Goal: Task Accomplishment & Management: Manage account settings

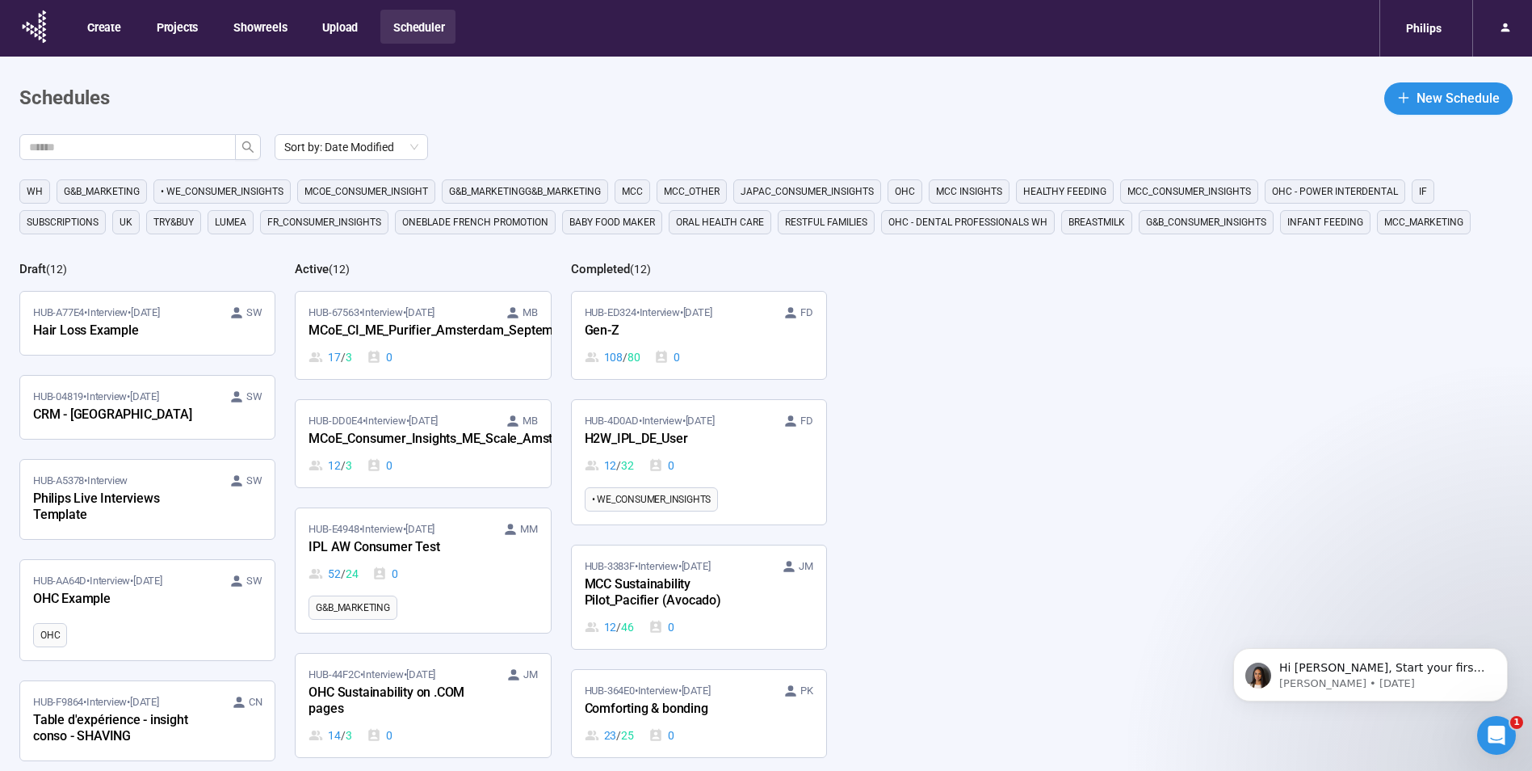
click at [1077, 426] on div "Sort by: Date Modified WH G&B_MARKETING • WE_CONSUMER_INSIGHTS MCoE_Consumer_In…" at bounding box center [775, 504] width 1513 height 740
click at [1183, 545] on div "Sort by: Date Modified WH G&B_MARKETING • WE_CONSUMER_INSIGHTS MCoE_Consumer_In…" at bounding box center [775, 504] width 1513 height 740
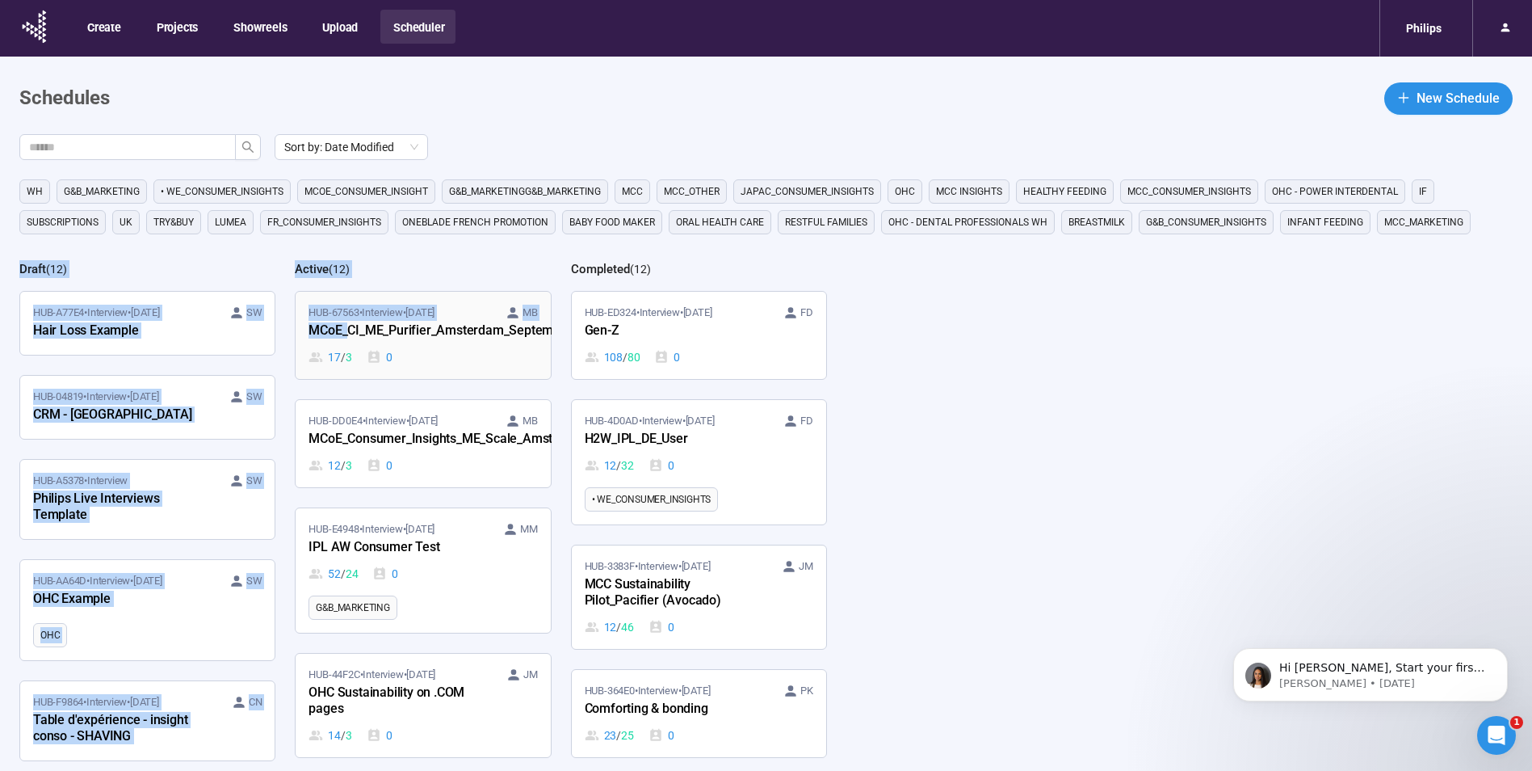
drag, startPoint x: 21, startPoint y: 249, endPoint x: 346, endPoint y: 330, distance: 334.6
click at [346, 330] on div "Sort by: Date Modified WH G&B_MARKETING • WE_CONSUMER_INSIGHTS MCoE_Consumer_In…" at bounding box center [775, 504] width 1513 height 740
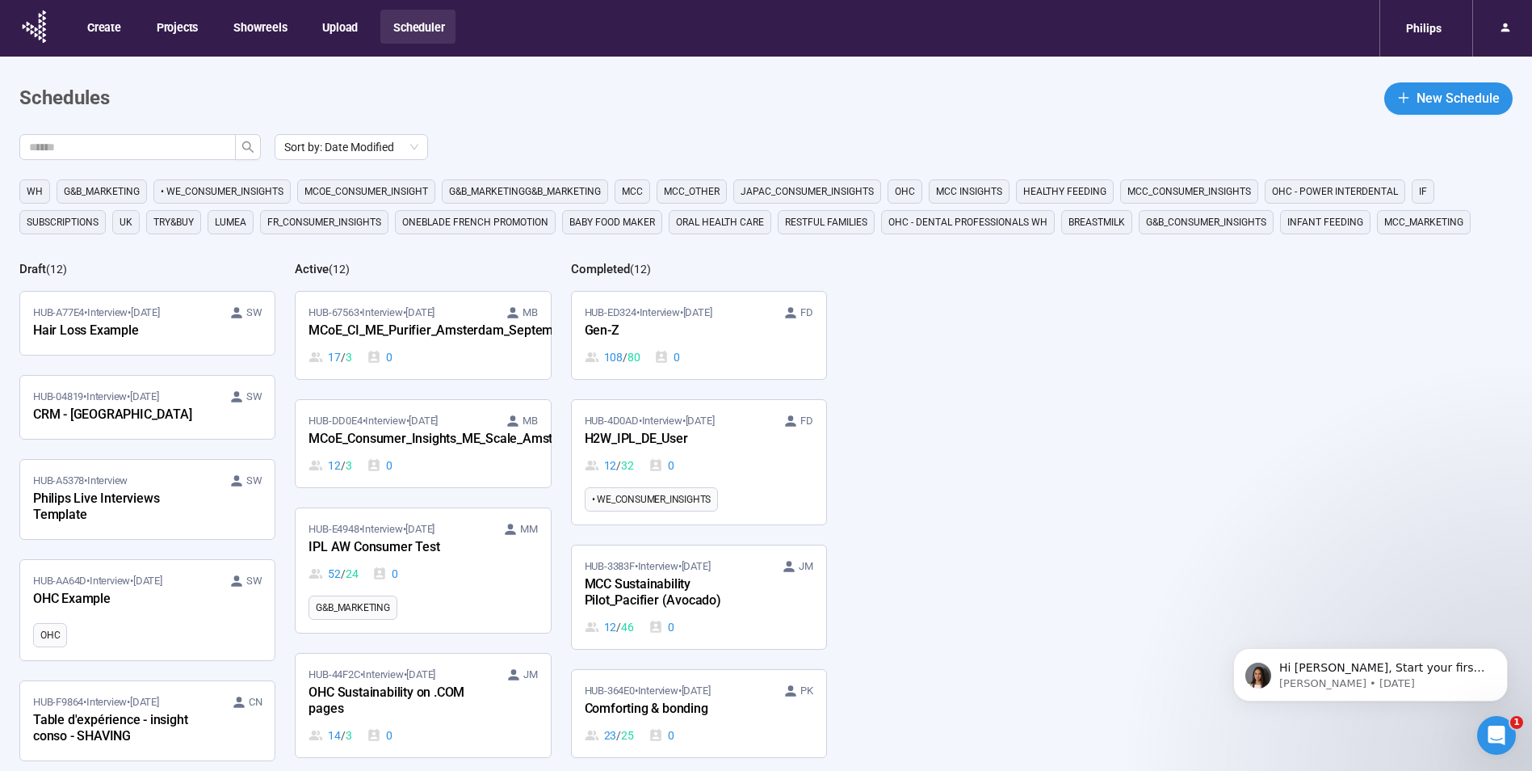
click at [926, 406] on div "Sort by: Date Modified WH G&B_MARKETING • WE_CONSUMER_INSIGHTS MCoE_Consumer_In…" at bounding box center [775, 504] width 1513 height 740
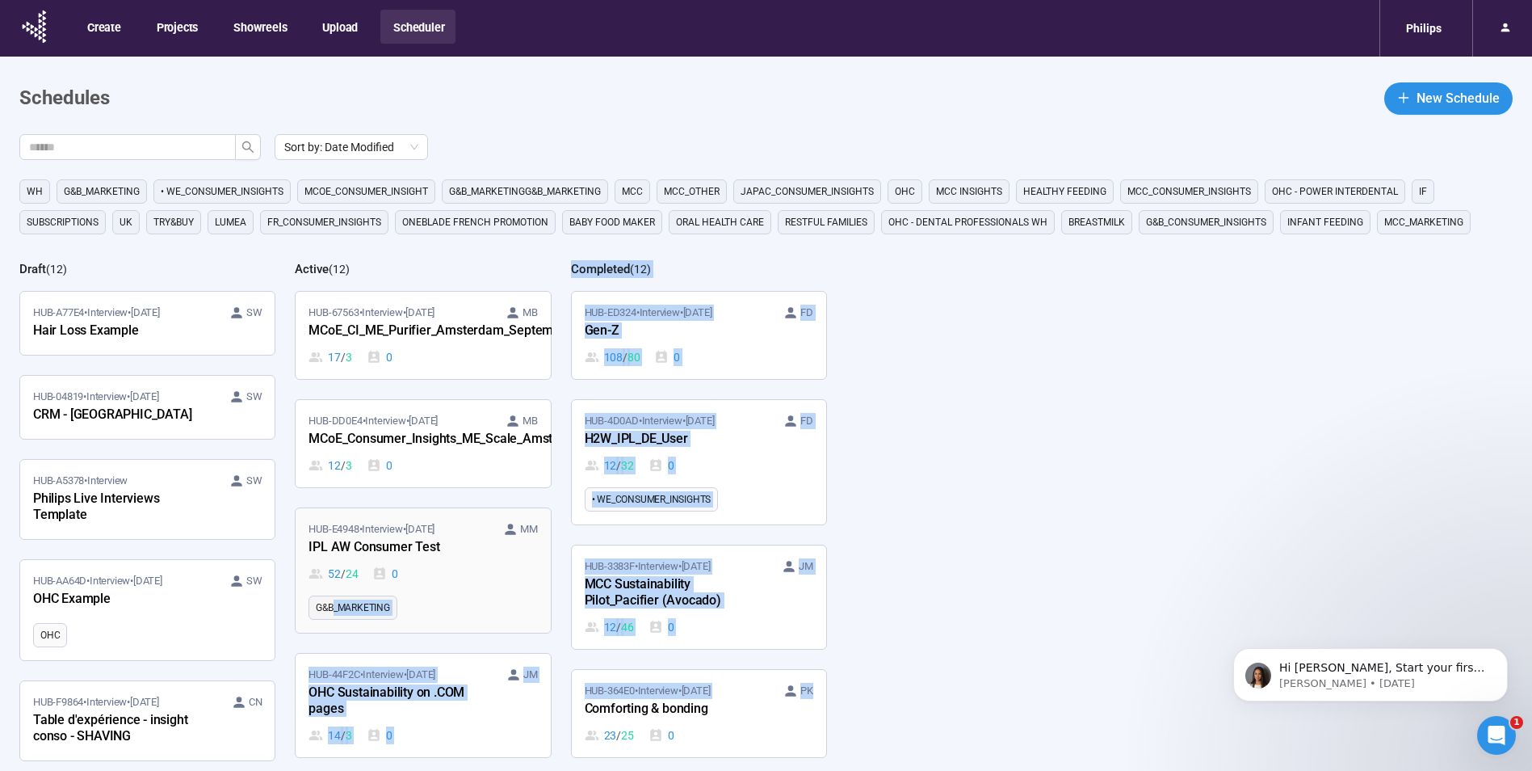
drag, startPoint x: 868, startPoint y: 662, endPoint x: 334, endPoint y: 607, distance: 536.8
click at [334, 607] on div "Sort by: Date Modified WH G&B_MARKETING • WE_CONSUMER_INSIGHTS MCoE_Consumer_In…" at bounding box center [775, 504] width 1513 height 740
click at [938, 487] on div "Sort by: Date Modified WH G&B_MARKETING • WE_CONSUMER_INSIGHTS MCoE_Consumer_In…" at bounding box center [775, 504] width 1513 height 740
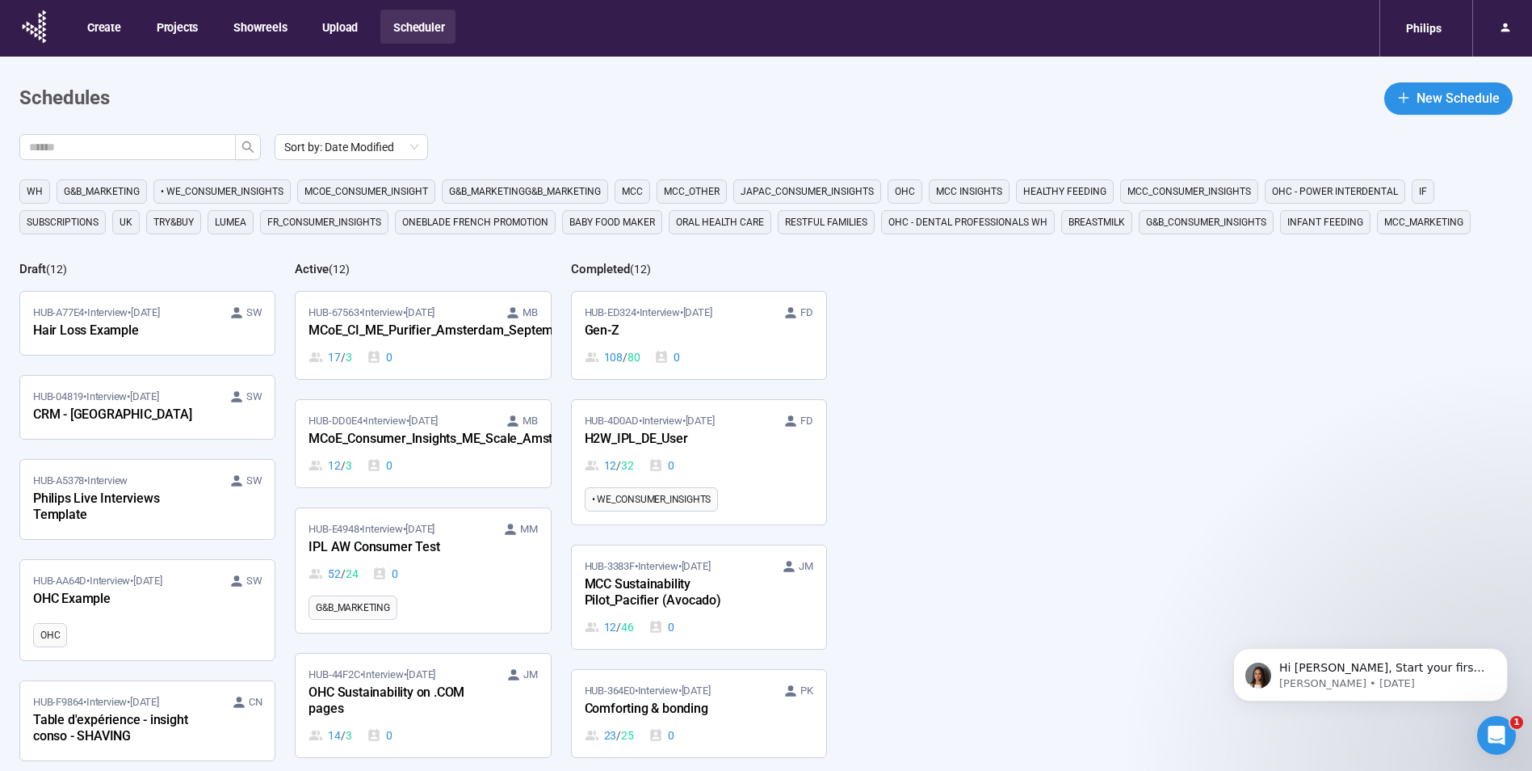
click at [937, 485] on div "Sort by: Date Modified WH G&B_MARKETING • WE_CONSUMER_INSIGHTS MCoE_Consumer_In…" at bounding box center [775, 504] width 1513 height 740
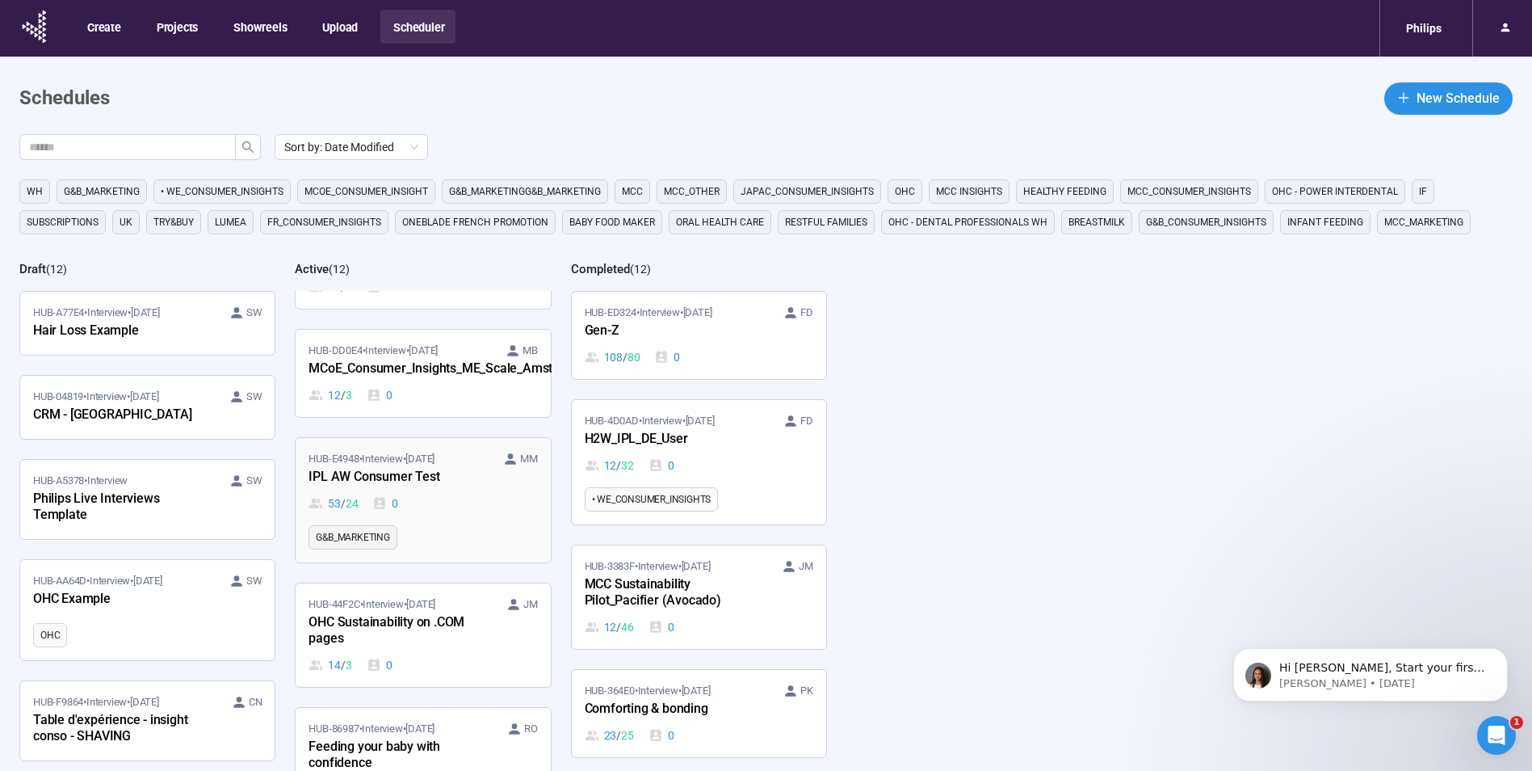
scroll to position [162, 0]
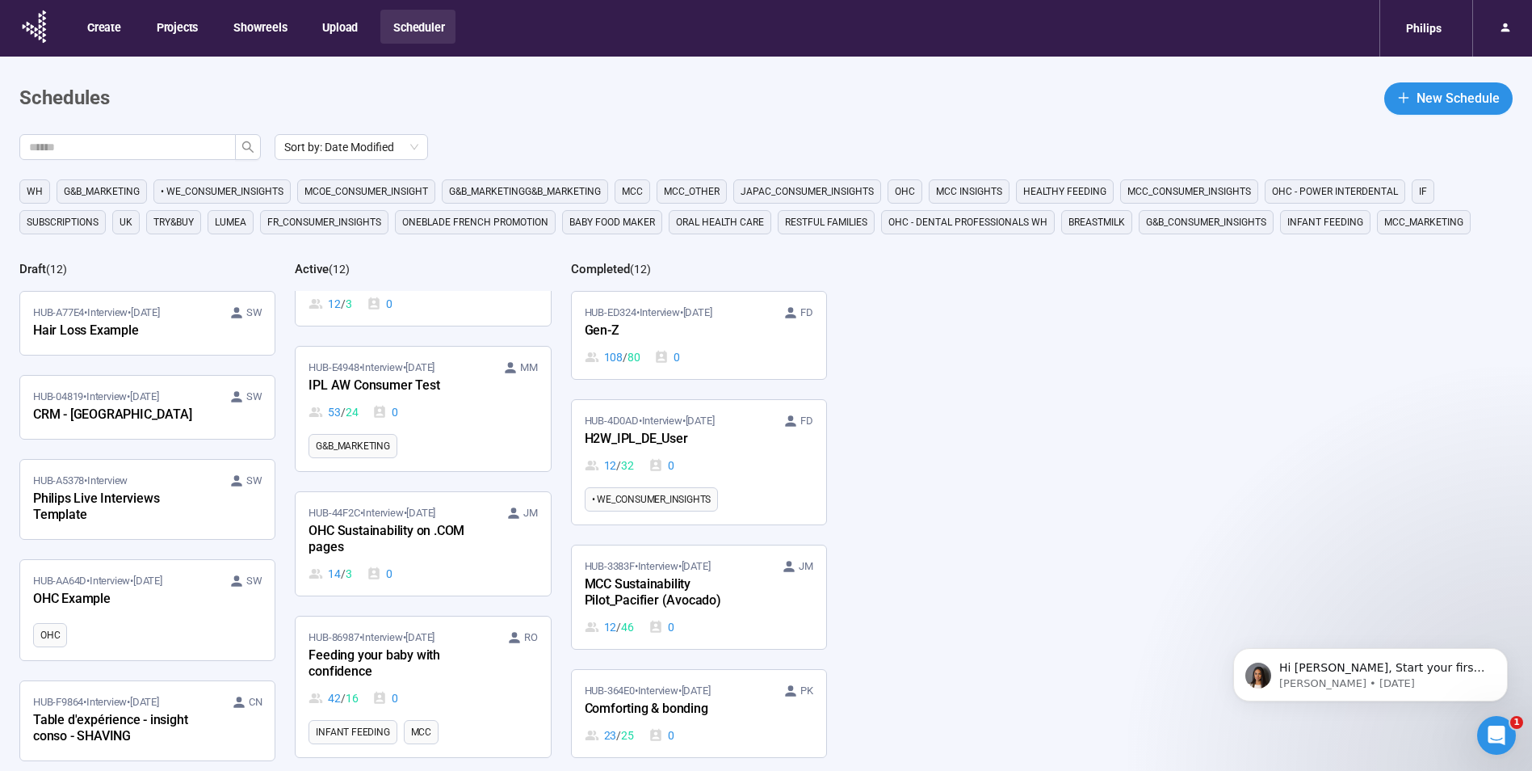
drag, startPoint x: 104, startPoint y: 193, endPoint x: 117, endPoint y: 200, distance: 14.8
click at [104, 193] on span "G&B_MARKETING" at bounding box center [102, 191] width 76 height 16
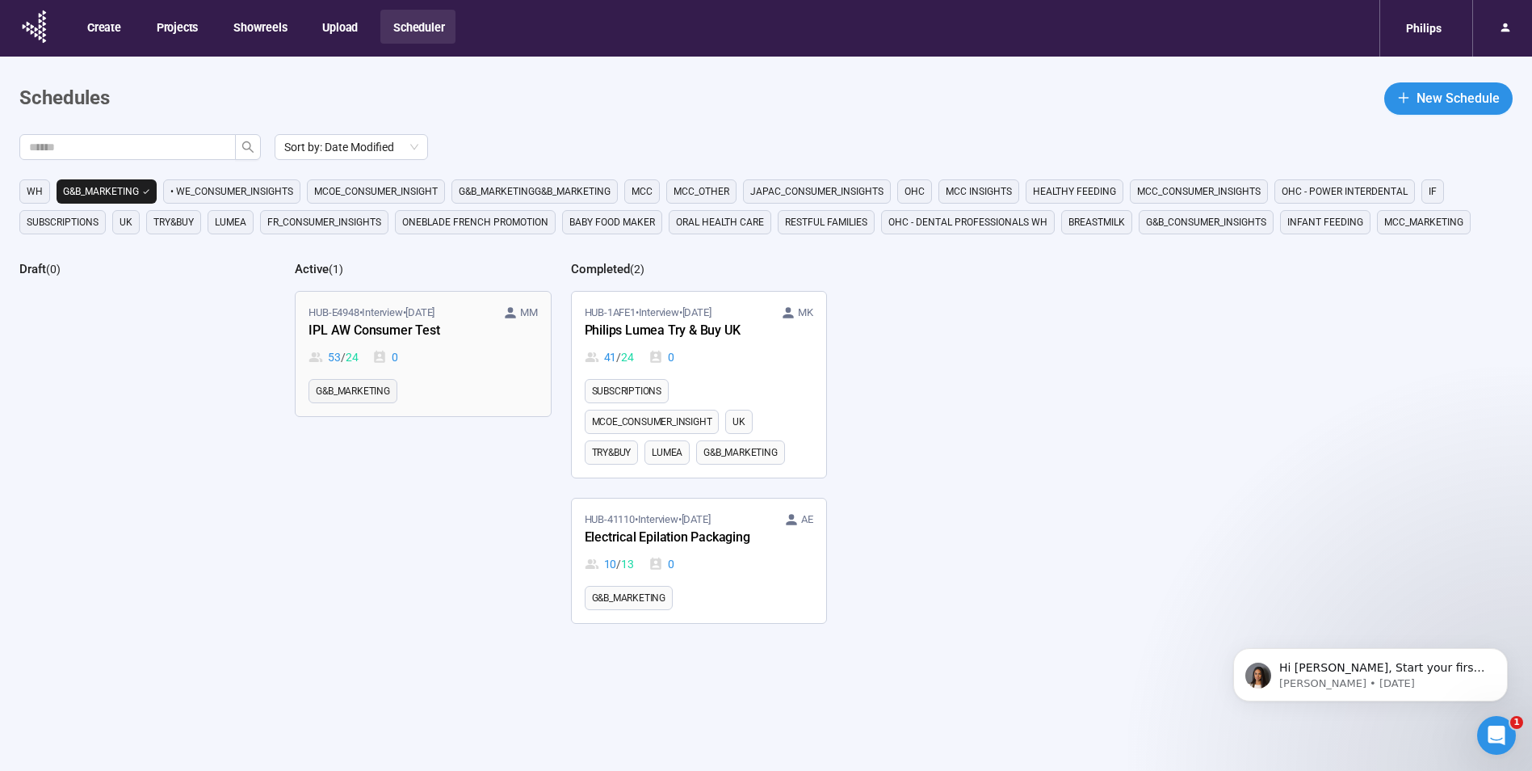
click at [464, 390] on ul "G&B_MARKETING" at bounding box center [423, 391] width 229 height 24
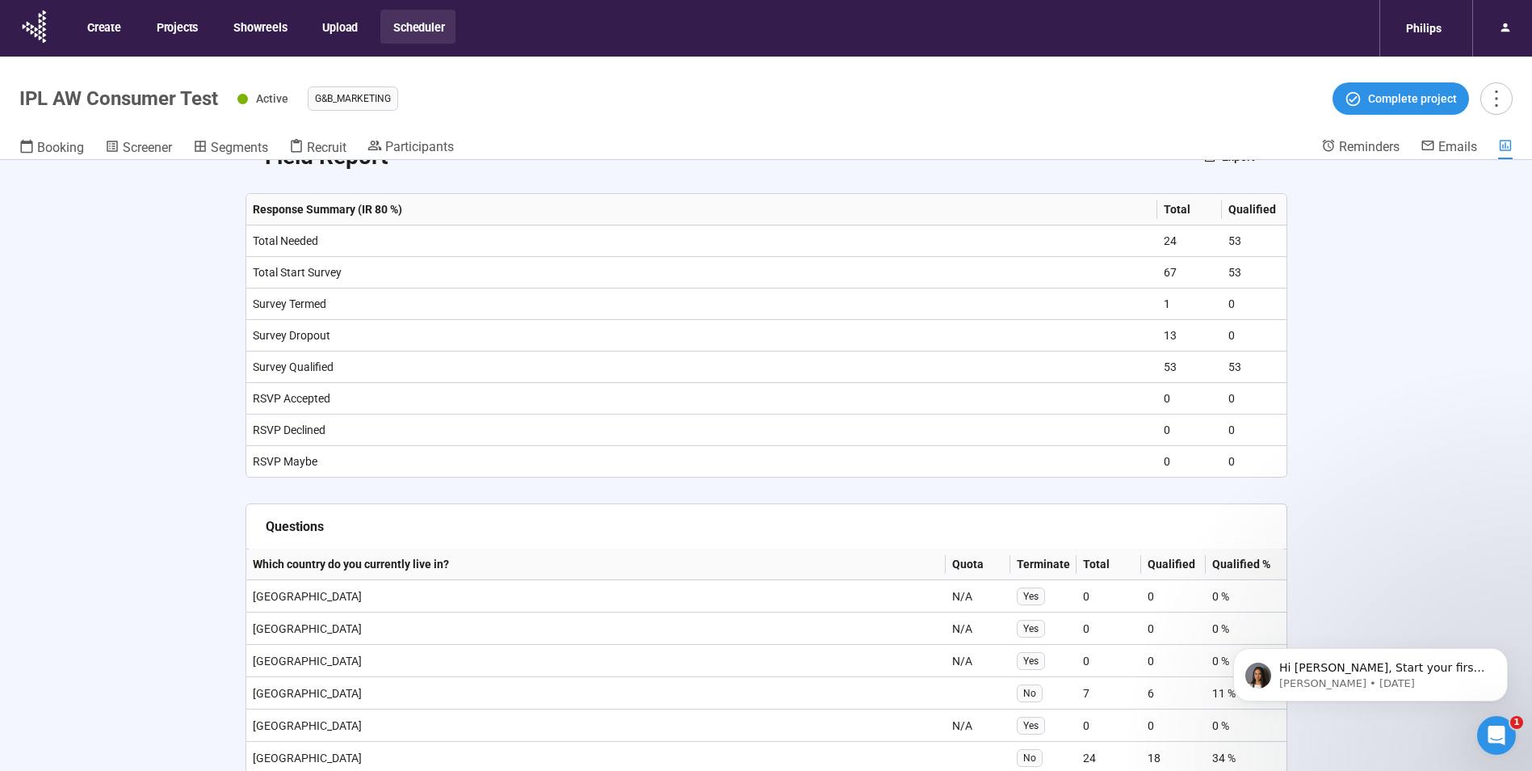
scroll to position [889, 0]
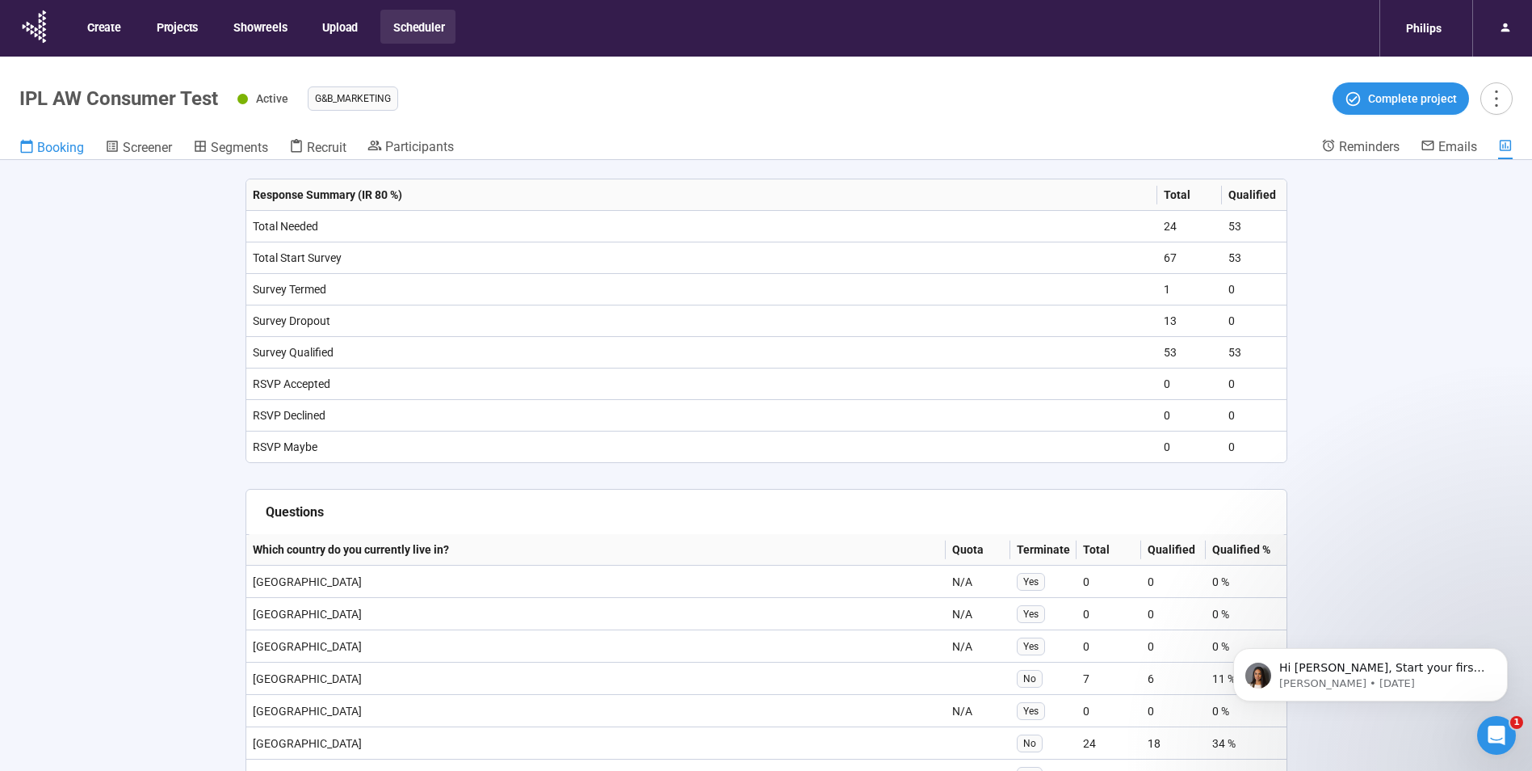
click at [56, 149] on span "Booking" at bounding box center [60, 147] width 47 height 15
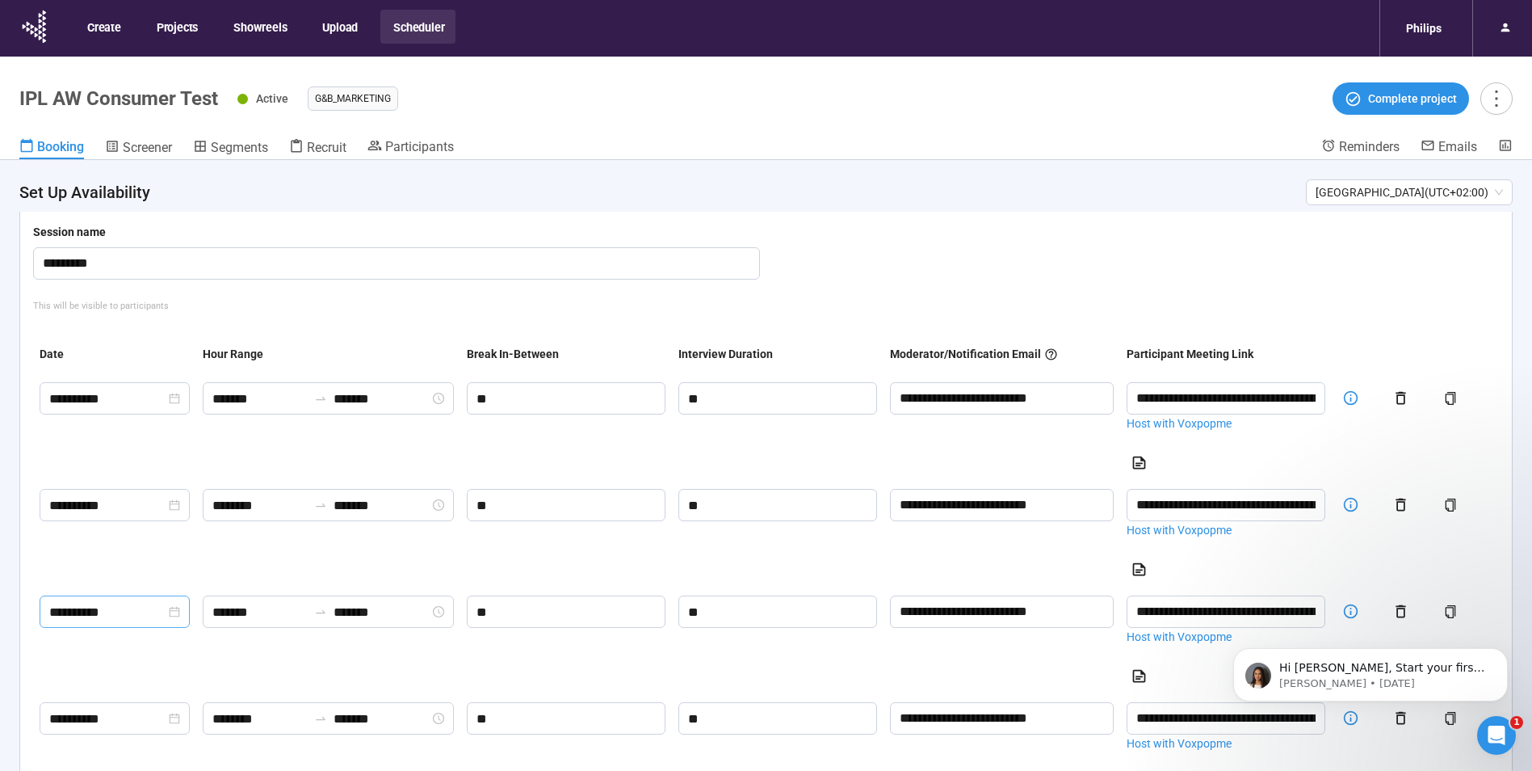
scroll to position [162, 0]
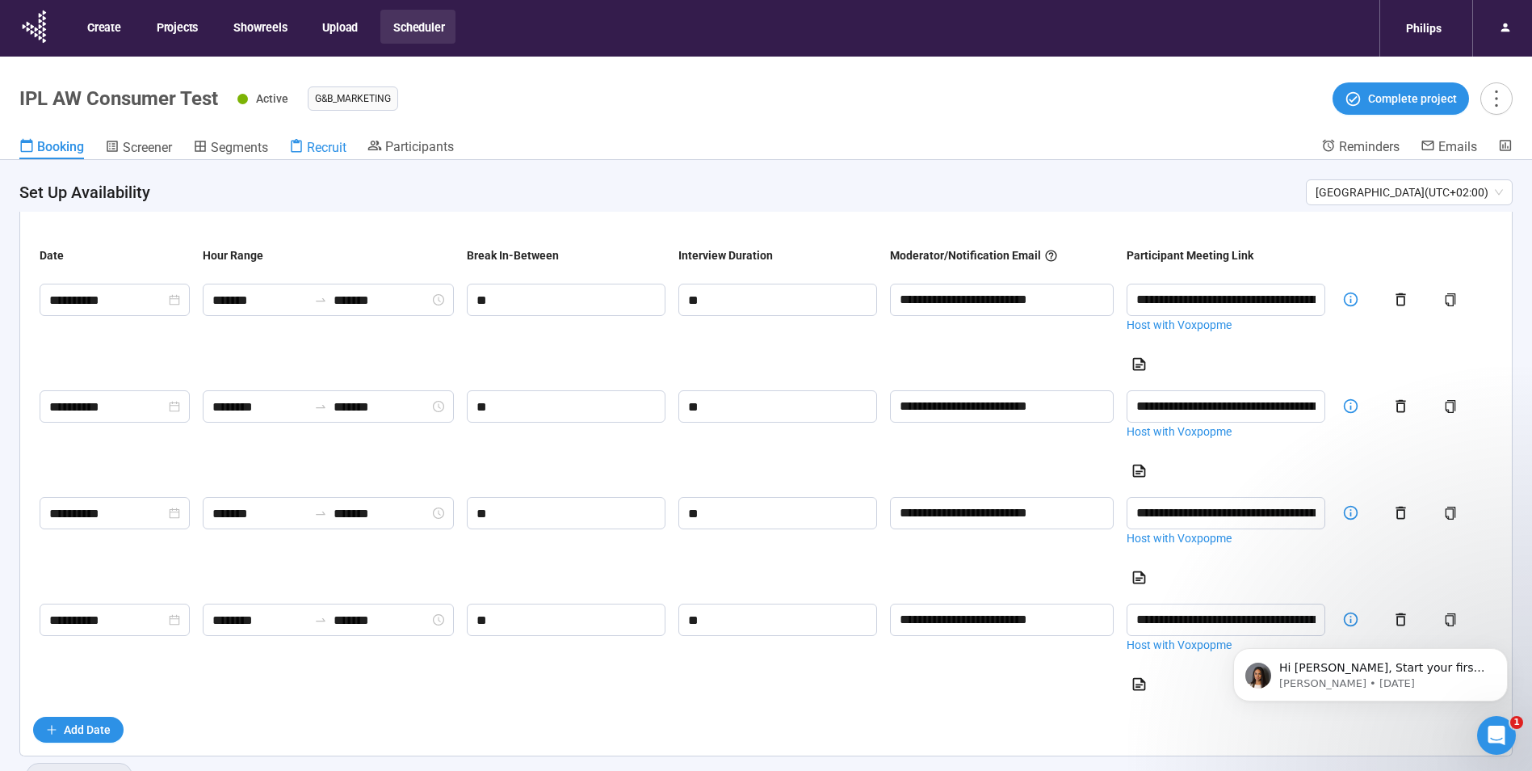
click at [329, 148] on span "Recruit" at bounding box center [327, 147] width 40 height 15
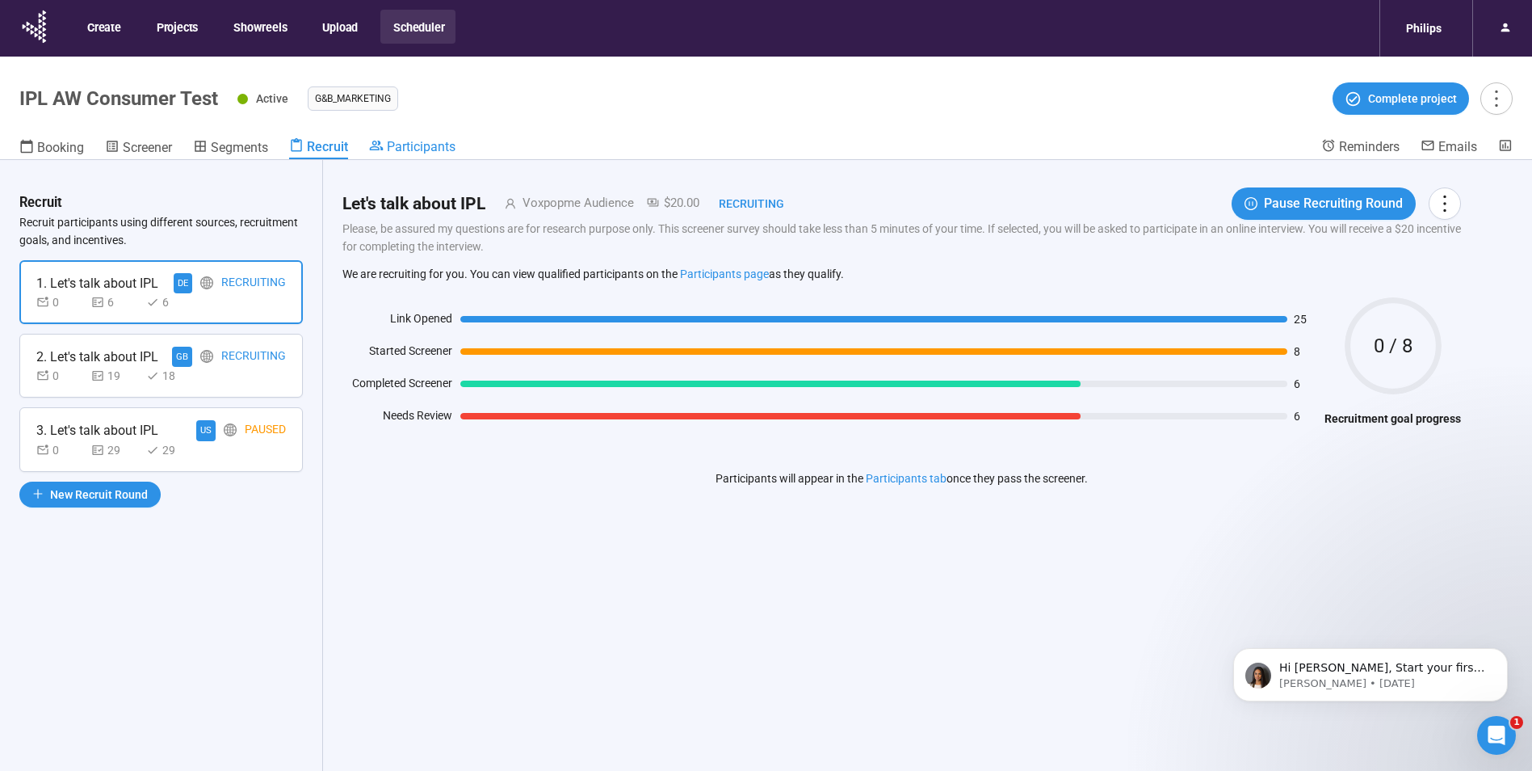
click at [427, 149] on span "Participants" at bounding box center [421, 146] width 69 height 15
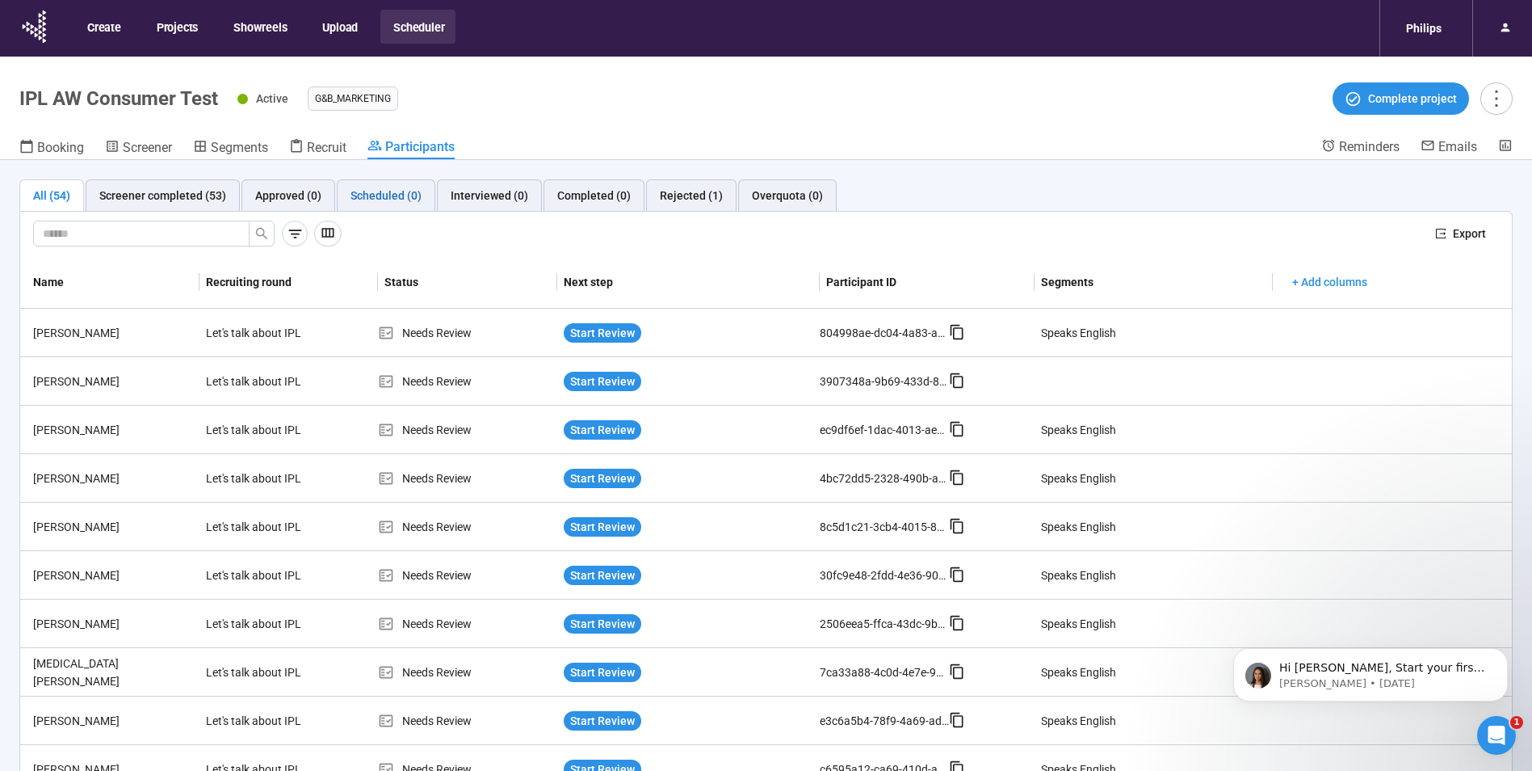
click at [371, 202] on div "Scheduled (0)" at bounding box center [386, 196] width 71 height 18
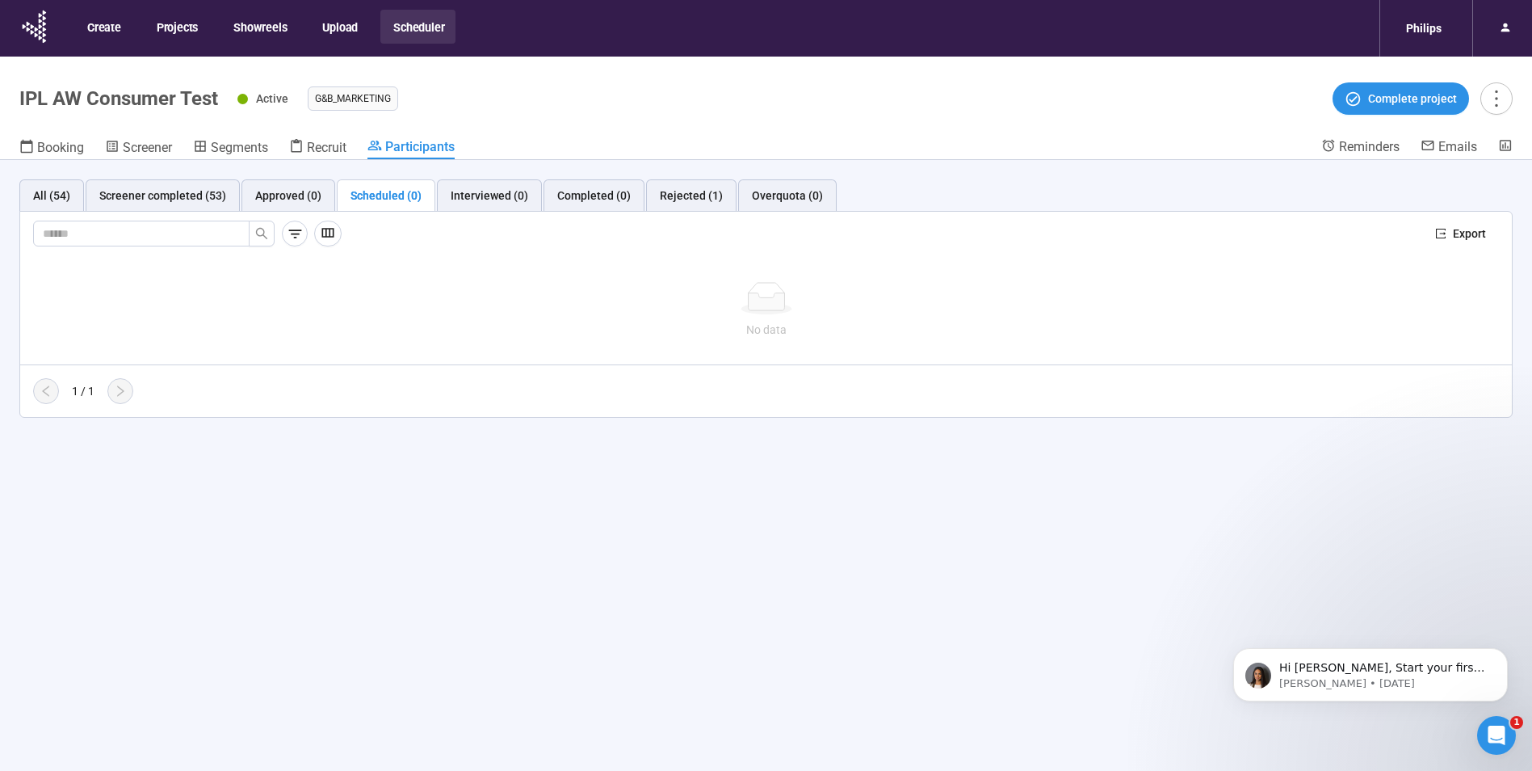
click at [767, 313] on ellipse at bounding box center [766, 308] width 50 height 11
click at [42, 190] on div "All (54)" at bounding box center [51, 196] width 37 height 18
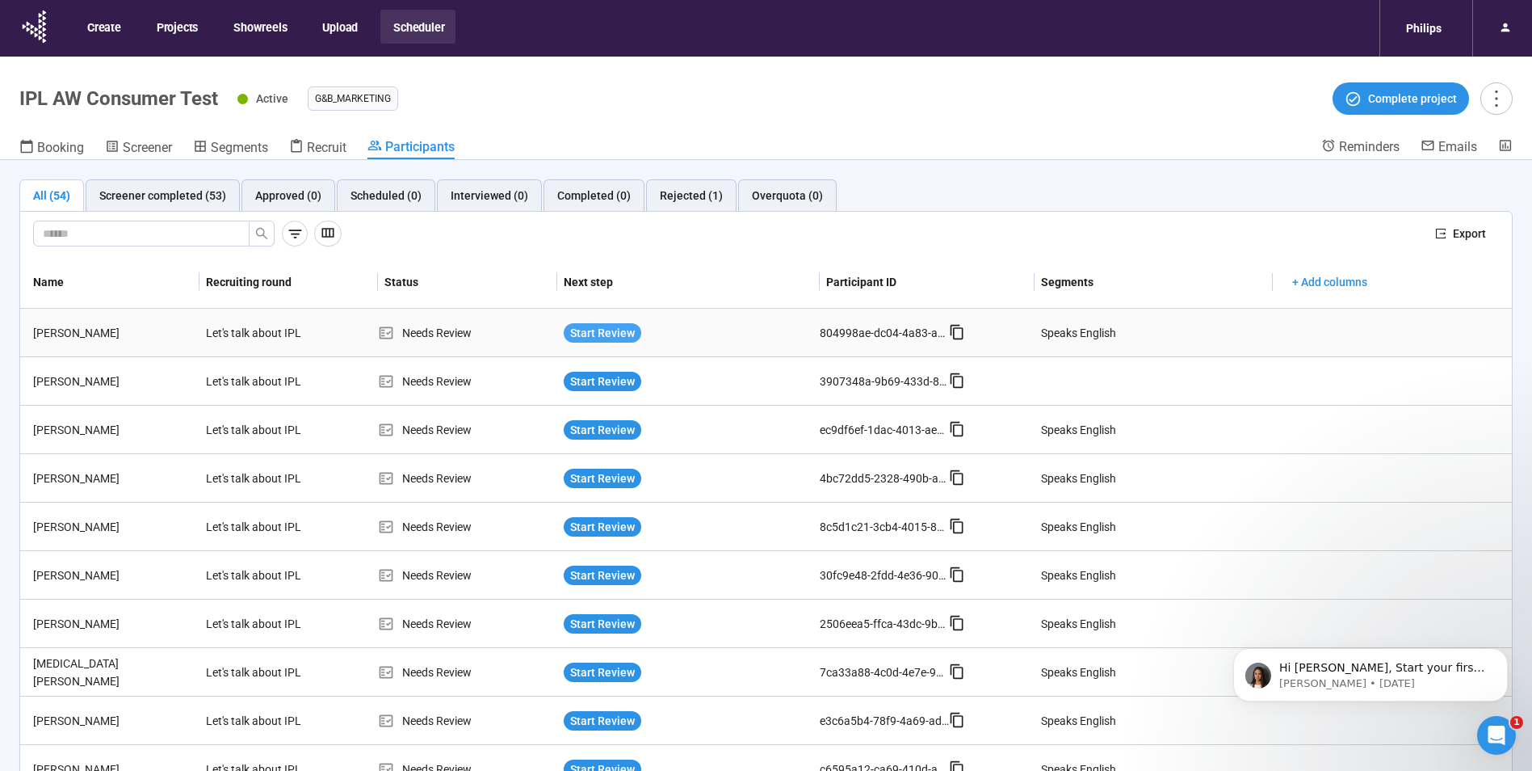
click at [599, 332] on span "Start Review" at bounding box center [602, 333] width 65 height 18
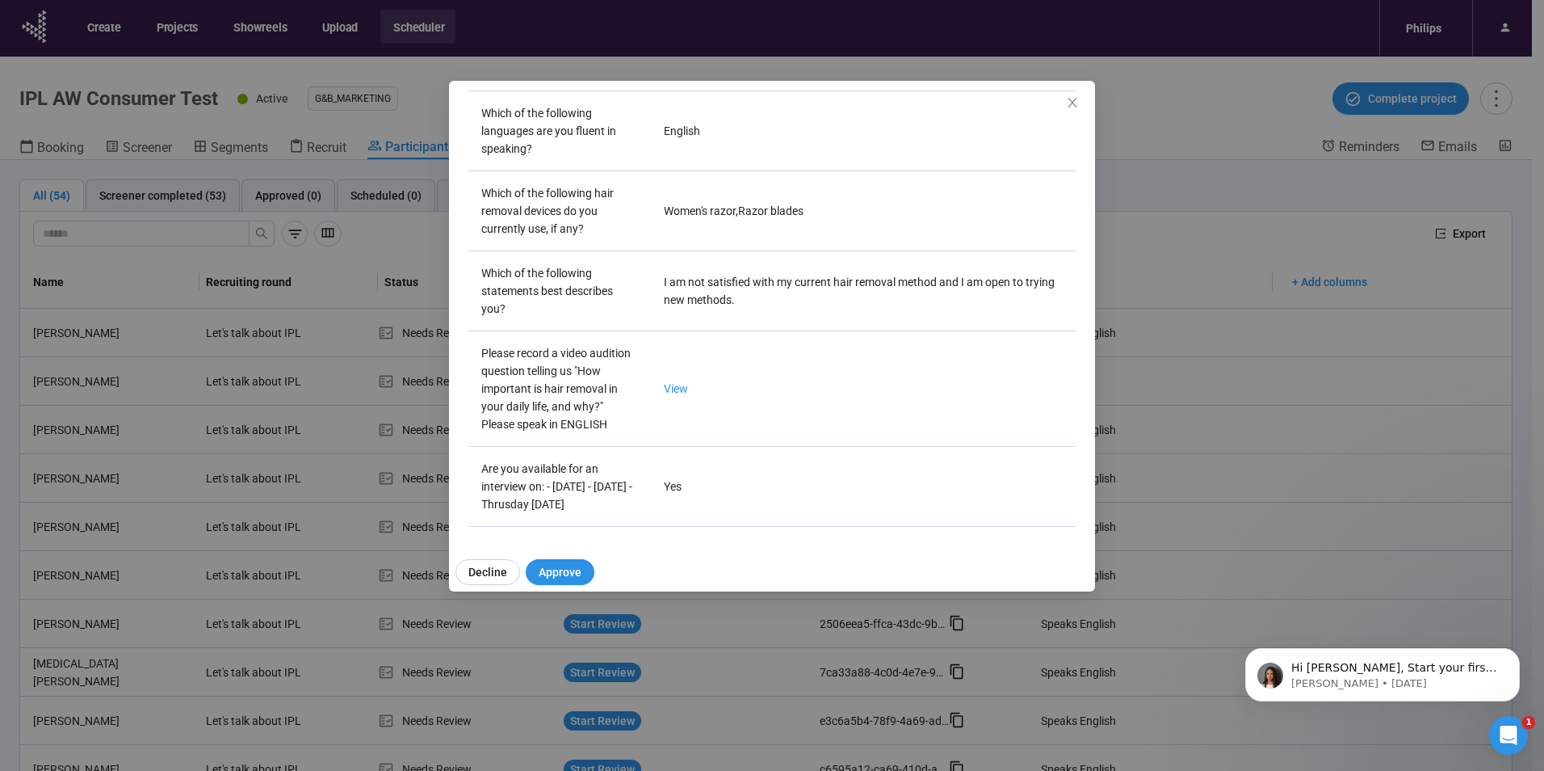
scroll to position [454, 0]
drag, startPoint x: 1072, startPoint y: 100, endPoint x: 754, endPoint y: 116, distance: 318.6
click at [1072, 100] on icon "close" at bounding box center [1072, 102] width 13 height 13
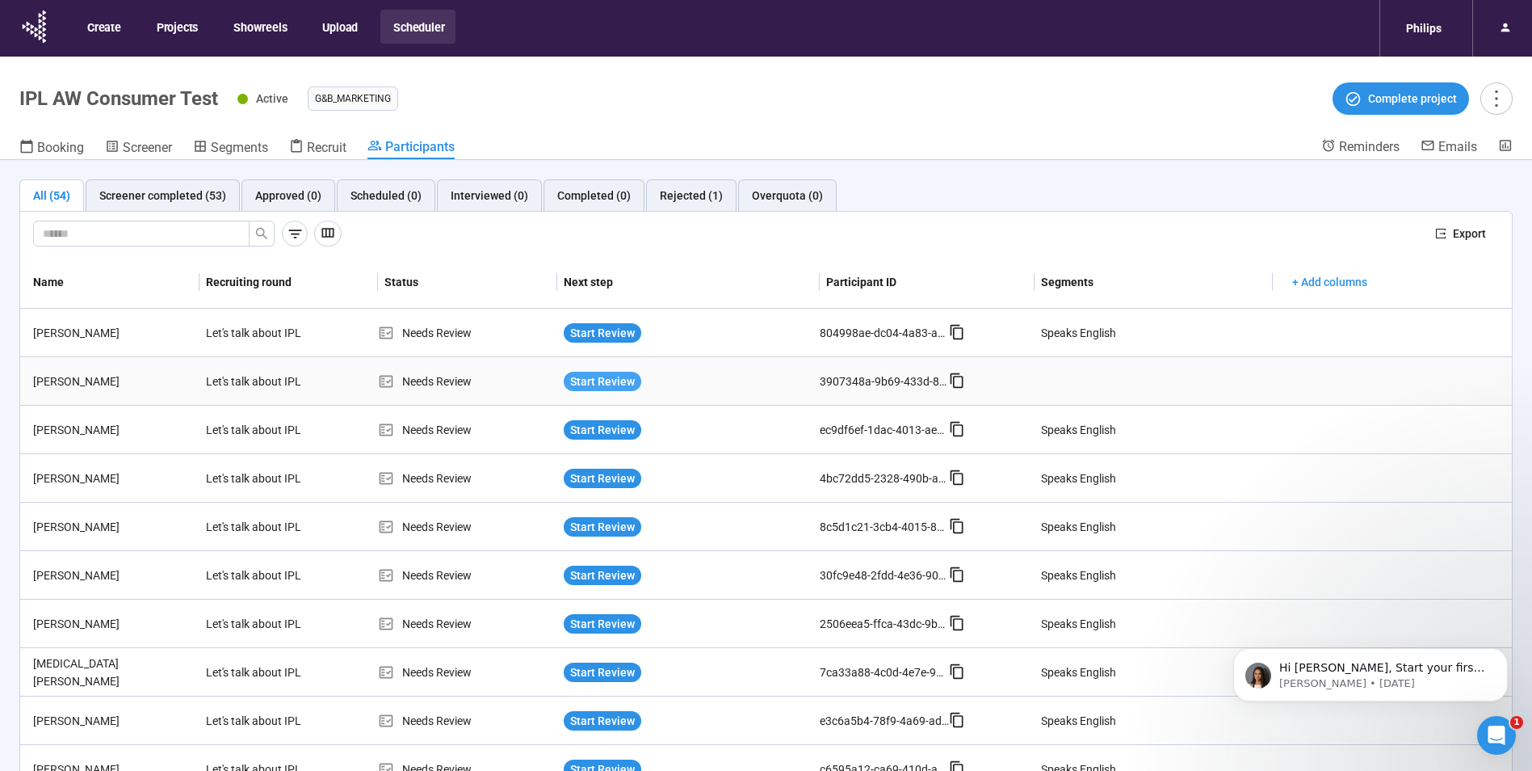
click at [608, 380] on span "Start Review" at bounding box center [602, 381] width 65 height 18
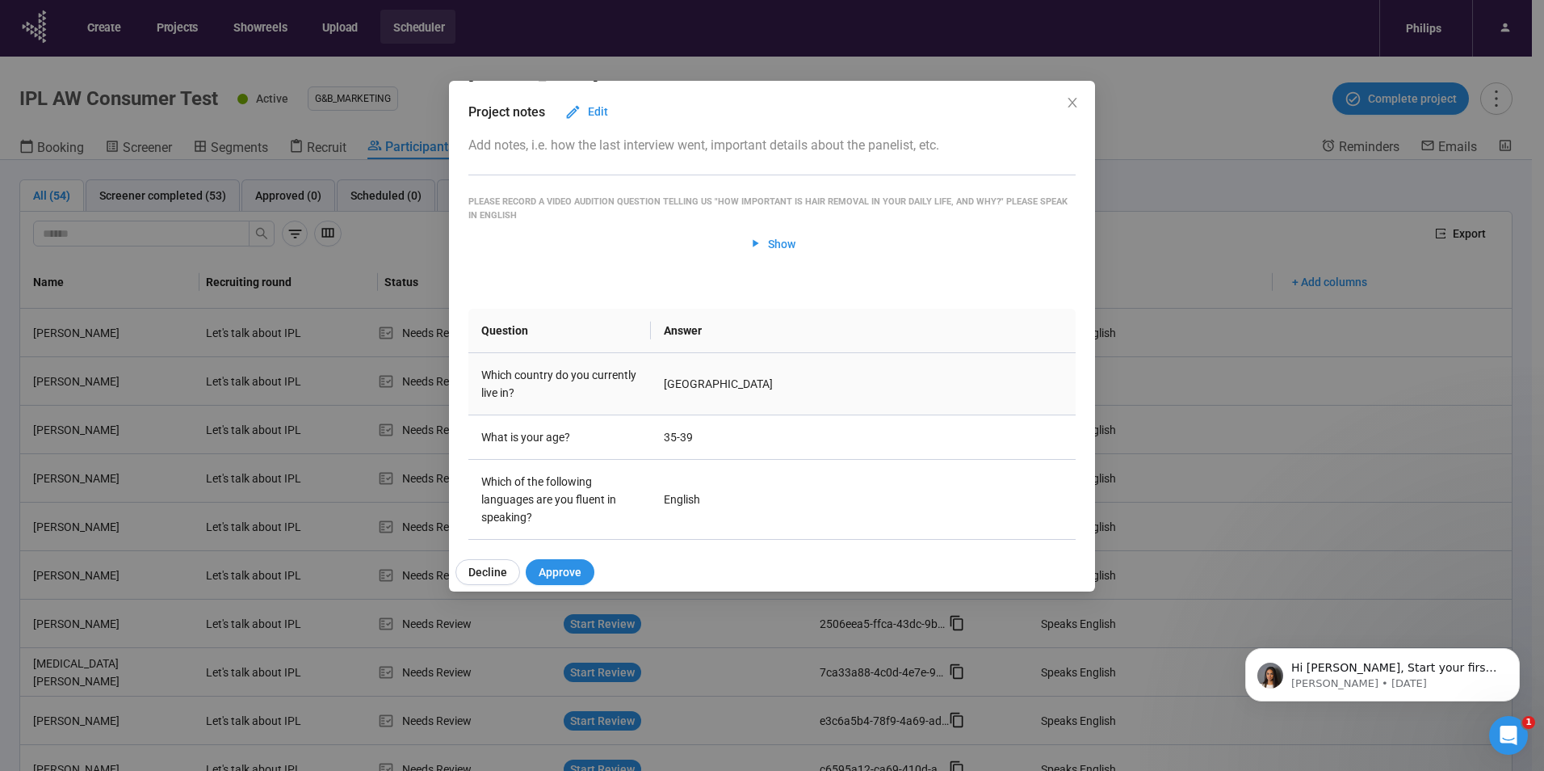
scroll to position [0, 0]
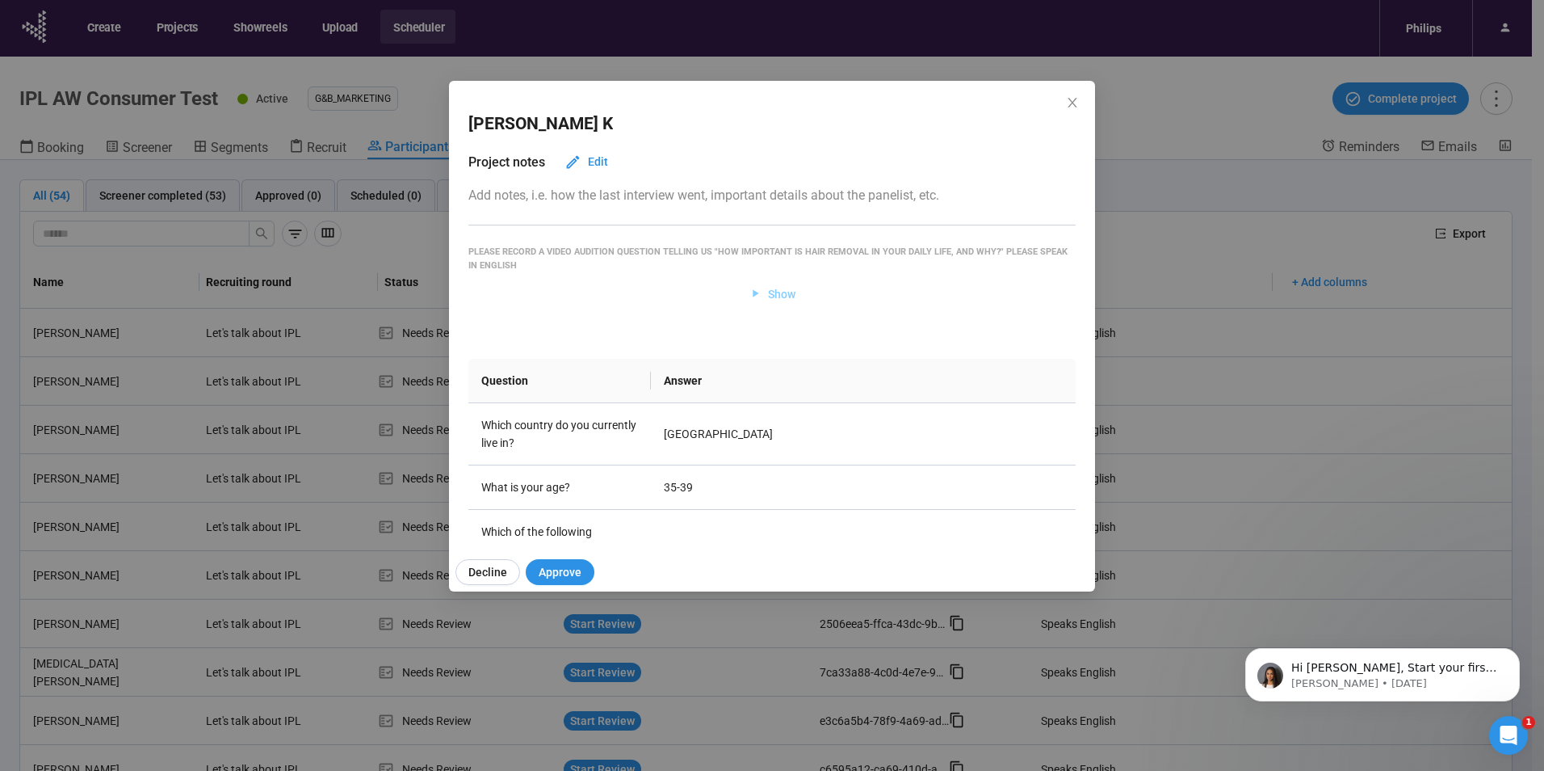
click at [758, 294] on span "Show" at bounding box center [773, 294] width 48 height 18
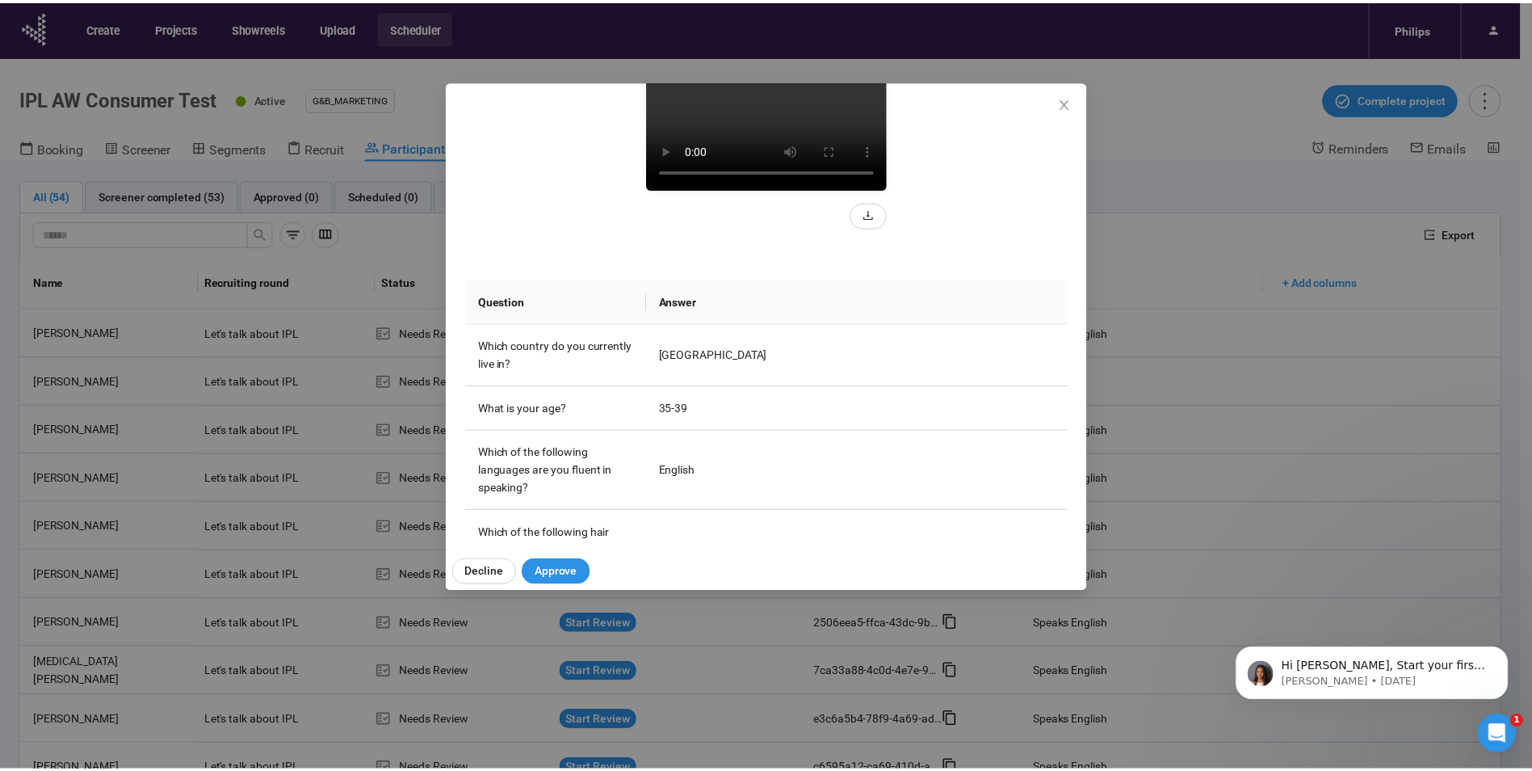
scroll to position [242, 0]
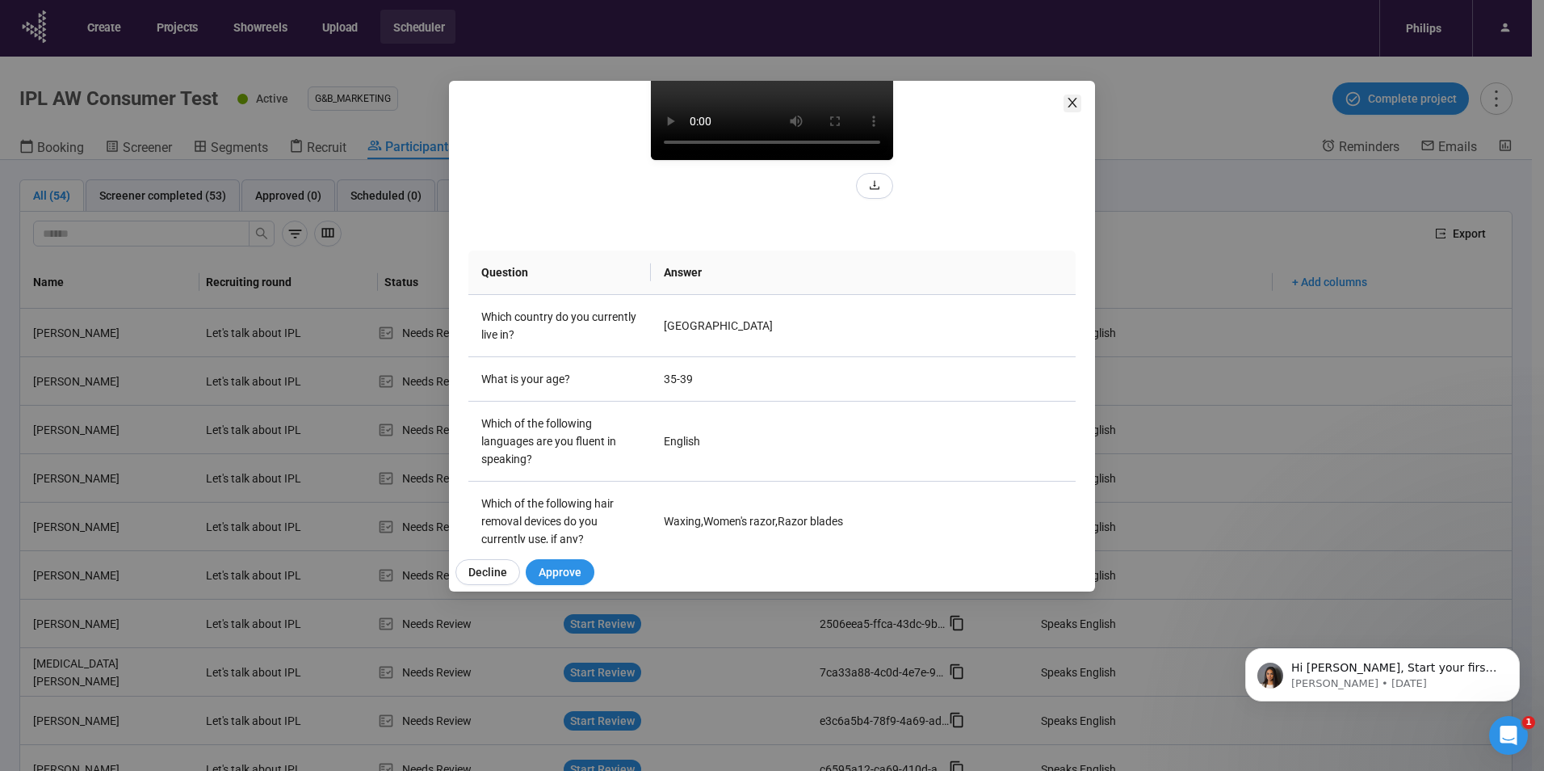
click at [1077, 103] on icon "close" at bounding box center [1072, 102] width 13 height 13
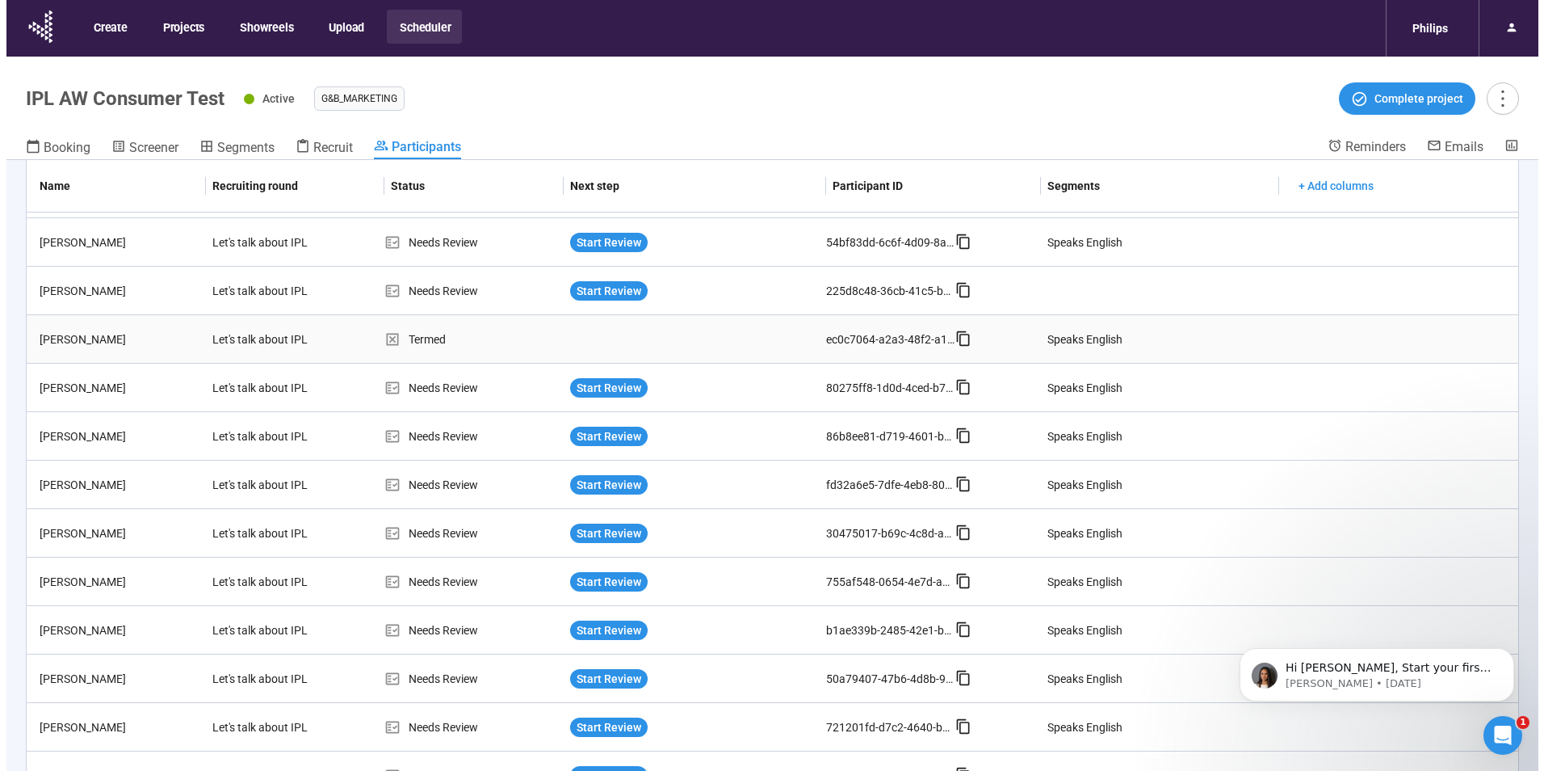
scroll to position [808, 0]
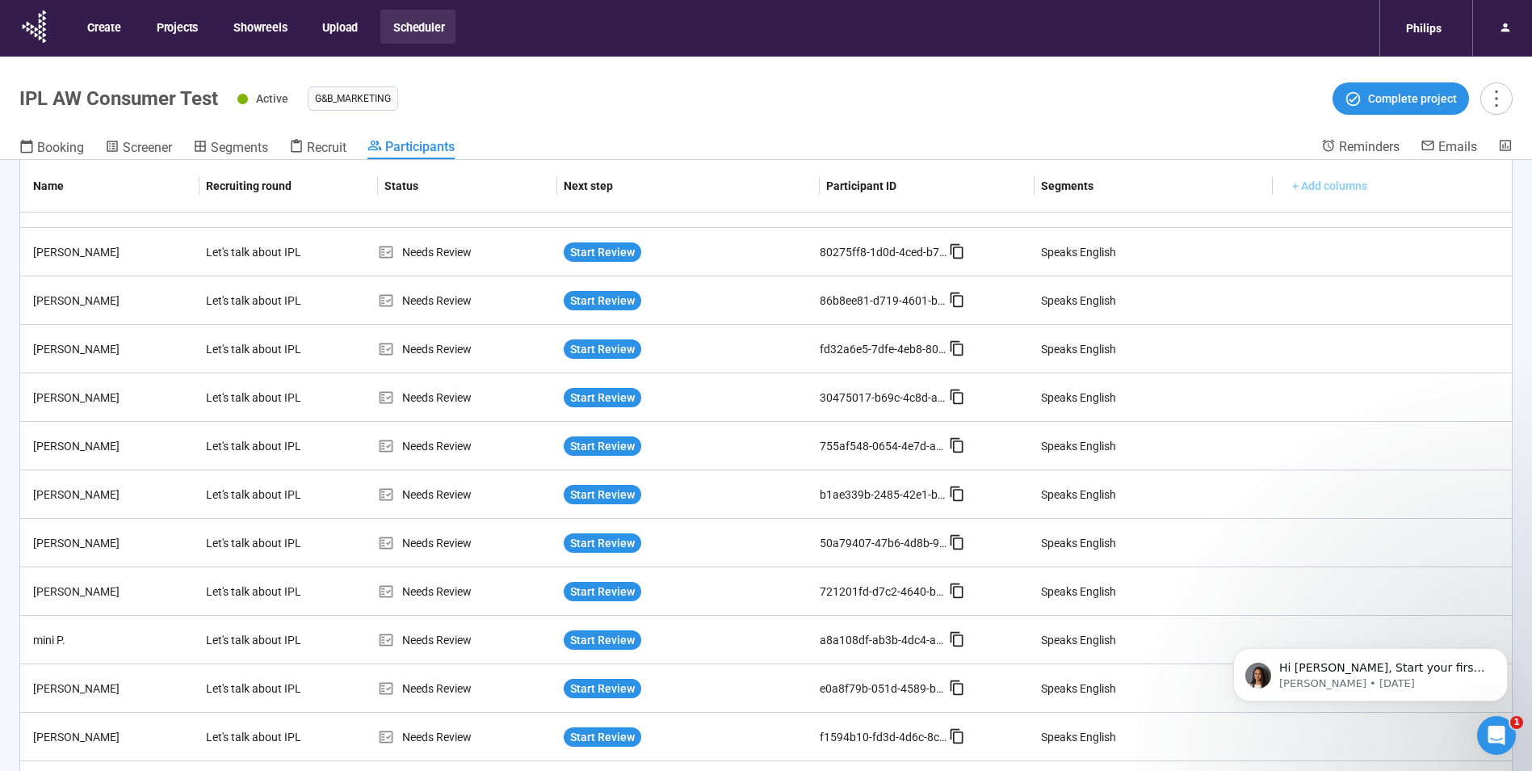
click at [1311, 187] on span "+ Add columns" at bounding box center [1329, 186] width 75 height 18
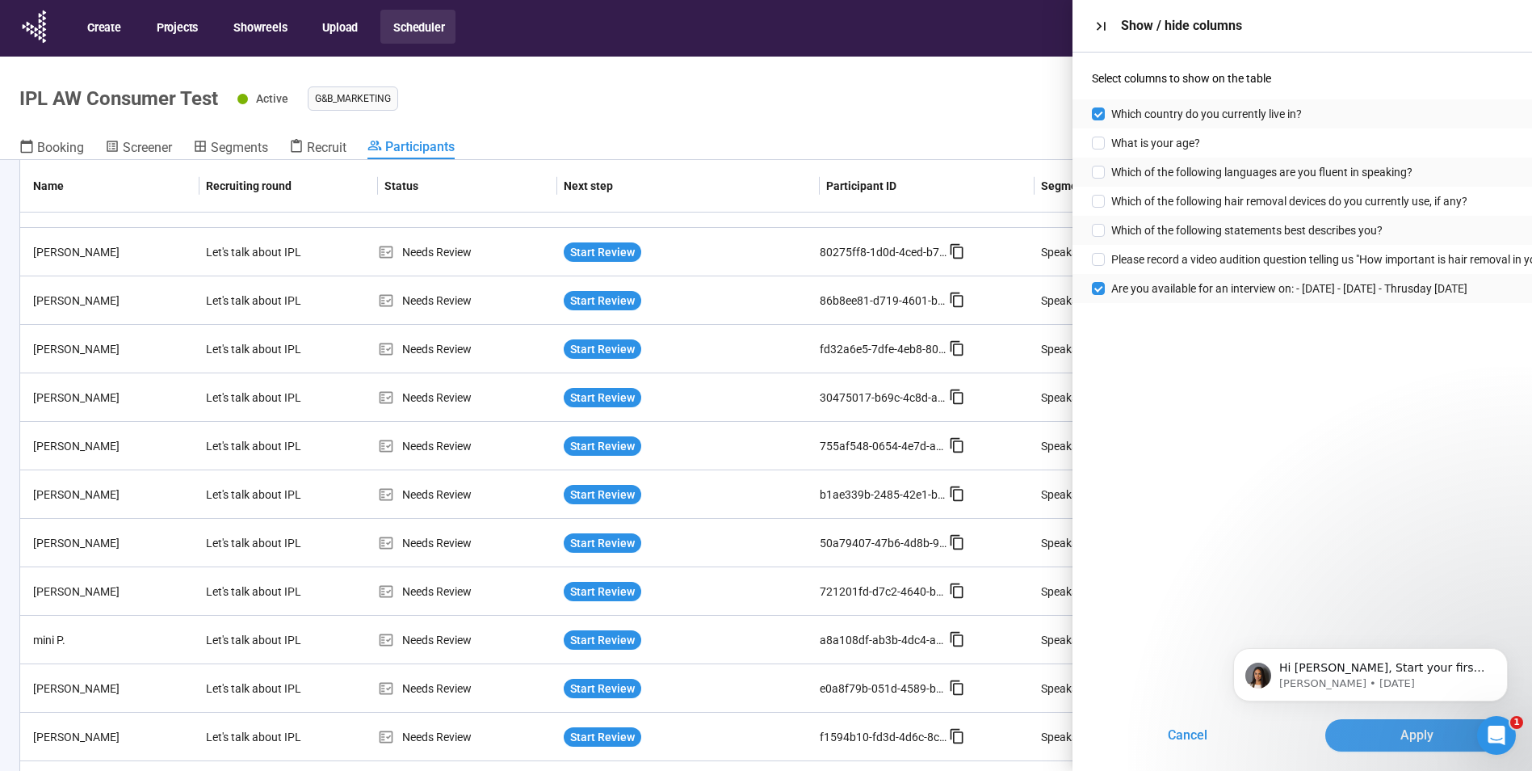
click at [1435, 739] on button "Apply" at bounding box center [1418, 735] width 184 height 32
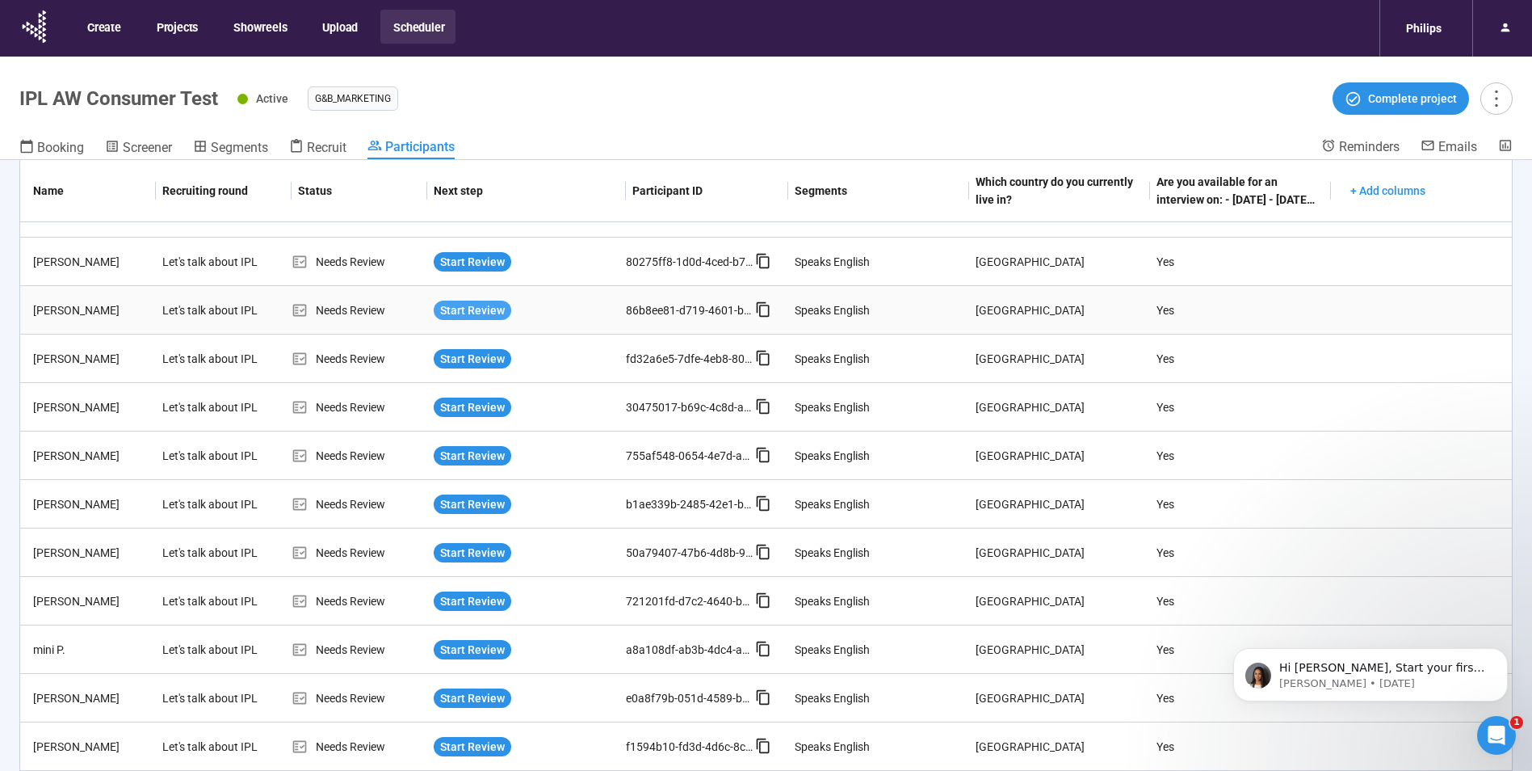
click at [443, 312] on span "Start Review" at bounding box center [472, 310] width 65 height 18
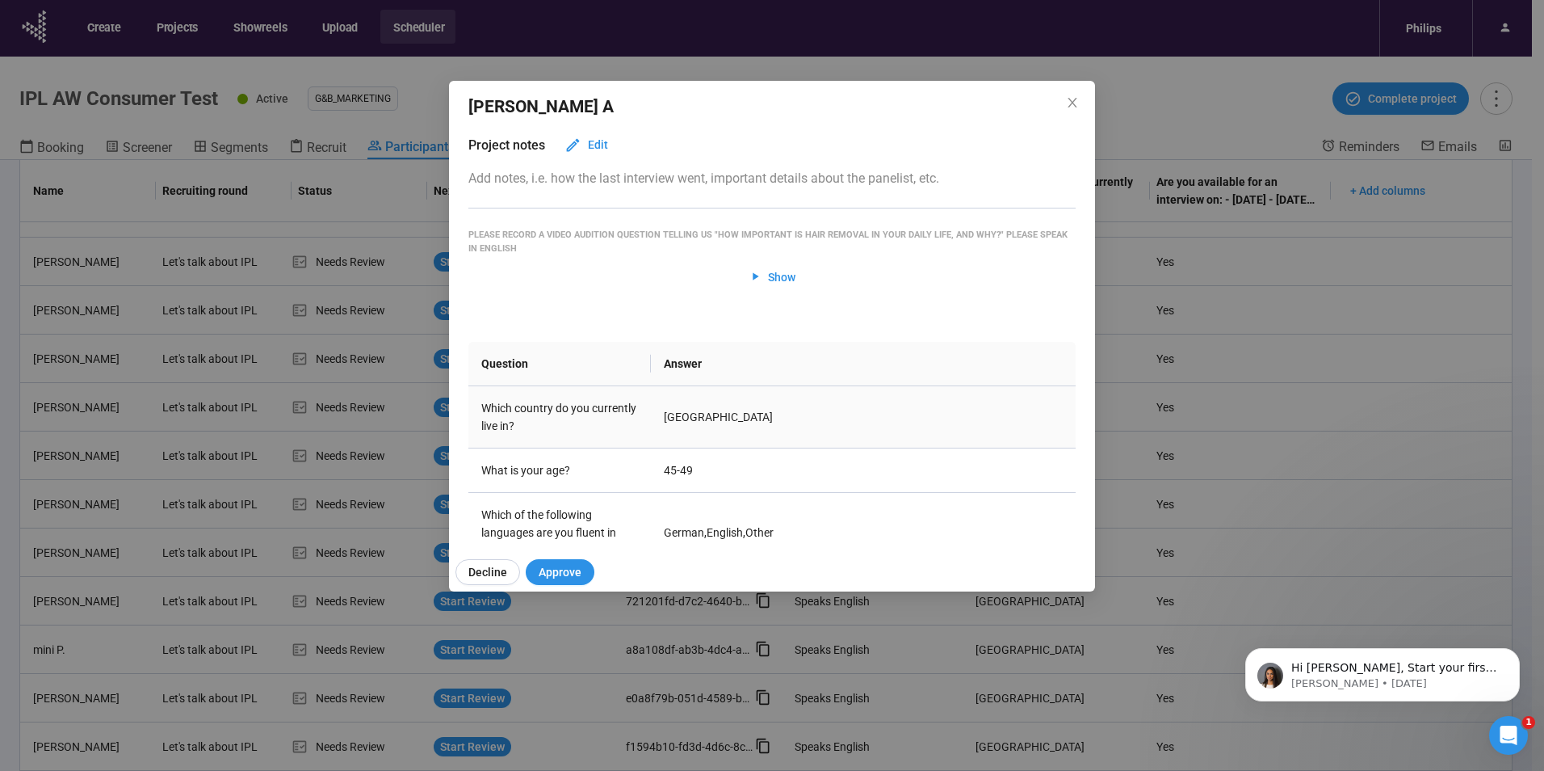
scroll to position [0, 0]
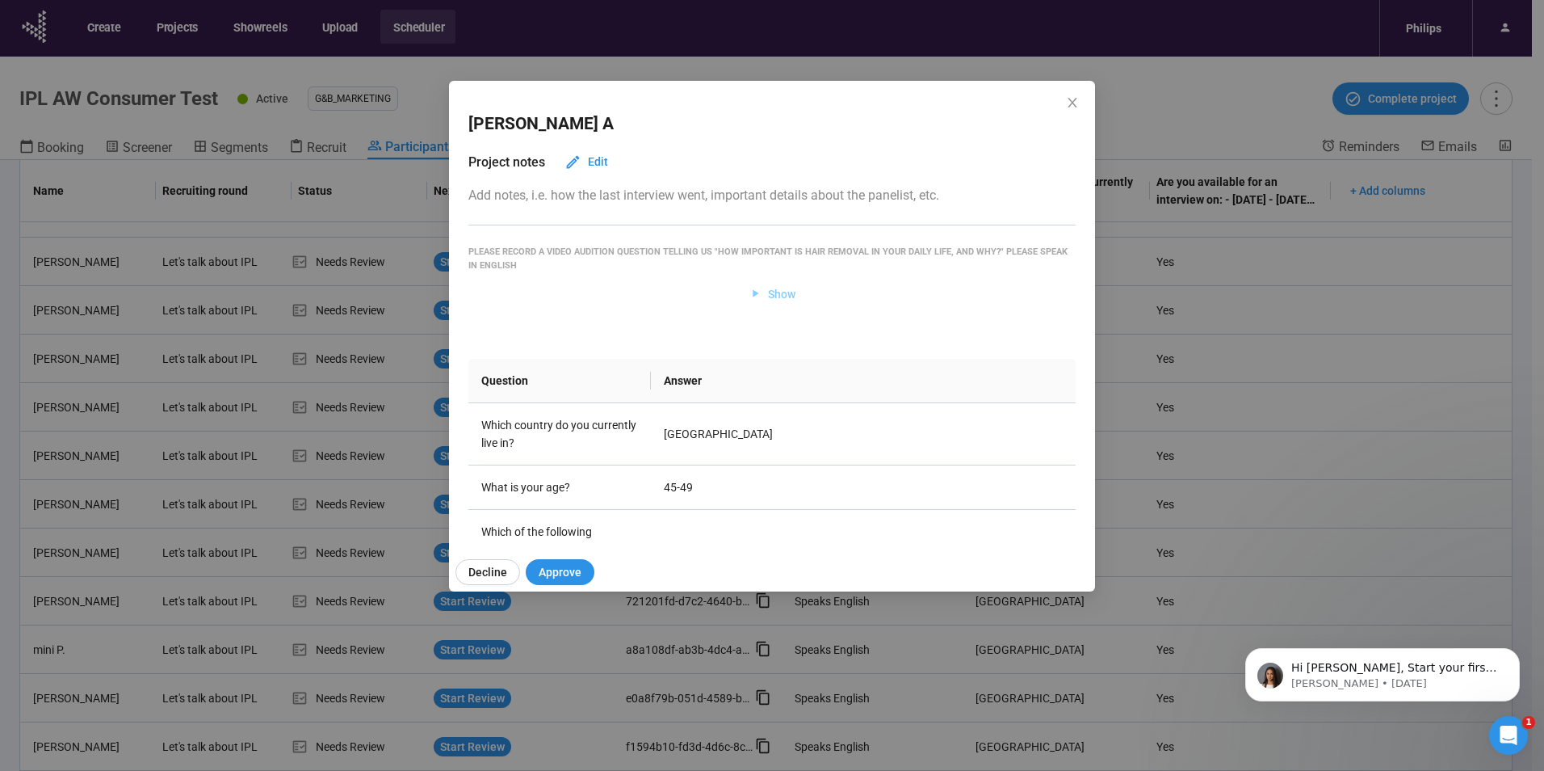
click at [775, 298] on span "Show" at bounding box center [781, 294] width 27 height 18
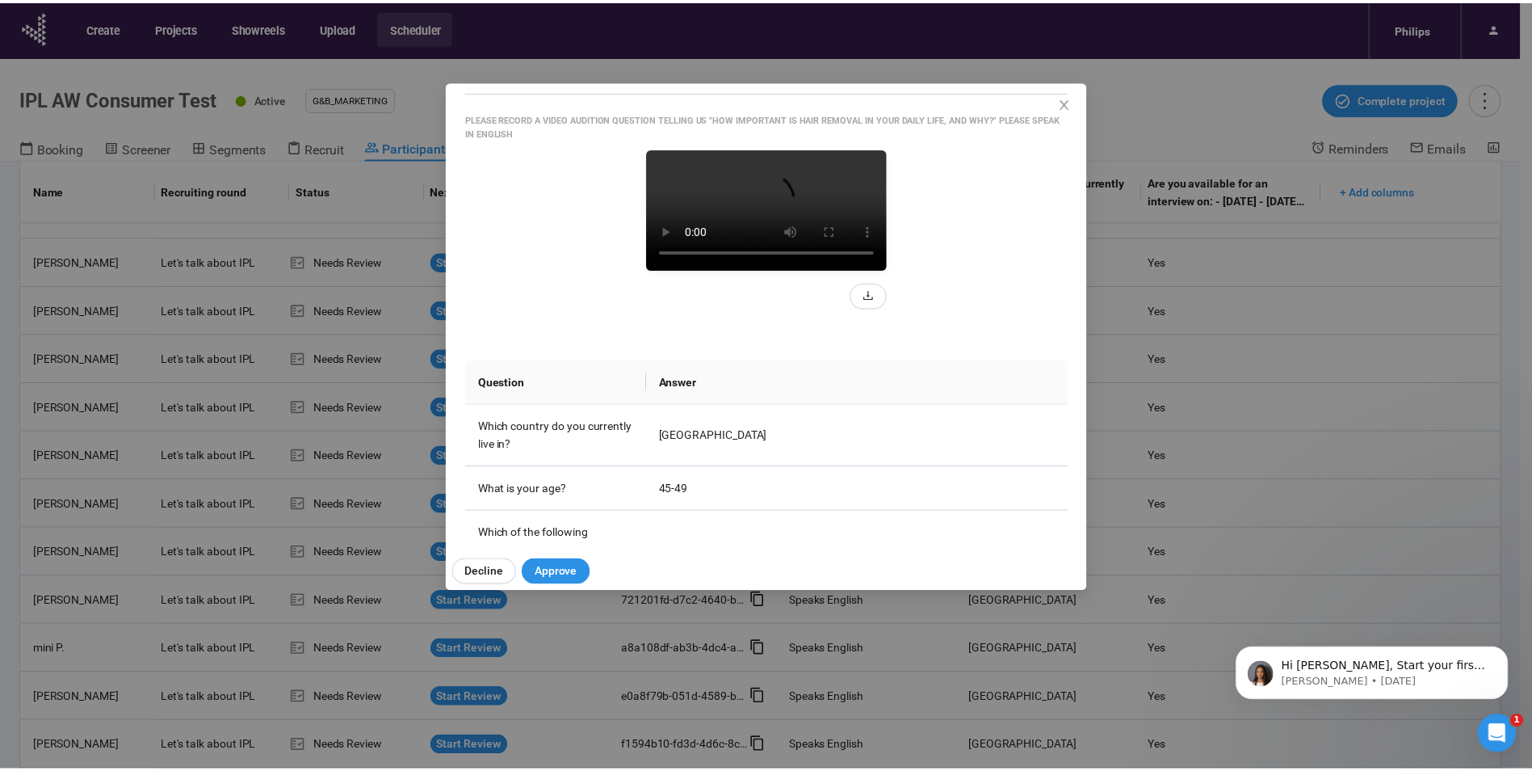
scroll to position [162, 0]
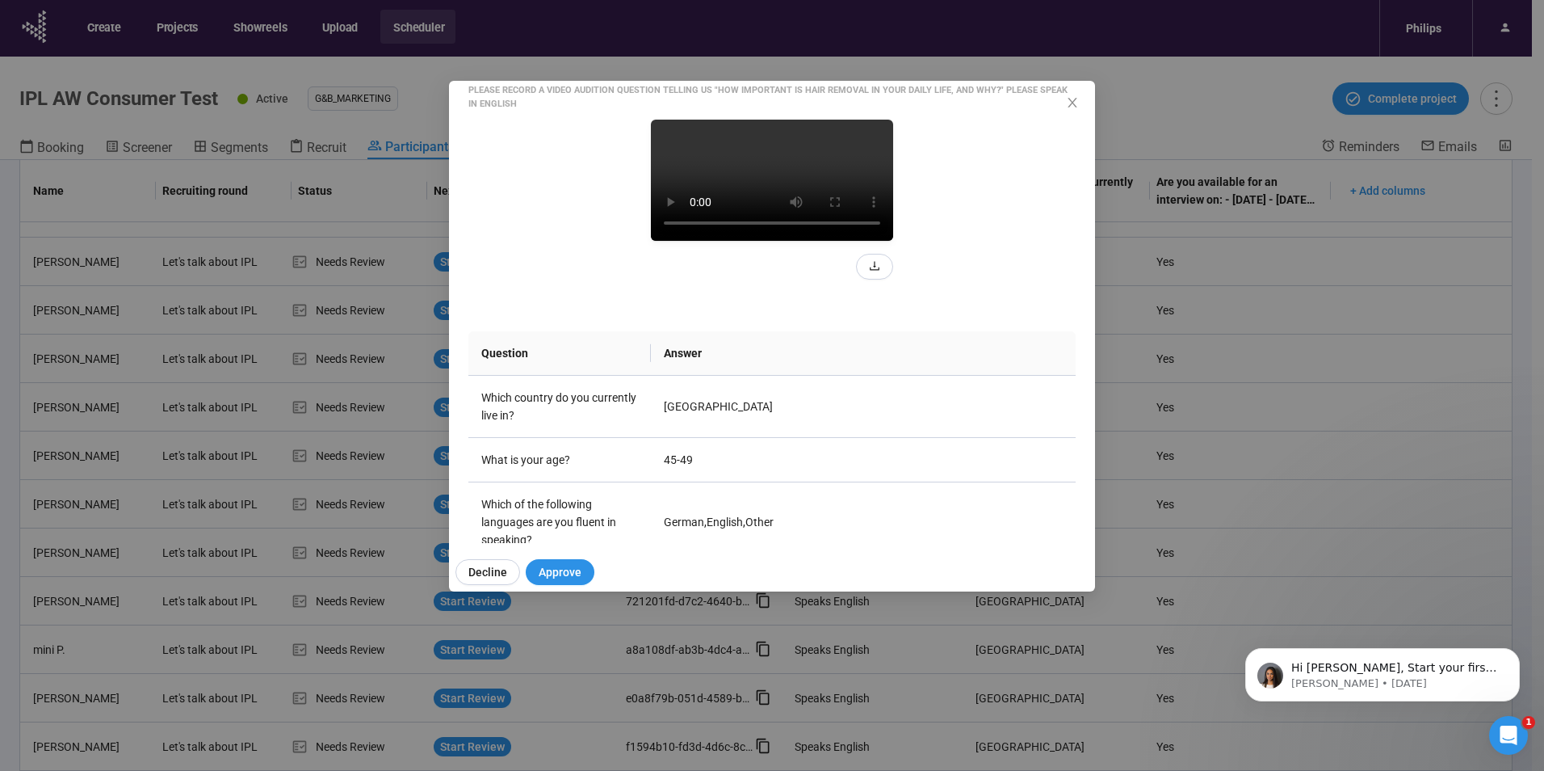
drag, startPoint x: 985, startPoint y: 330, endPoint x: 880, endPoint y: 324, distance: 104.4
click at [985, 279] on div at bounding box center [772, 200] width 607 height 160
click at [1069, 100] on icon "close" at bounding box center [1072, 102] width 13 height 13
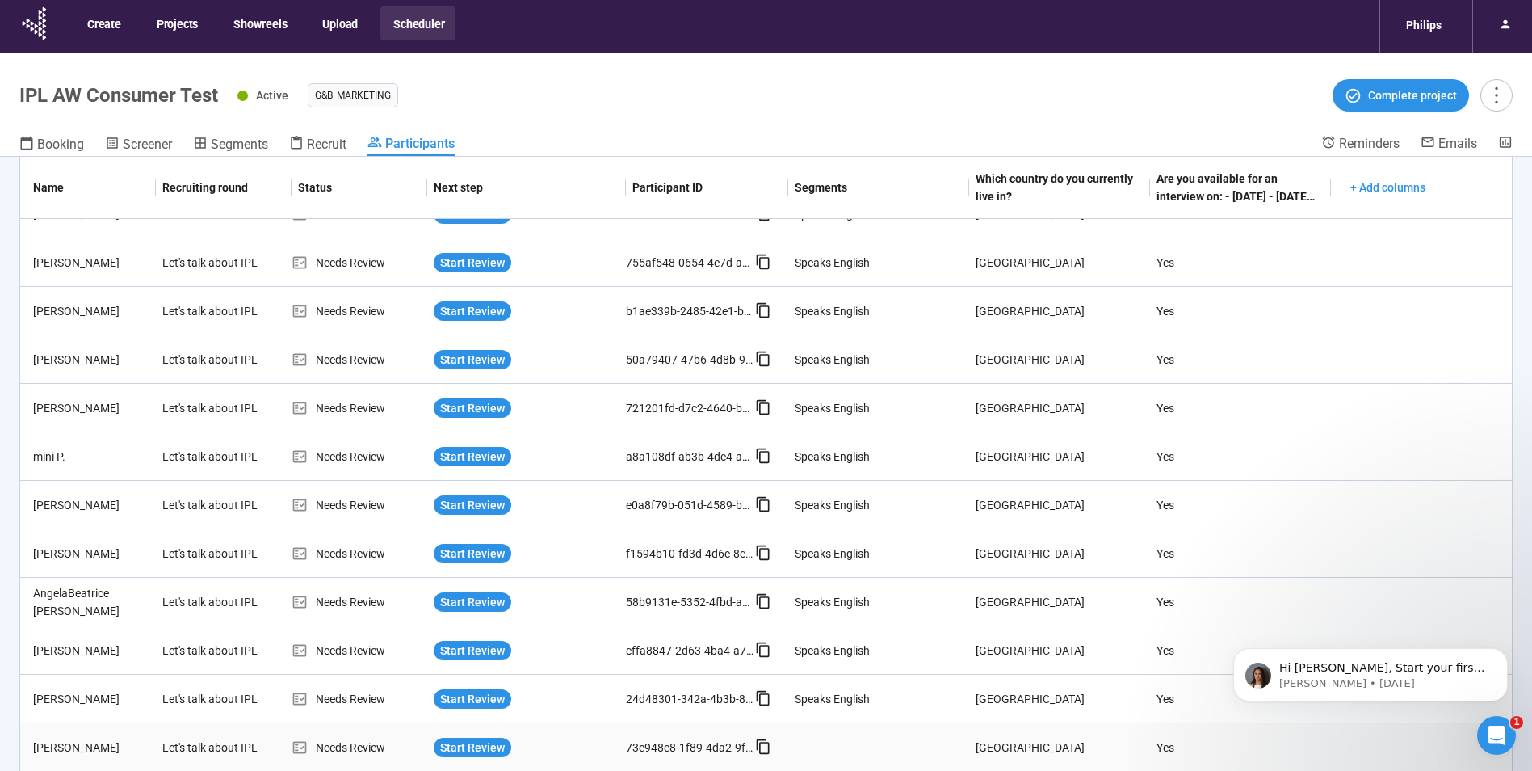
scroll to position [57, 0]
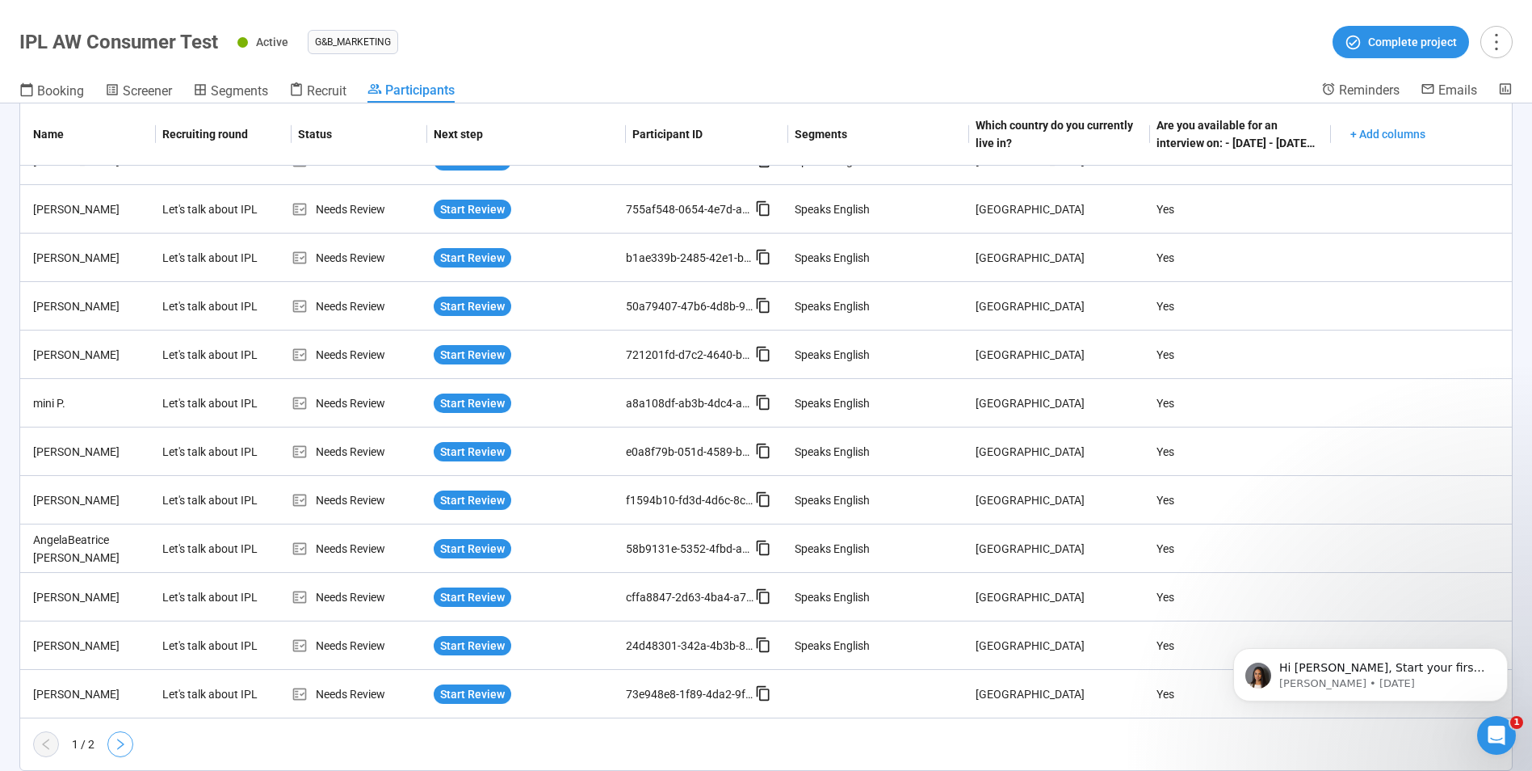
click at [132, 741] on button "button" at bounding box center [120, 744] width 26 height 26
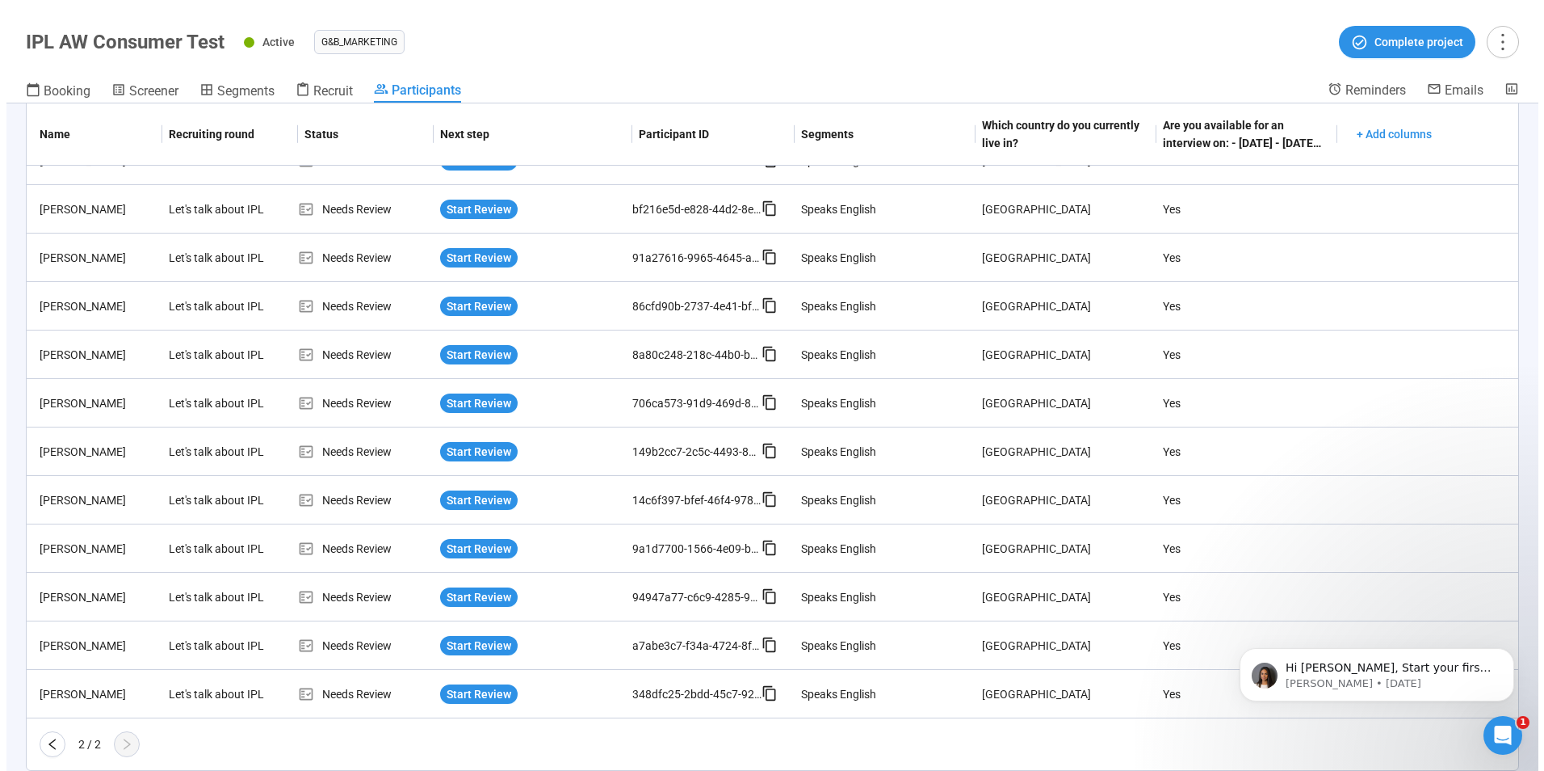
scroll to position [707, 0]
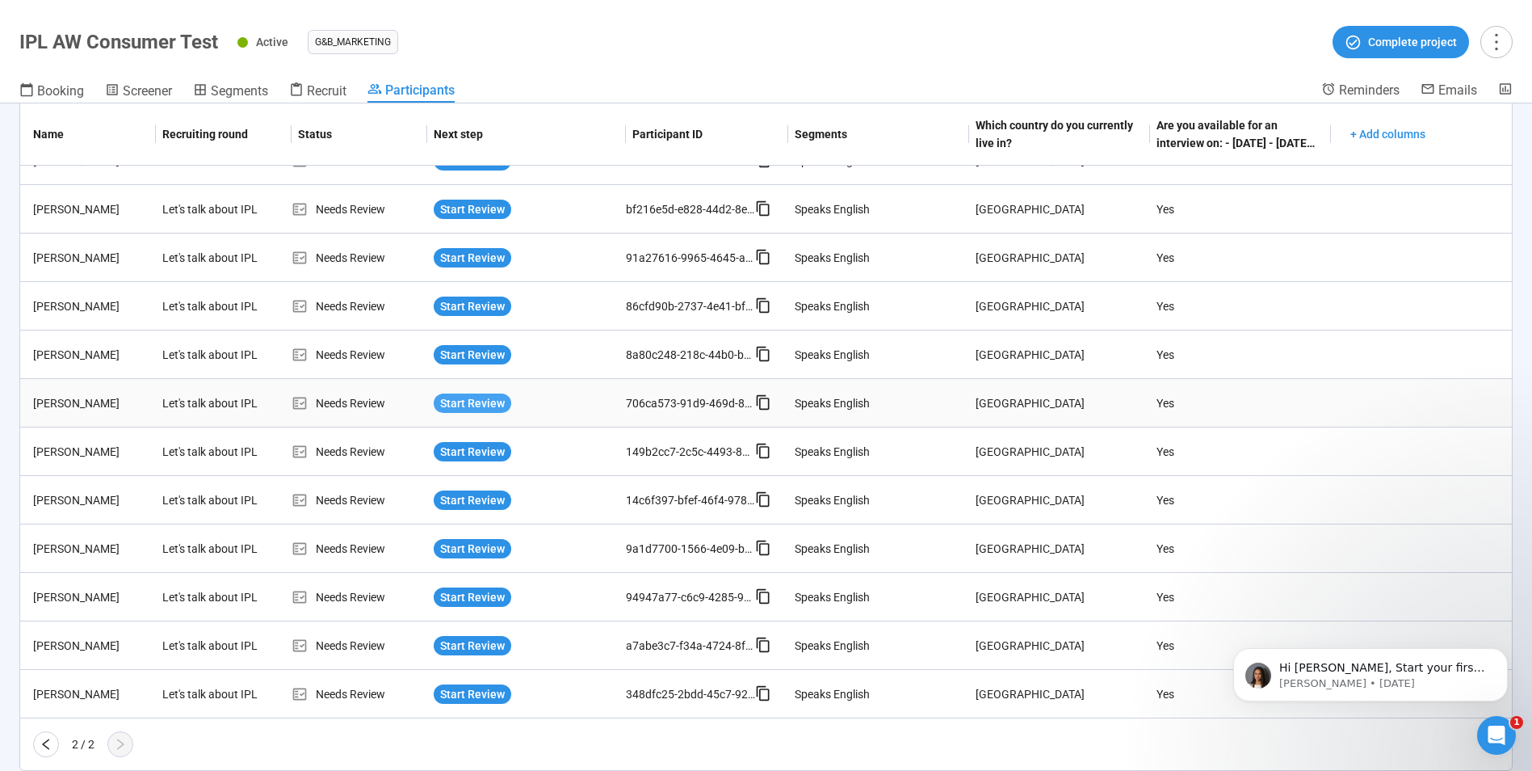
click at [476, 401] on span "Start Review" at bounding box center [472, 403] width 65 height 18
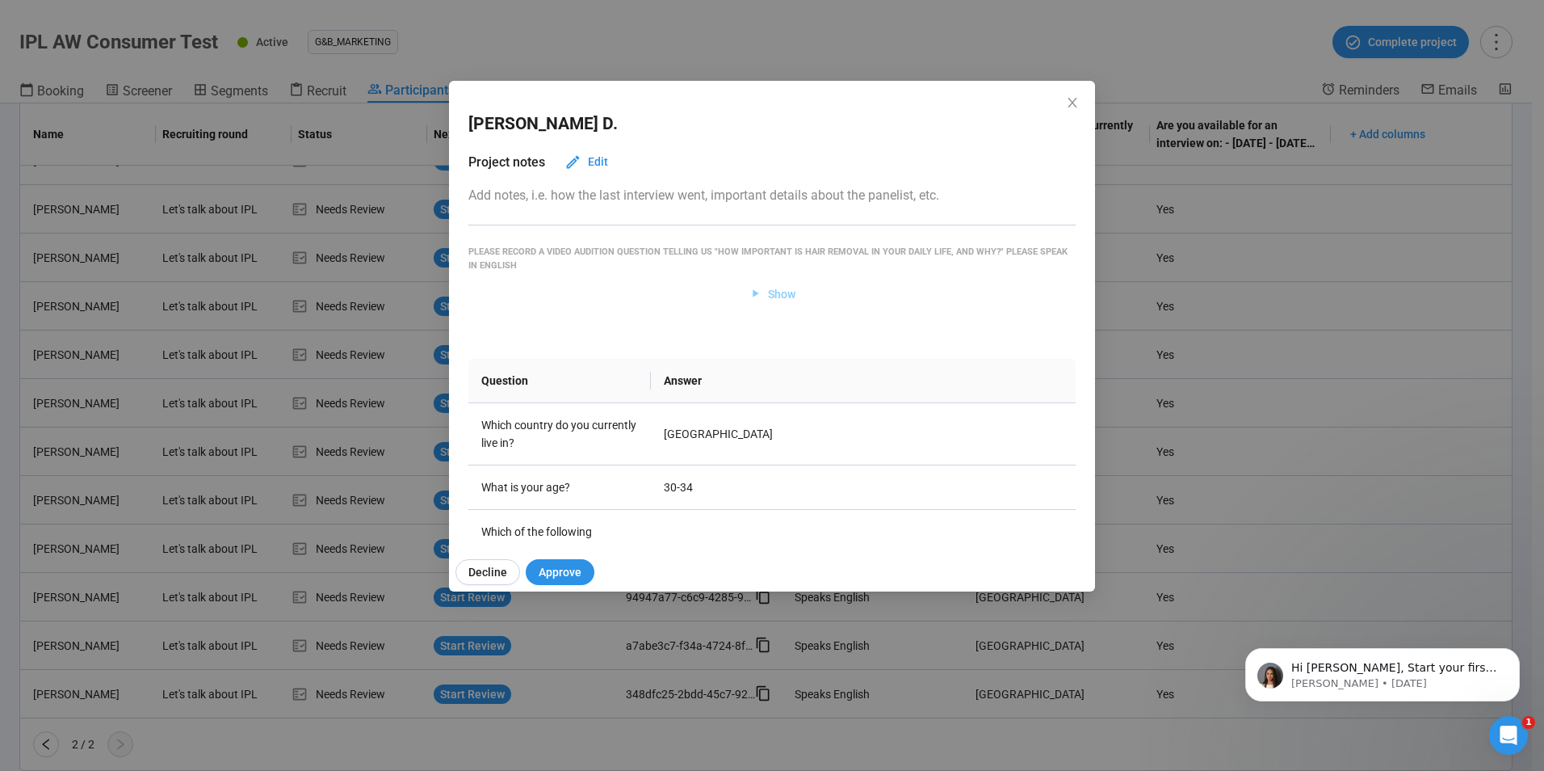
click at [773, 291] on span "Show" at bounding box center [781, 294] width 27 height 18
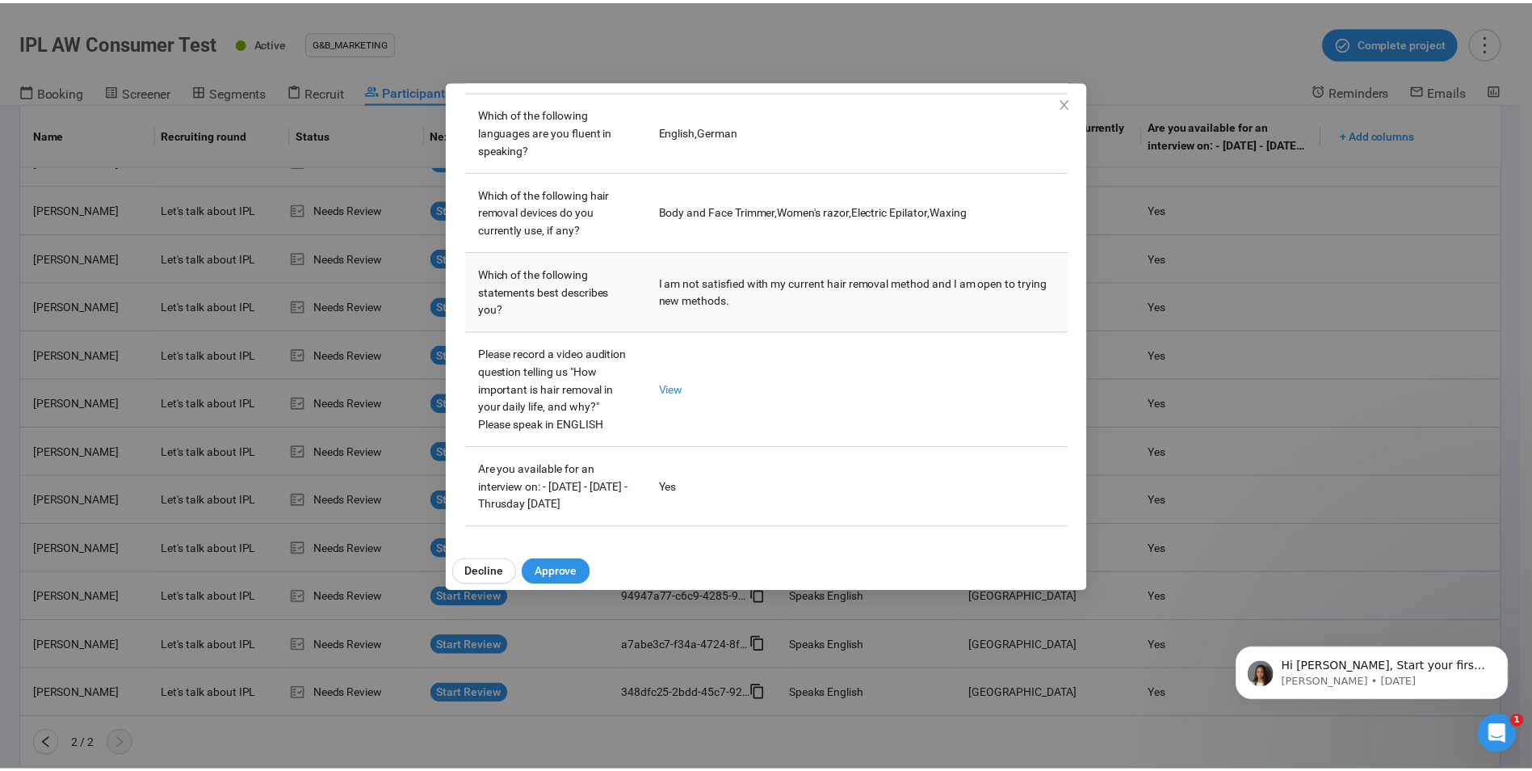
scroll to position [758, 0]
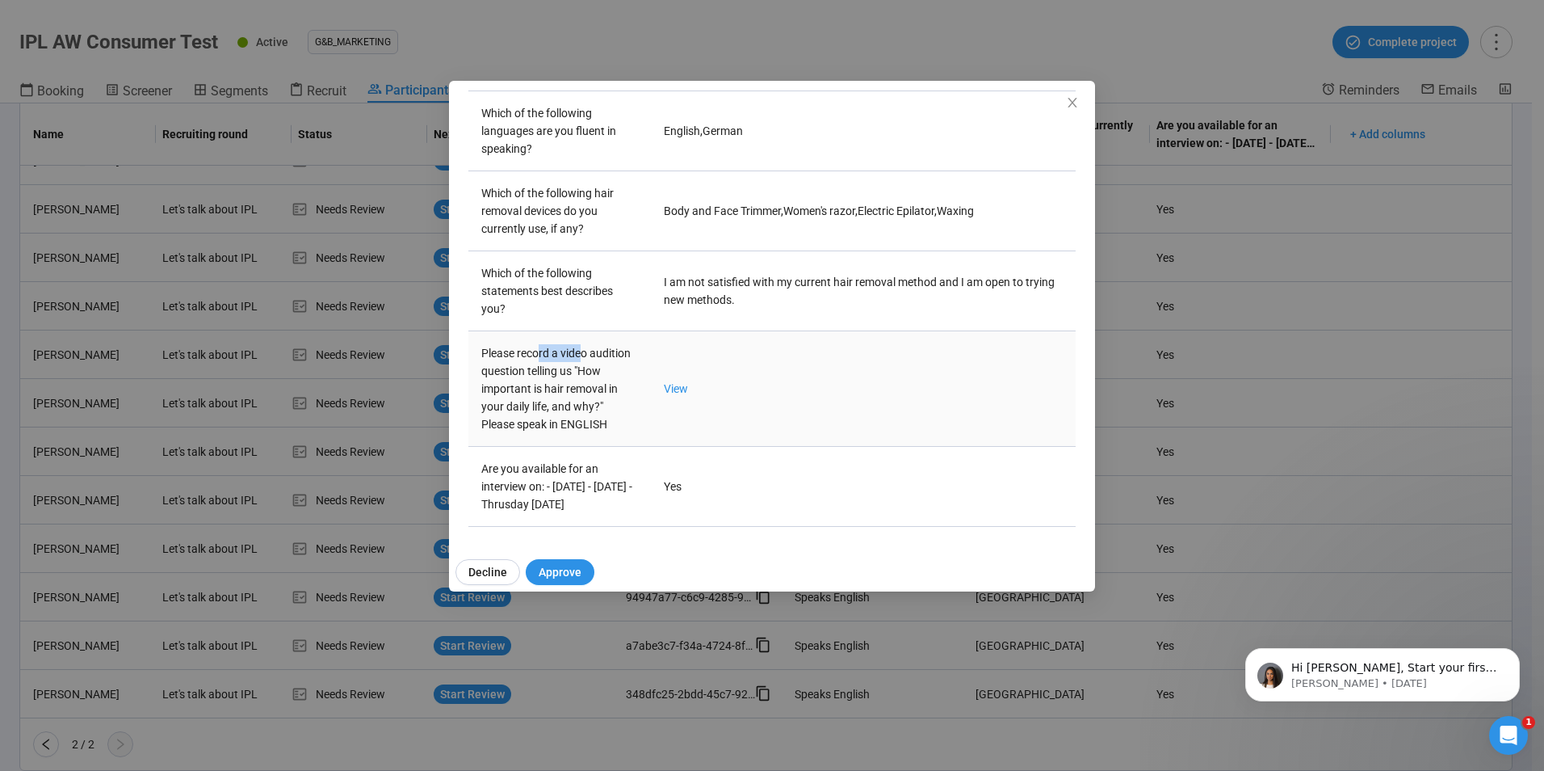
drag, startPoint x: 540, startPoint y: 316, endPoint x: 582, endPoint y: 323, distance: 41.8
click at [582, 331] on td "Please record a video audition question telling us "How important is hair remov…" at bounding box center [560, 389] width 183 height 116
drag, startPoint x: 582, startPoint y: 323, endPoint x: 581, endPoint y: 342, distance: 19.4
click at [581, 342] on td "Please record a video audition question telling us "How important is hair remov…" at bounding box center [560, 389] width 183 height 116
drag, startPoint x: 581, startPoint y: 335, endPoint x: 553, endPoint y: 369, distance: 43.6
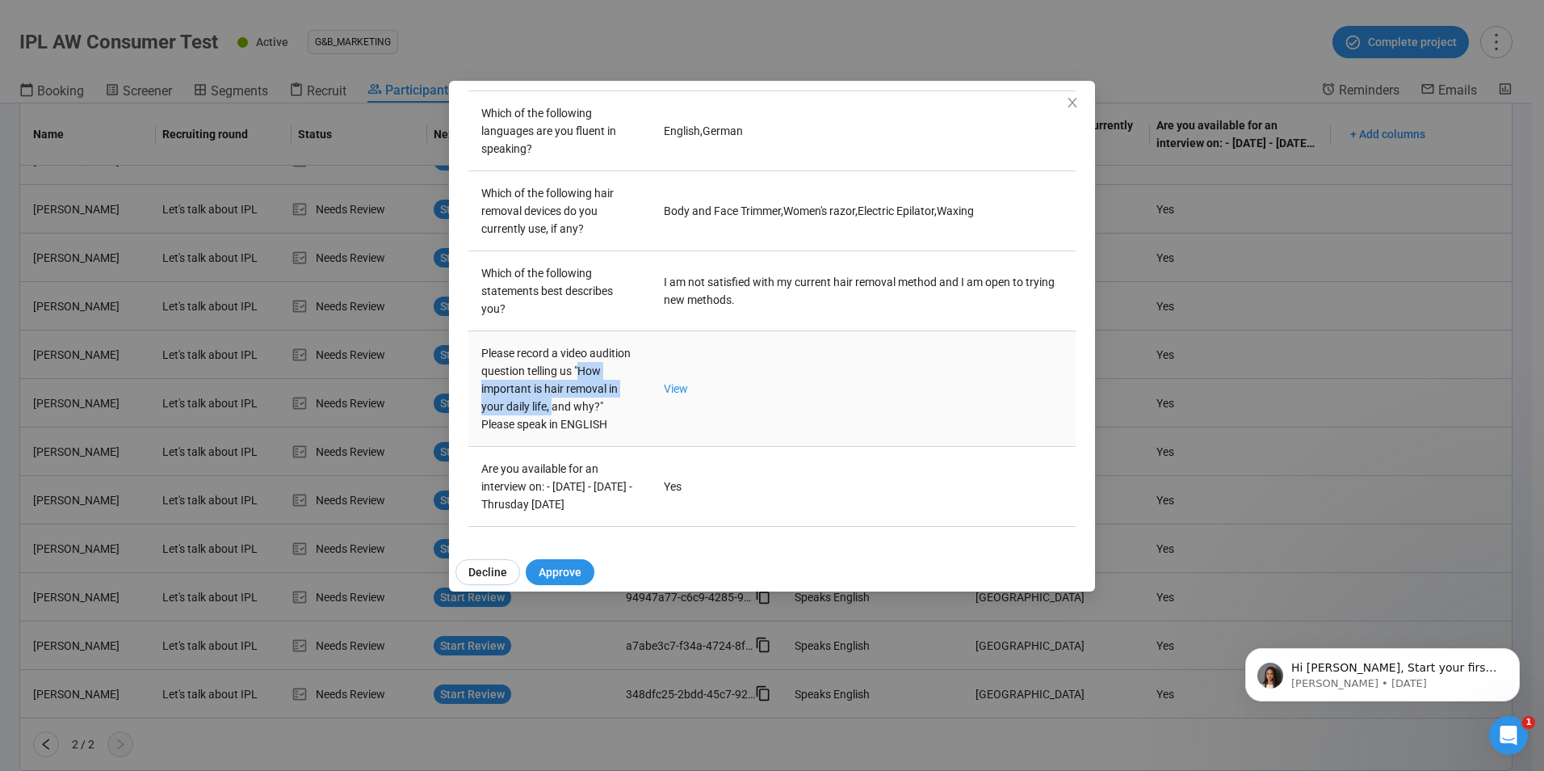
click at [553, 369] on td "Please record a video audition question telling us "How important is hair remov…" at bounding box center [560, 389] width 183 height 116
drag, startPoint x: 553, startPoint y: 369, endPoint x: 653, endPoint y: 384, distance: 100.4
click at [653, 384] on td "View" at bounding box center [863, 389] width 425 height 116
drag, startPoint x: 578, startPoint y: 340, endPoint x: 557, endPoint y: 362, distance: 30.8
click at [557, 362] on td "Please record a video audition question telling us "How important is hair remov…" at bounding box center [560, 389] width 183 height 116
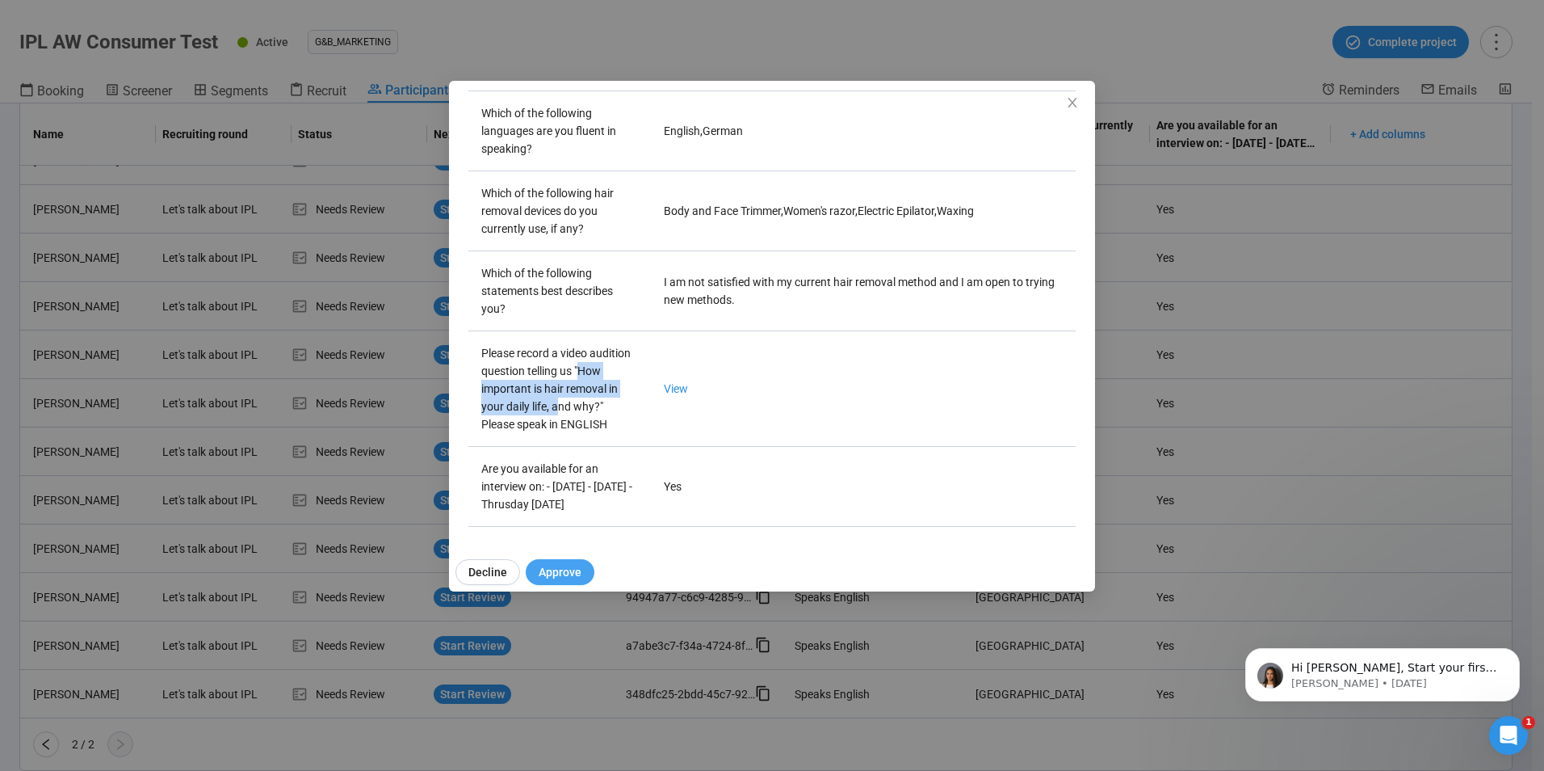
click at [574, 572] on span "Approve" at bounding box center [560, 572] width 43 height 18
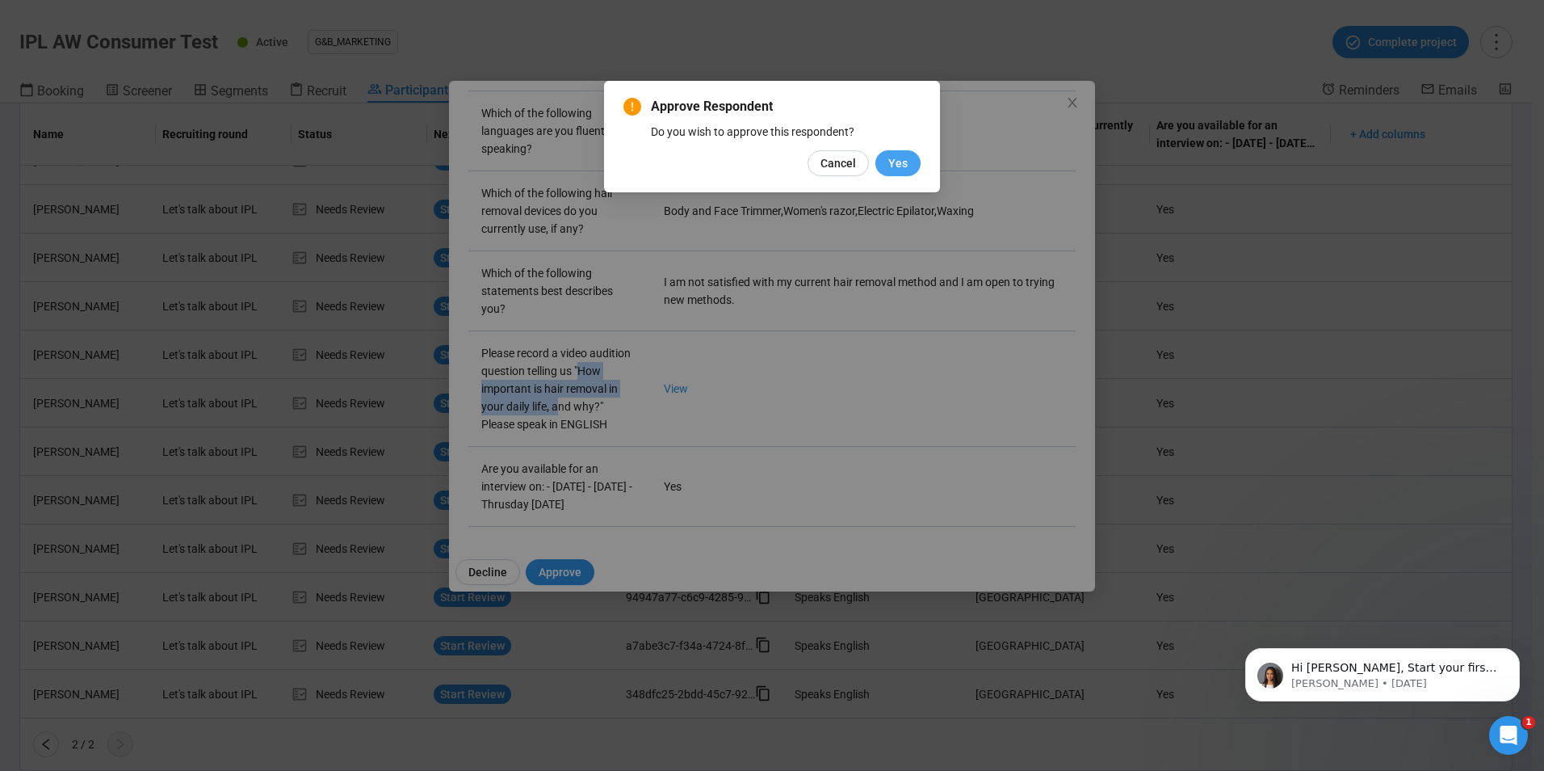
click at [901, 167] on span "Yes" at bounding box center [898, 163] width 19 height 18
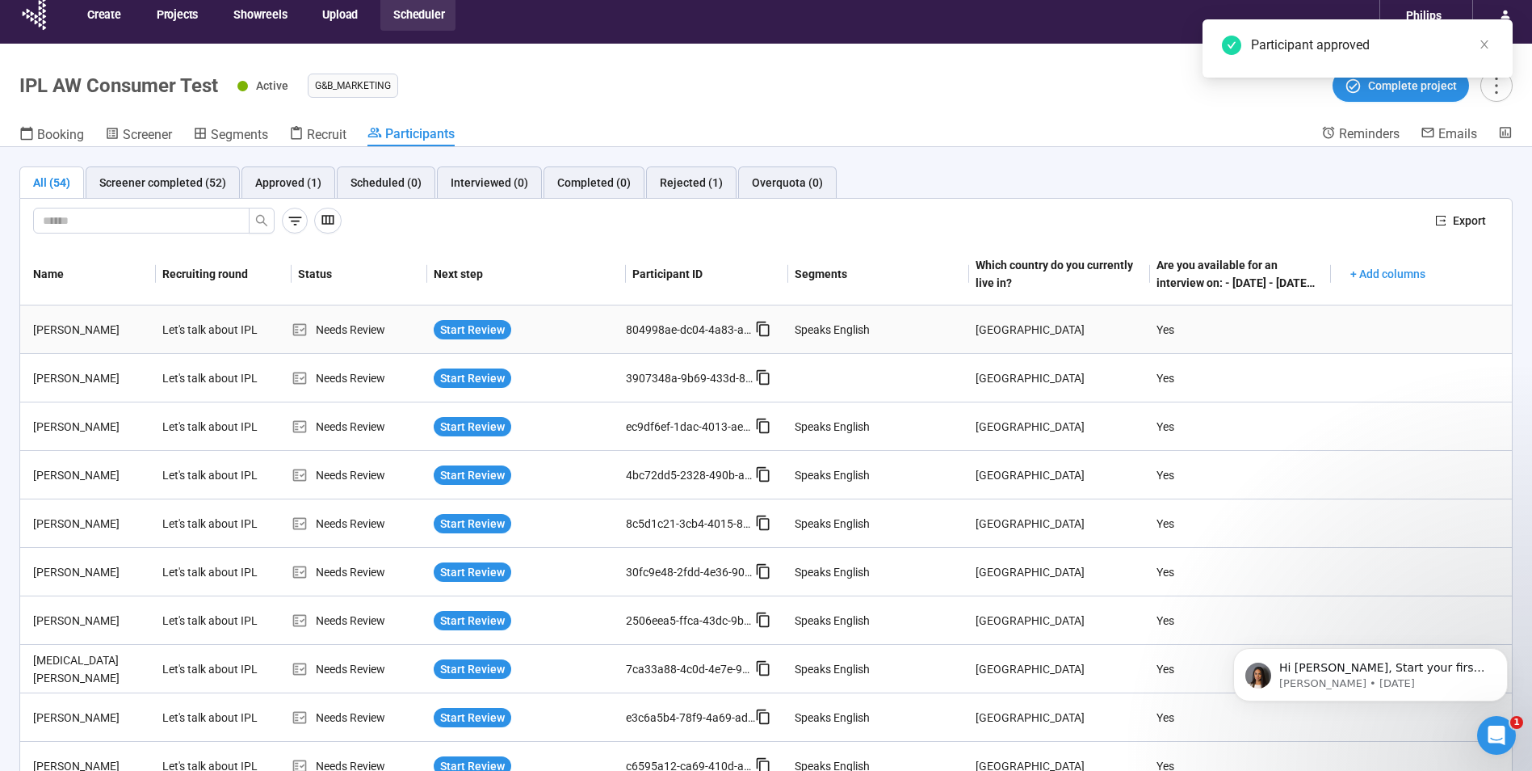
scroll to position [0, 0]
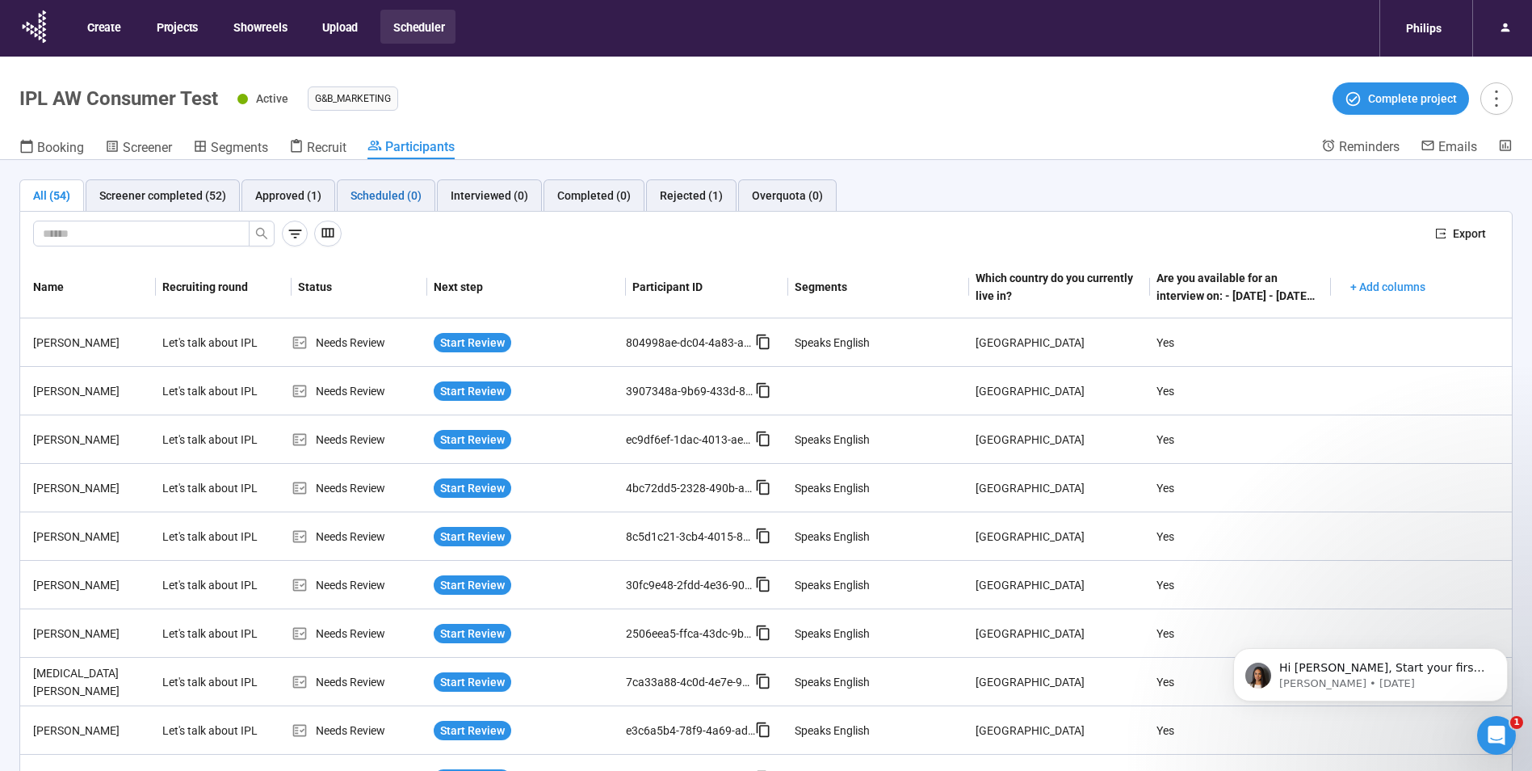
click at [392, 195] on div "Scheduled (0)" at bounding box center [386, 196] width 71 height 18
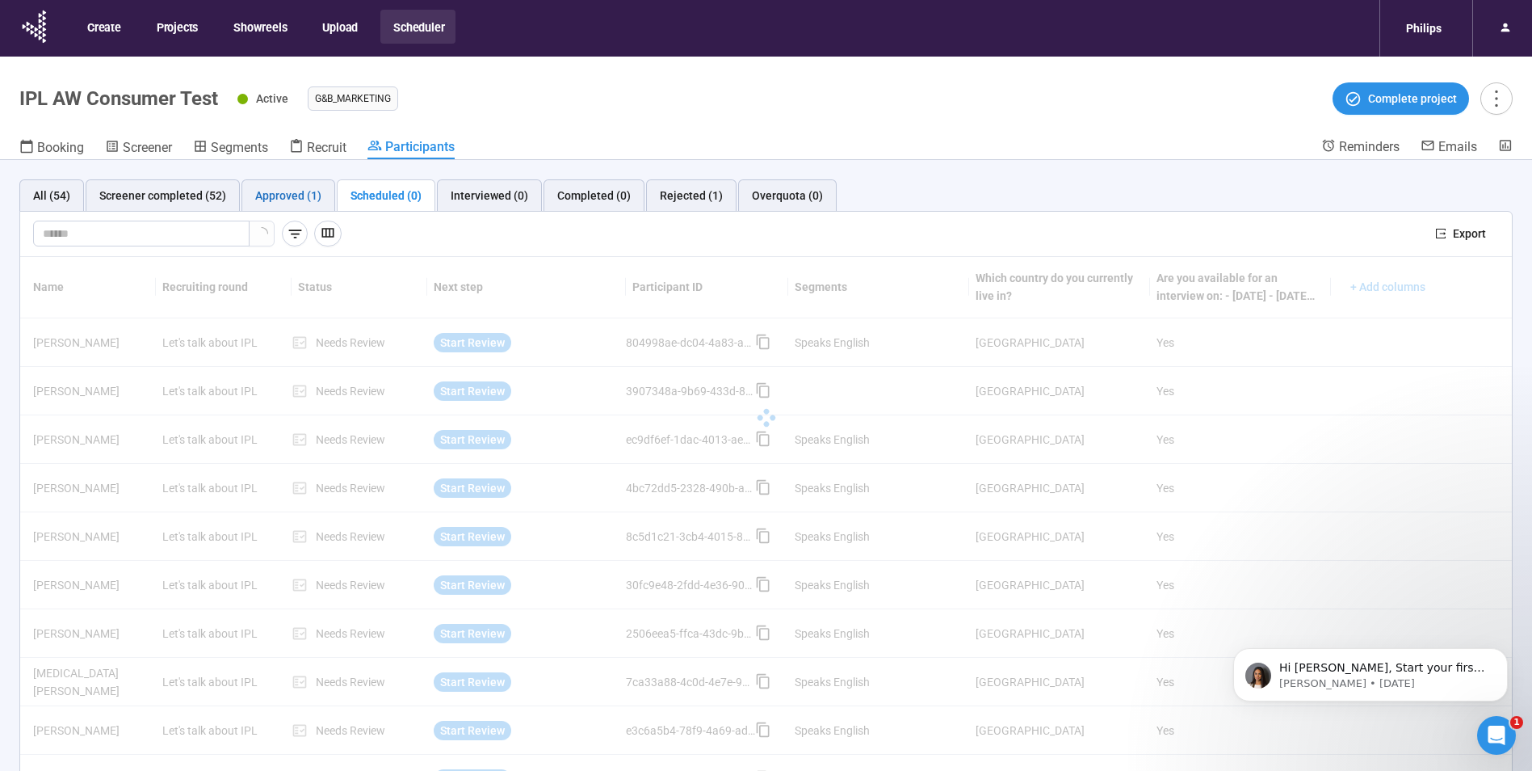
click at [286, 196] on div "Approved (1)" at bounding box center [288, 196] width 66 height 18
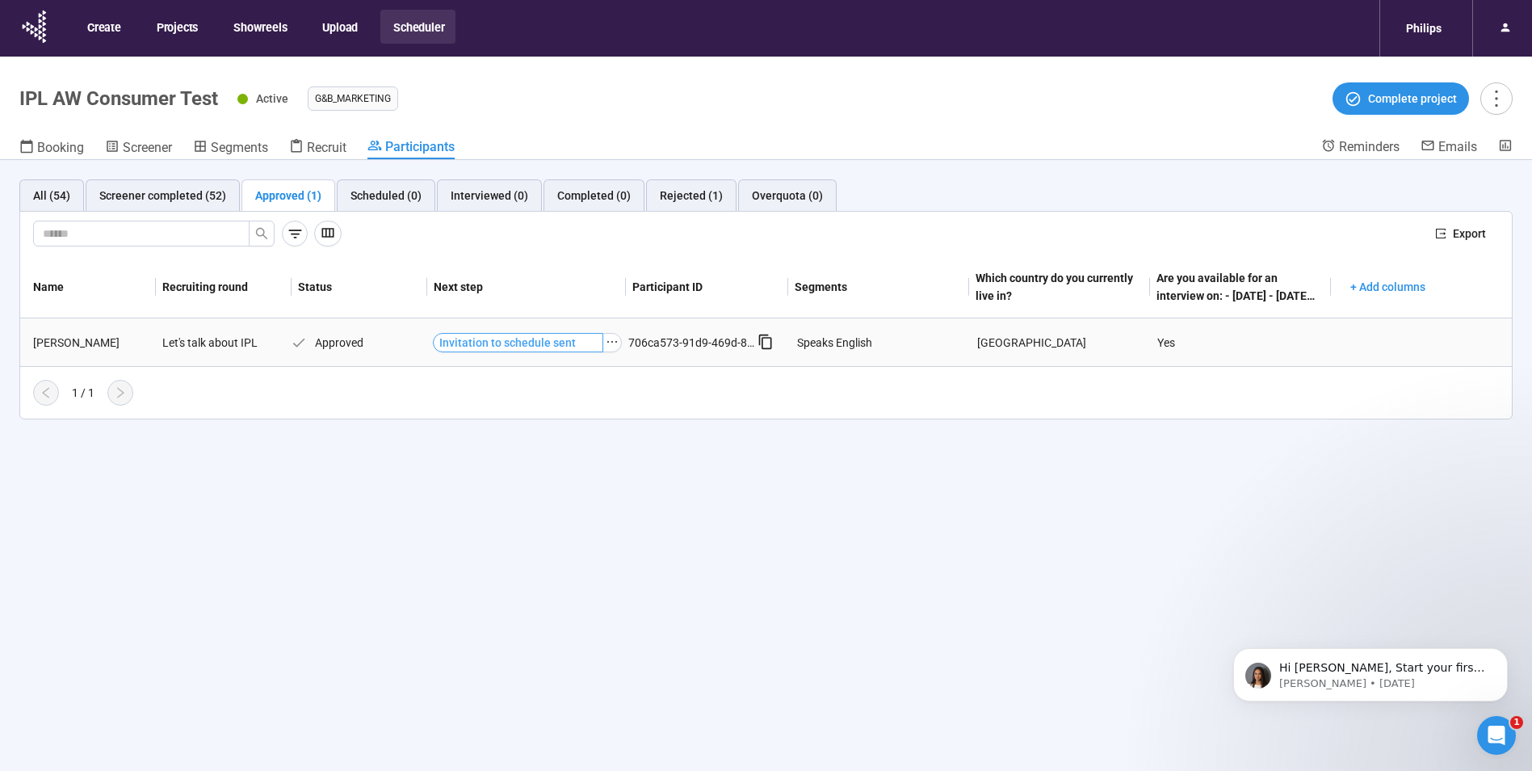
click at [477, 344] on span "Invitation to schedule sent" at bounding box center [507, 343] width 137 height 18
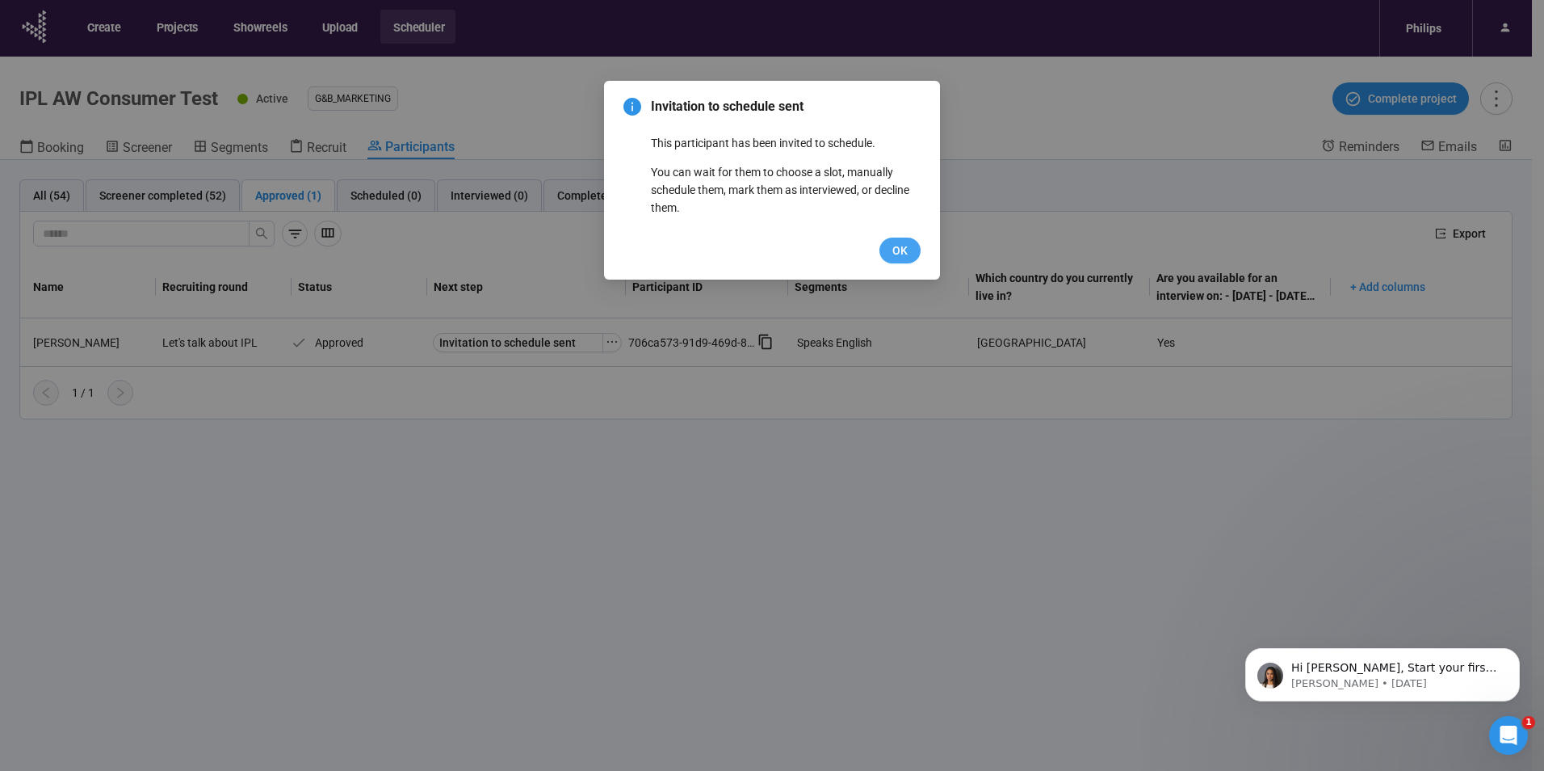
click at [895, 244] on span "OK" at bounding box center [900, 251] width 15 height 18
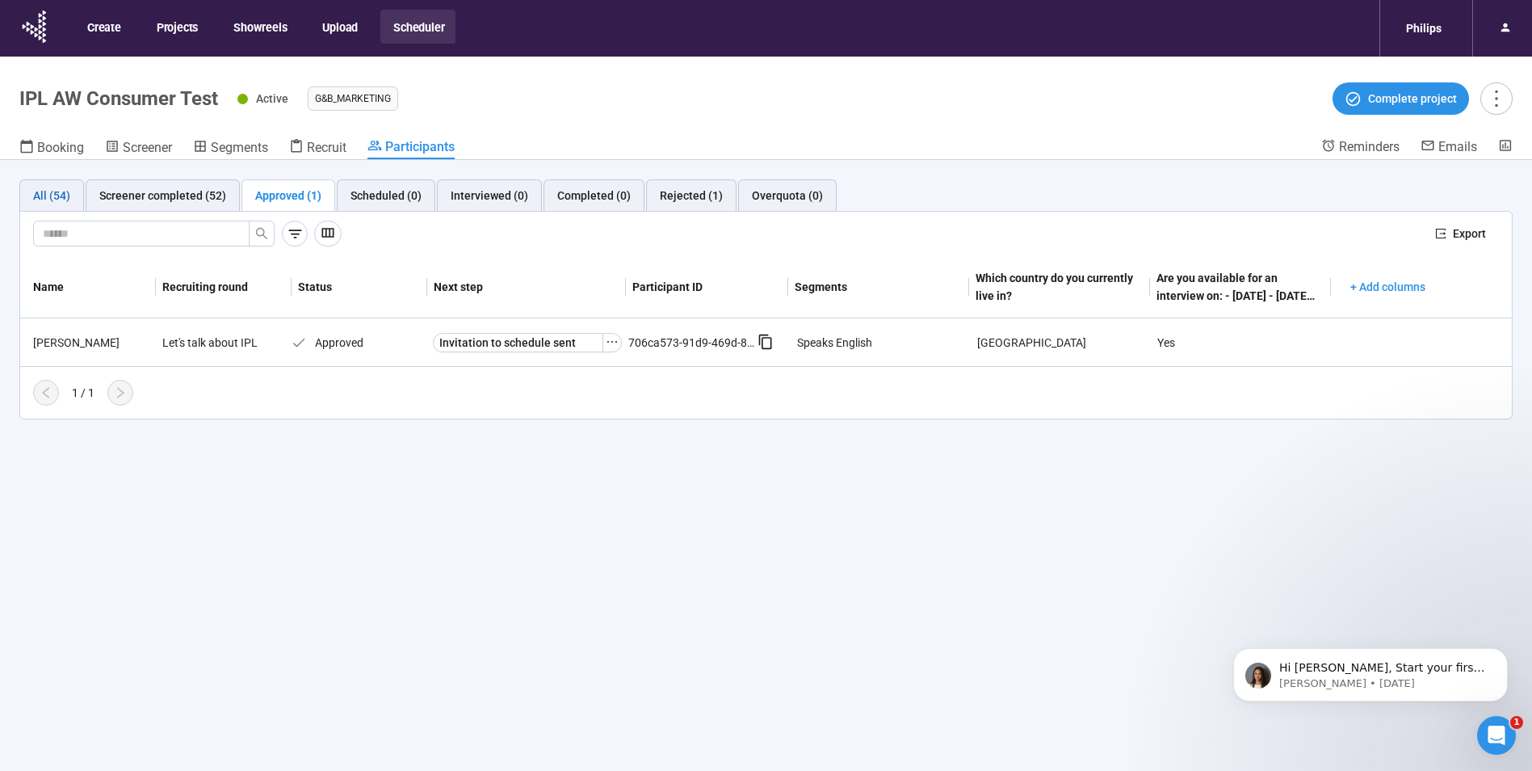
click at [58, 195] on div "All (54)" at bounding box center [51, 196] width 37 height 18
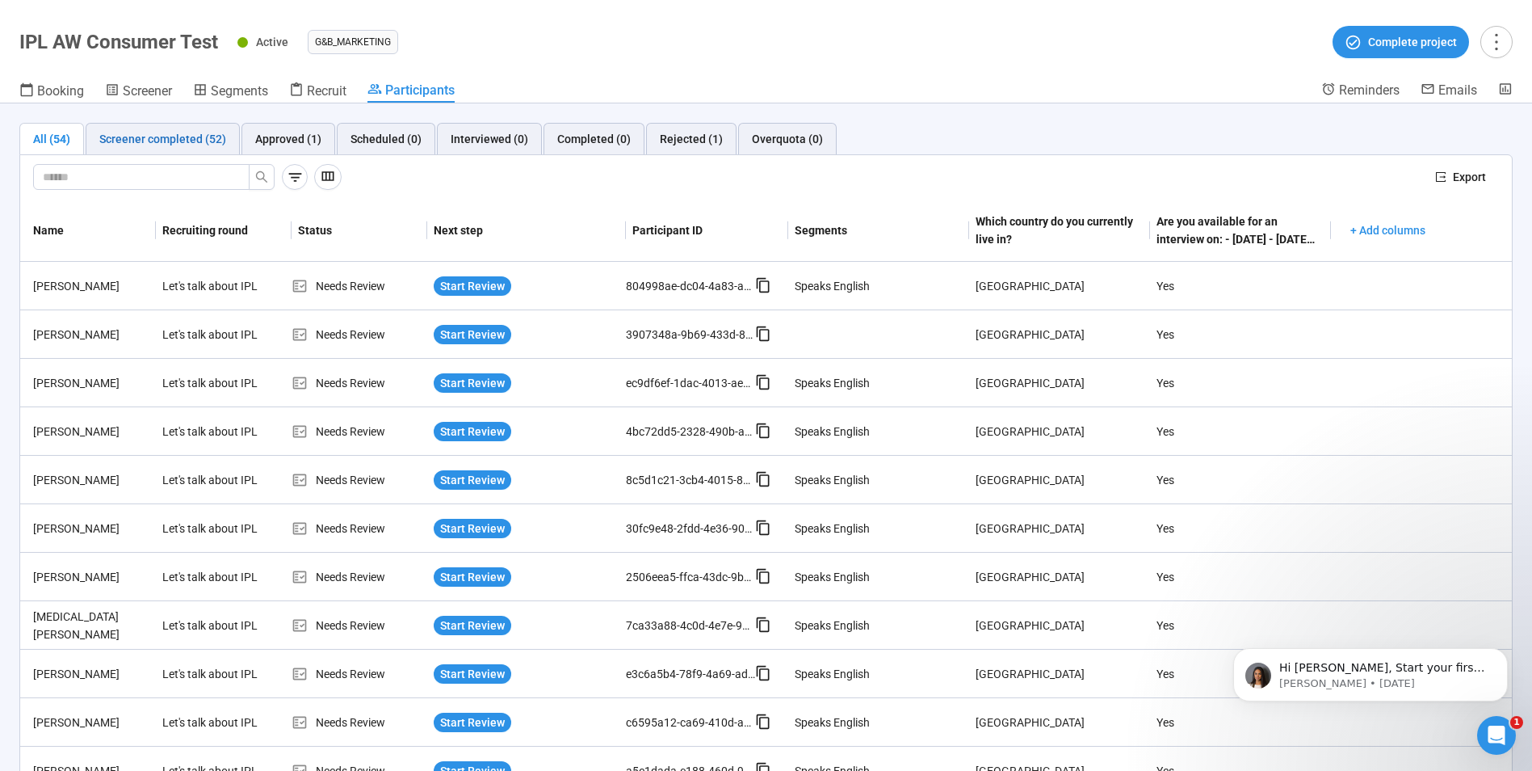
drag, startPoint x: 158, startPoint y: 135, endPoint x: 504, endPoint y: 221, distance: 357.0
click at [158, 135] on div "Screener completed (52)" at bounding box center [162, 139] width 127 height 18
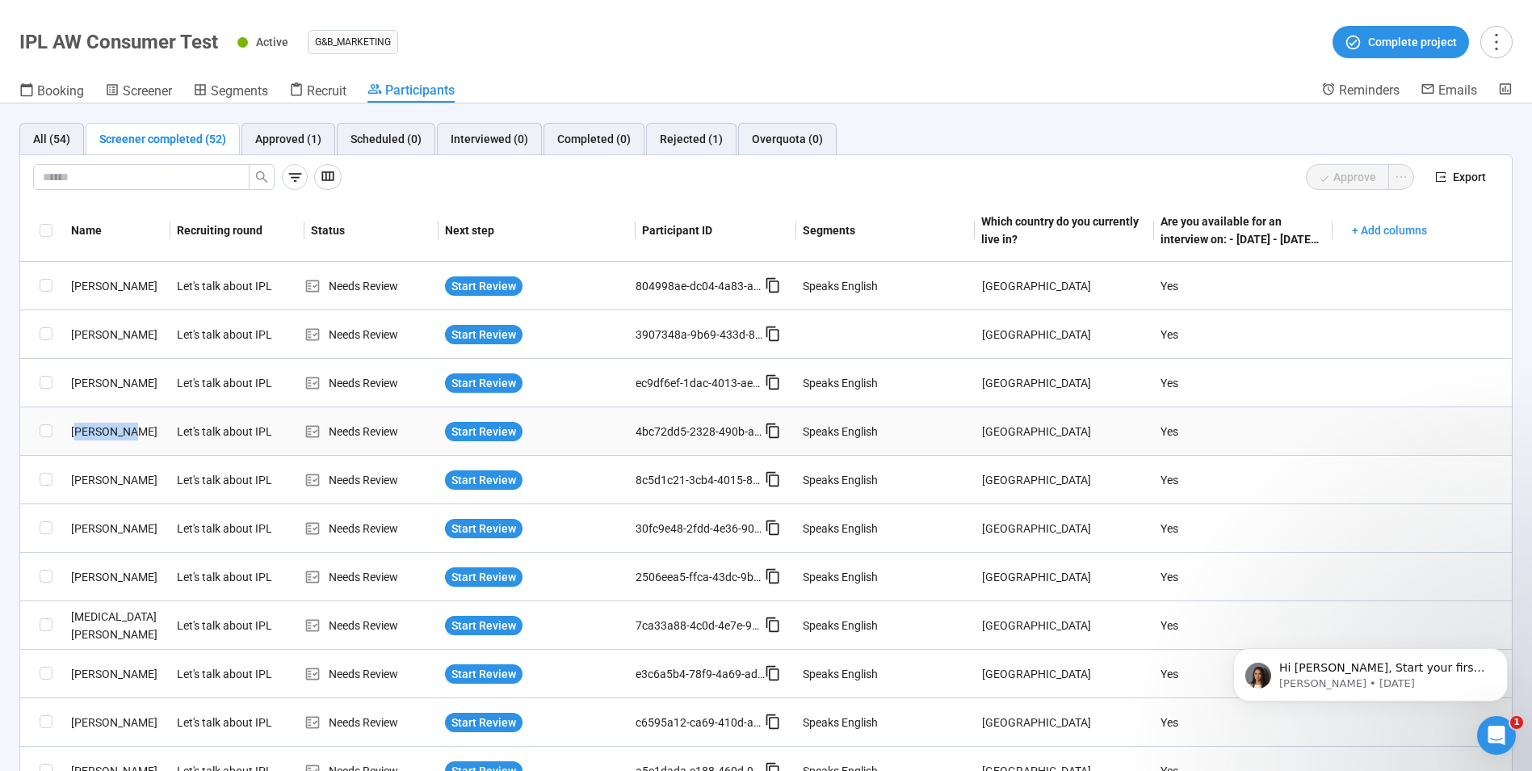
drag, startPoint x: 77, startPoint y: 434, endPoint x: 137, endPoint y: 429, distance: 60.8
click at [137, 429] on div "Melissa M." at bounding box center [118, 431] width 106 height 18
click at [1023, 225] on div "Which country do you currently live in?" at bounding box center [1060, 230] width 159 height 36
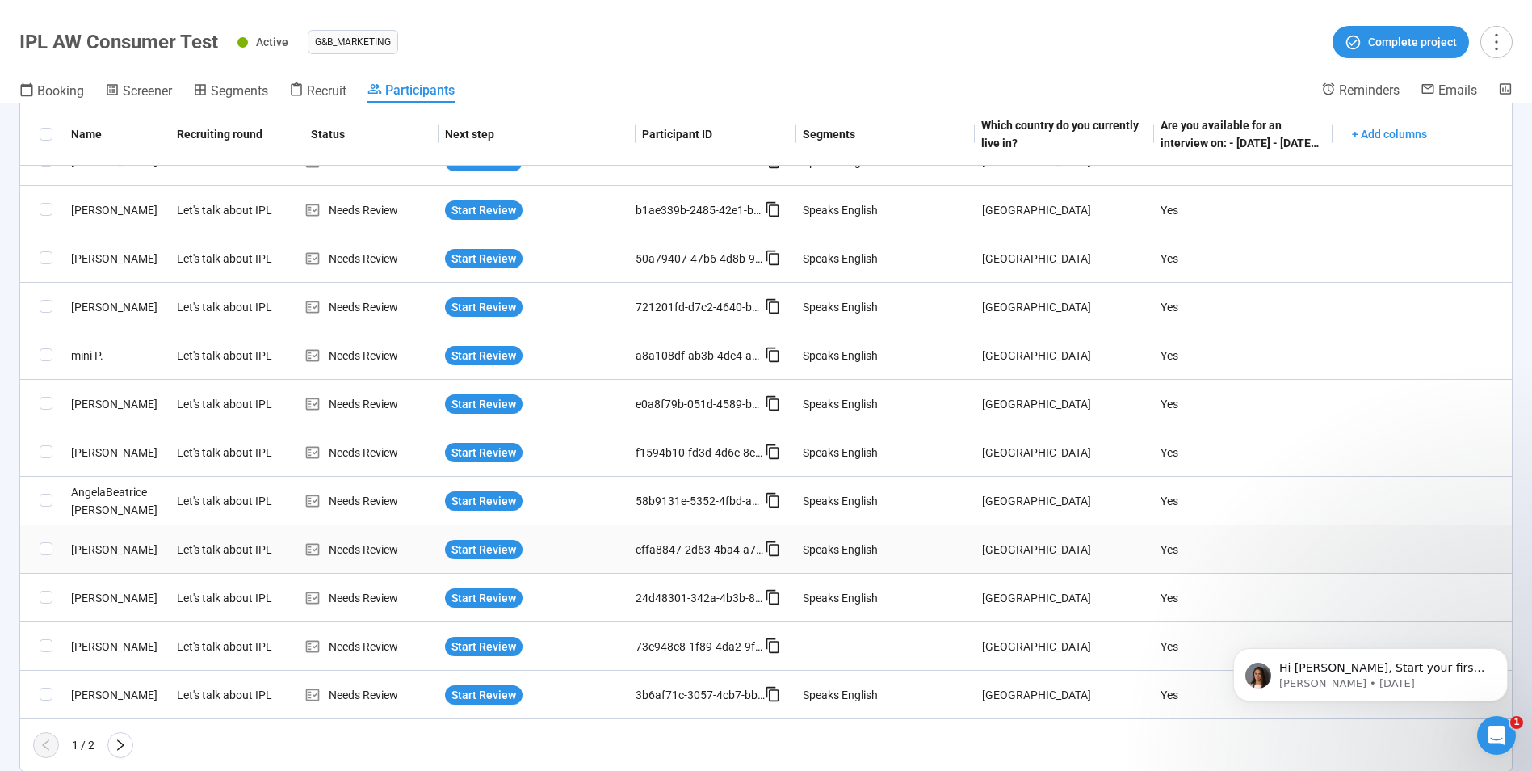
scroll to position [998, 0]
click at [124, 741] on icon "right" at bounding box center [120, 743] width 13 height 13
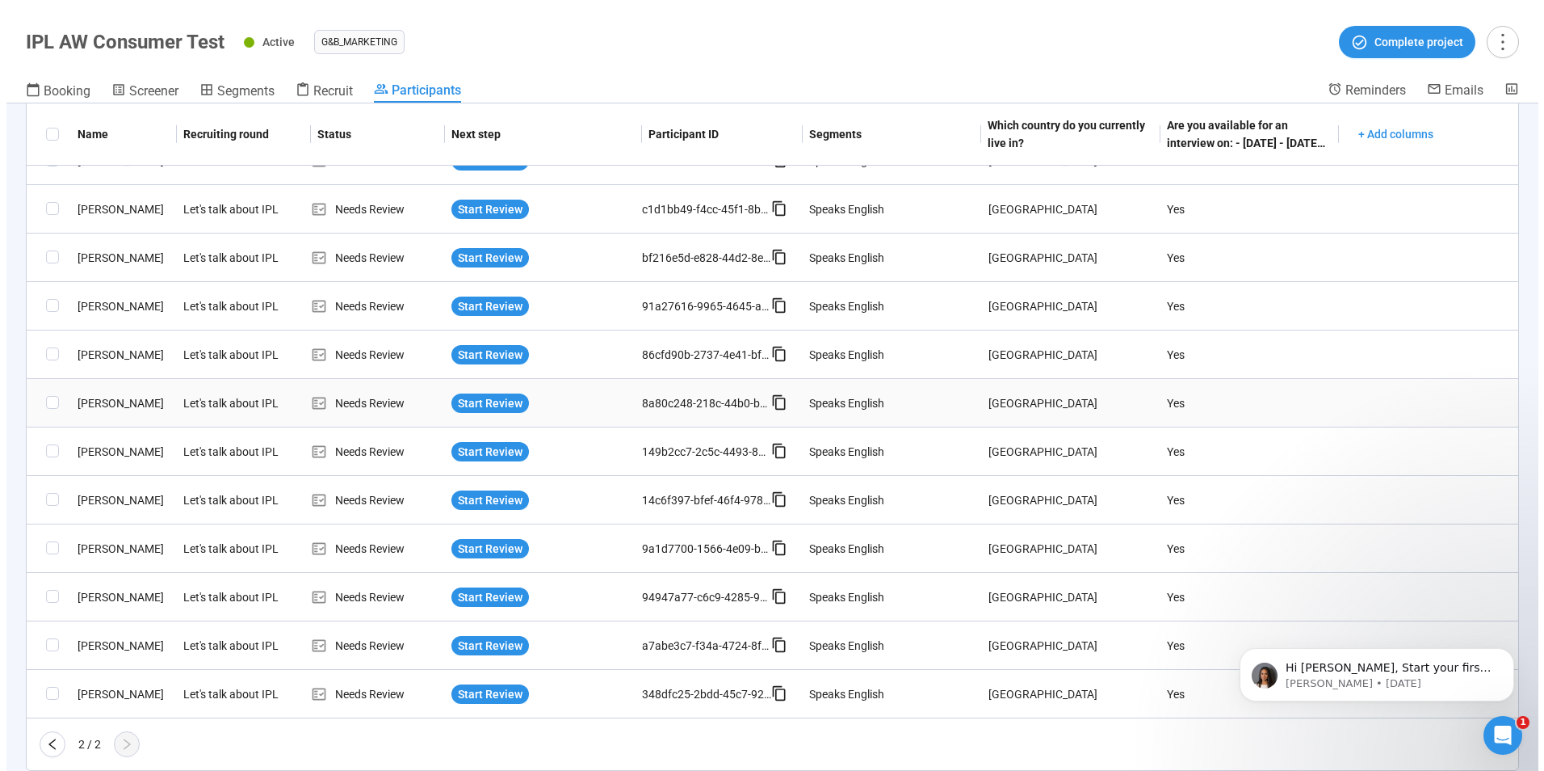
scroll to position [610, 0]
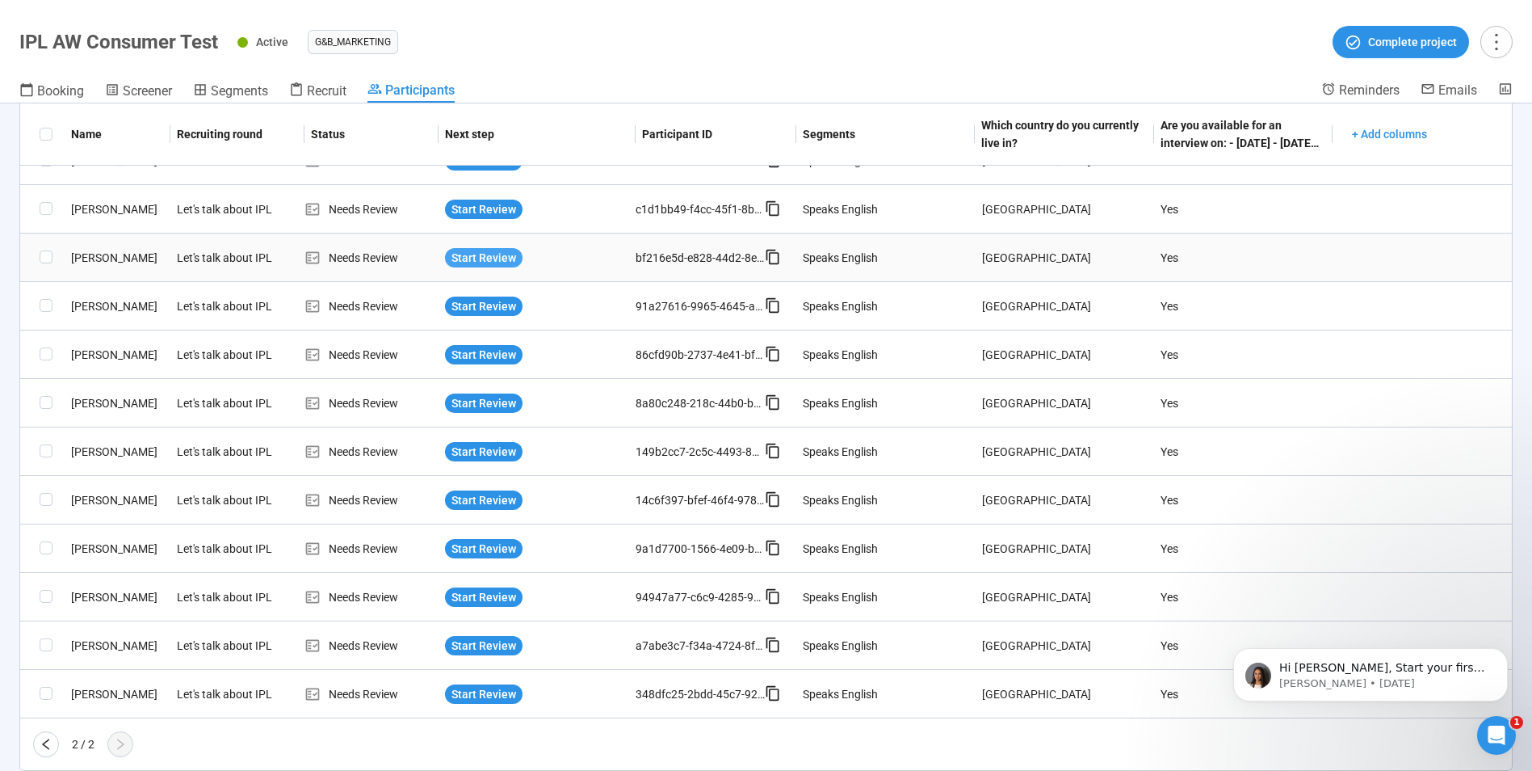
click at [491, 263] on span "Start Review" at bounding box center [484, 258] width 65 height 18
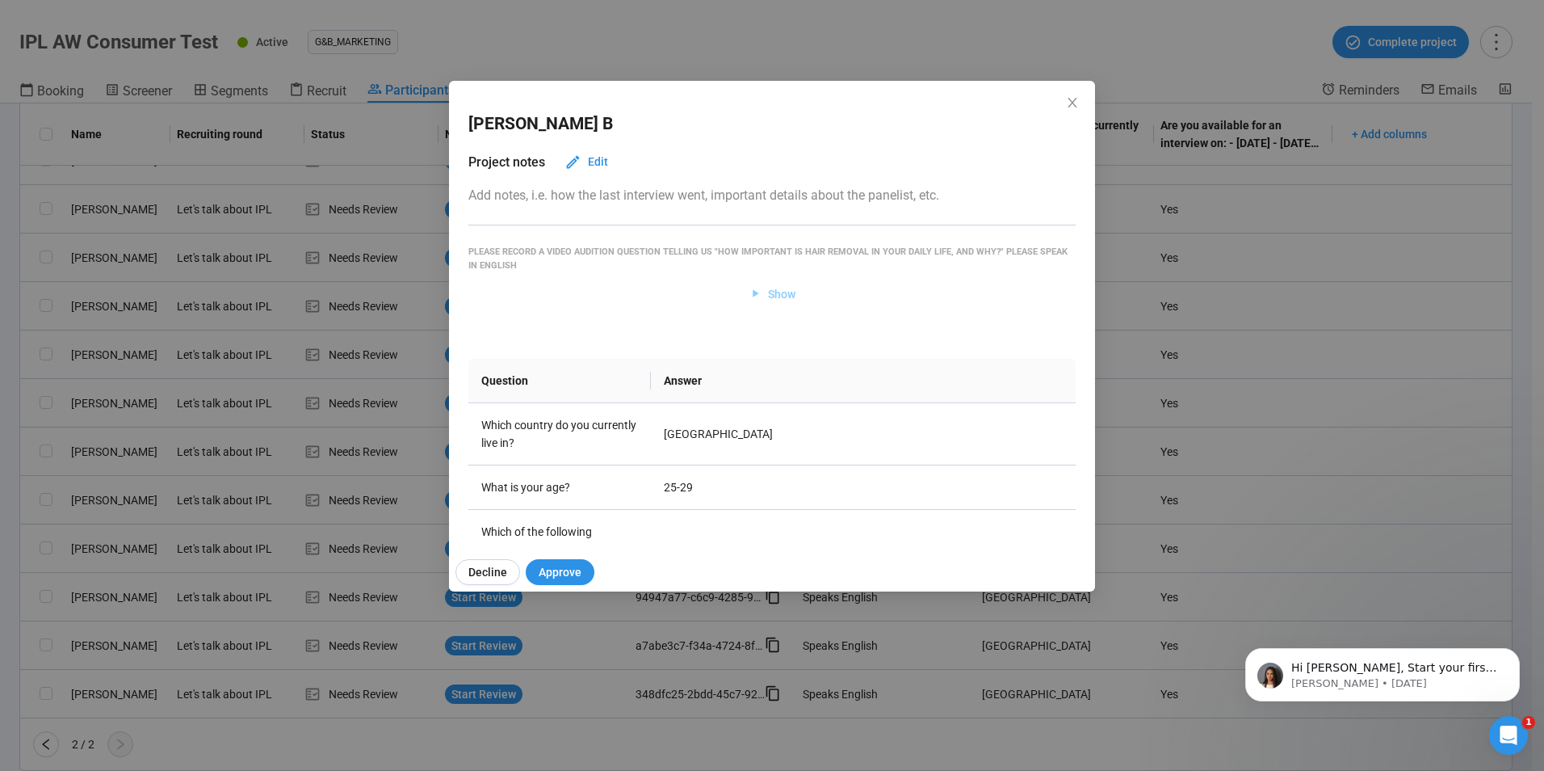
click at [771, 296] on span "Show" at bounding box center [781, 294] width 27 height 18
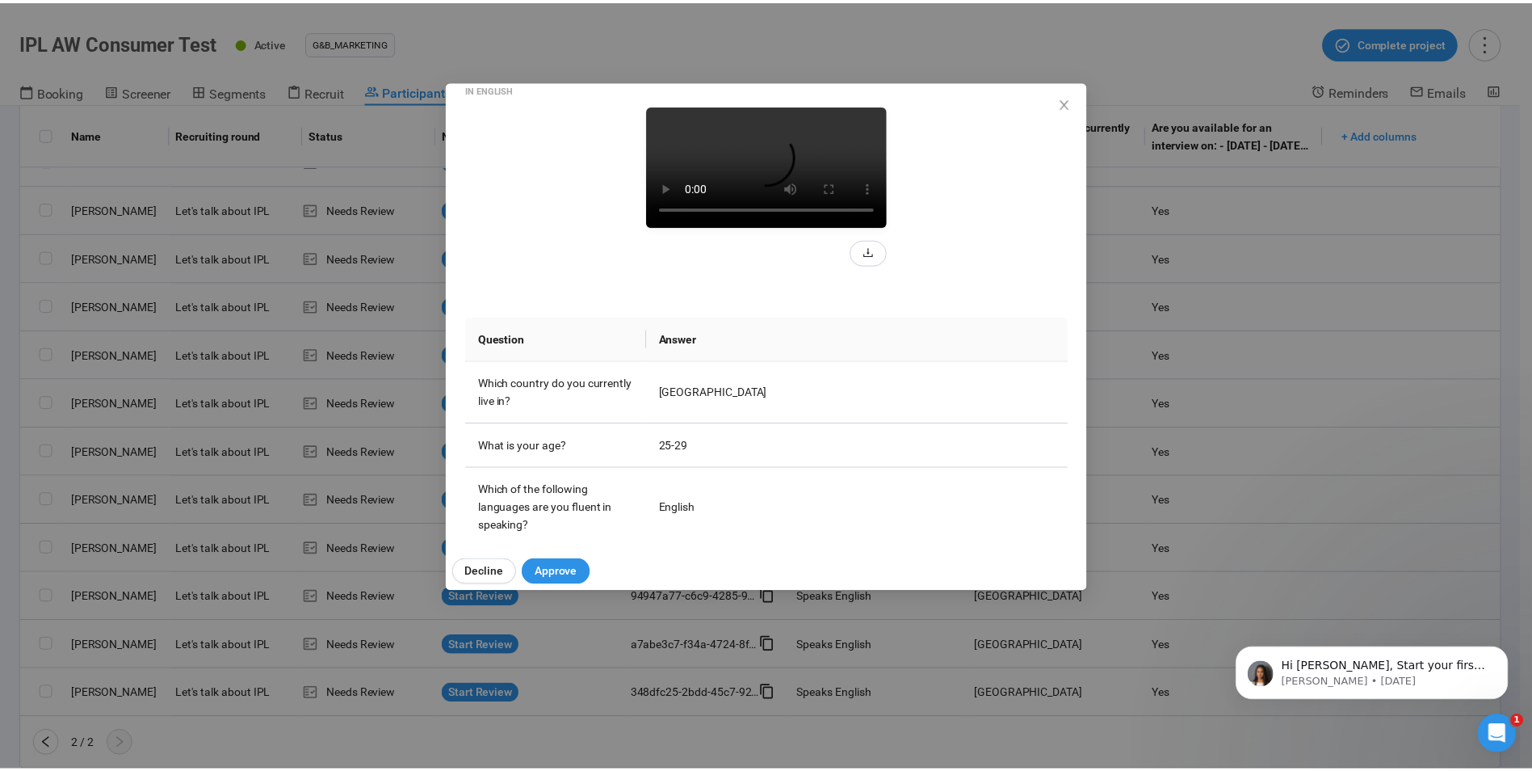
scroll to position [148, 0]
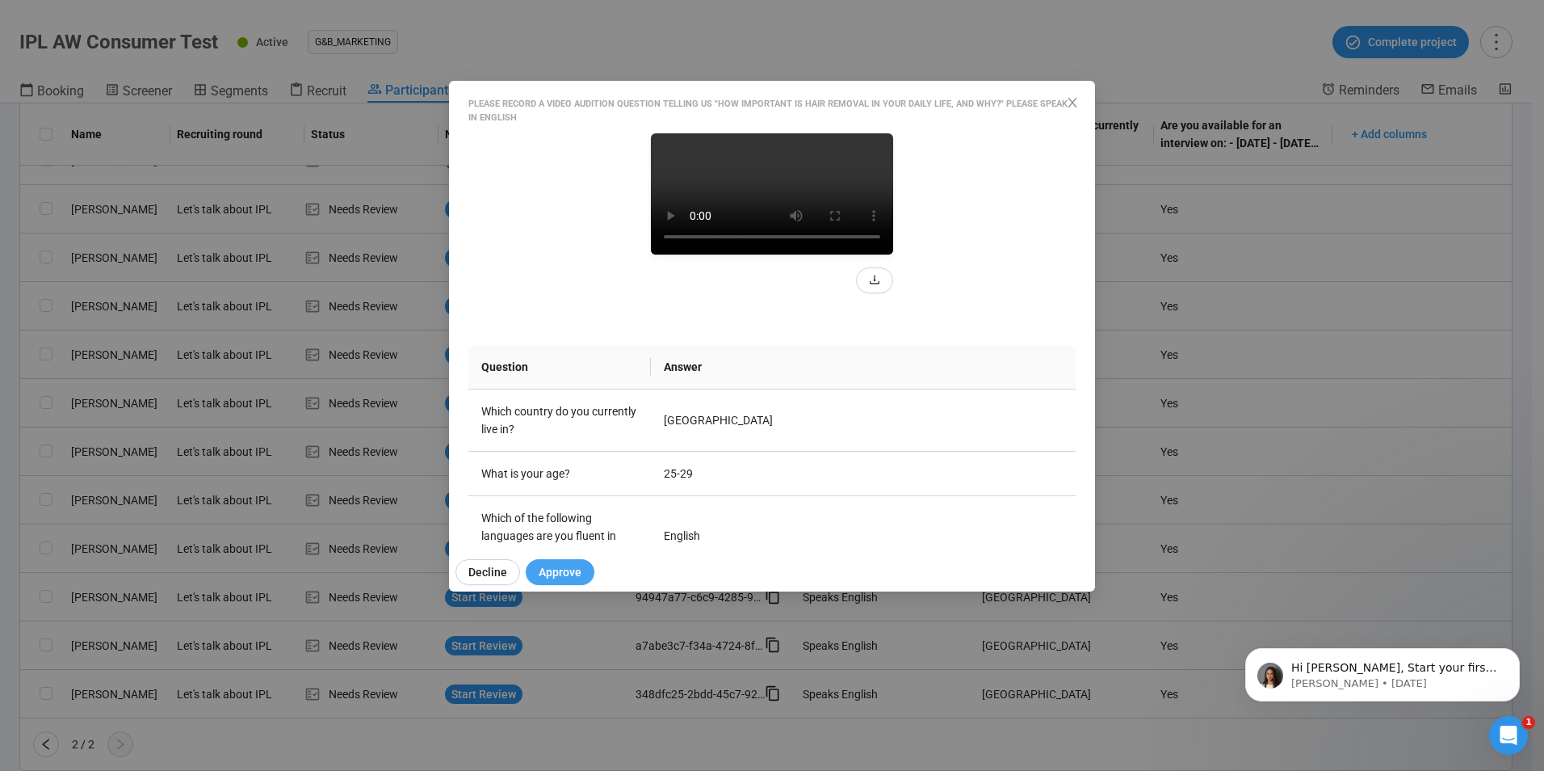
click at [580, 574] on button "Approve" at bounding box center [560, 572] width 69 height 26
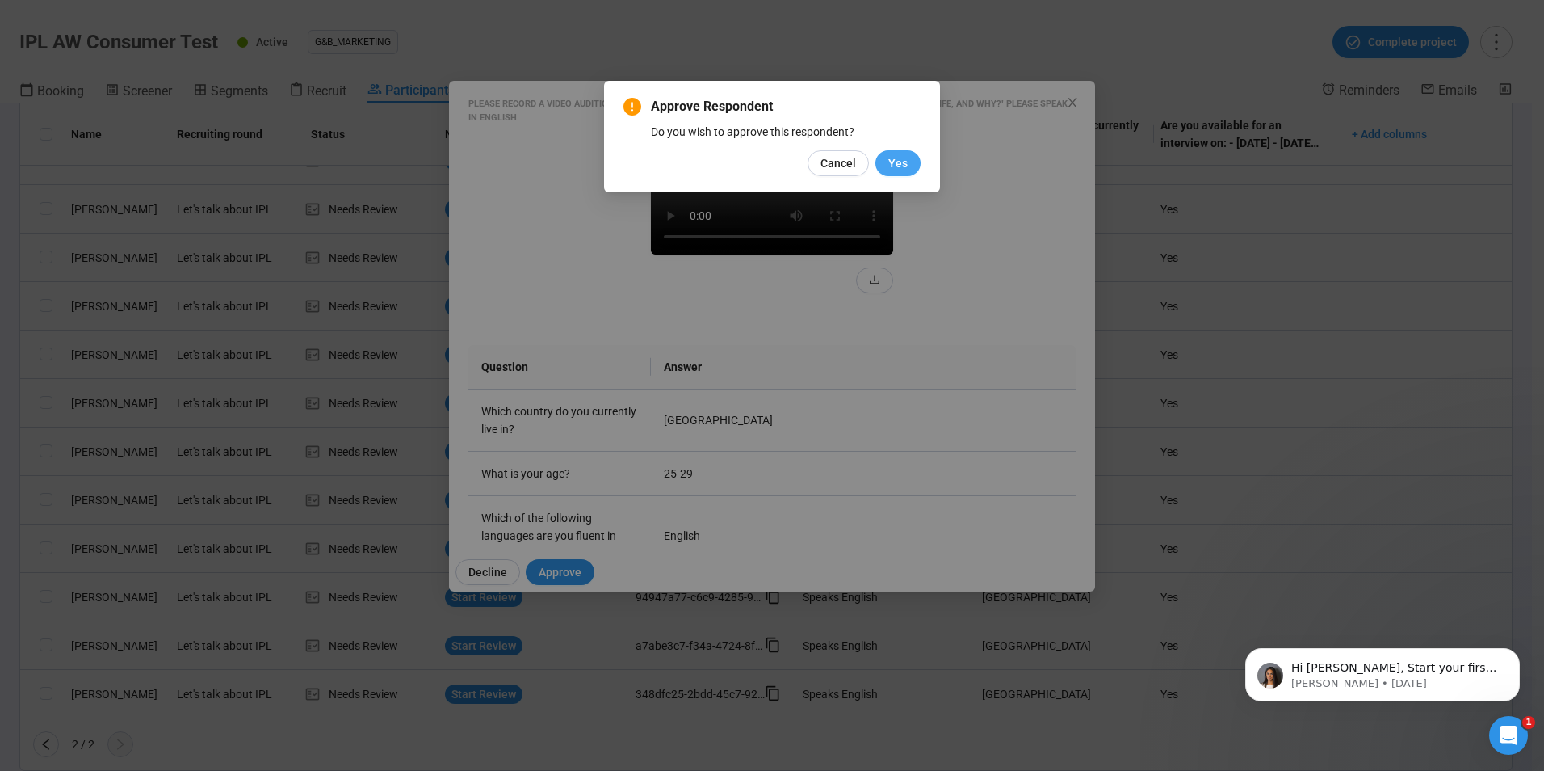
click at [891, 163] on span "Yes" at bounding box center [898, 163] width 19 height 18
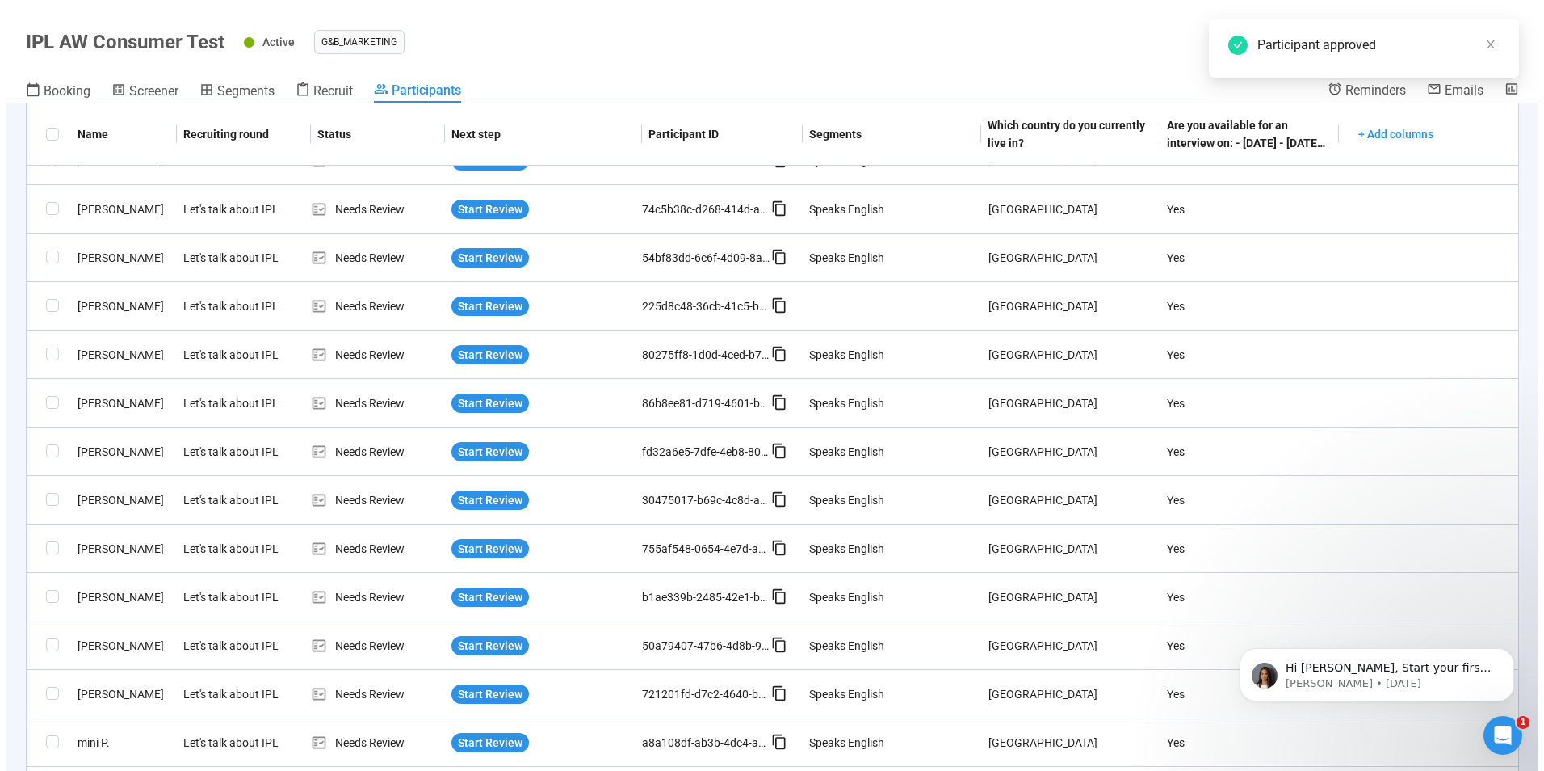
scroll to position [0, 0]
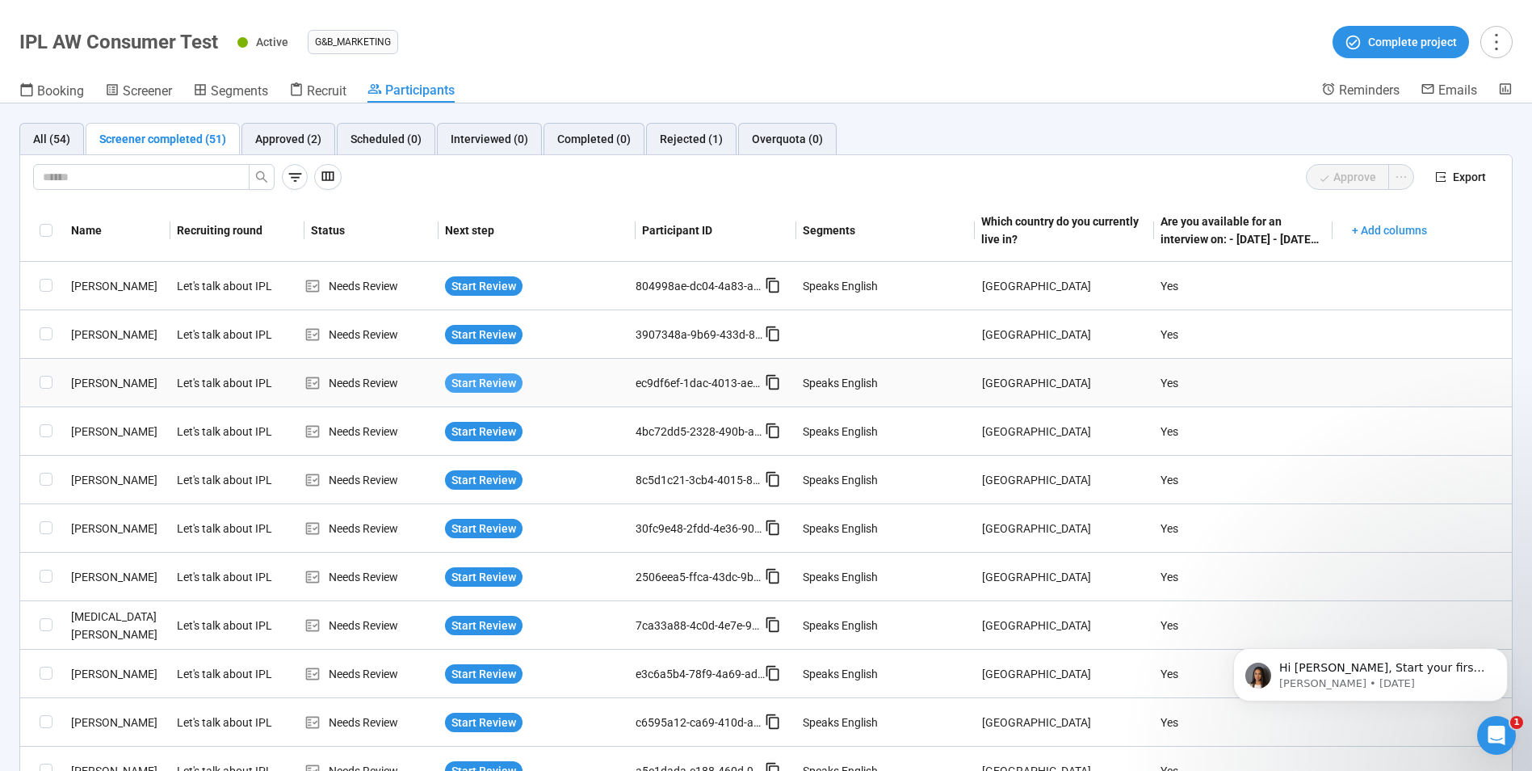
click at [494, 387] on span "Start Review" at bounding box center [484, 383] width 65 height 18
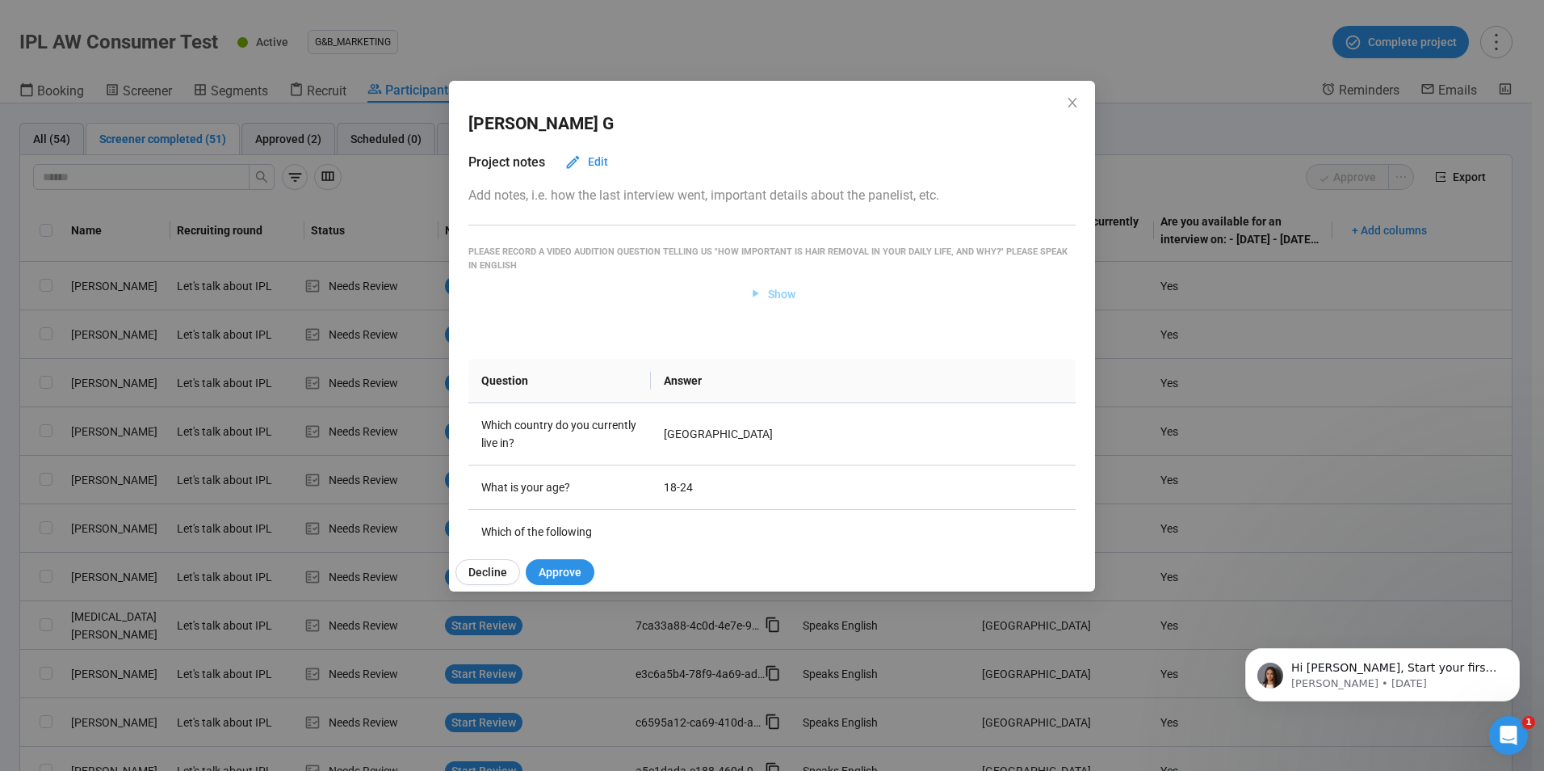
click at [772, 294] on span "Show" at bounding box center [781, 294] width 27 height 18
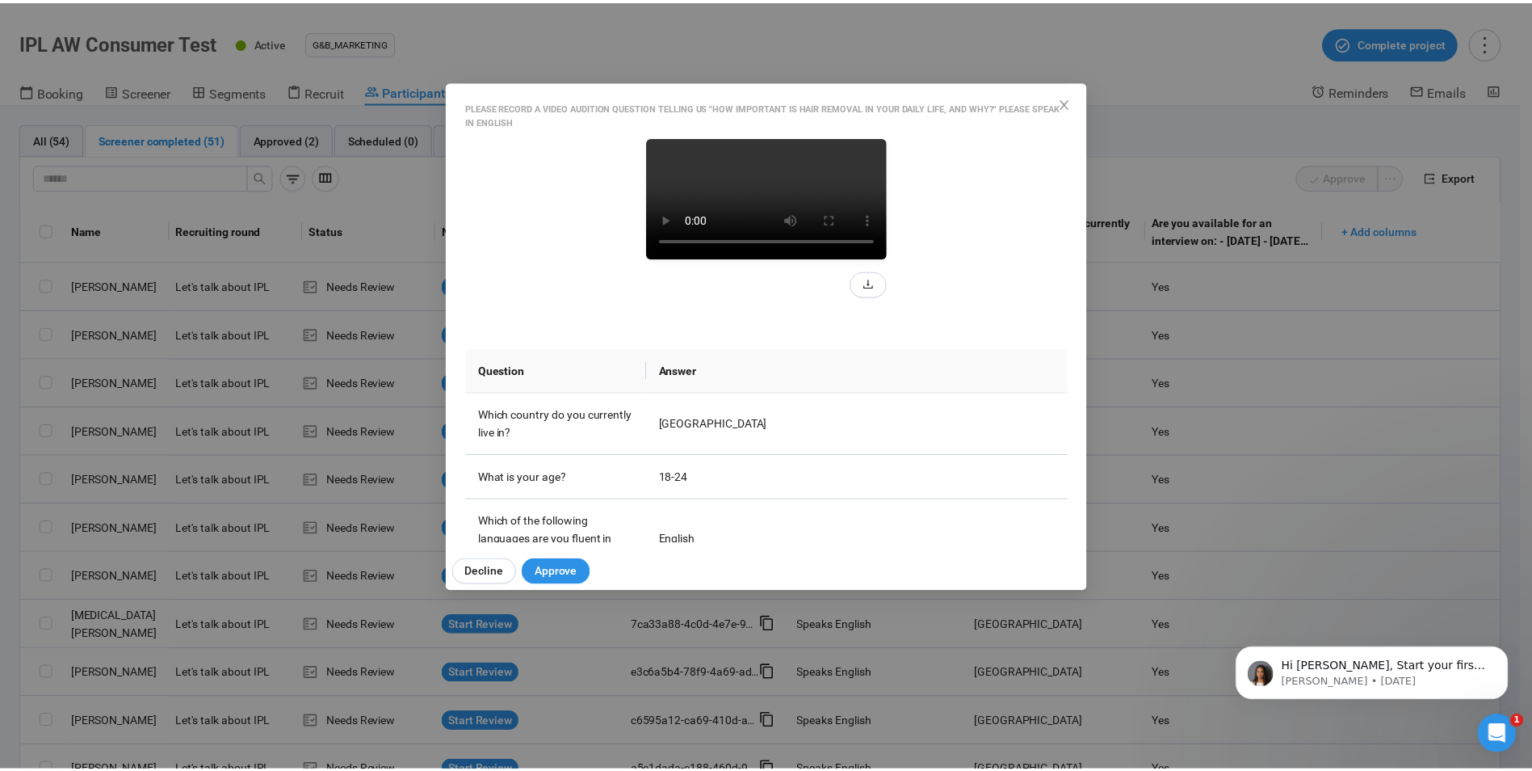
scroll to position [81, 0]
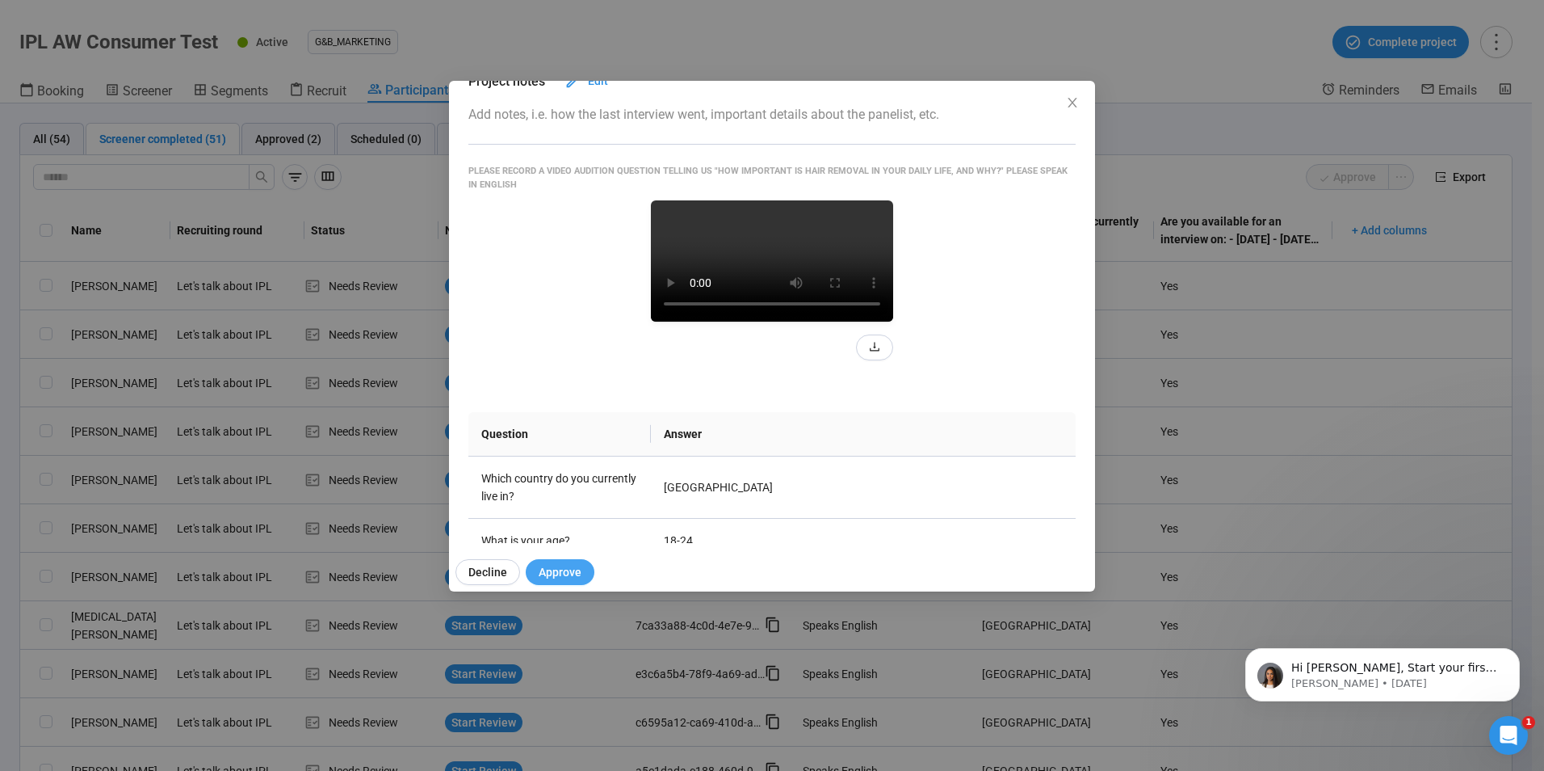
click at [569, 569] on span "Approve" at bounding box center [560, 572] width 43 height 18
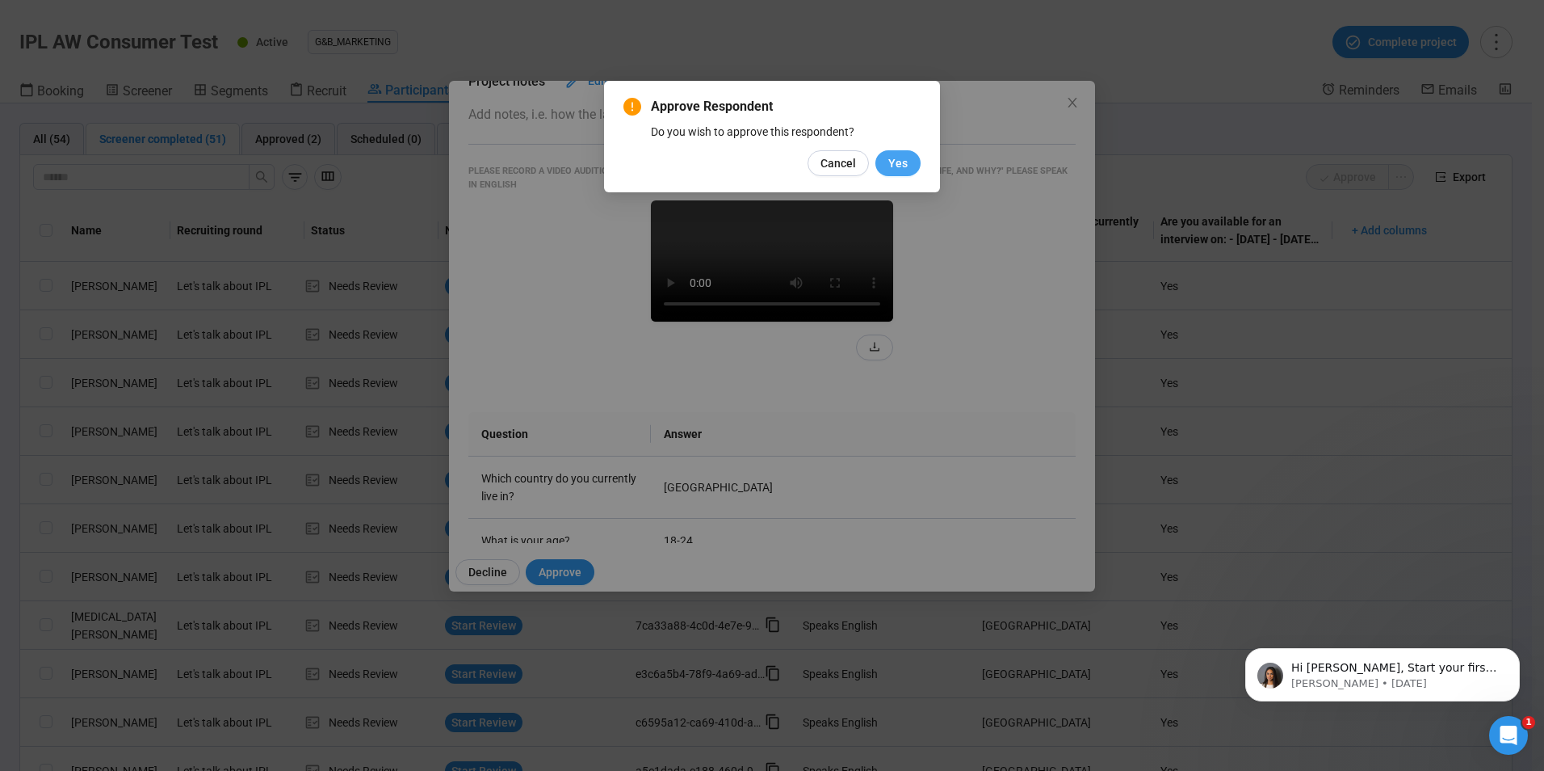
click at [890, 162] on span "Yes" at bounding box center [898, 163] width 19 height 18
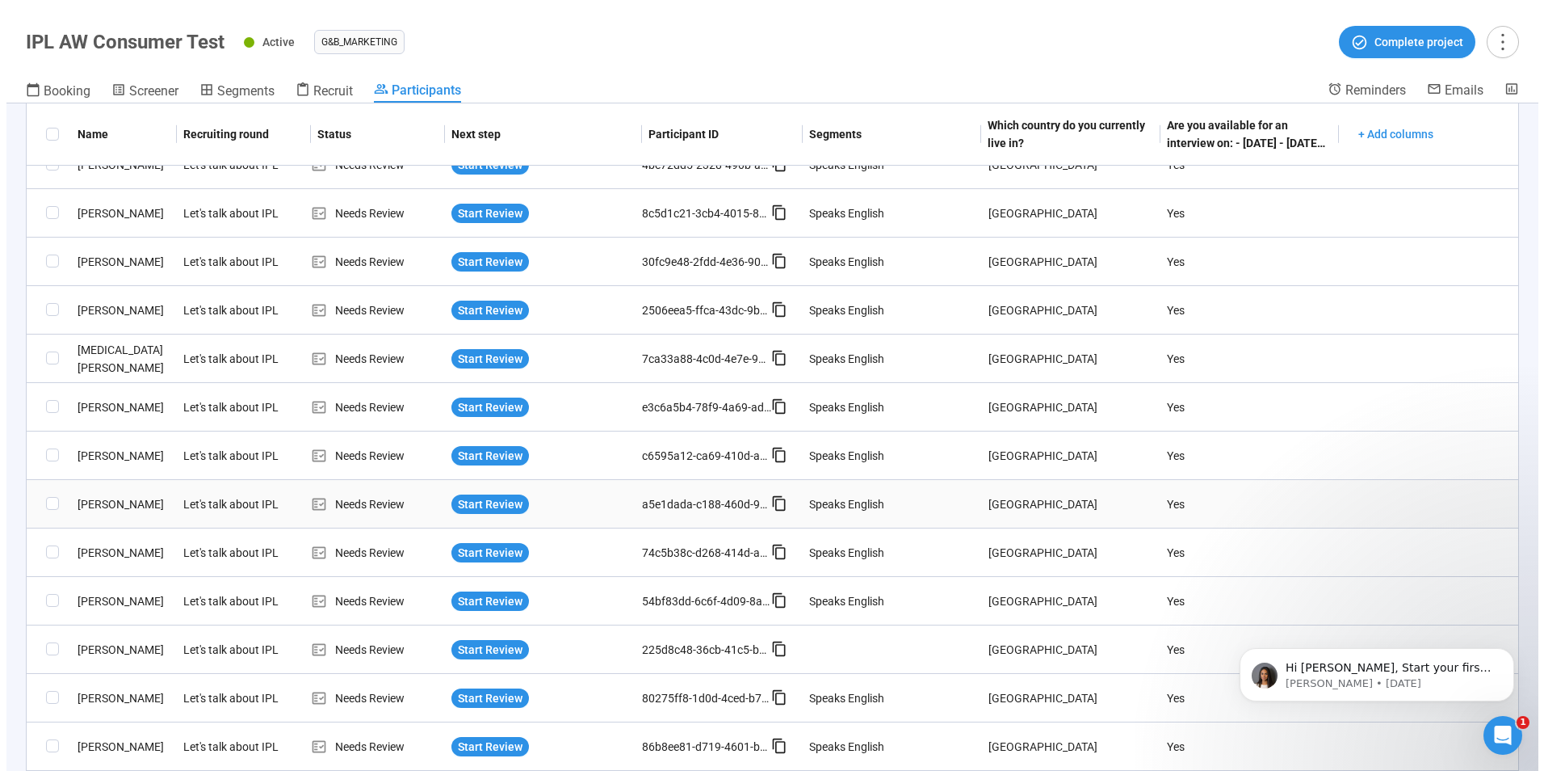
scroll to position [242, 0]
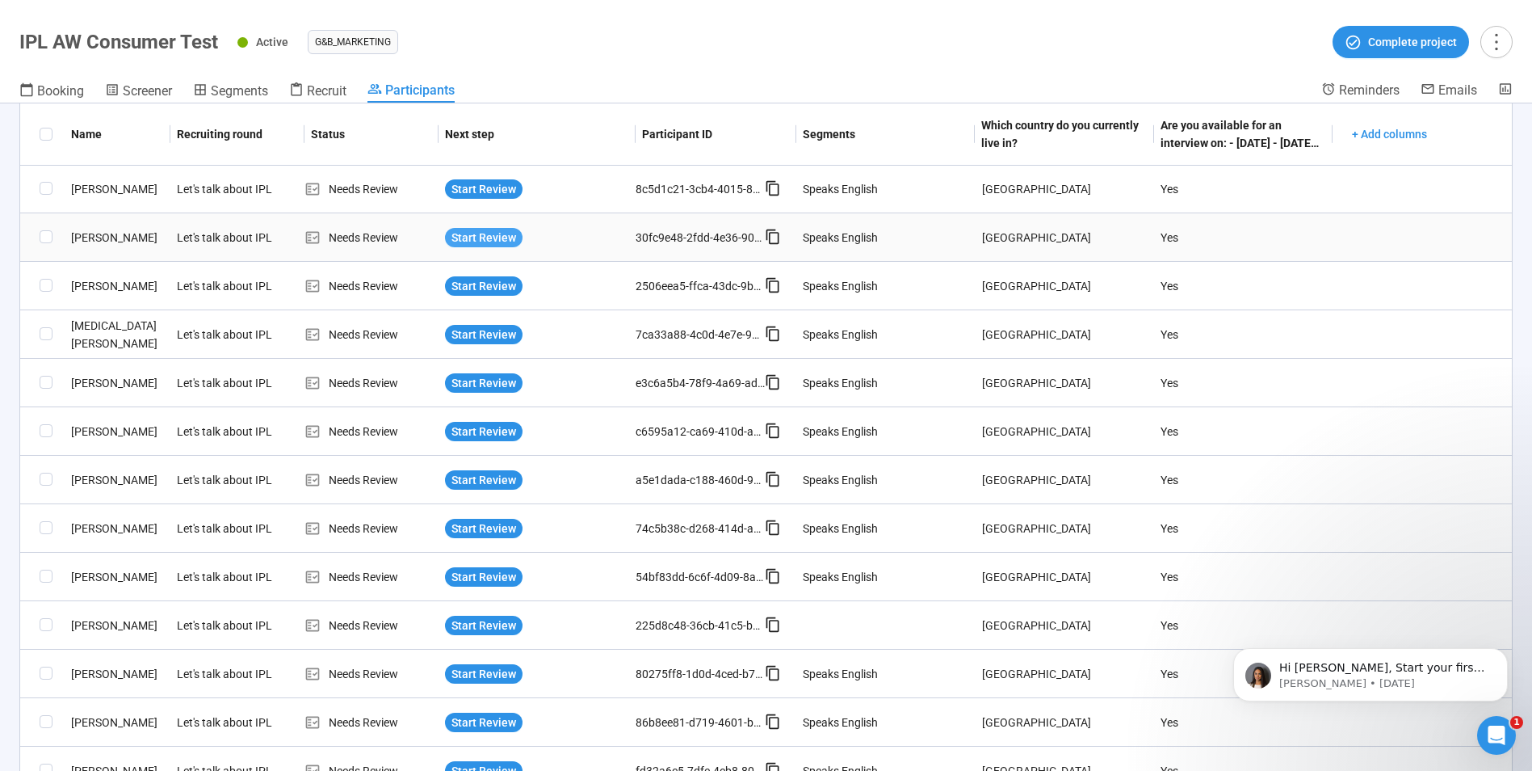
click at [483, 237] on span "Start Review" at bounding box center [484, 238] width 65 height 18
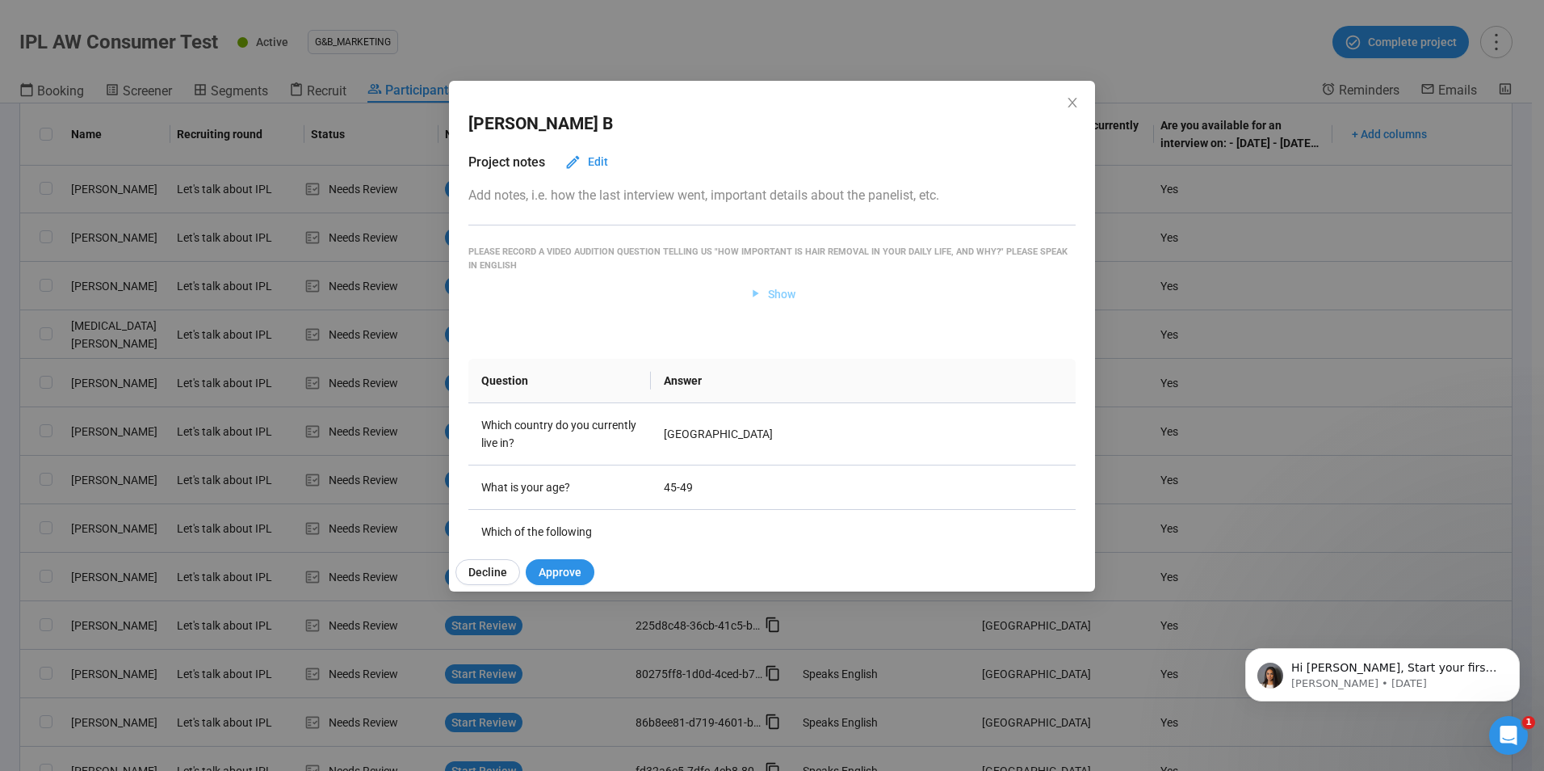
click at [768, 295] on span "Show" at bounding box center [781, 294] width 27 height 18
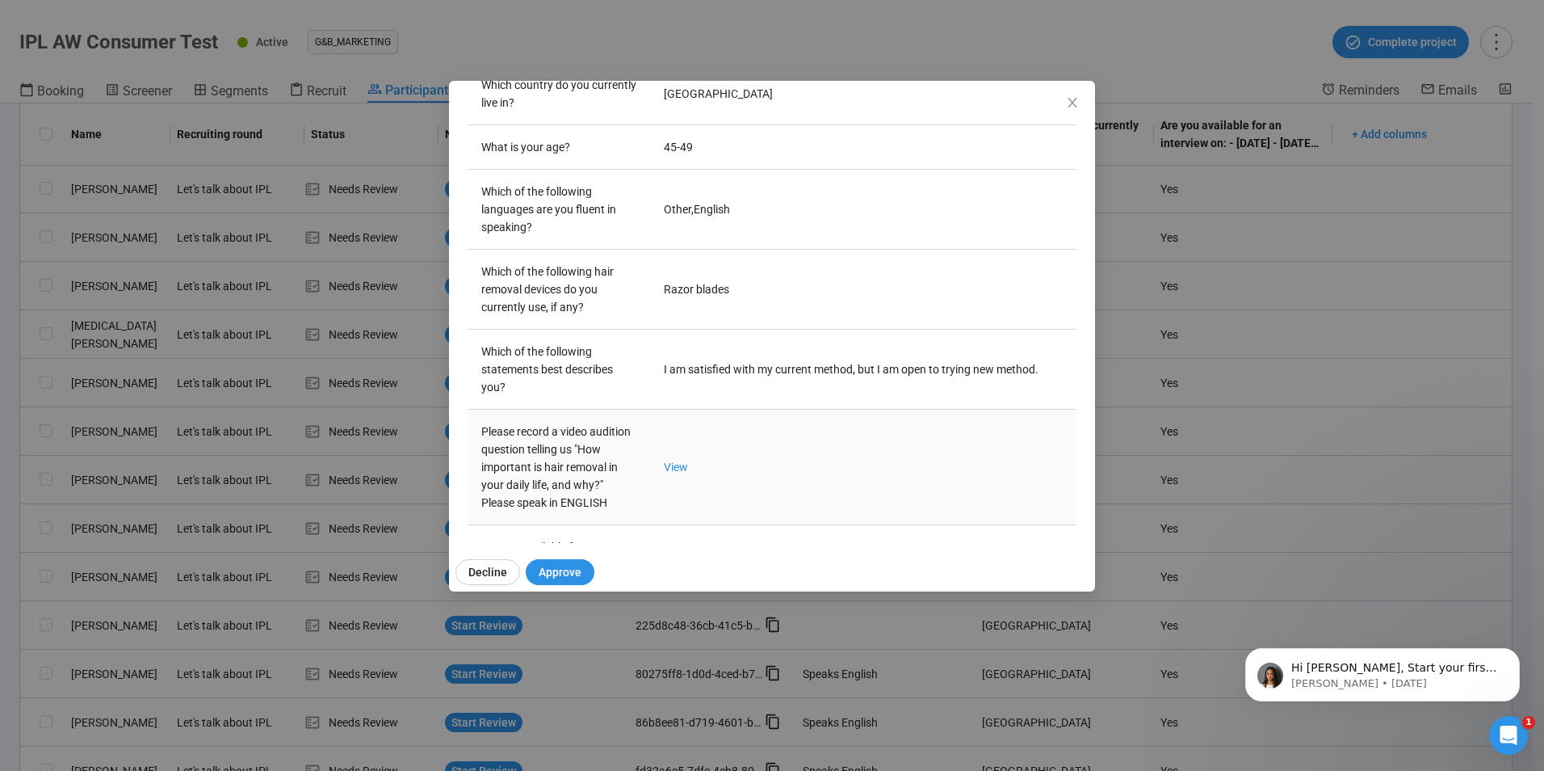
scroll to position [67, 0]
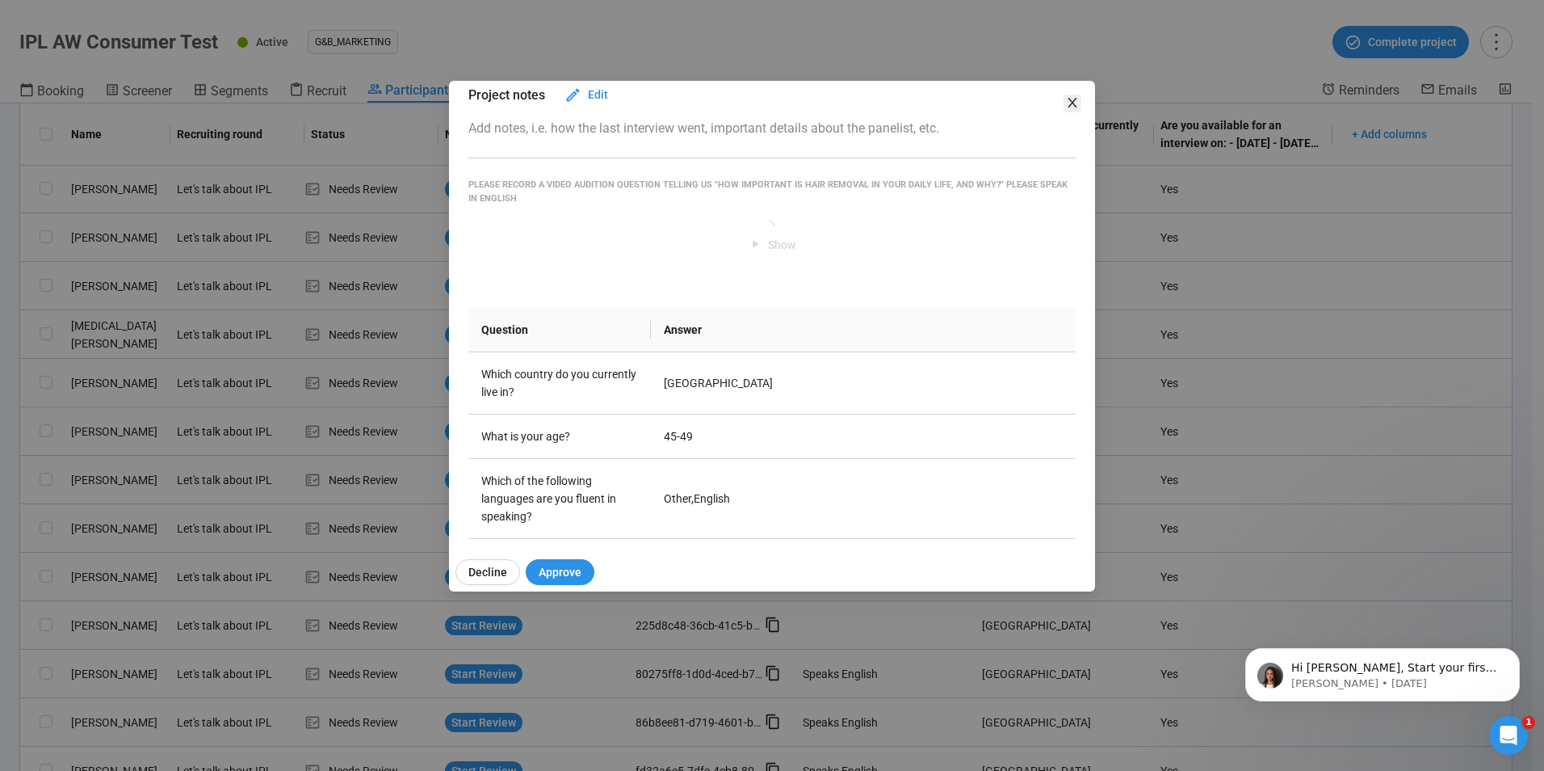
click at [1071, 104] on icon "close" at bounding box center [1072, 103] width 9 height 10
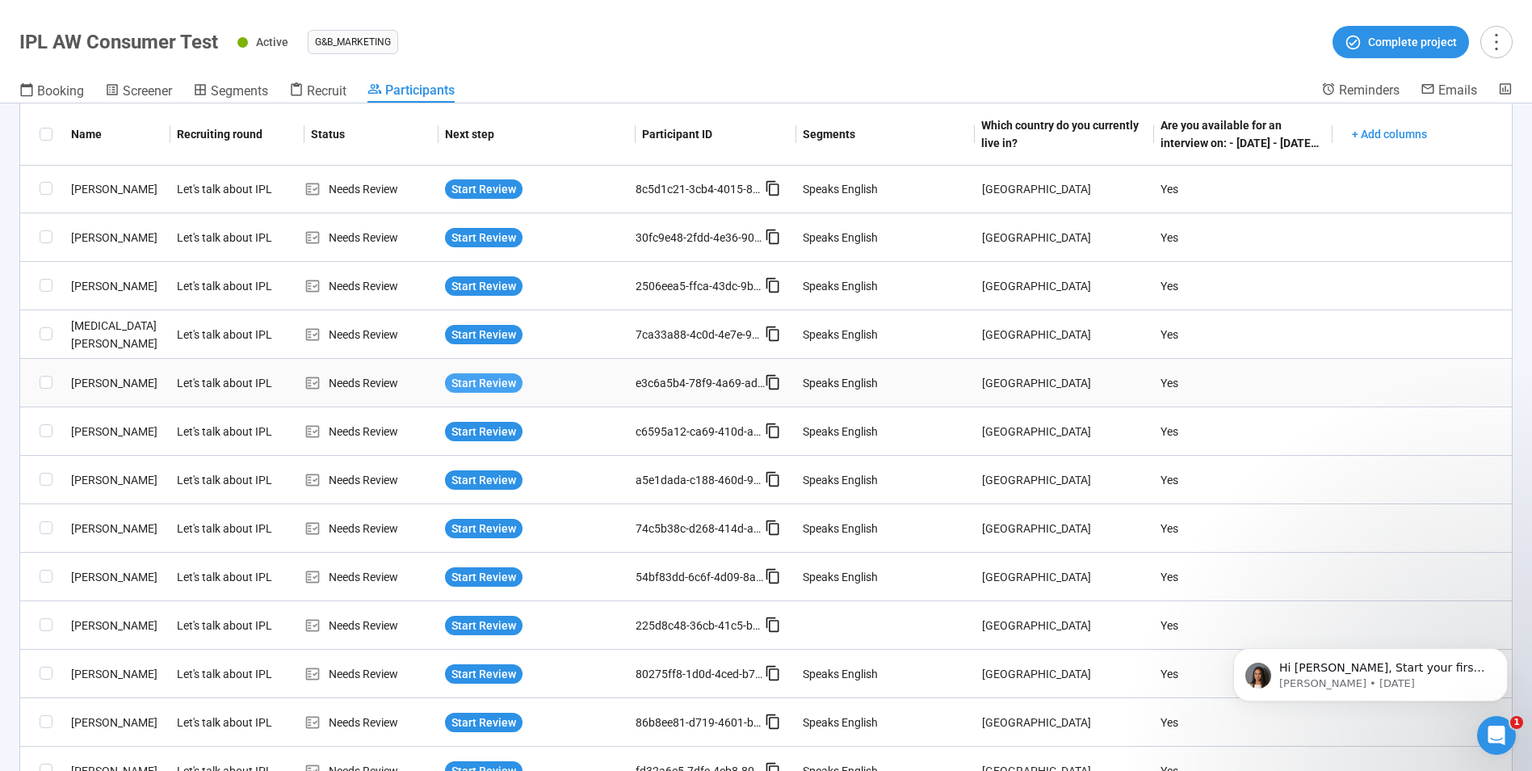
click at [496, 388] on span "Start Review" at bounding box center [484, 383] width 65 height 18
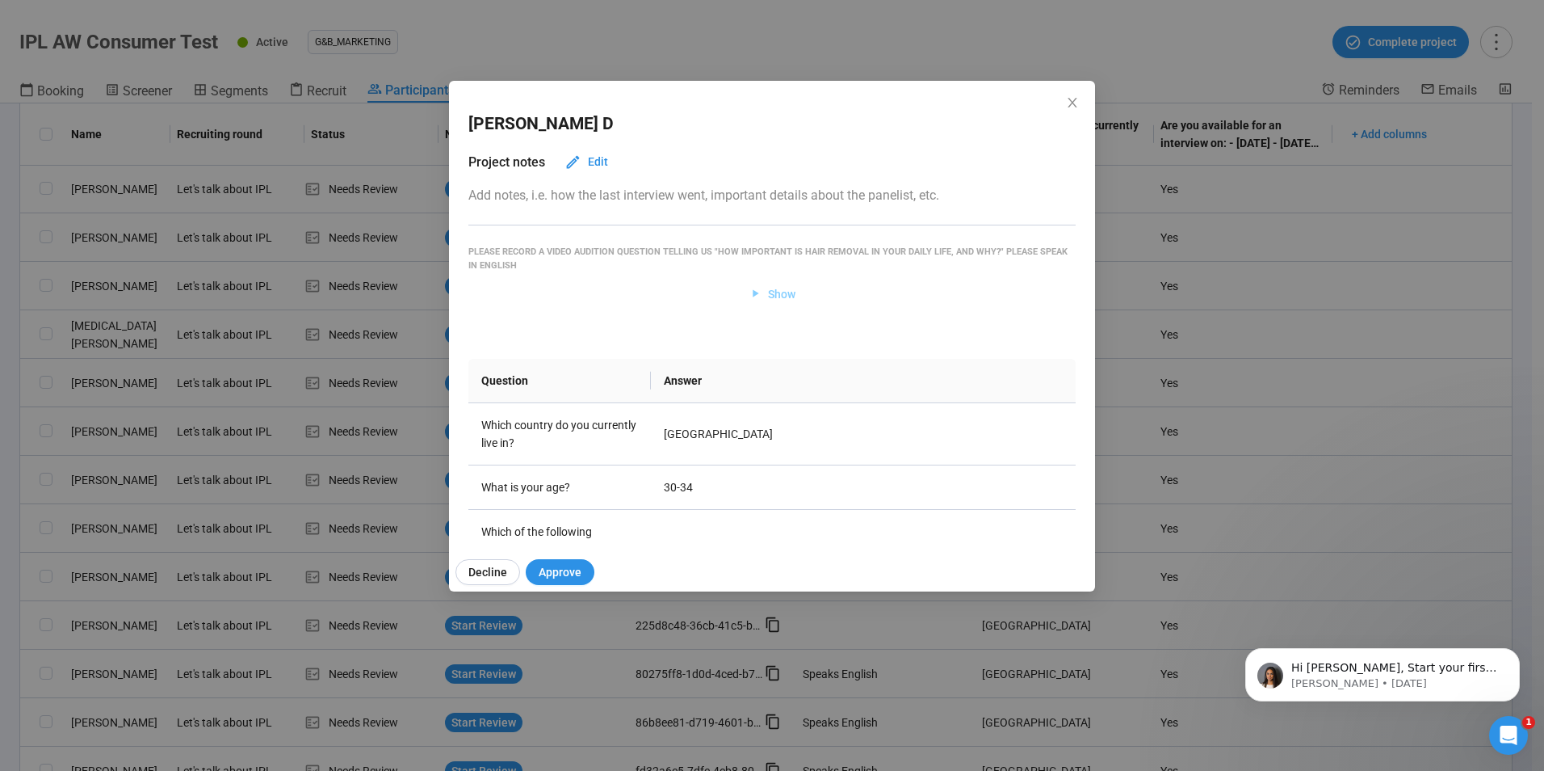
click at [774, 289] on span "Show" at bounding box center [781, 294] width 27 height 18
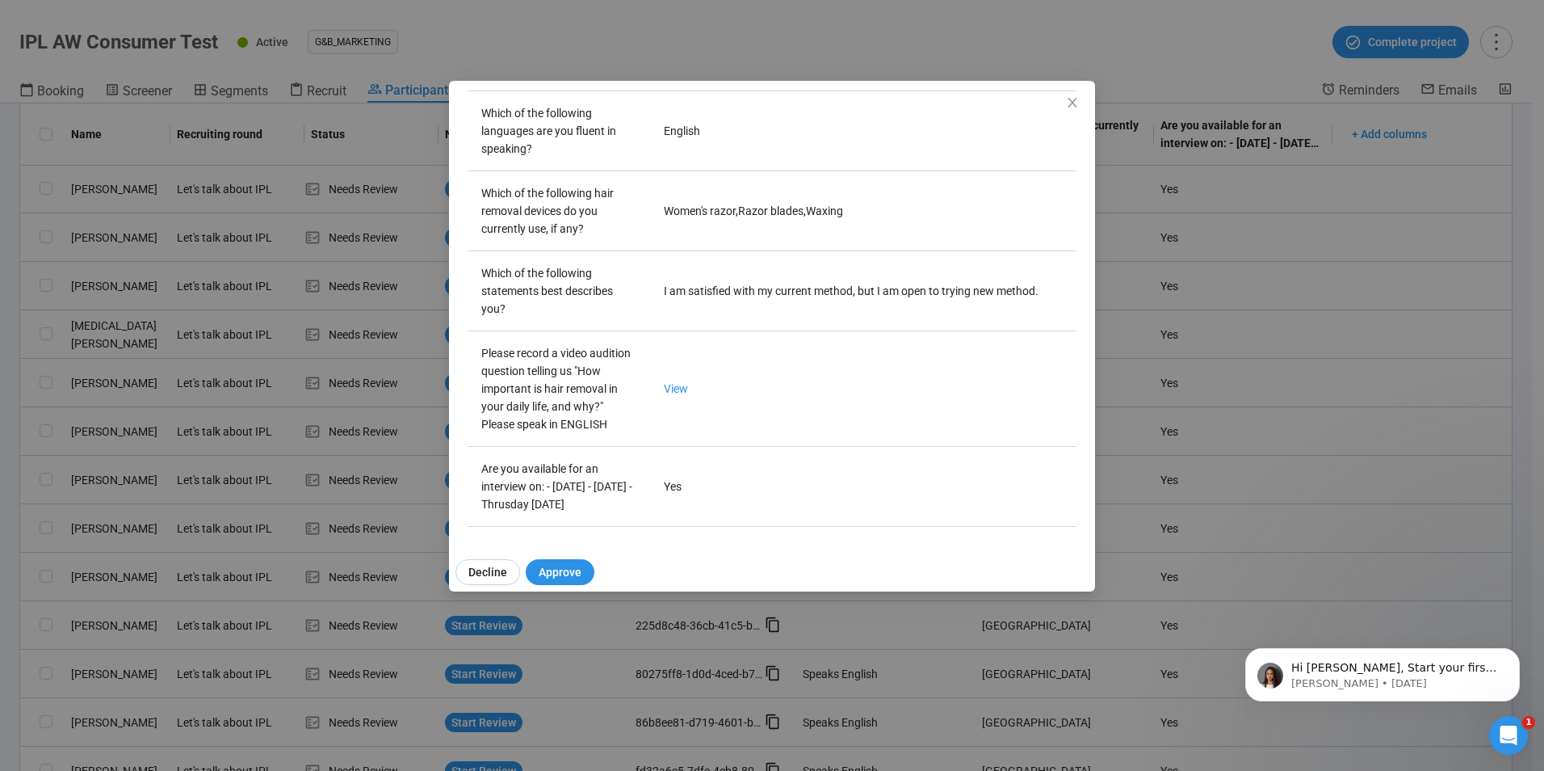
scroll to position [758, 0]
click at [567, 569] on span "Approve" at bounding box center [560, 572] width 43 height 18
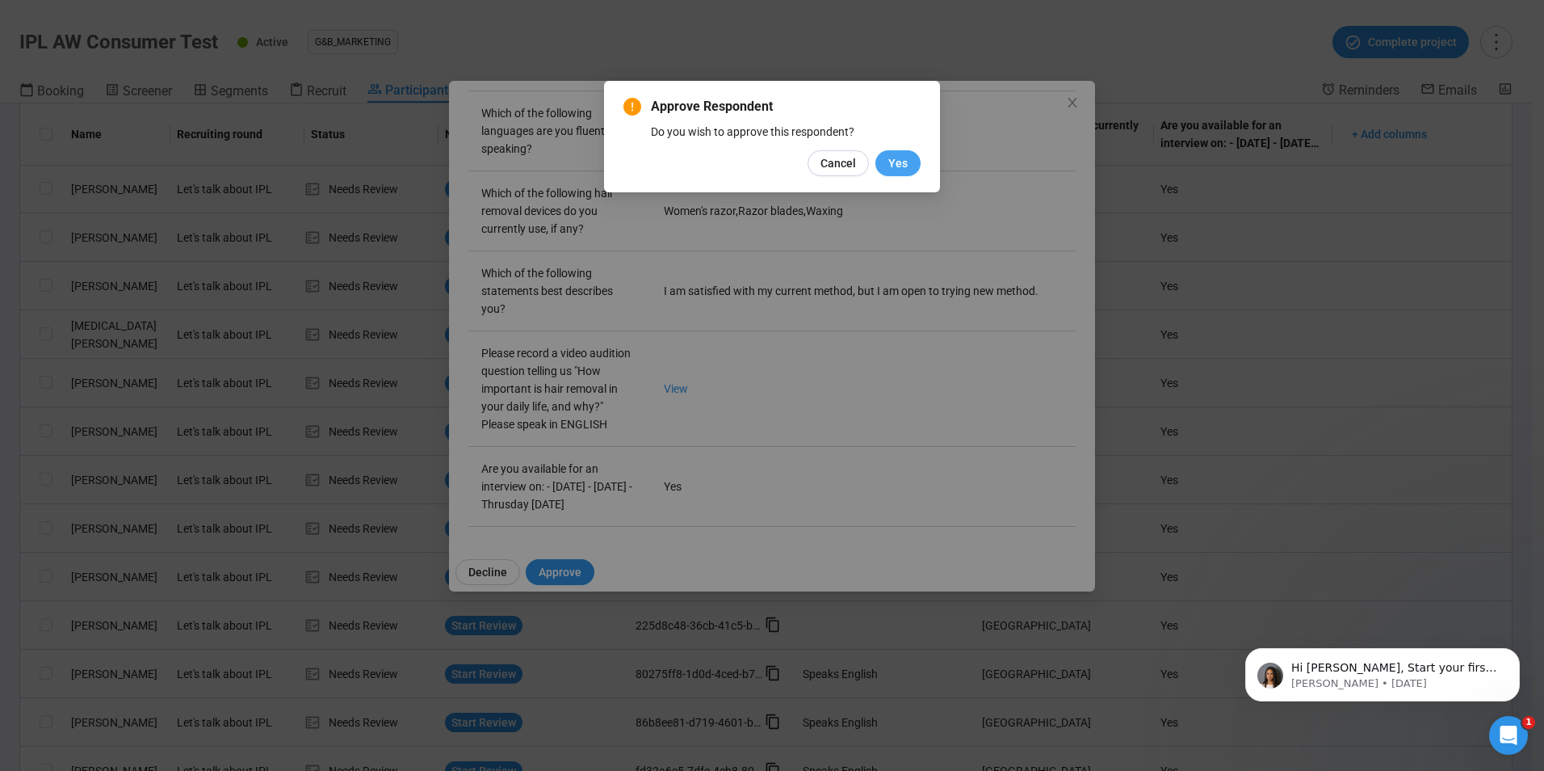
click at [898, 166] on span "Yes" at bounding box center [898, 163] width 19 height 18
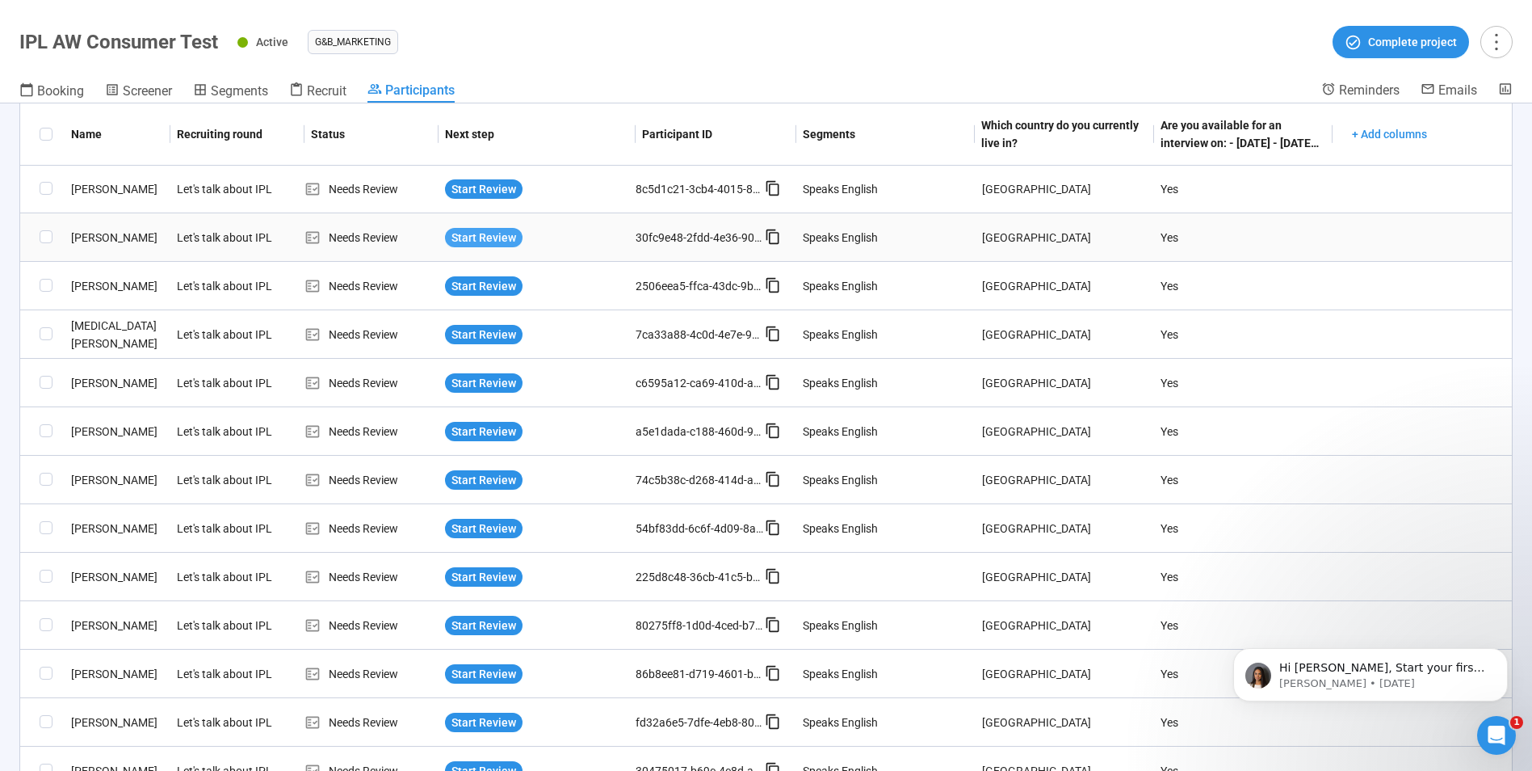
click at [473, 229] on span "Start Review" at bounding box center [484, 238] width 65 height 18
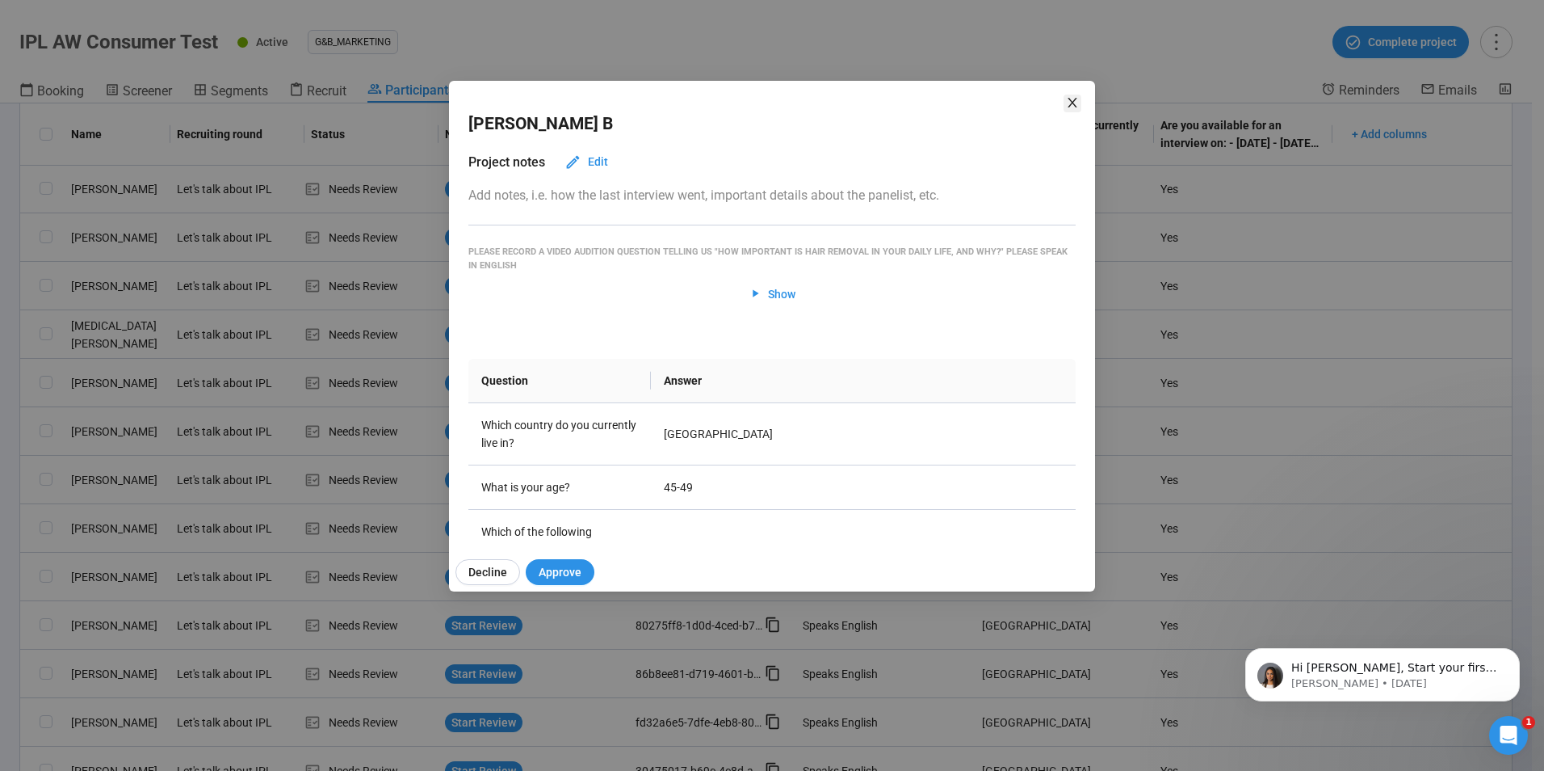
click at [1072, 103] on icon "close" at bounding box center [1072, 103] width 9 height 10
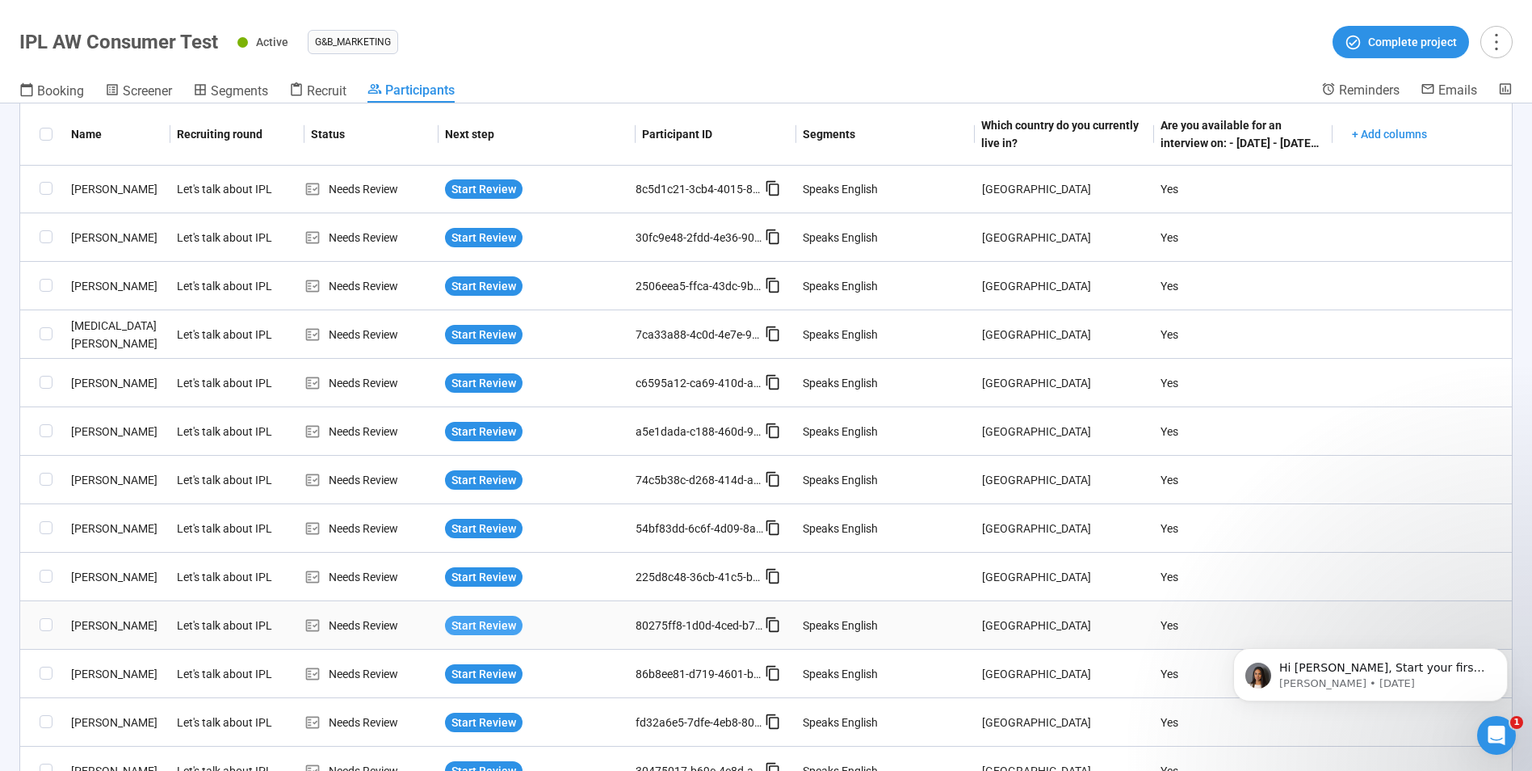
click at [459, 621] on span "Start Review" at bounding box center [484, 625] width 65 height 18
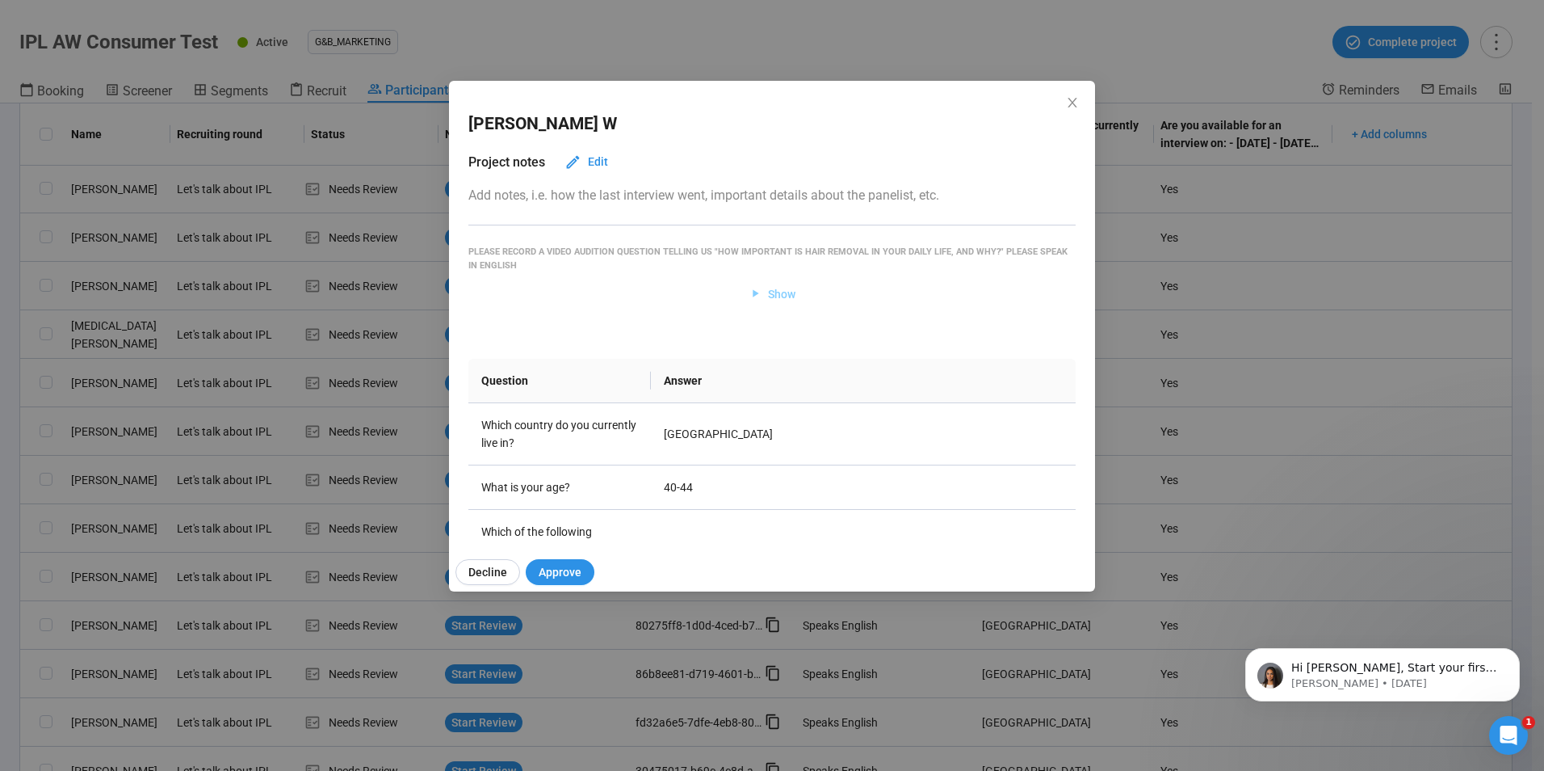
click at [768, 299] on span "Show" at bounding box center [781, 294] width 27 height 18
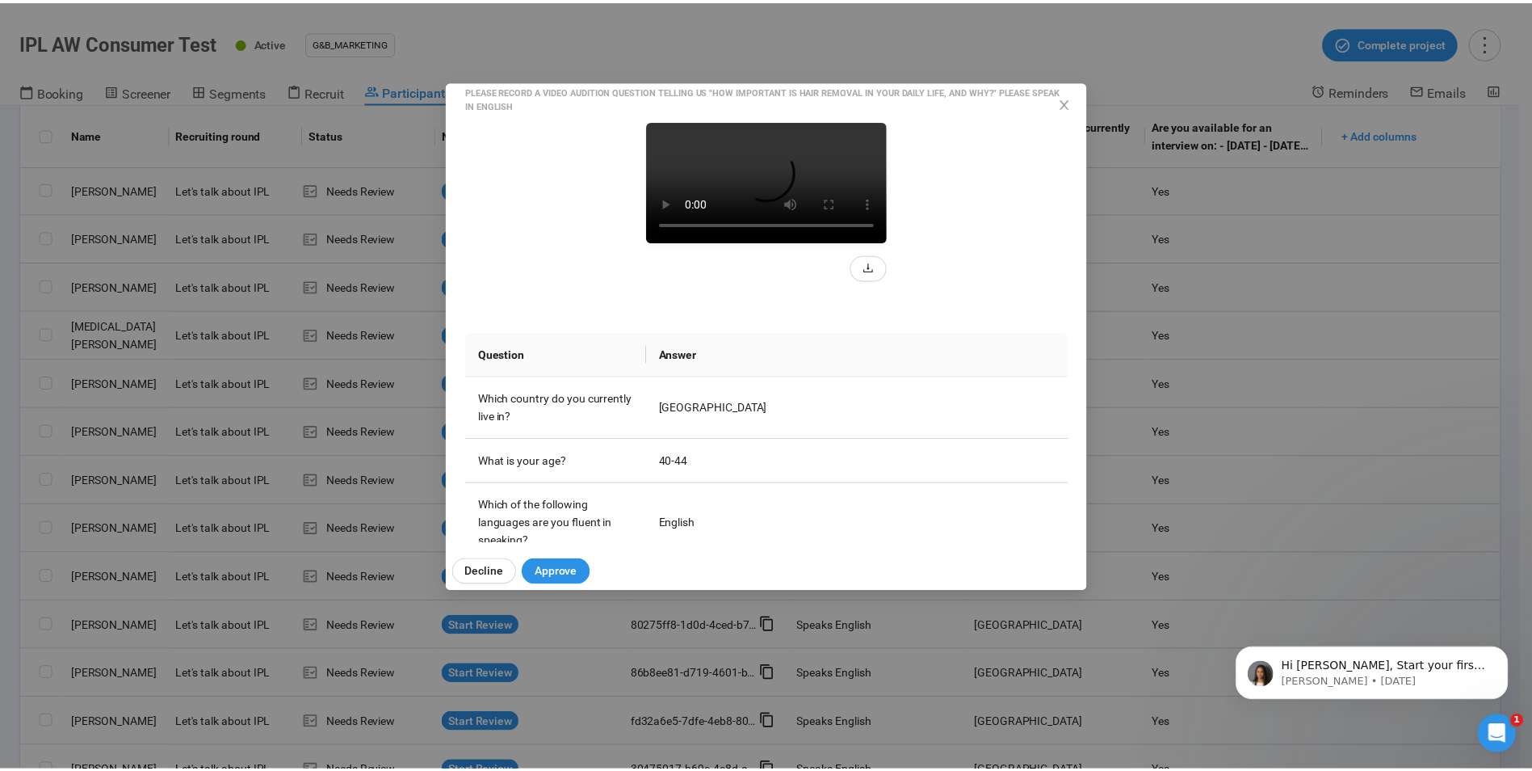
scroll to position [162, 0]
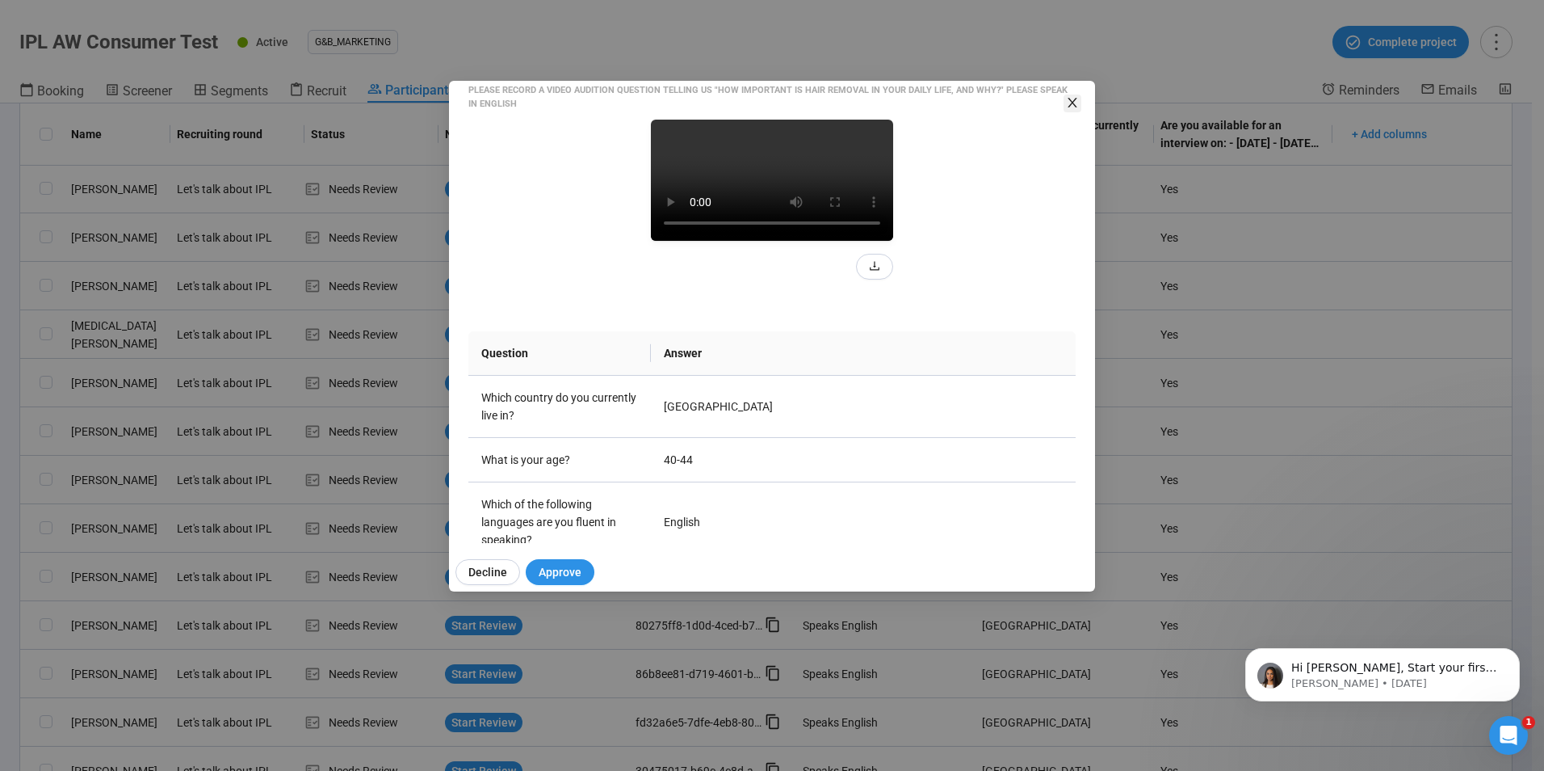
click at [1077, 101] on icon "close" at bounding box center [1072, 102] width 13 height 13
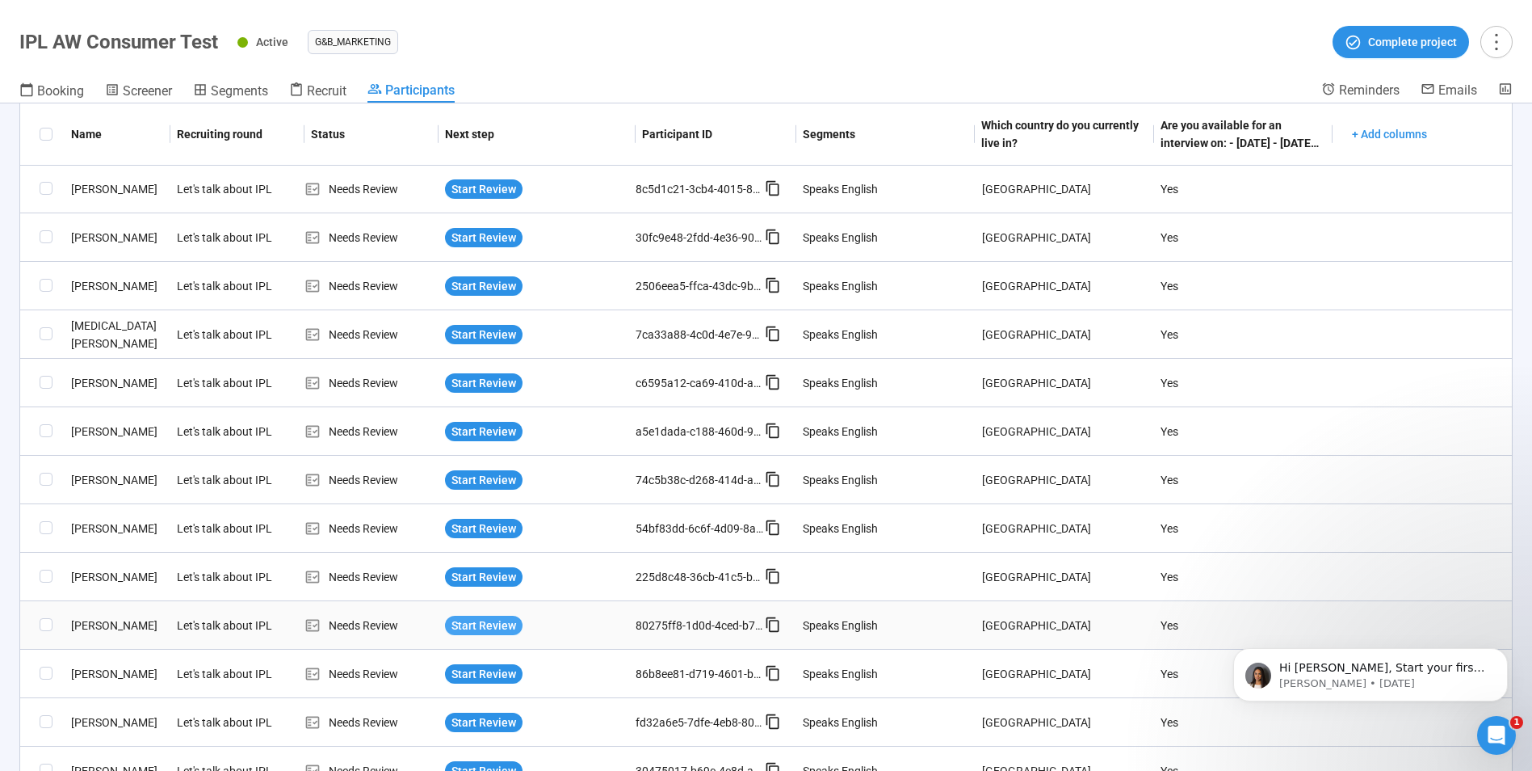
click at [482, 617] on span "Start Review" at bounding box center [484, 625] width 65 height 18
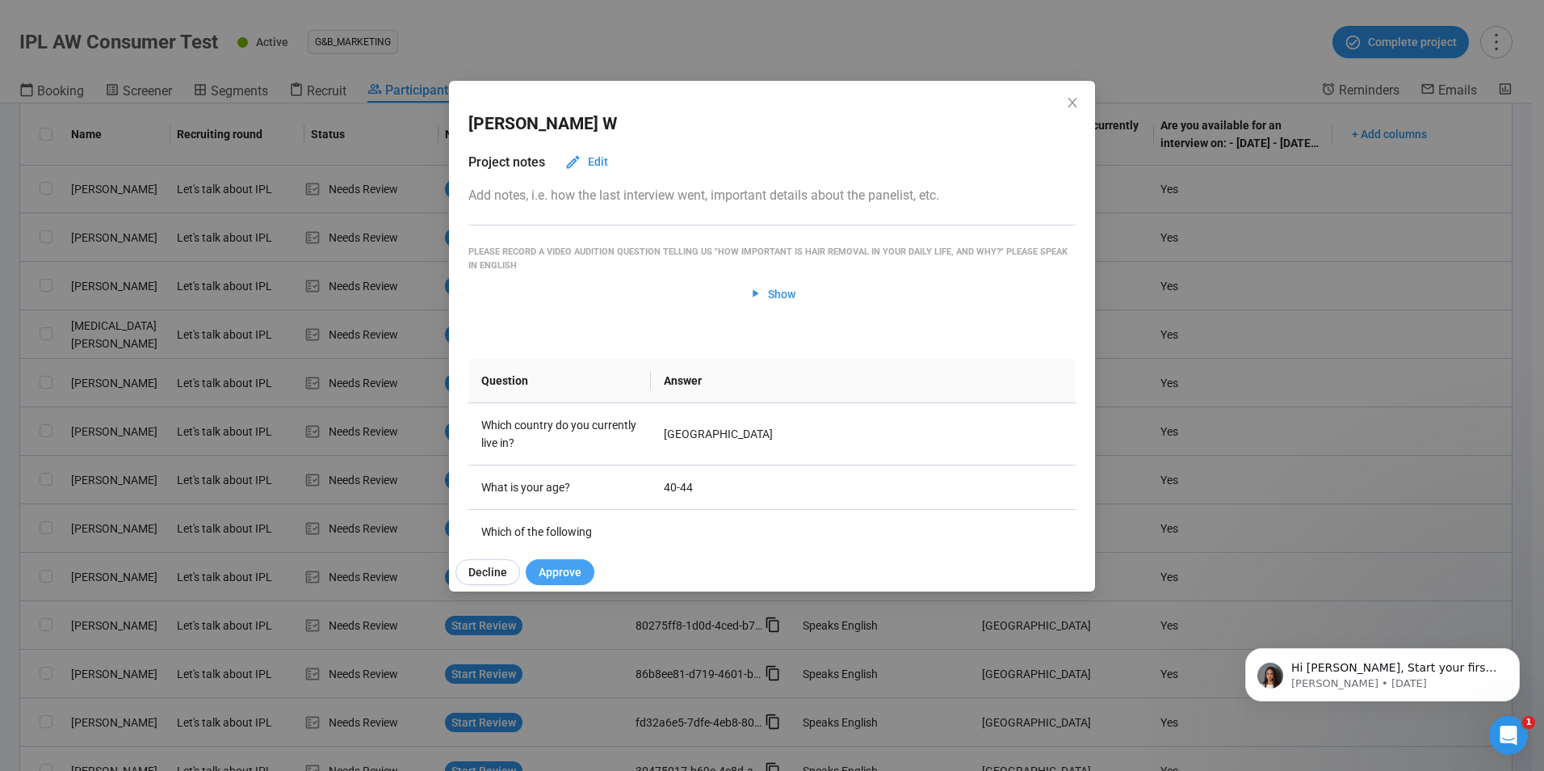
click at [571, 570] on span "Approve" at bounding box center [560, 572] width 43 height 18
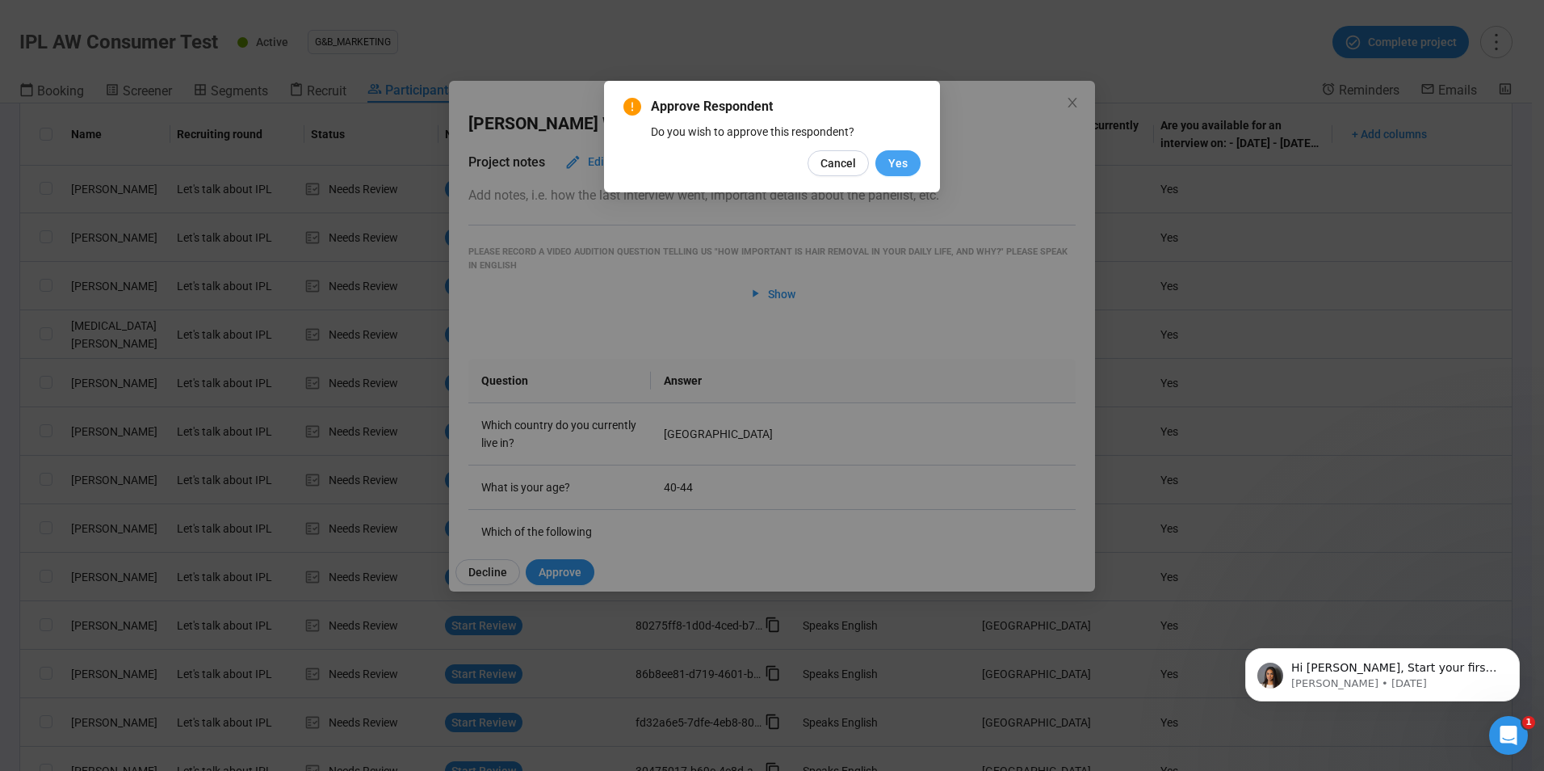
click at [898, 161] on span "Yes" at bounding box center [898, 163] width 19 height 18
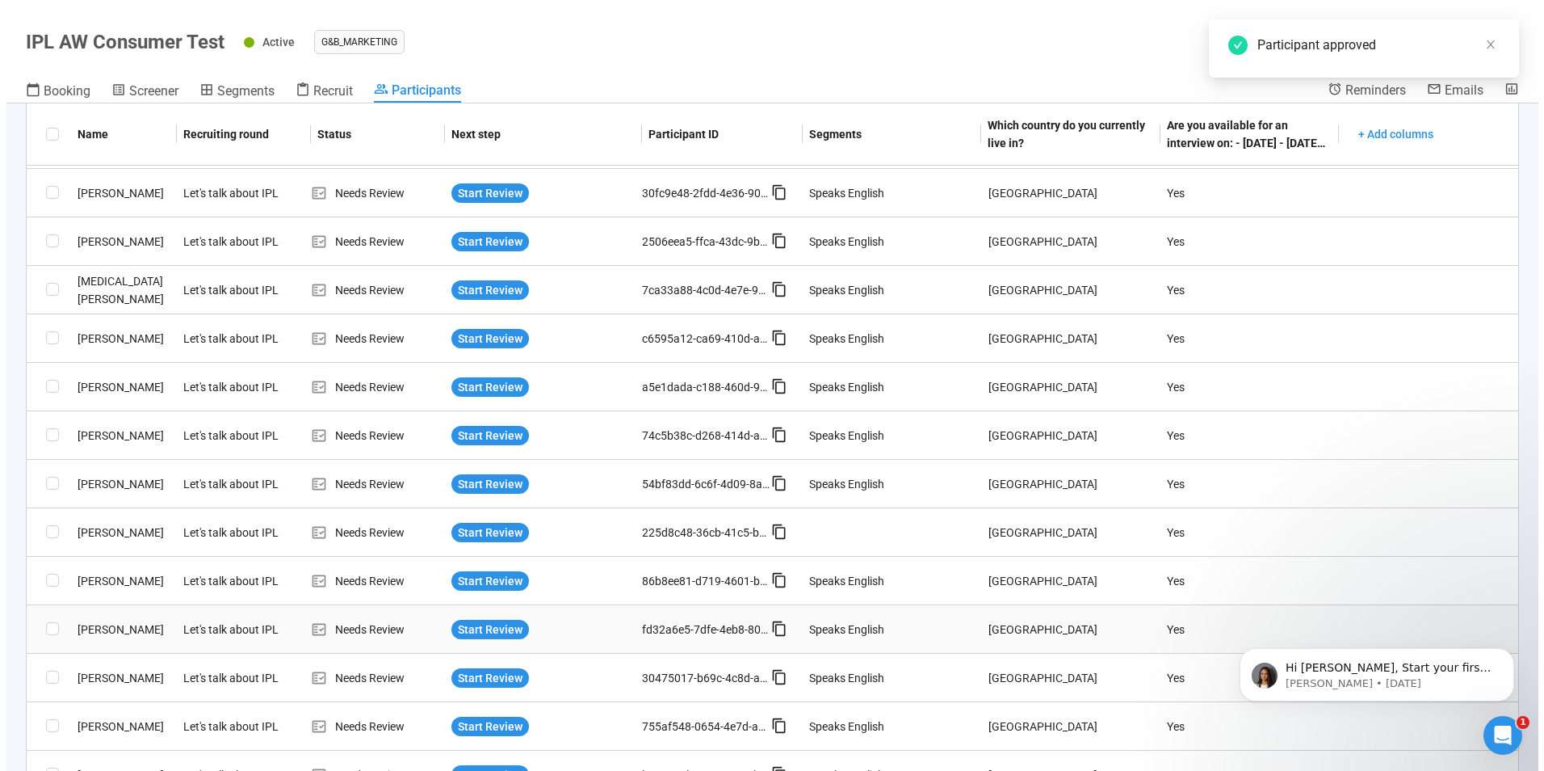
scroll to position [323, 0]
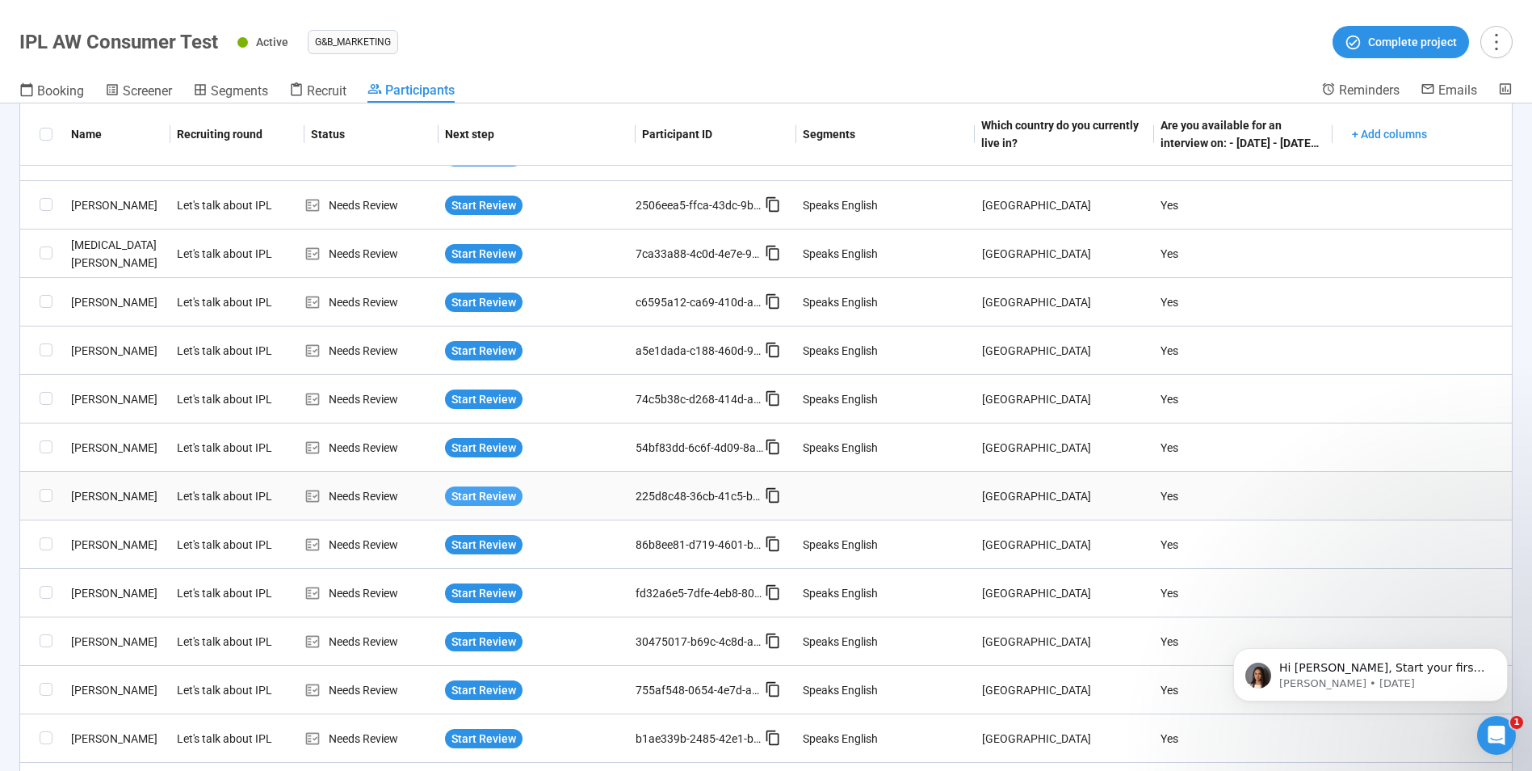
click at [490, 492] on span "Start Review" at bounding box center [484, 496] width 65 height 18
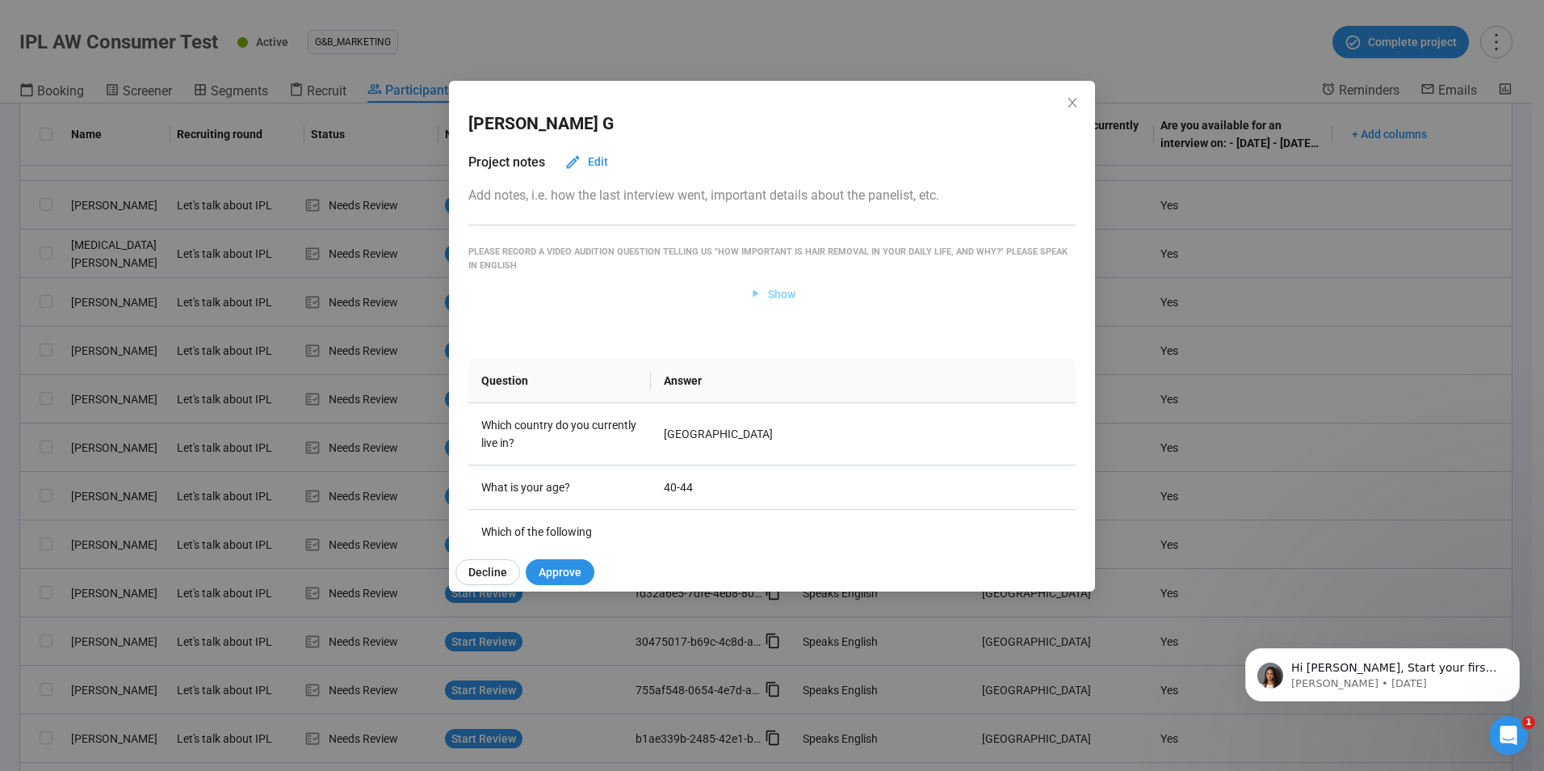
click at [768, 290] on span "Show" at bounding box center [781, 294] width 27 height 18
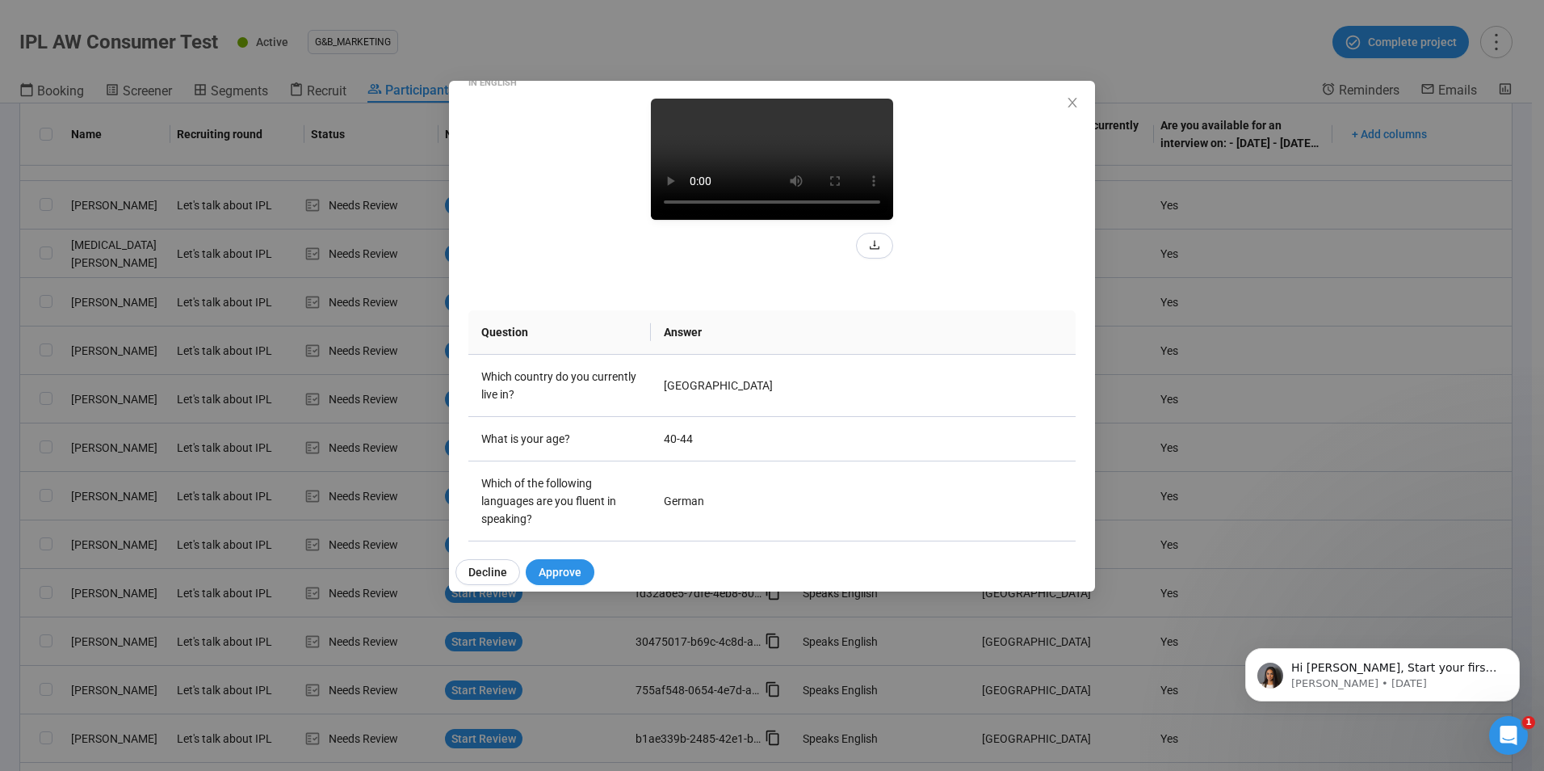
scroll to position [128, 0]
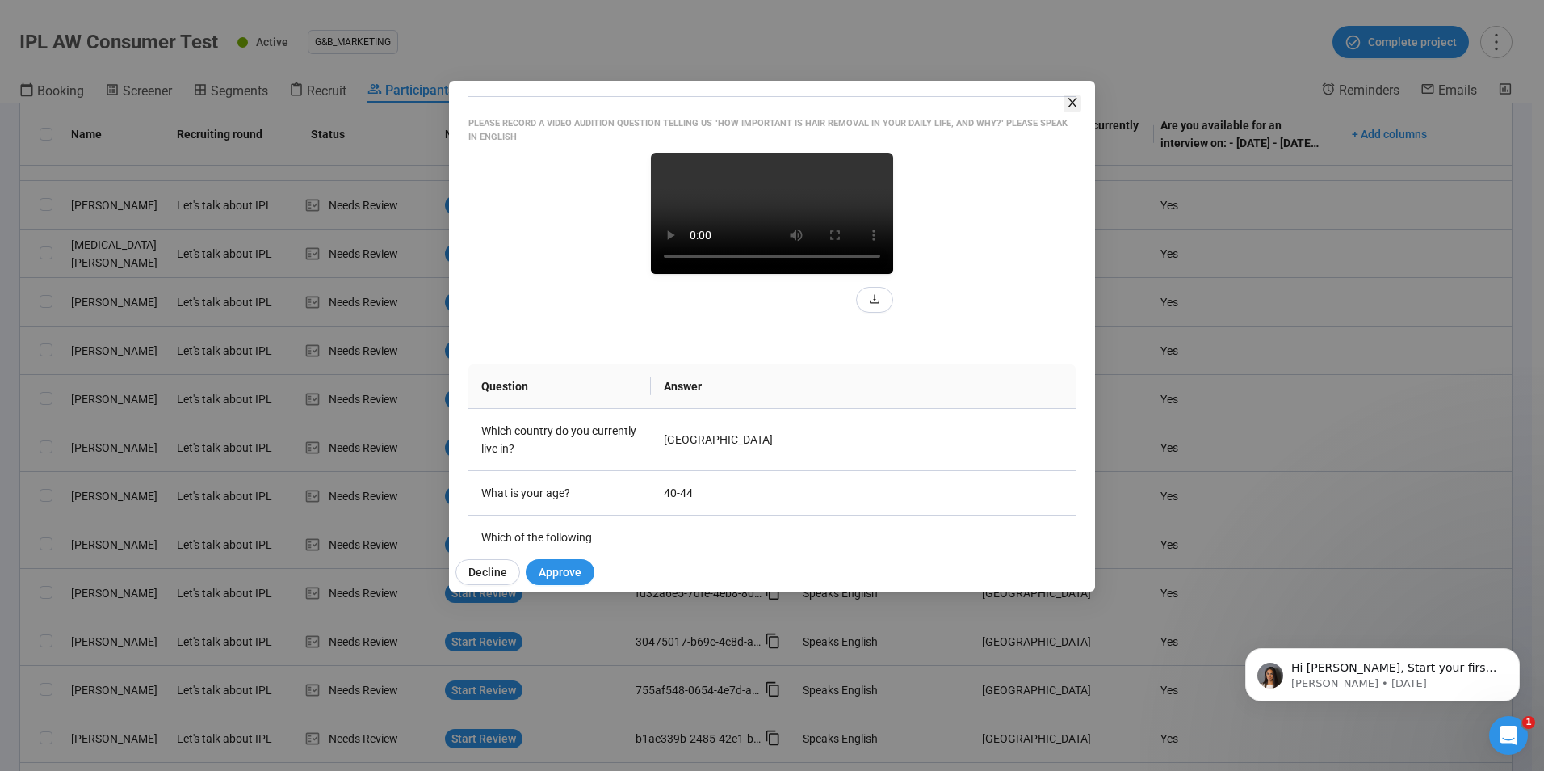
click at [1067, 99] on icon "close" at bounding box center [1072, 102] width 13 height 13
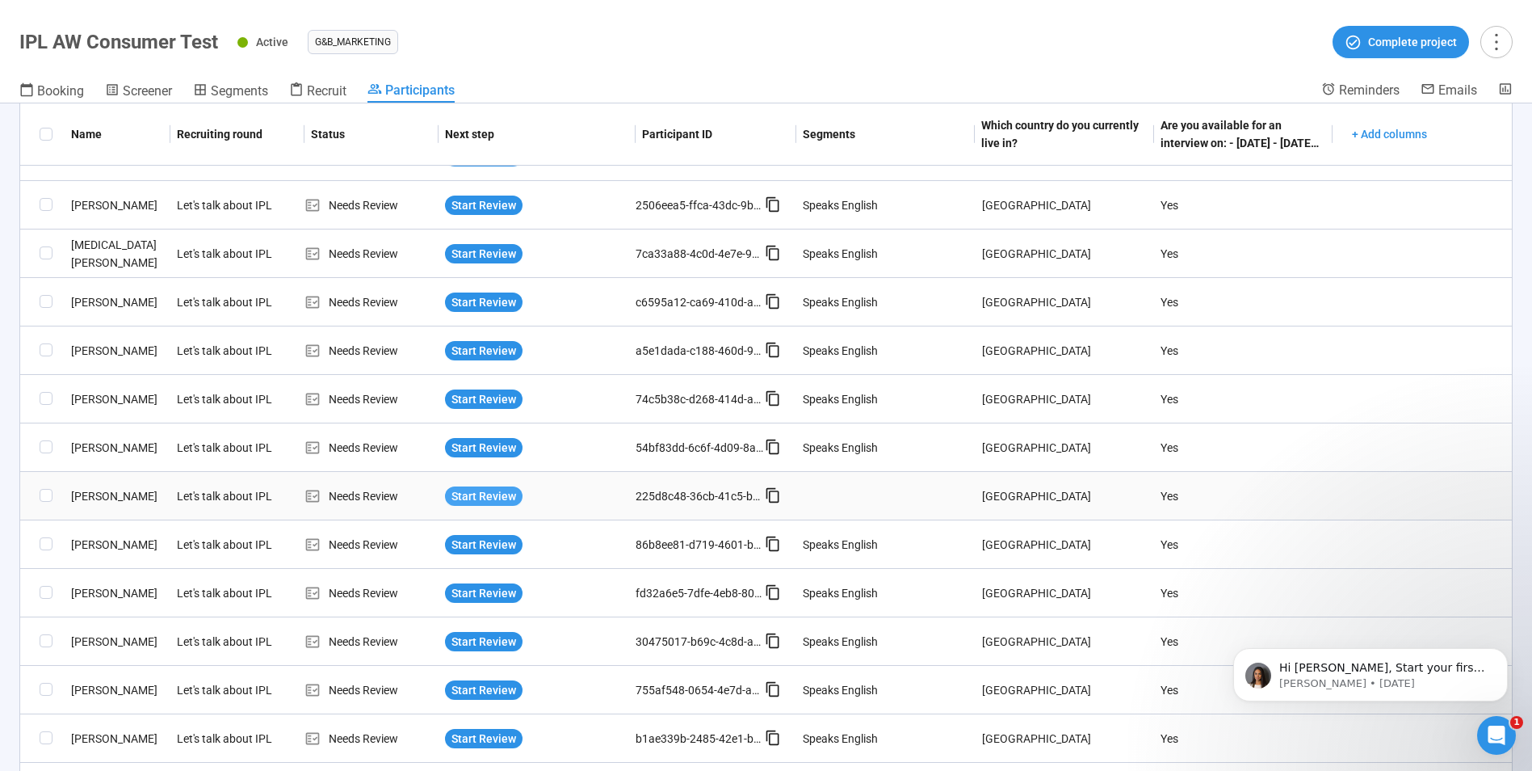
click at [475, 498] on span "Start Review" at bounding box center [484, 496] width 65 height 18
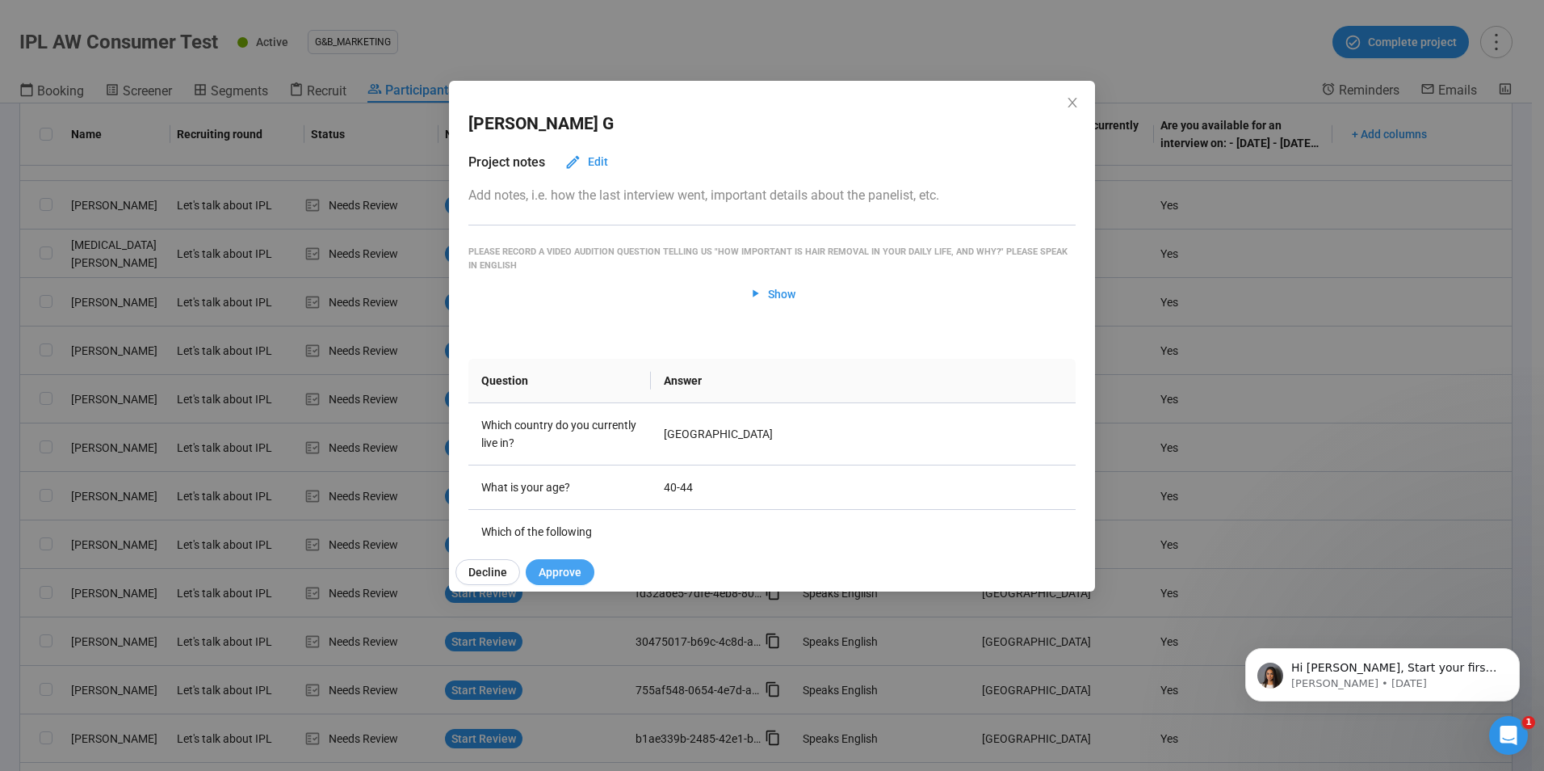
click at [565, 573] on span "Approve" at bounding box center [560, 572] width 43 height 18
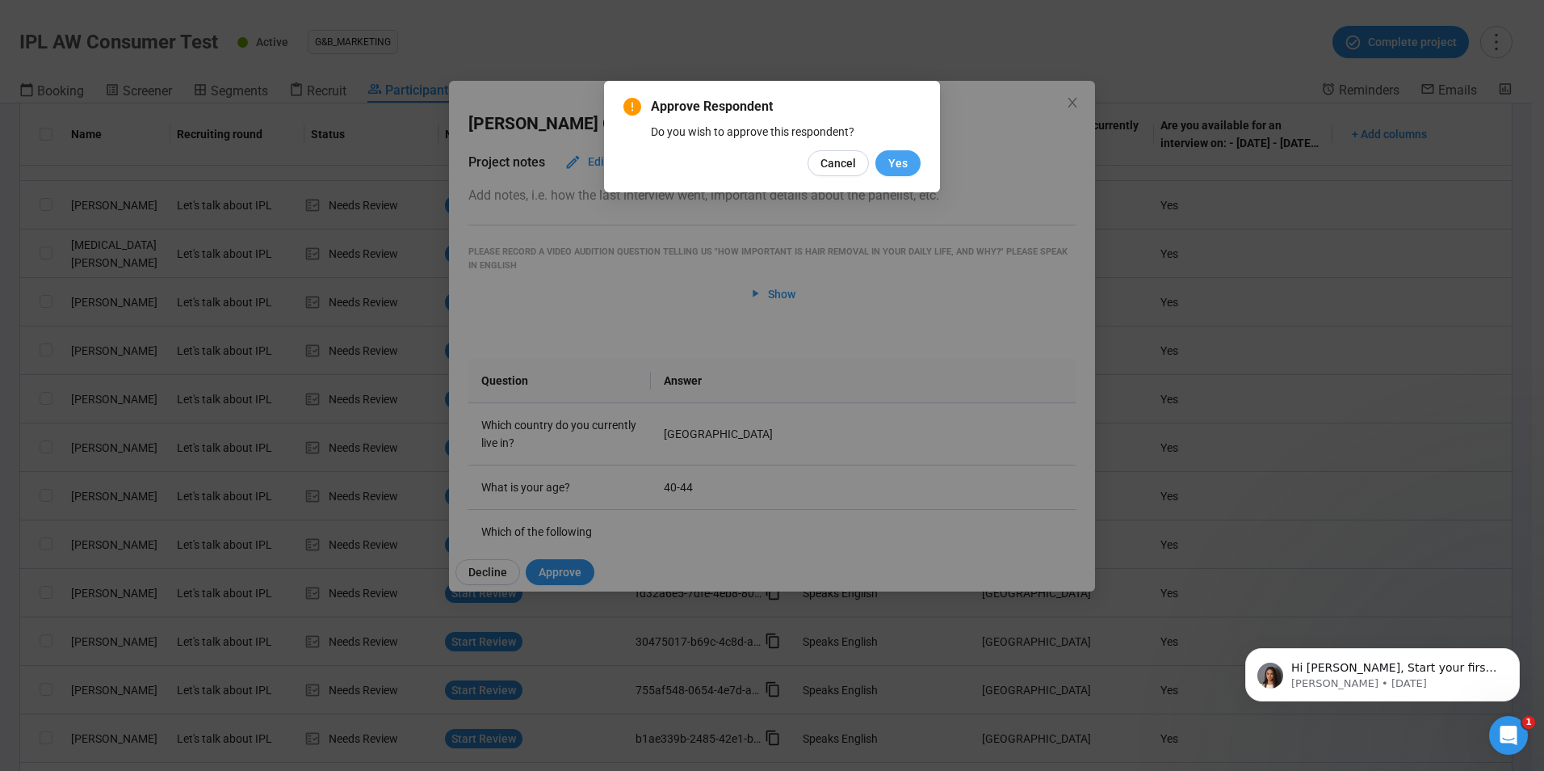
click at [889, 163] on button "Yes" at bounding box center [898, 163] width 45 height 26
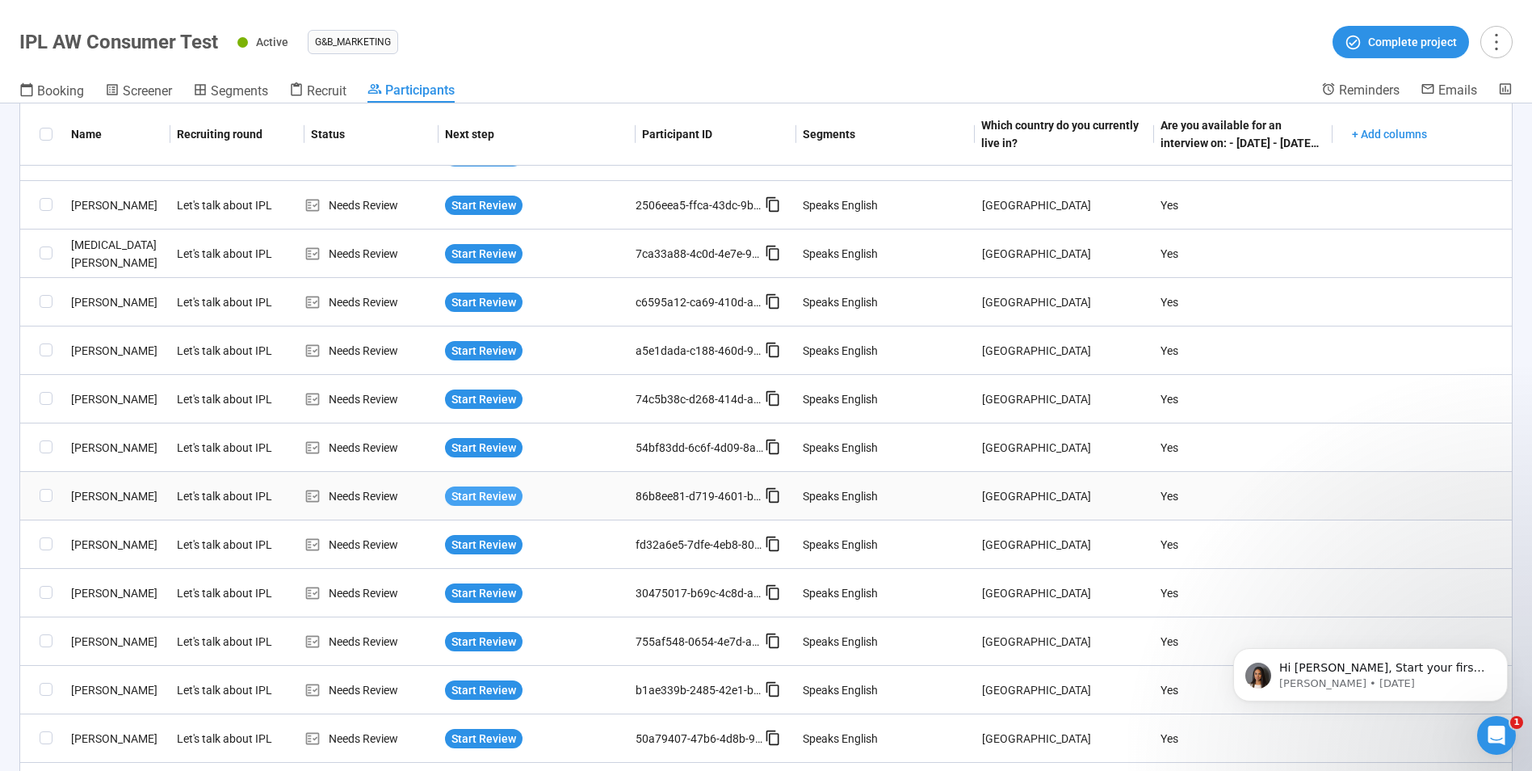
click at [472, 494] on span "Start Review" at bounding box center [484, 496] width 65 height 18
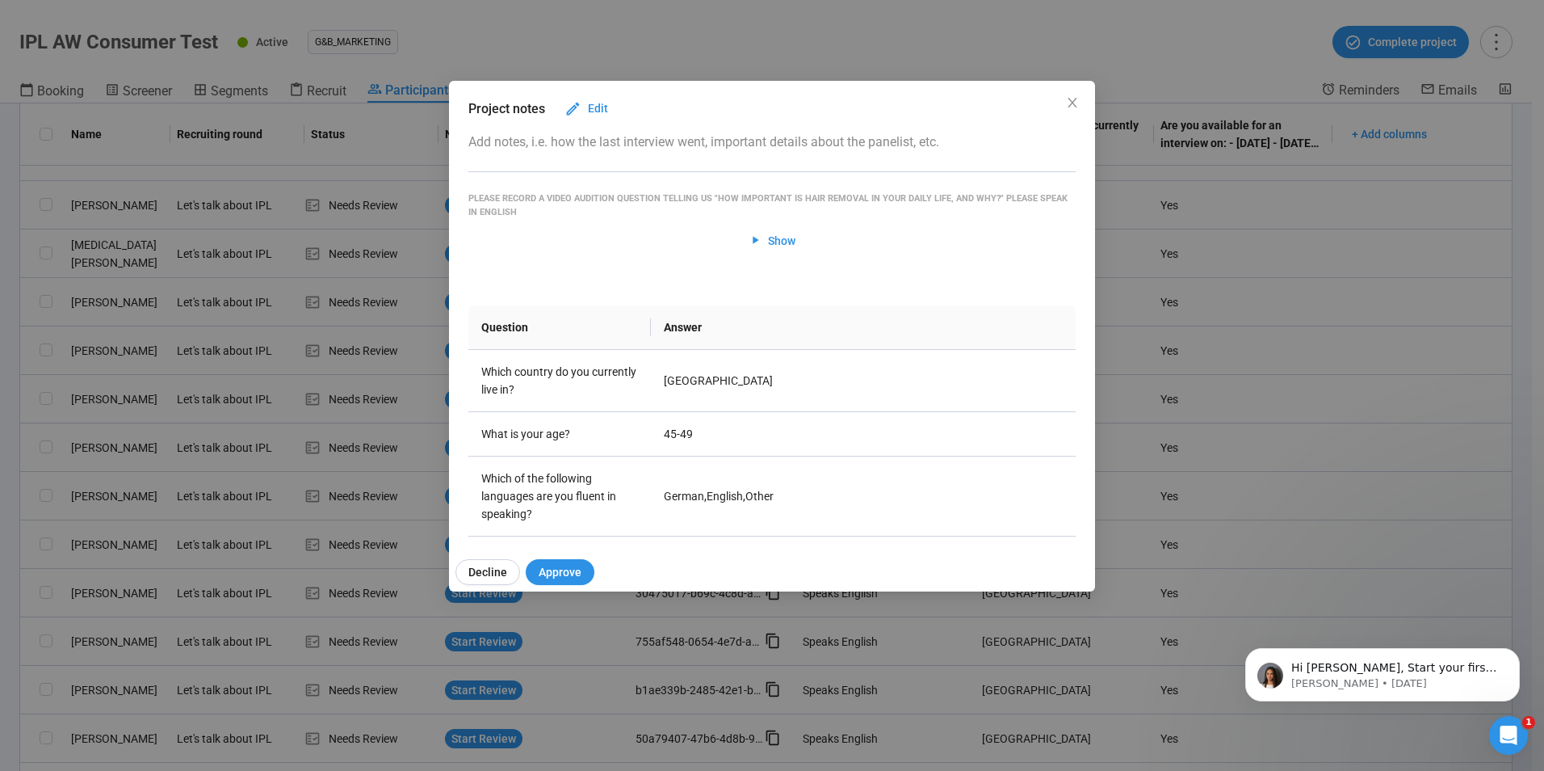
scroll to position [162, 0]
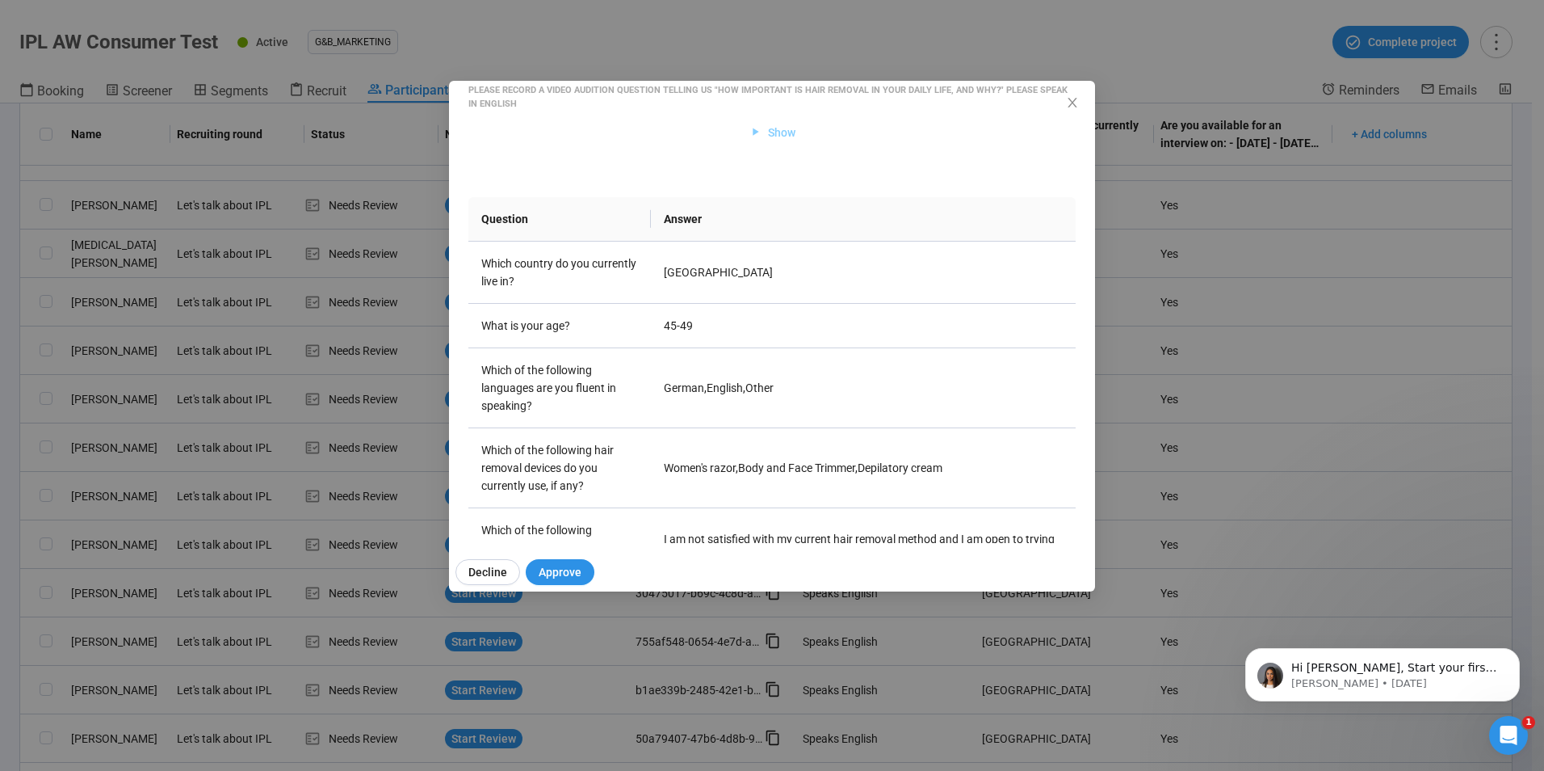
click at [779, 132] on span "Show" at bounding box center [781, 133] width 27 height 18
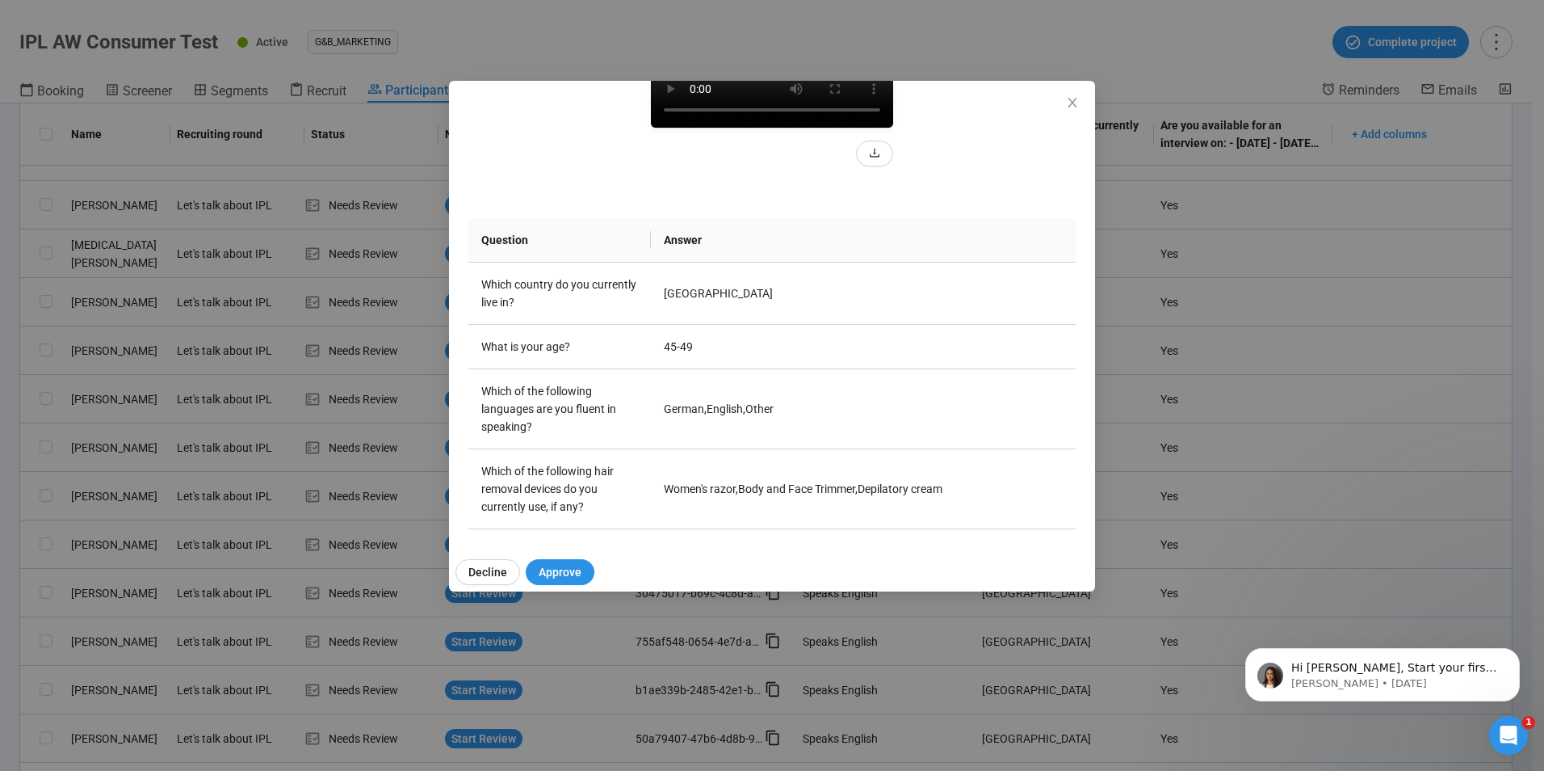
scroll to position [48, 0]
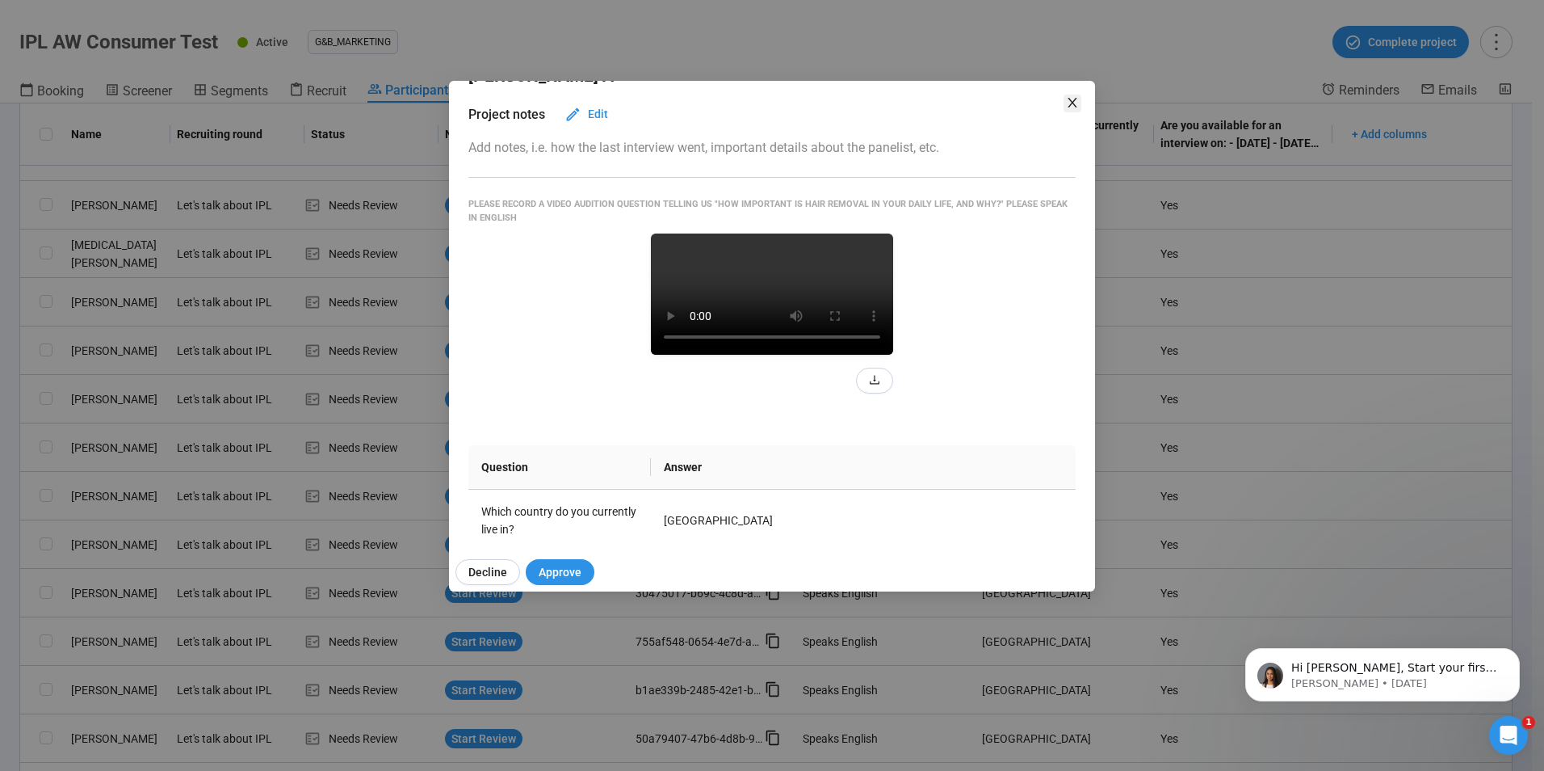
click at [1067, 100] on icon "close" at bounding box center [1072, 102] width 13 height 13
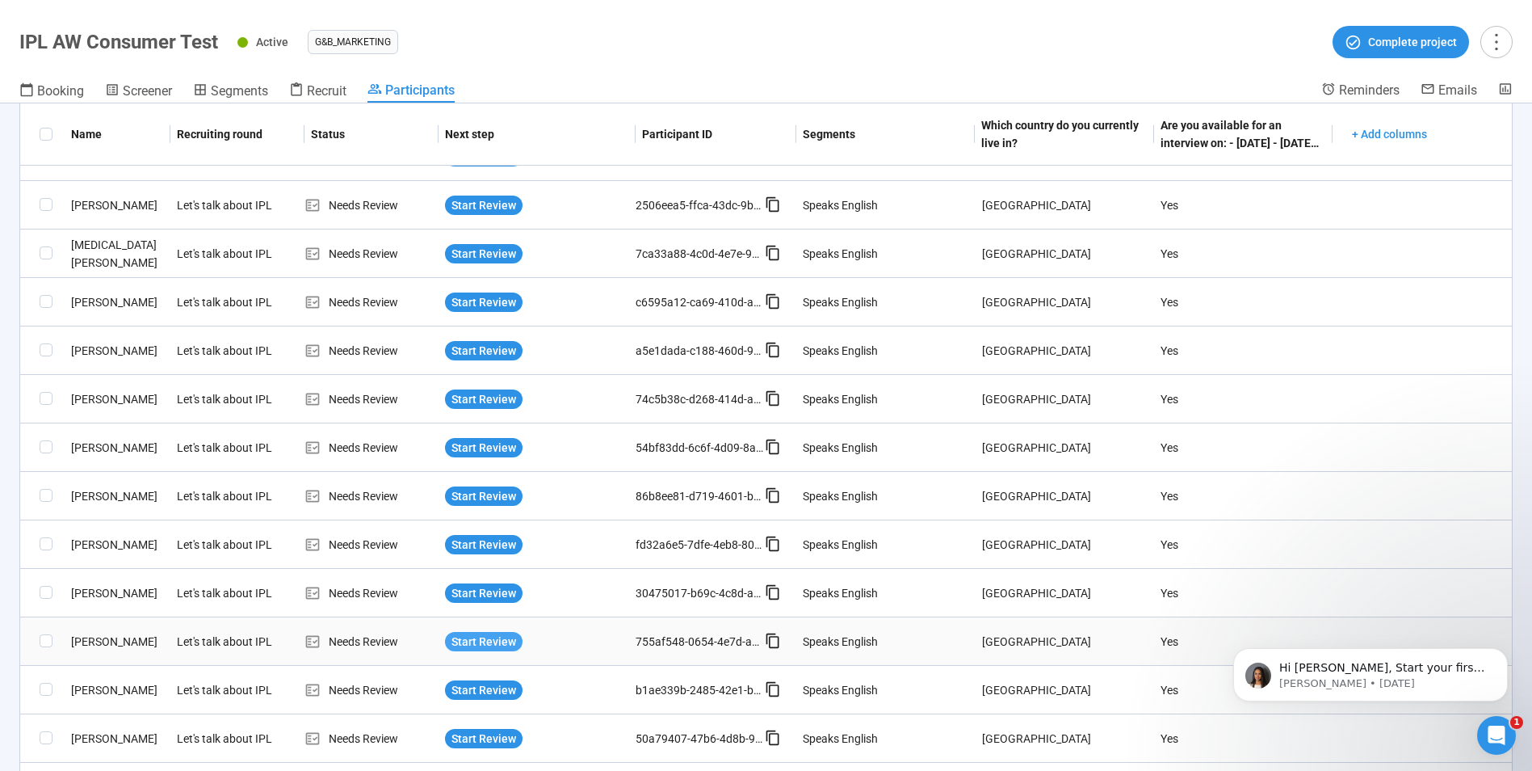
click at [473, 643] on span "Start Review" at bounding box center [484, 641] width 65 height 18
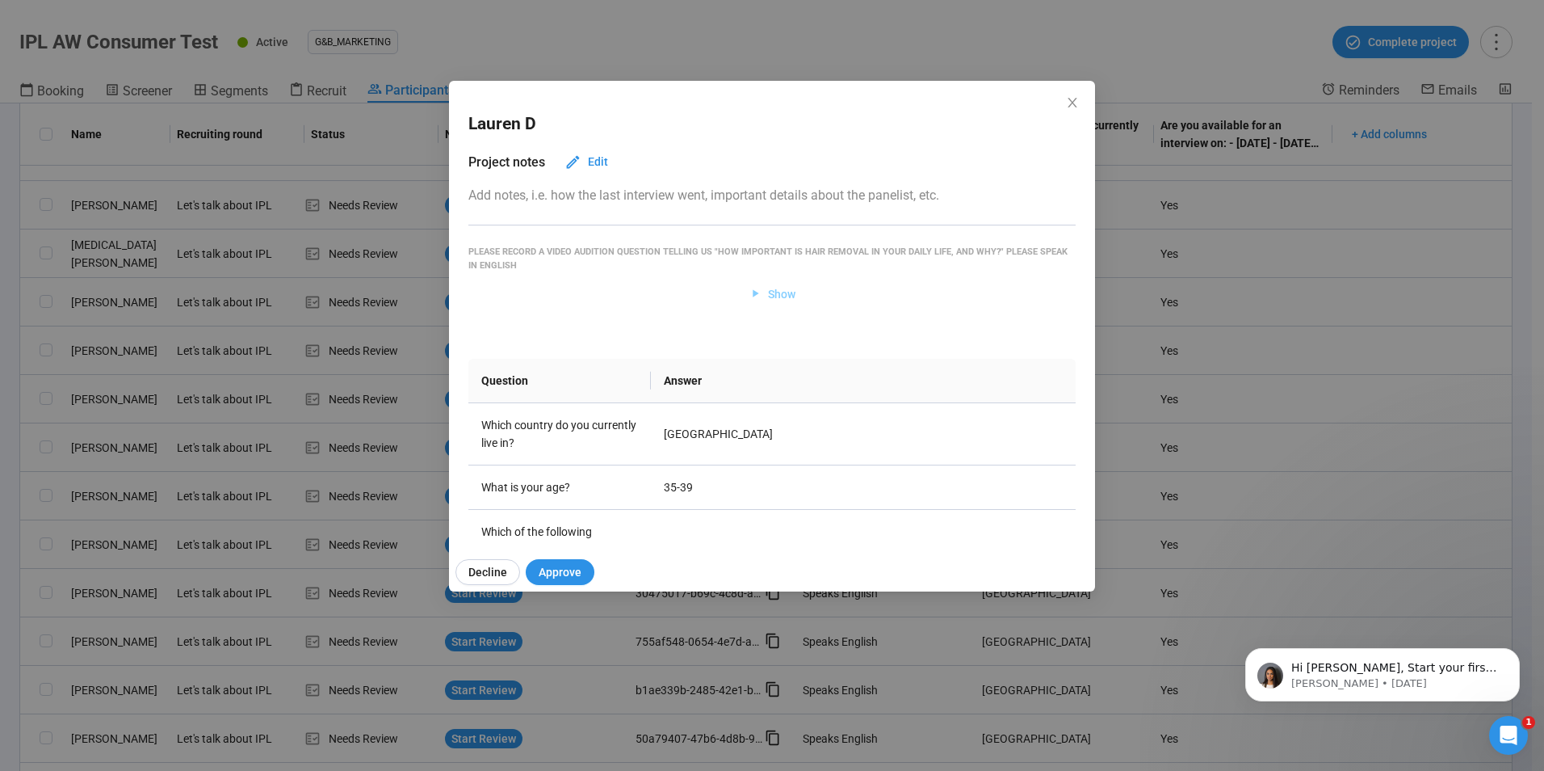
click at [768, 296] on span "Show" at bounding box center [781, 294] width 27 height 18
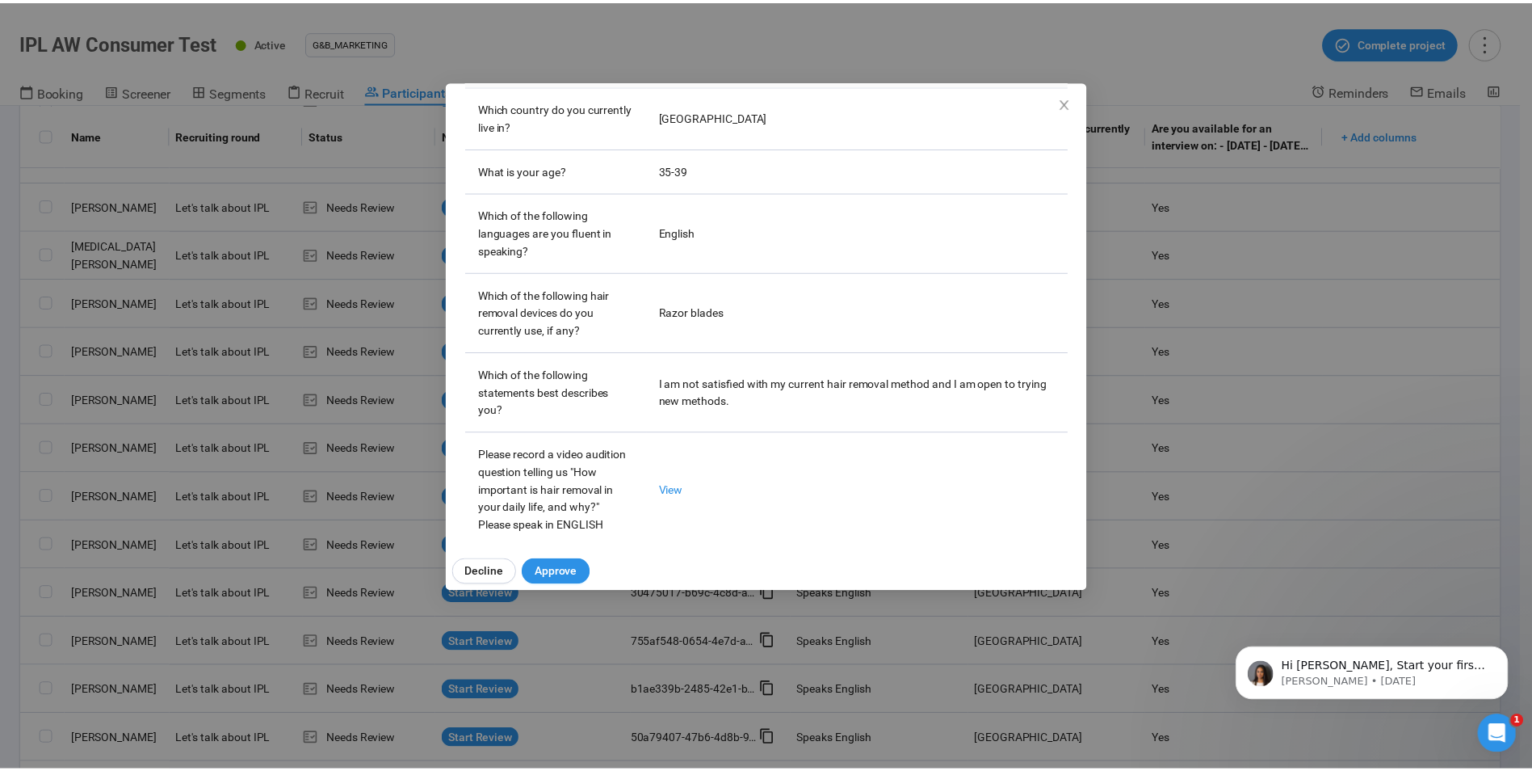
scroll to position [128, 0]
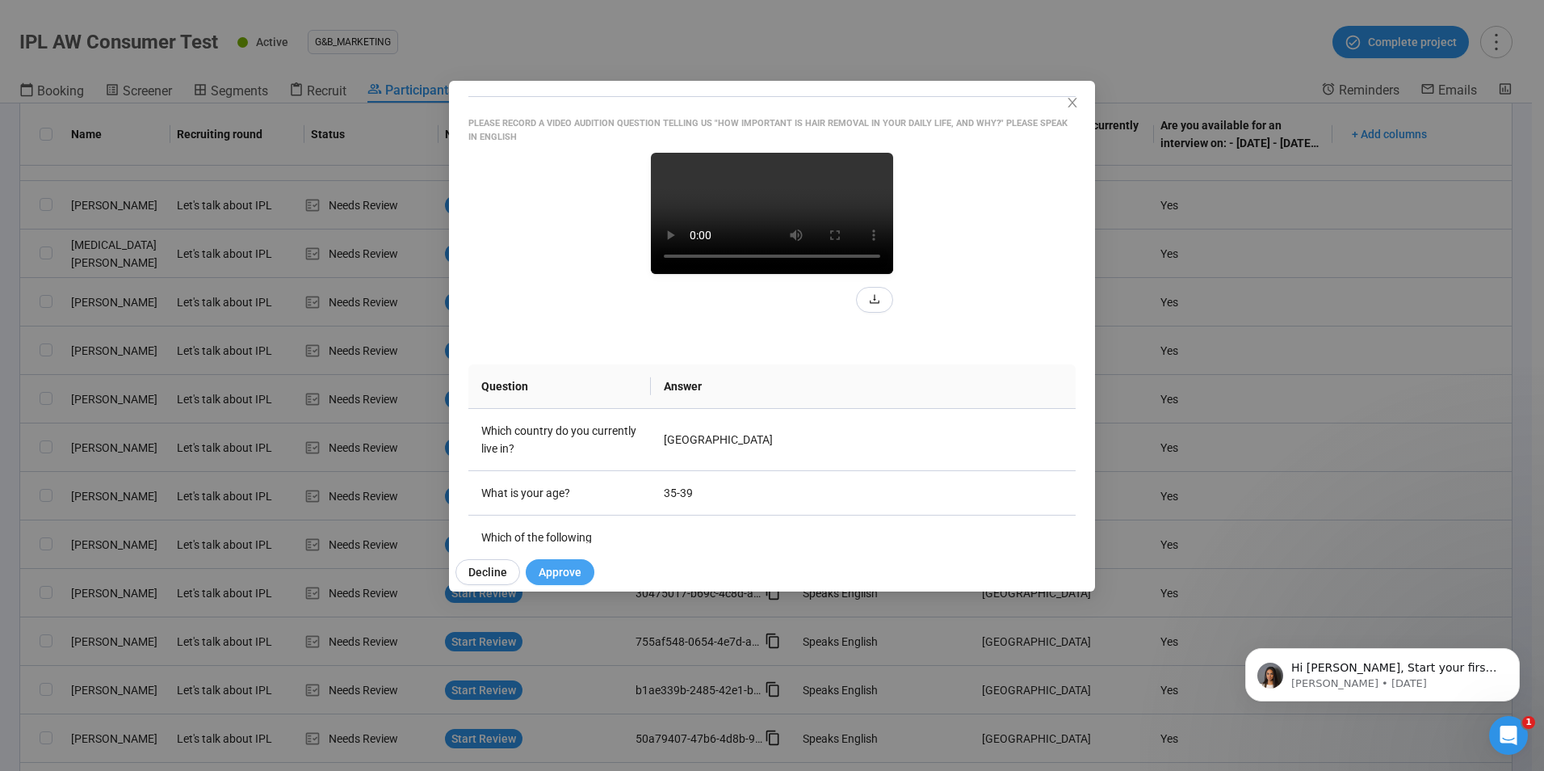
click at [572, 569] on span "Approve" at bounding box center [560, 572] width 43 height 18
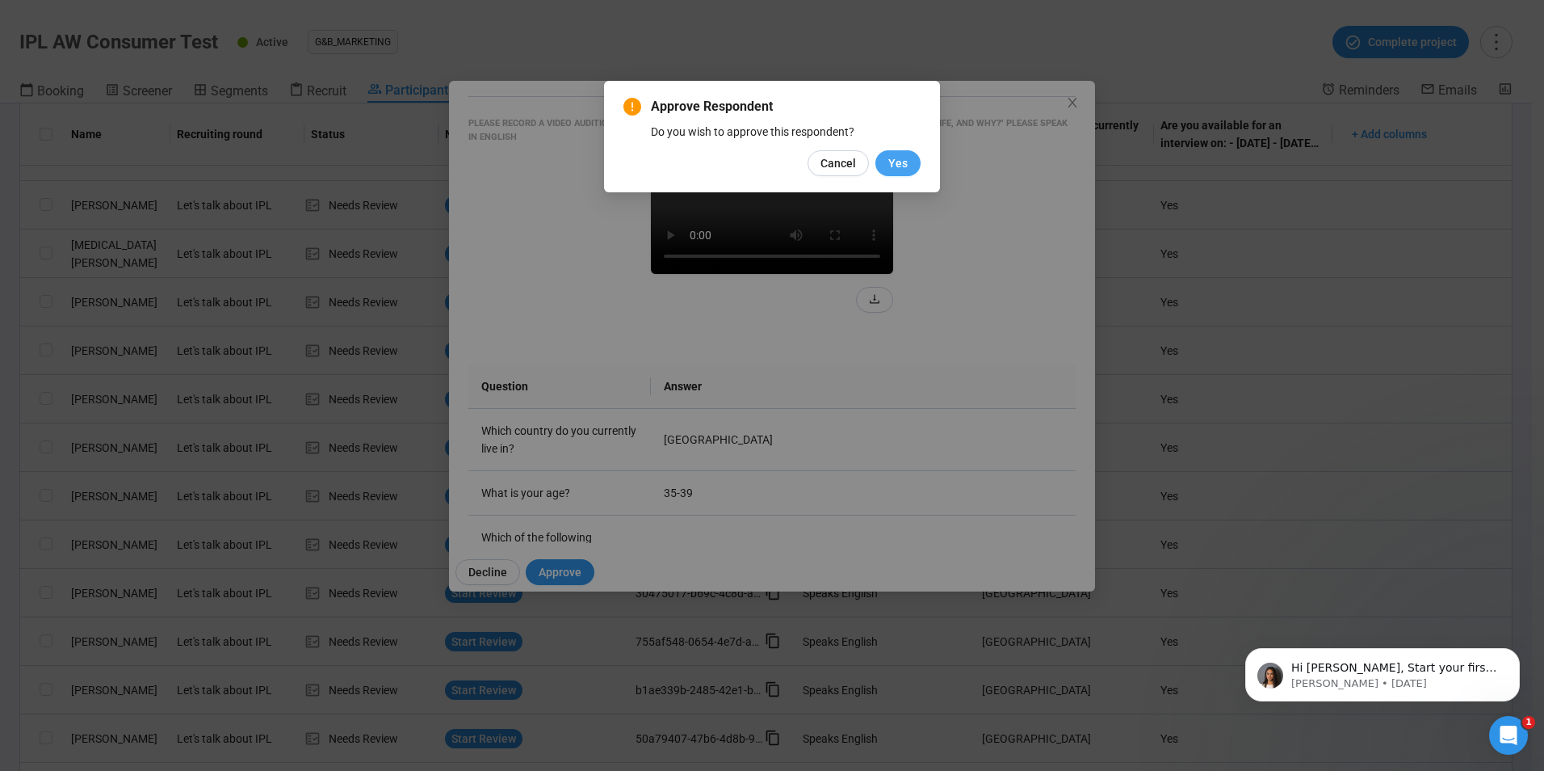
click at [911, 162] on button "Yes" at bounding box center [898, 163] width 45 height 26
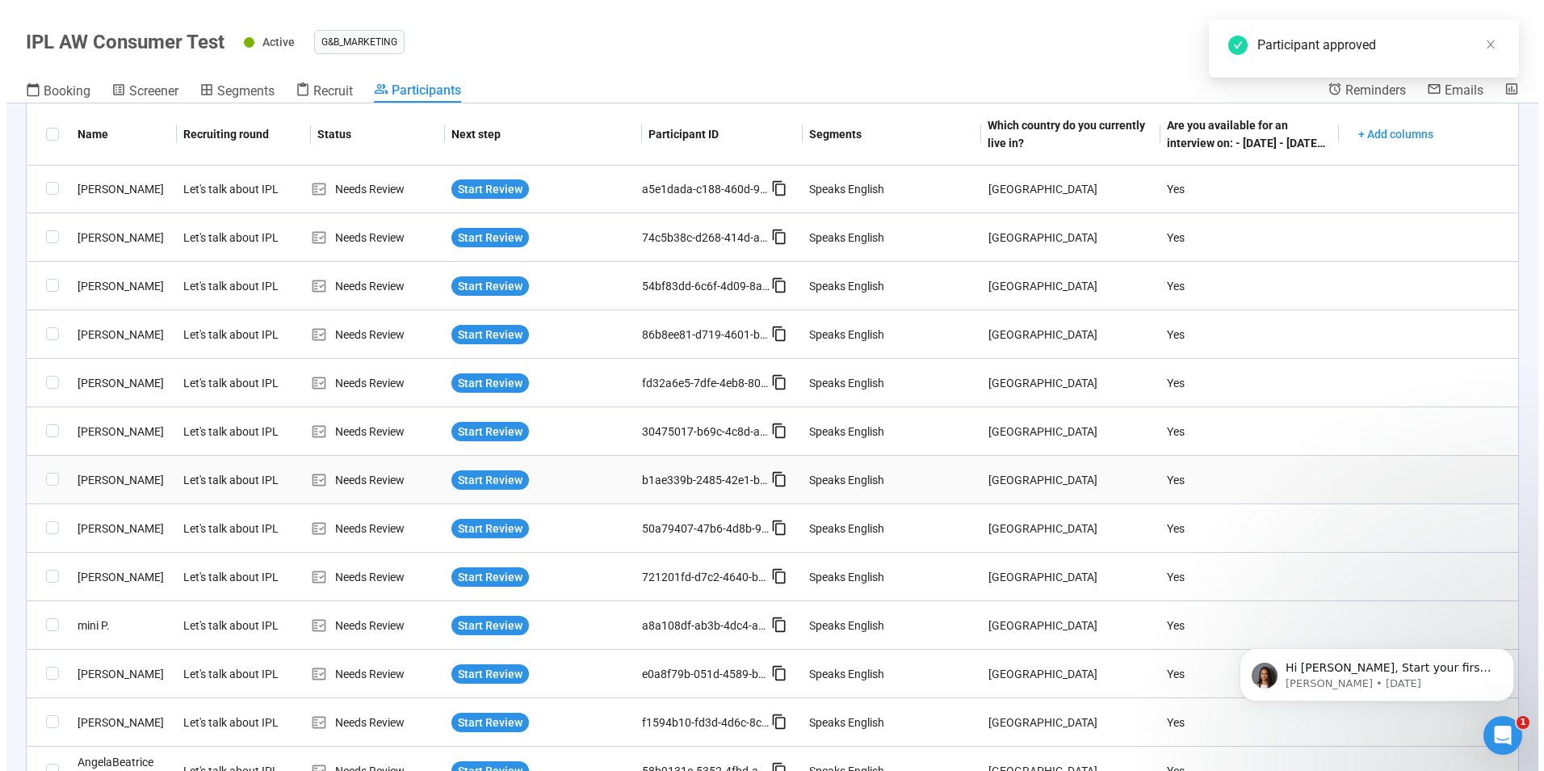
scroll to position [565, 0]
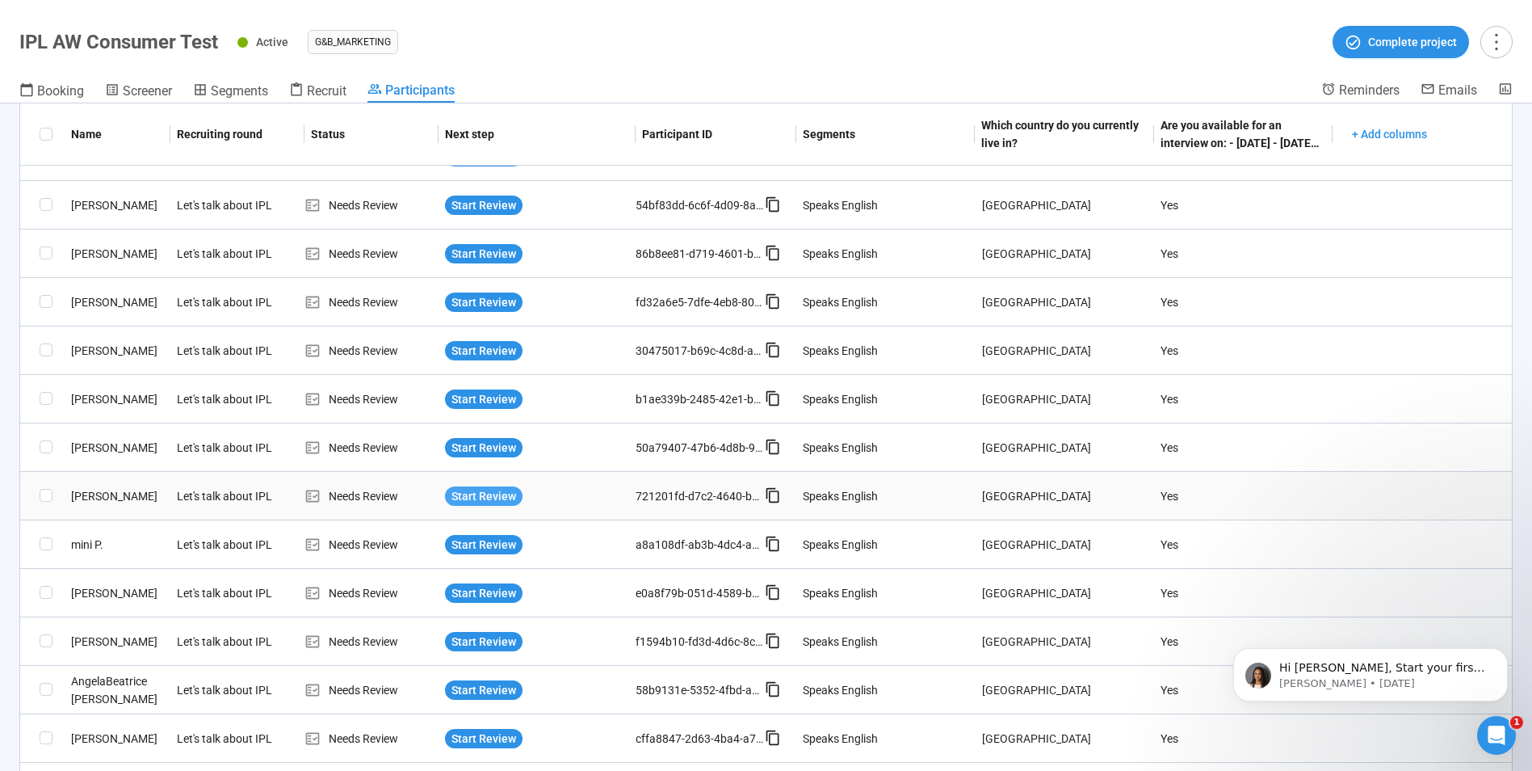
click at [477, 495] on span "Start Review" at bounding box center [484, 496] width 65 height 18
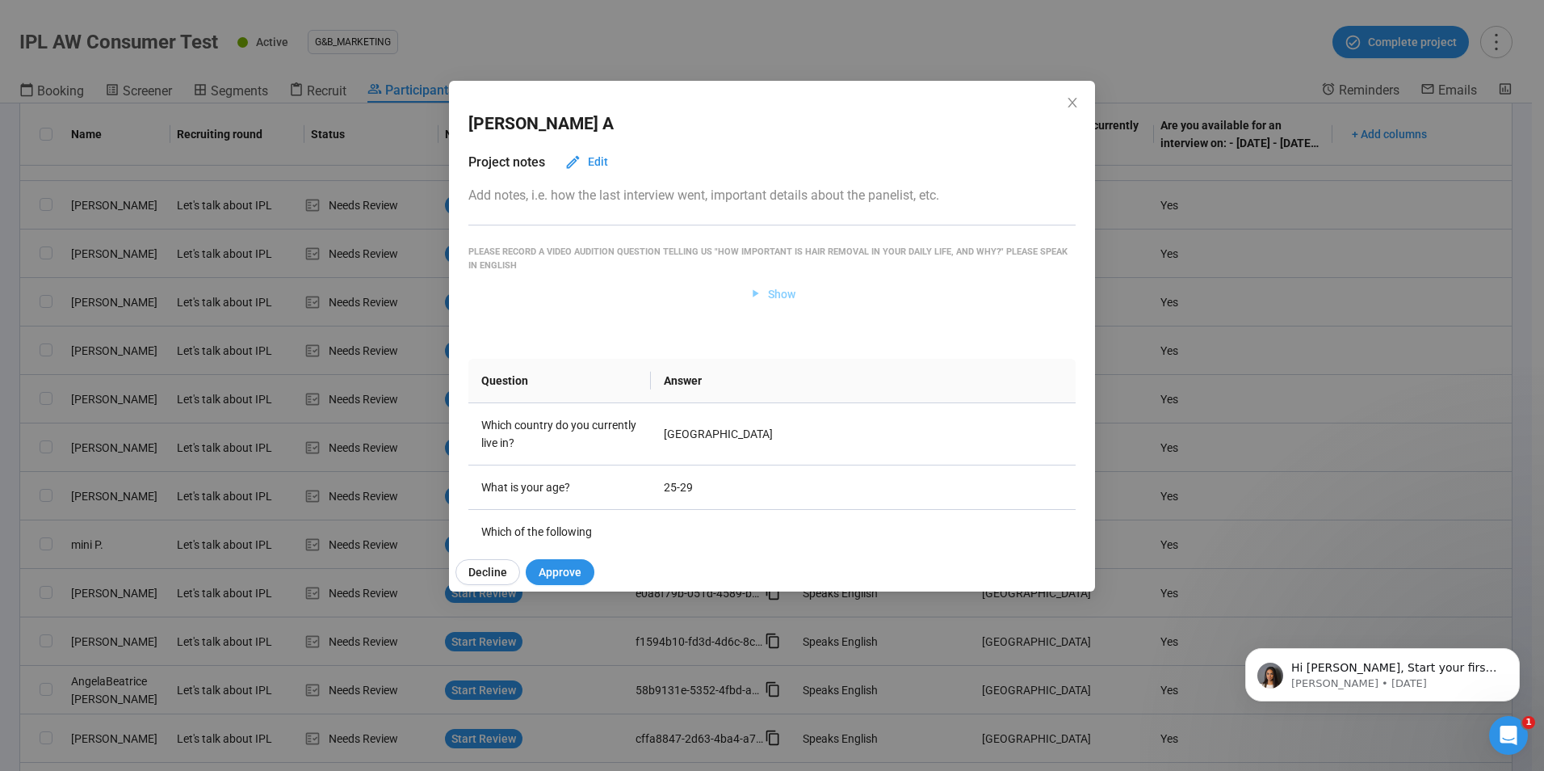
click at [775, 294] on span "Show" at bounding box center [781, 294] width 27 height 18
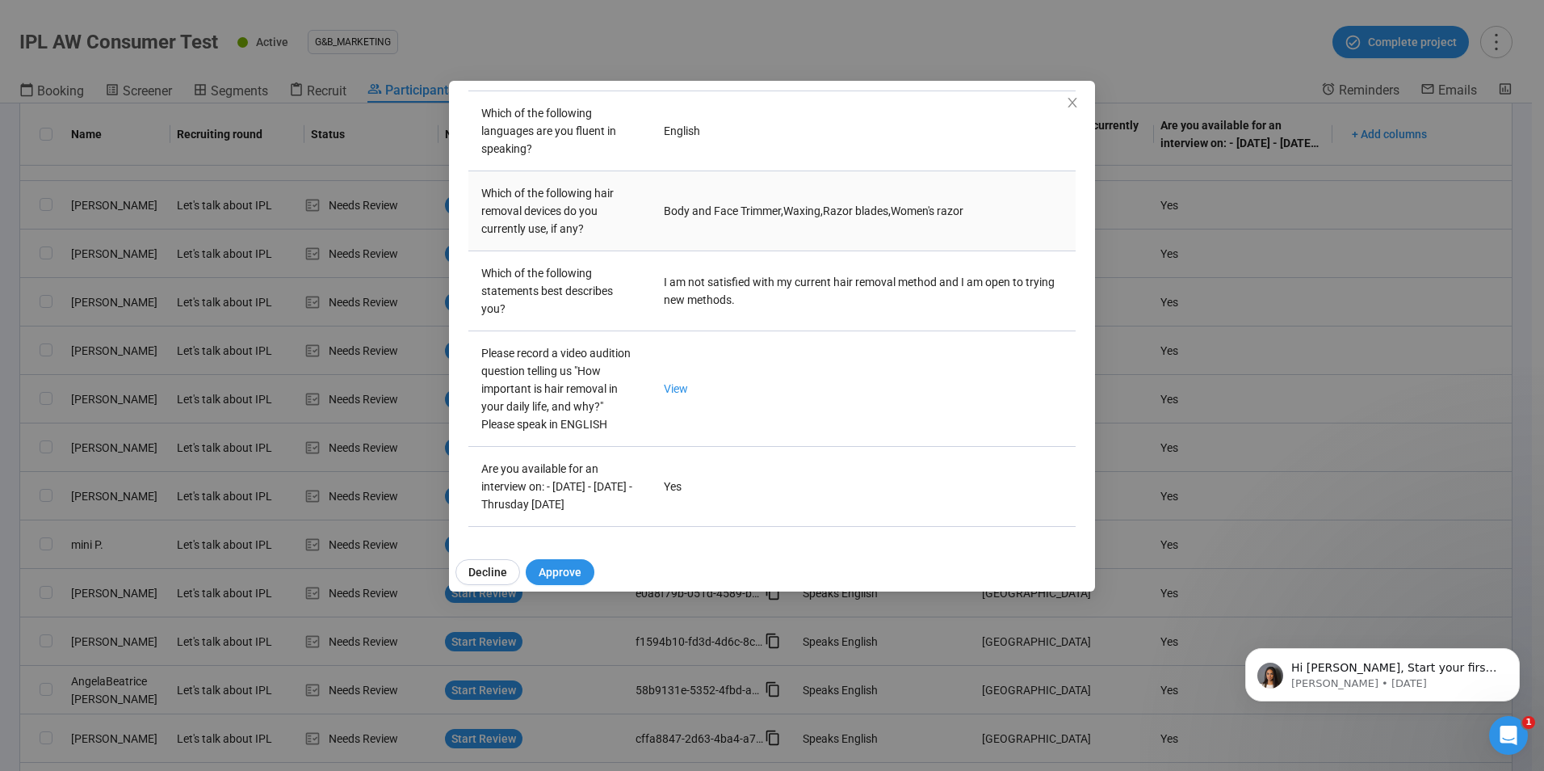
scroll to position [985, 0]
click at [573, 569] on span "Approve" at bounding box center [560, 572] width 43 height 18
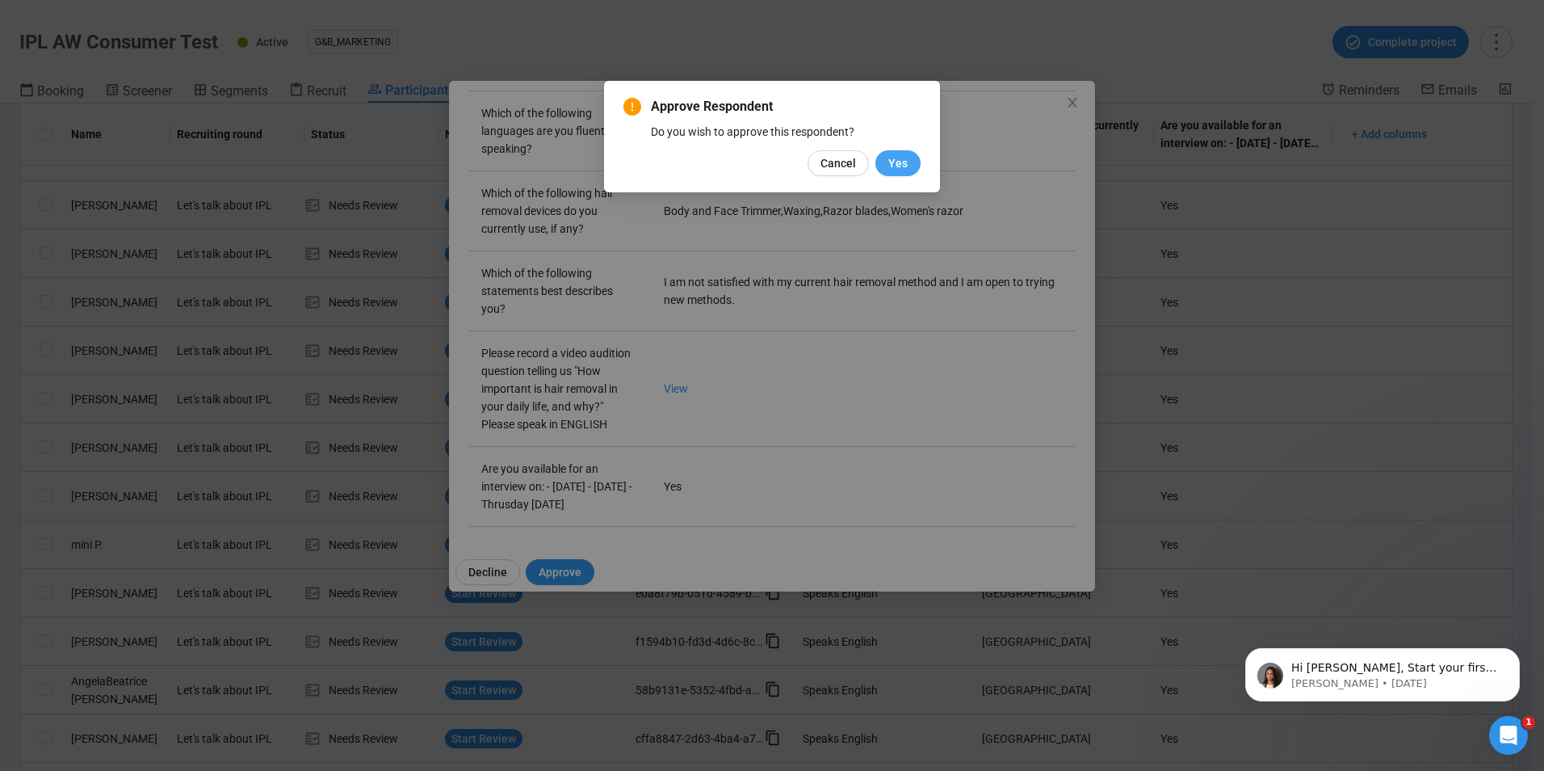
click at [903, 167] on span "Yes" at bounding box center [898, 163] width 19 height 18
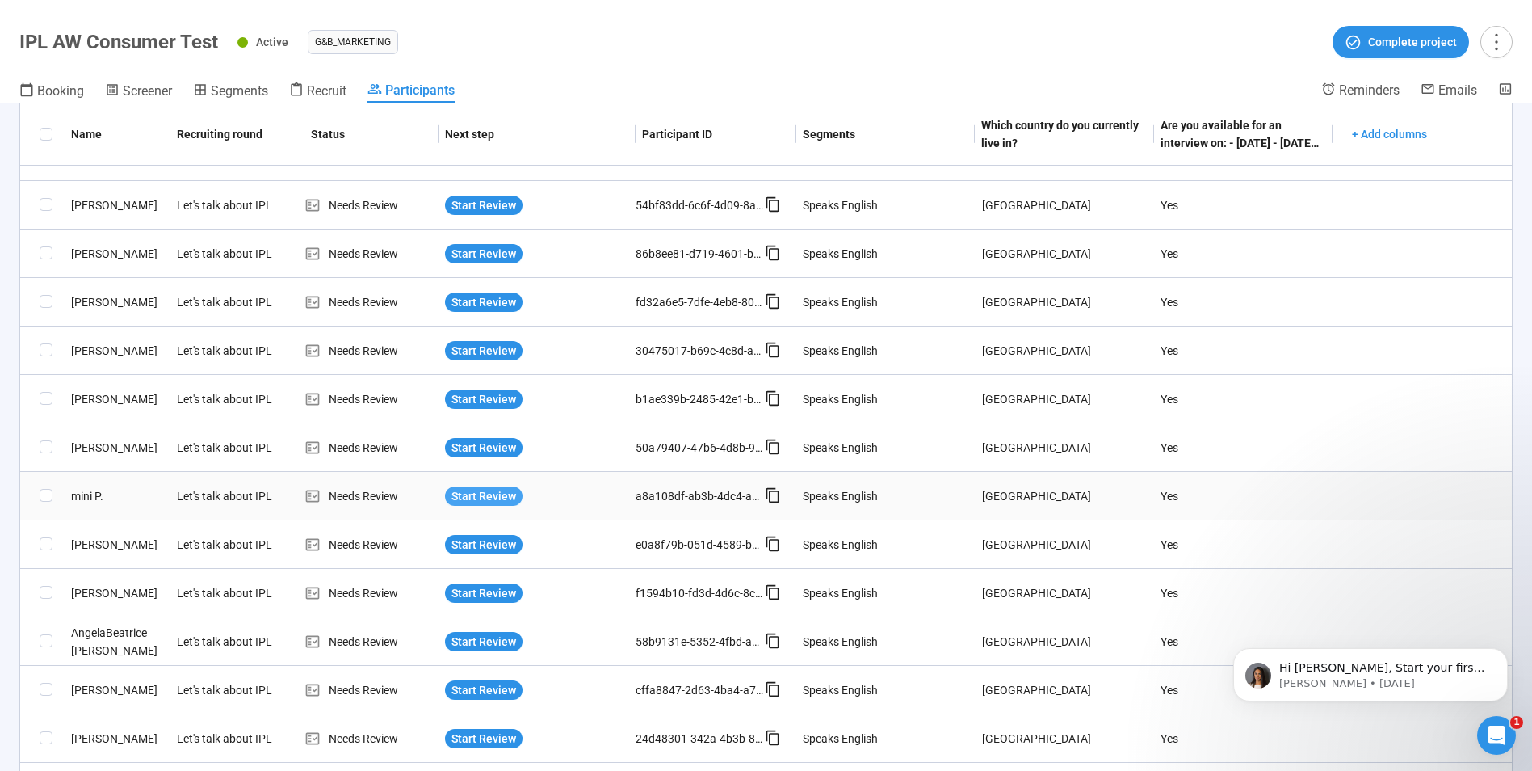
click at [486, 498] on span "Start Review" at bounding box center [484, 496] width 65 height 18
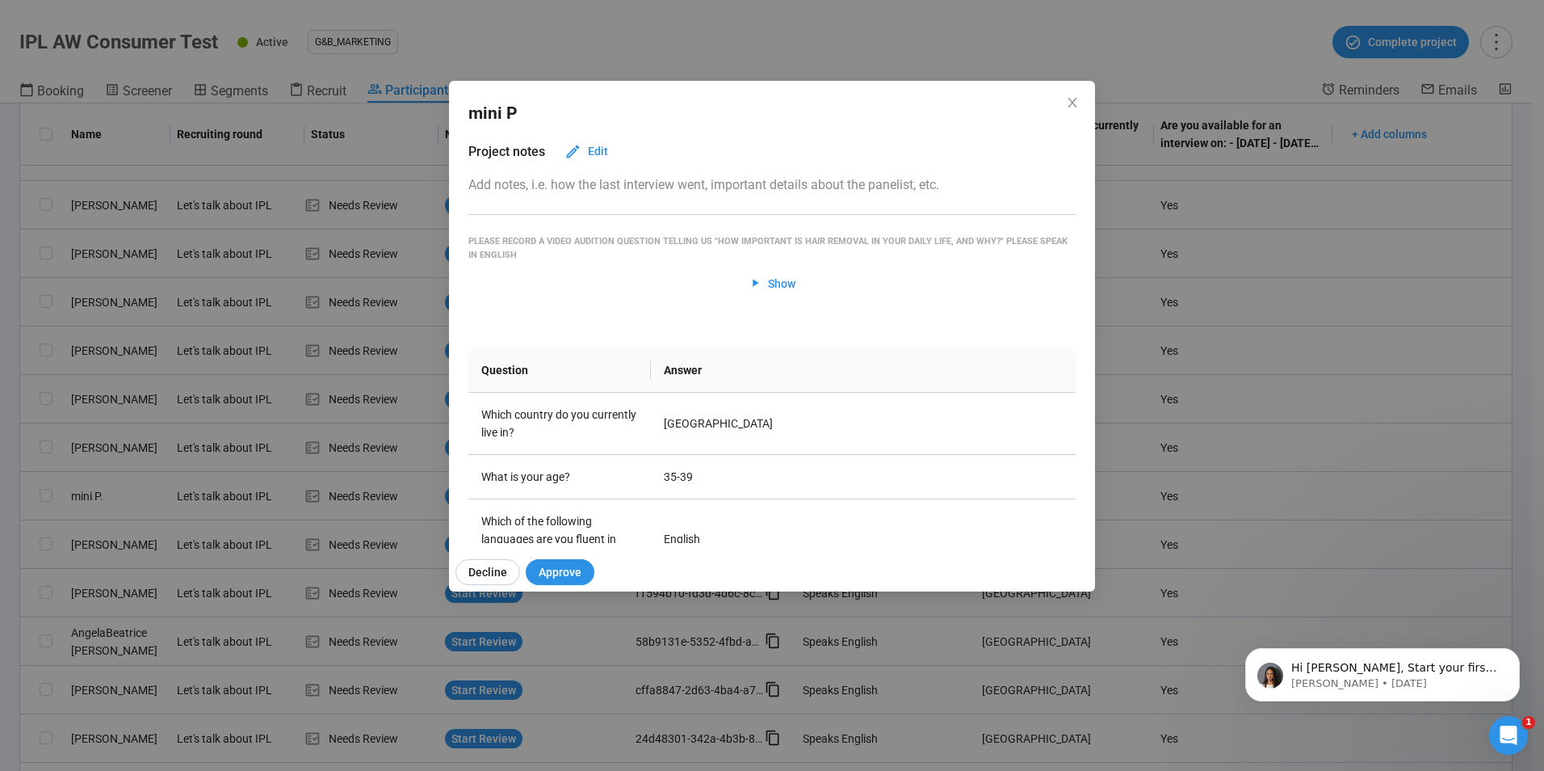
scroll to position [0, 0]
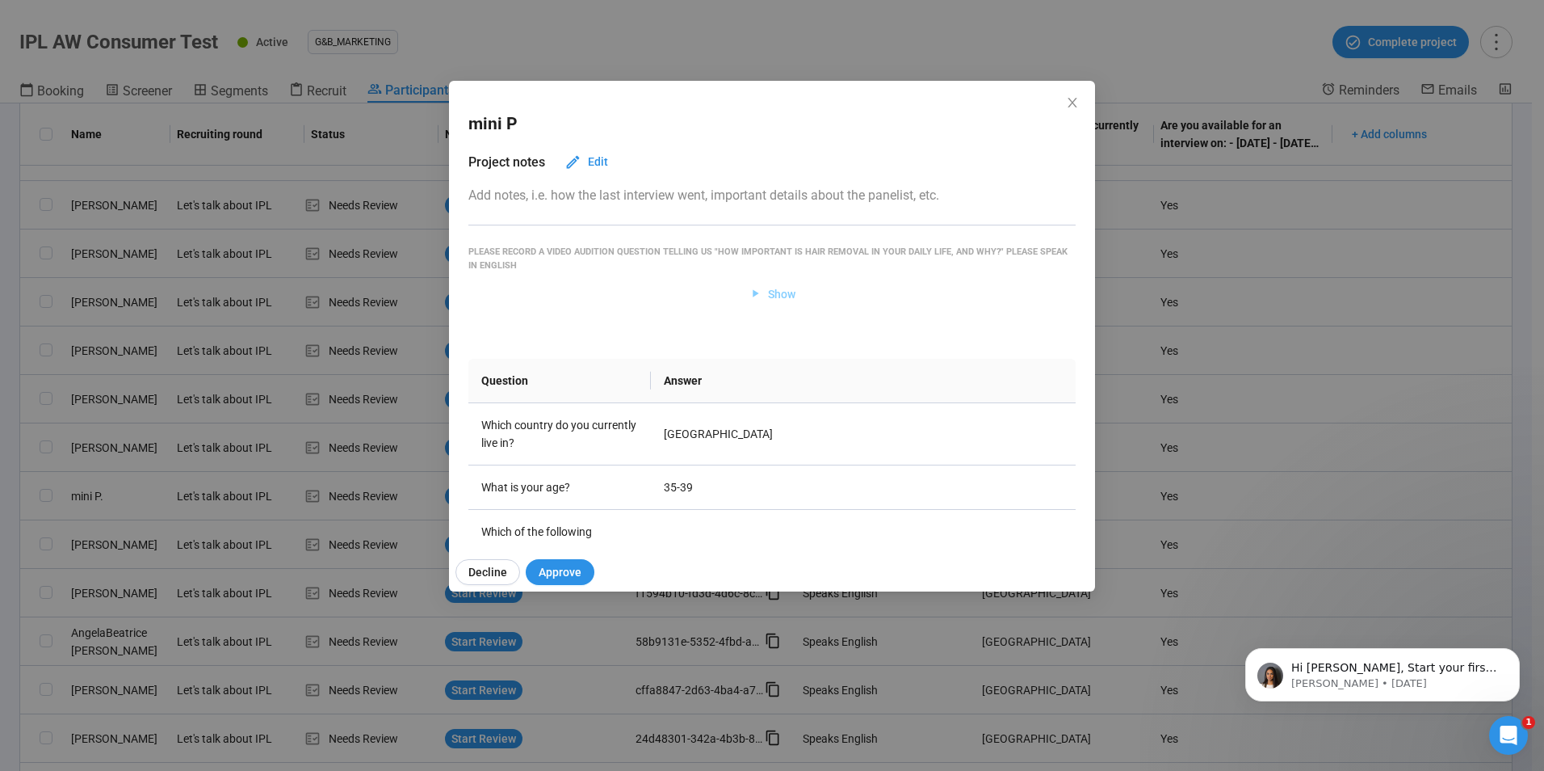
click at [760, 295] on span "Show" at bounding box center [773, 294] width 48 height 18
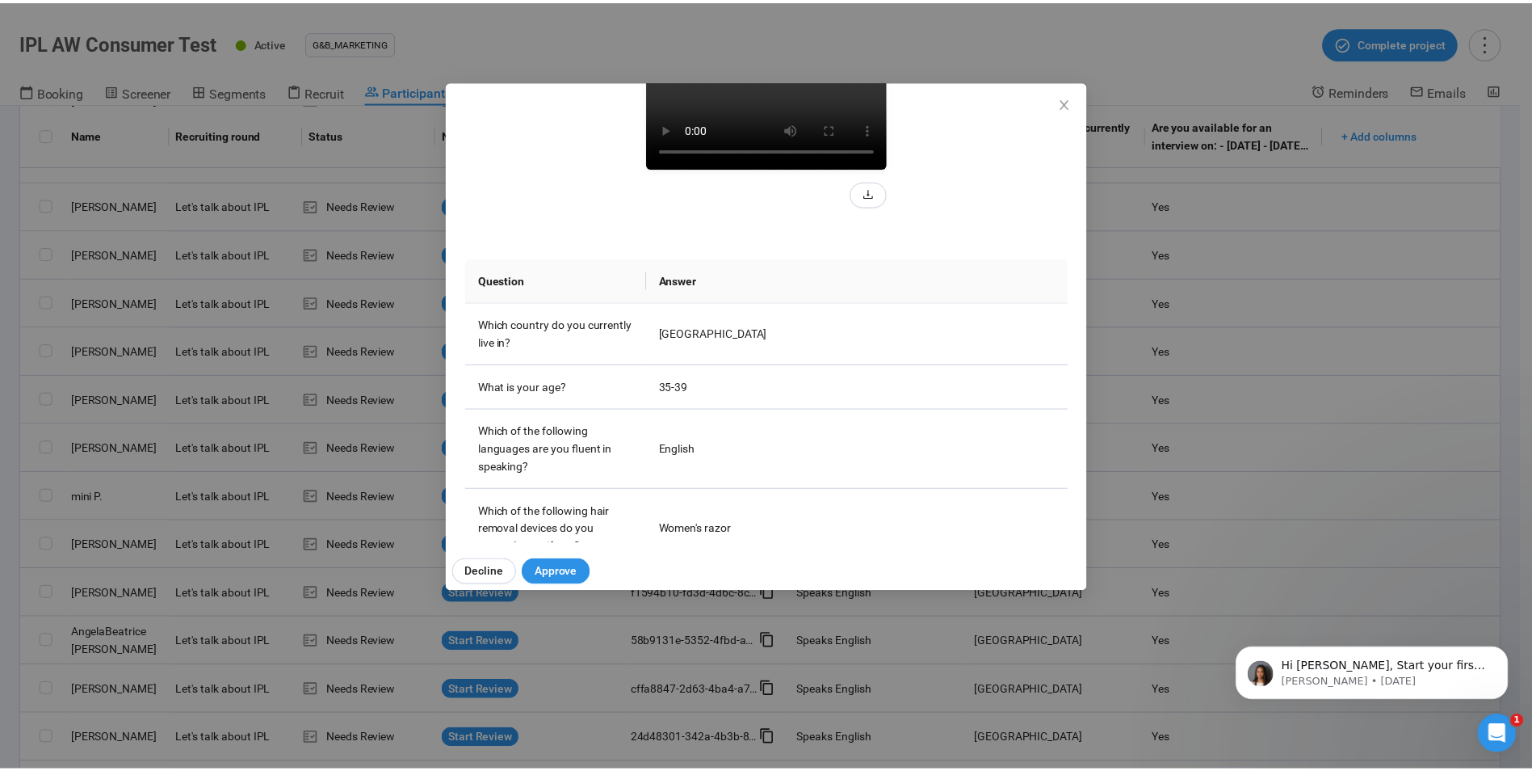
scroll to position [209, 0]
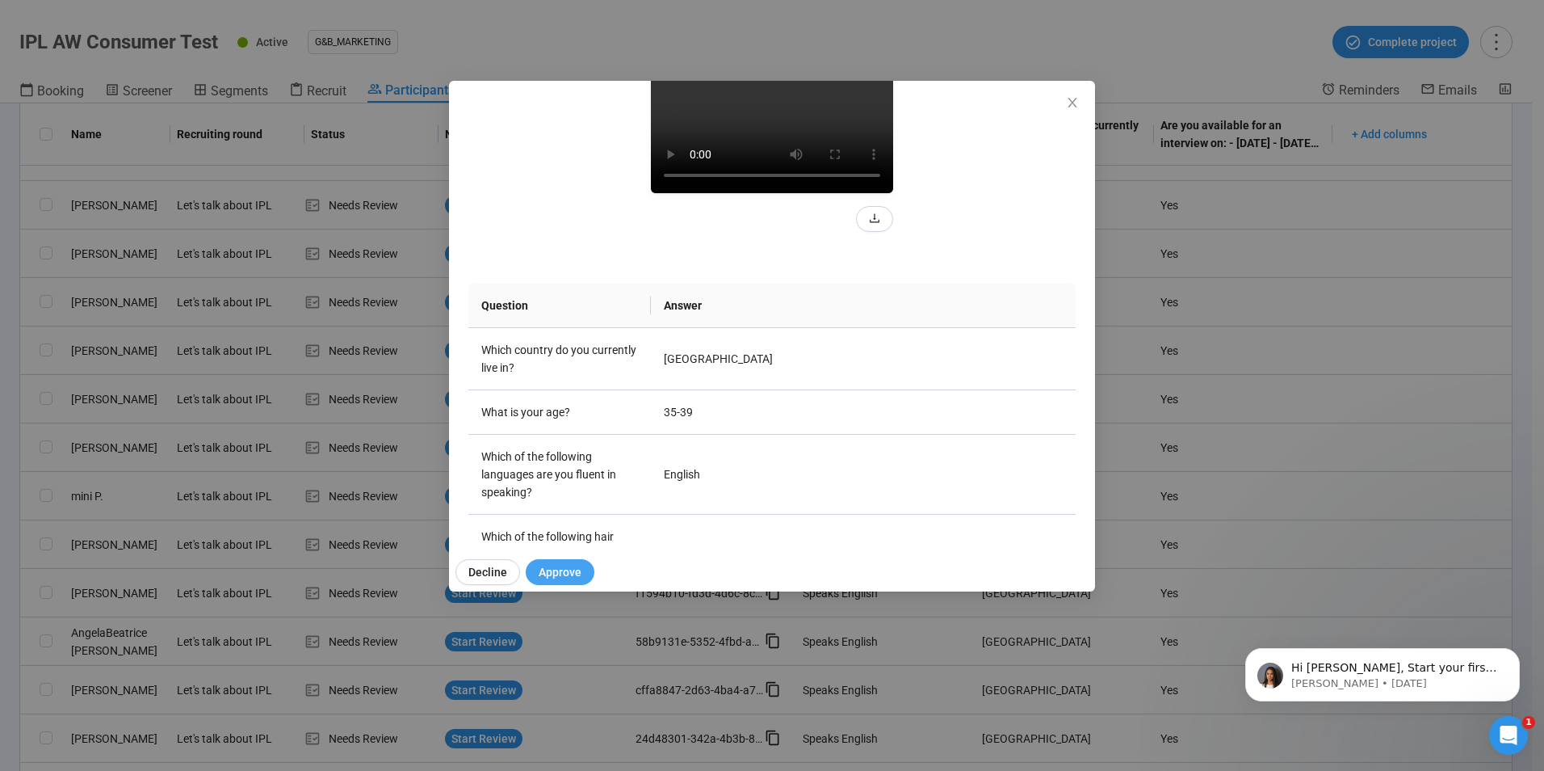
click at [568, 569] on span "Approve" at bounding box center [560, 572] width 43 height 18
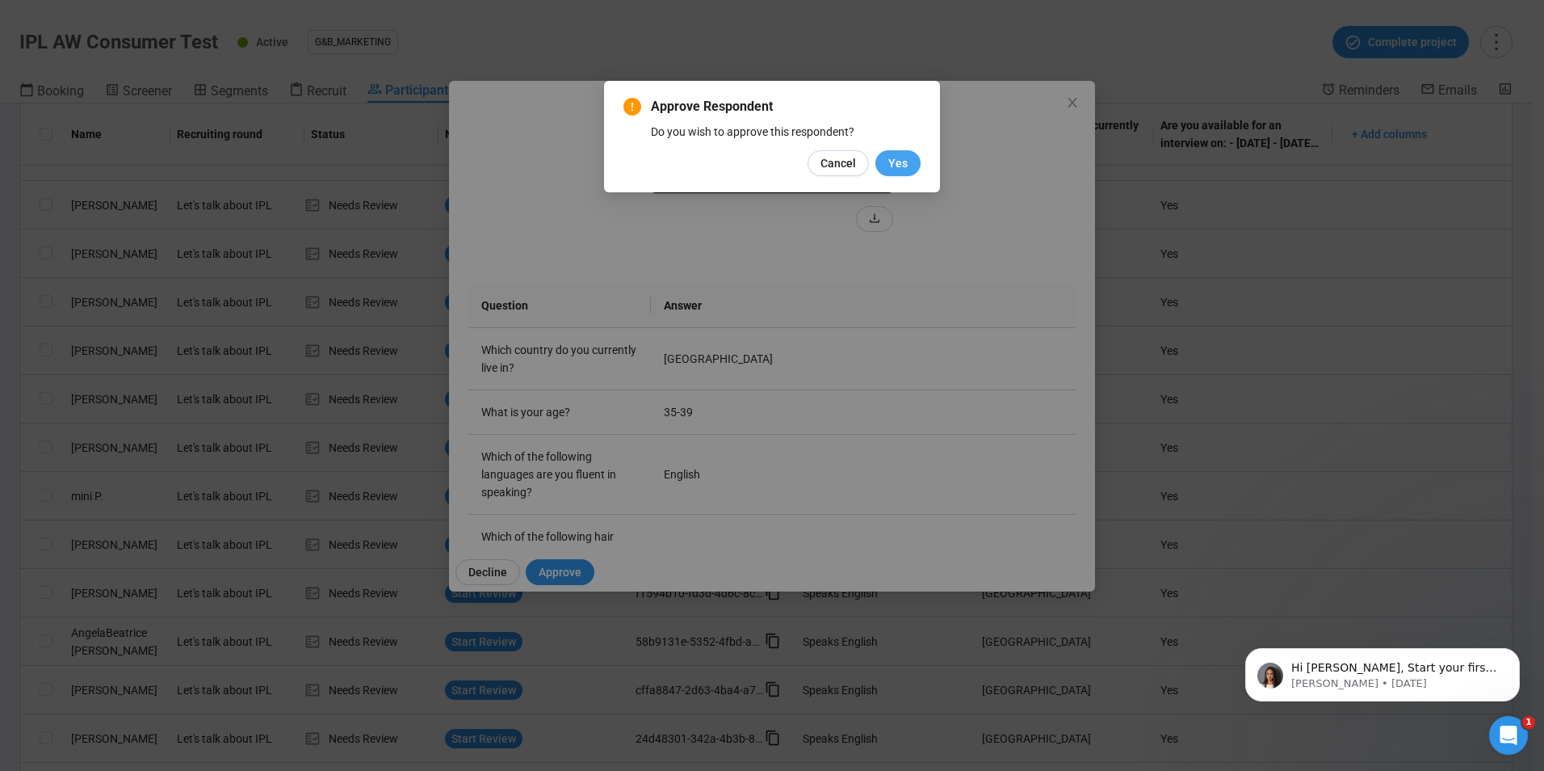
click at [901, 164] on span "Yes" at bounding box center [898, 163] width 19 height 18
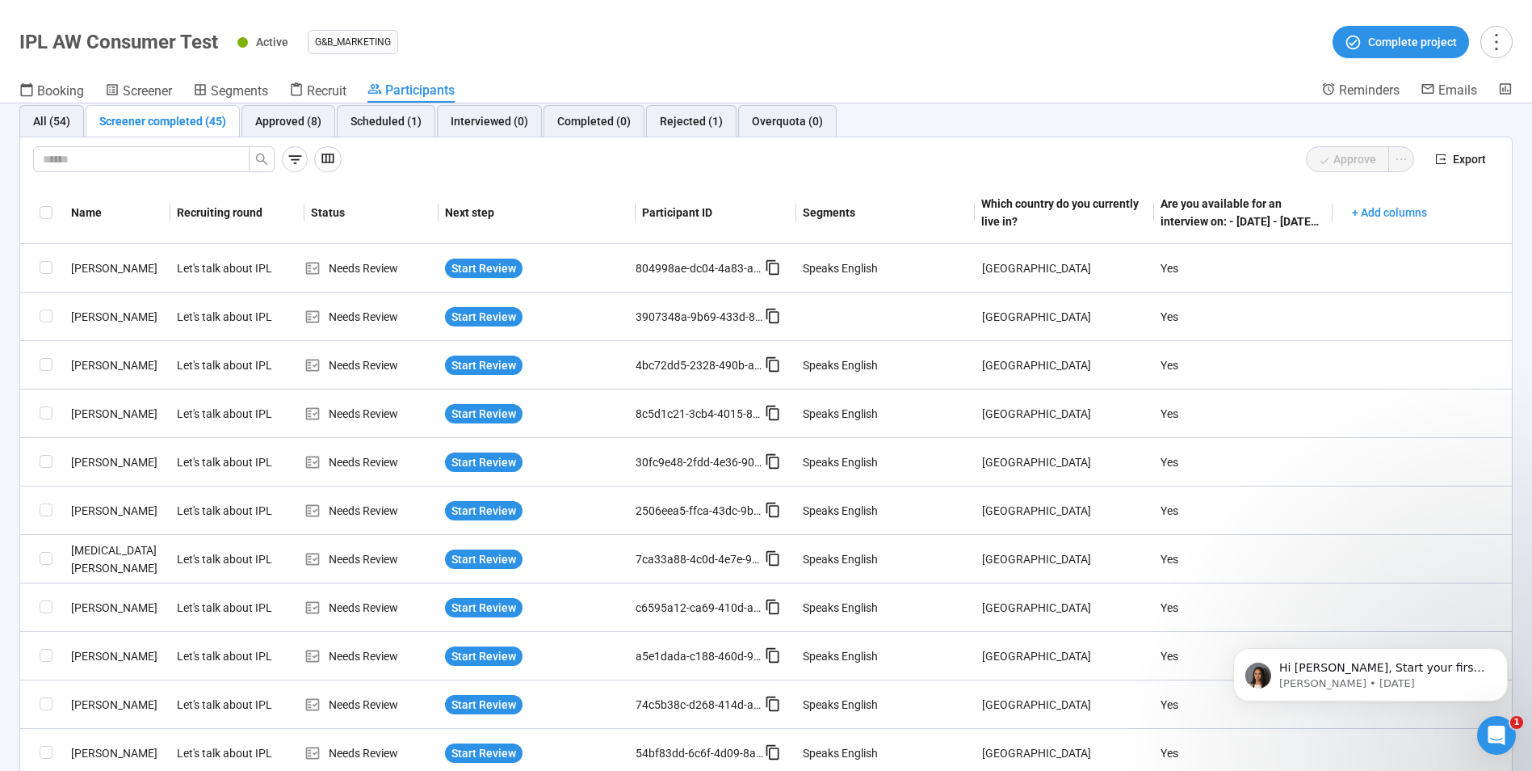
scroll to position [0, 0]
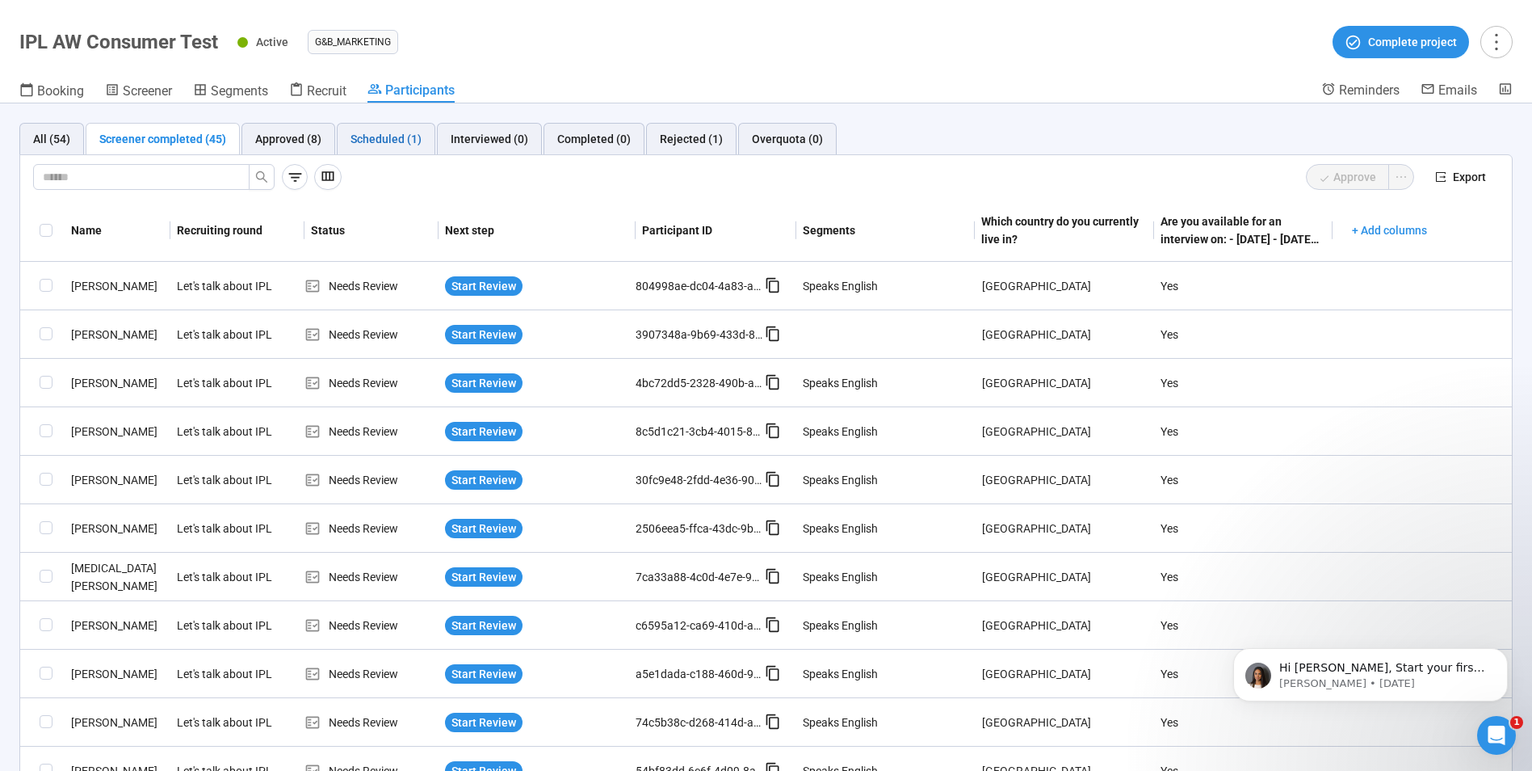
click at [395, 145] on div "Scheduled (1)" at bounding box center [386, 139] width 71 height 18
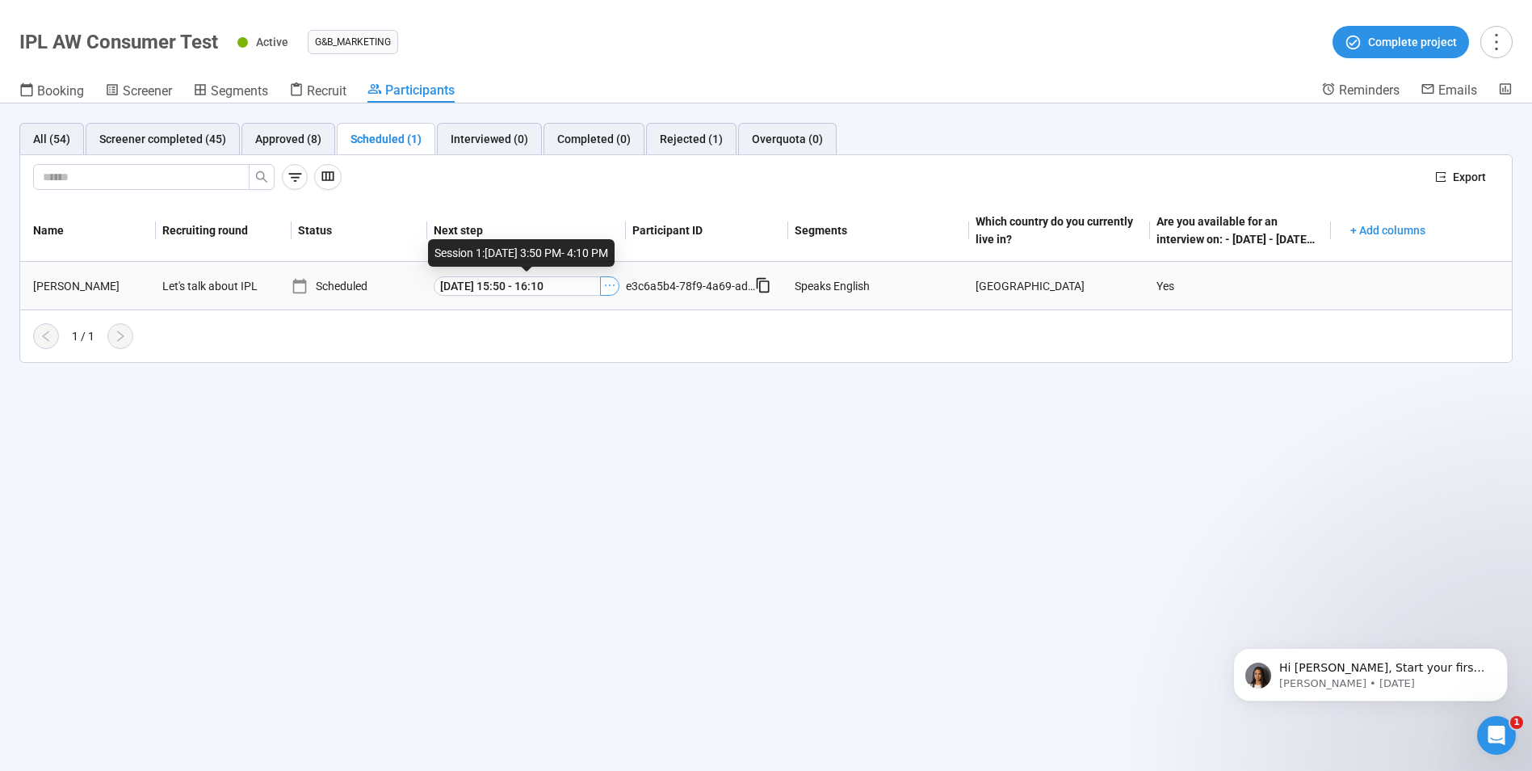
click at [610, 286] on icon "ellipsis" at bounding box center [609, 285] width 13 height 13
click at [1206, 279] on div "Yes" at bounding box center [1231, 286] width 162 height 31
click at [762, 290] on icon at bounding box center [763, 285] width 16 height 16
click at [611, 290] on icon "ellipsis" at bounding box center [609, 285] width 13 height 13
click at [566, 317] on span "Meeting Link Details" at bounding box center [586, 315] width 162 height 18
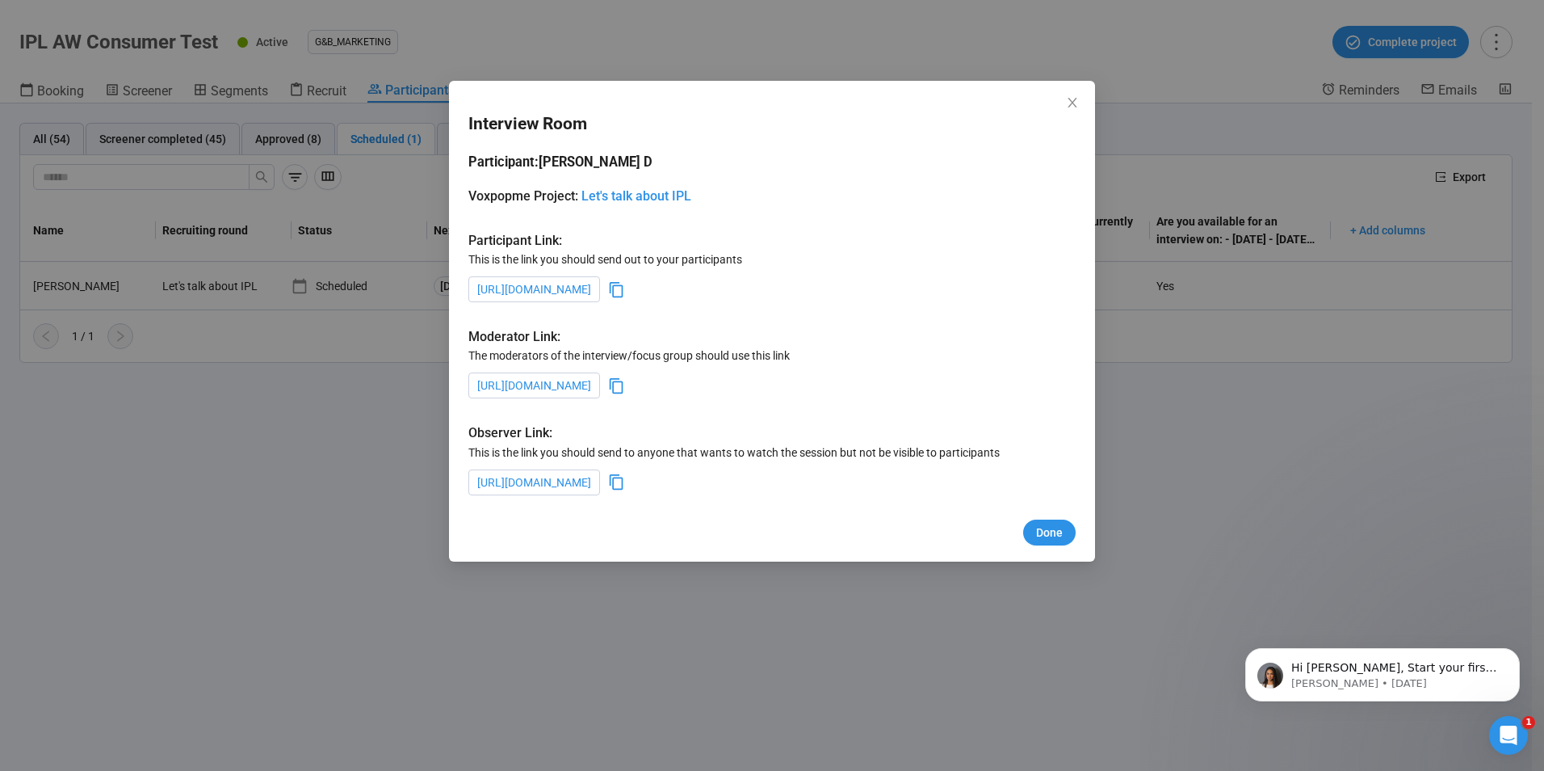
click at [625, 289] on icon at bounding box center [616, 289] width 17 height 17
click at [625, 389] on icon at bounding box center [616, 385] width 17 height 17
click at [625, 485] on icon at bounding box center [616, 481] width 17 height 17
click at [1048, 533] on span "Done" at bounding box center [1049, 532] width 27 height 18
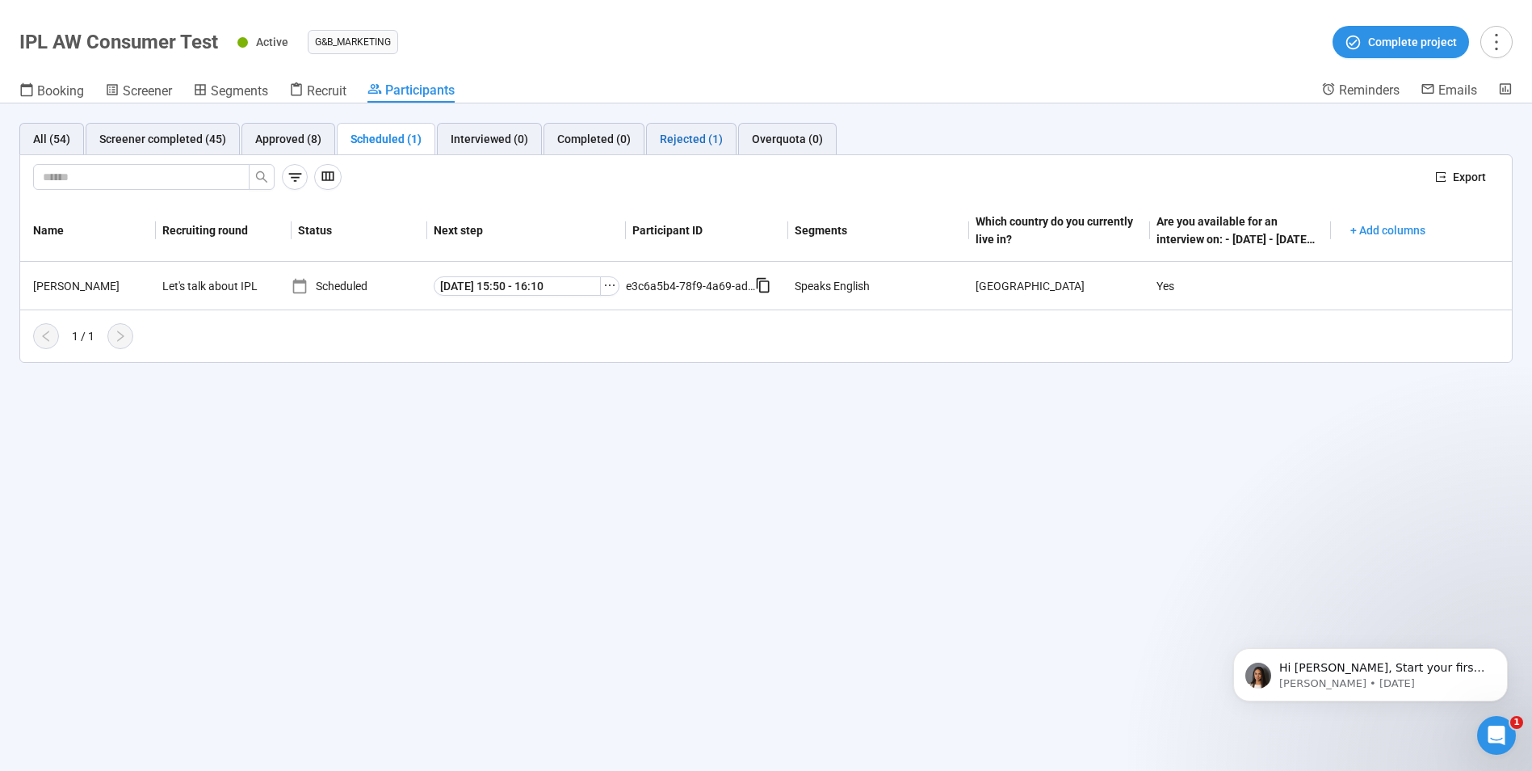
click at [684, 141] on div "Rejected (1)" at bounding box center [691, 139] width 63 height 18
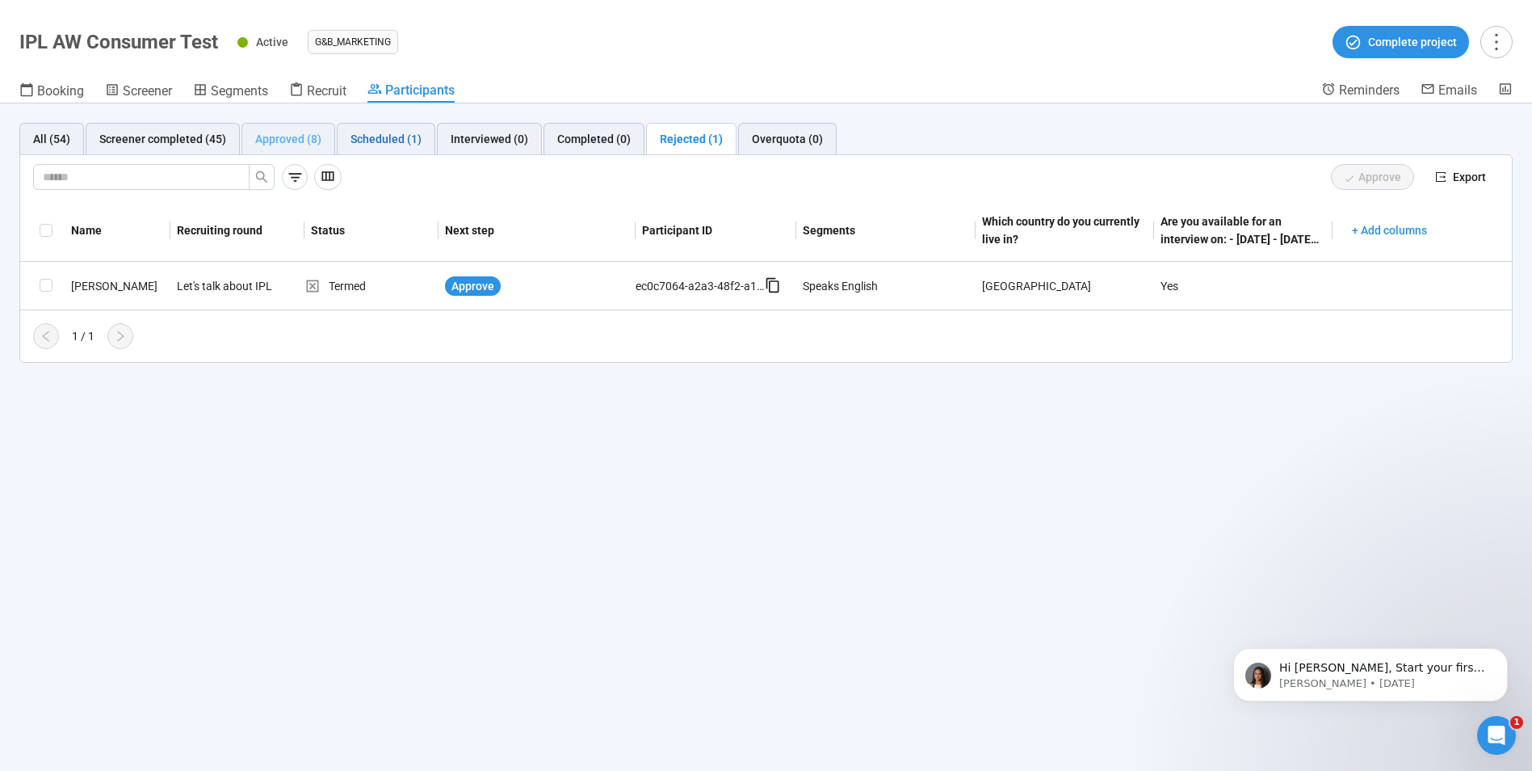
drag, startPoint x: 381, startPoint y: 141, endPoint x: 260, endPoint y: 142, distance: 121.2
click at [381, 141] on div "Scheduled (1)" at bounding box center [386, 139] width 71 height 18
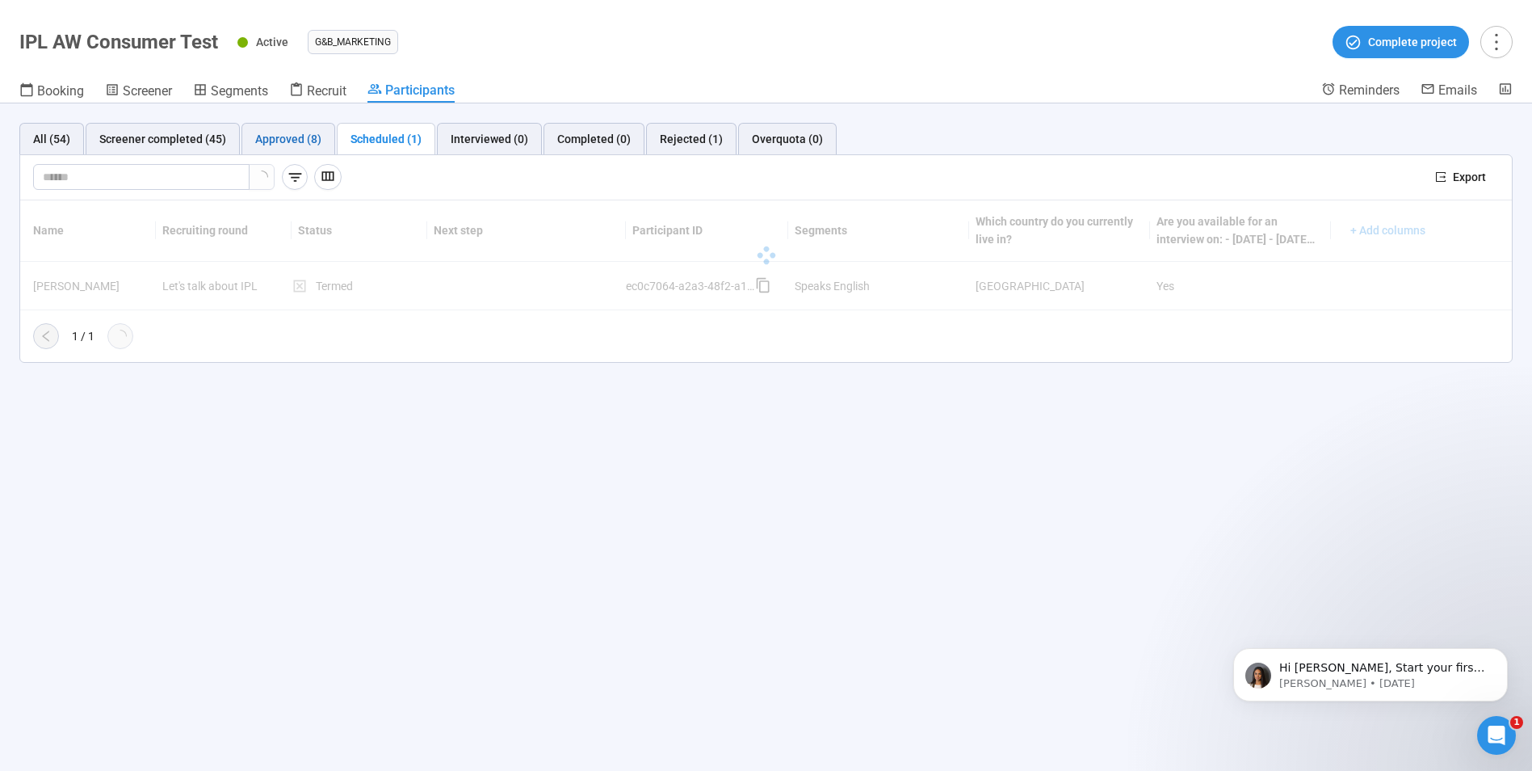
click at [291, 145] on div "Approved (8)" at bounding box center [288, 139] width 66 height 18
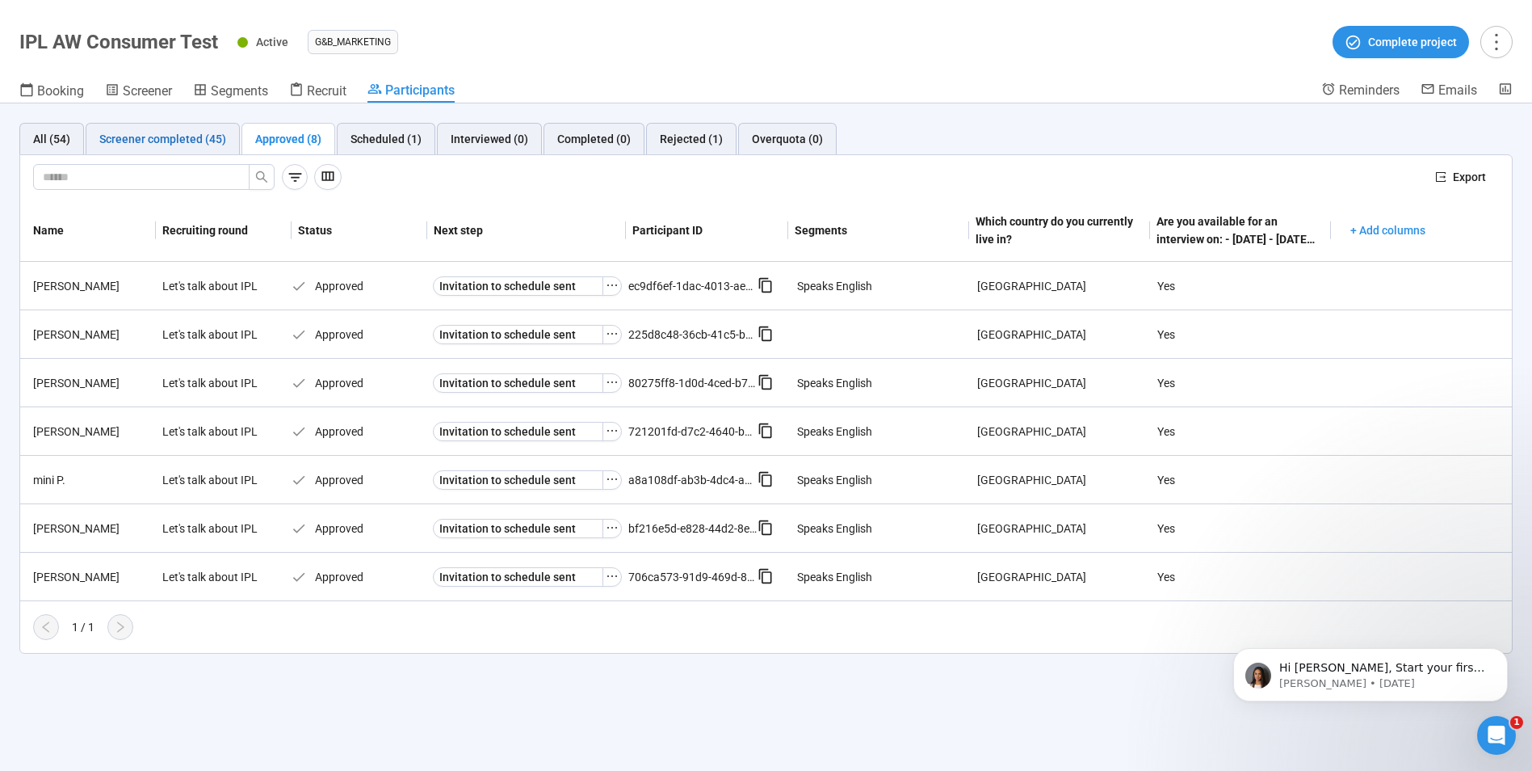
click at [147, 137] on div "Screener completed (45)" at bounding box center [162, 139] width 127 height 18
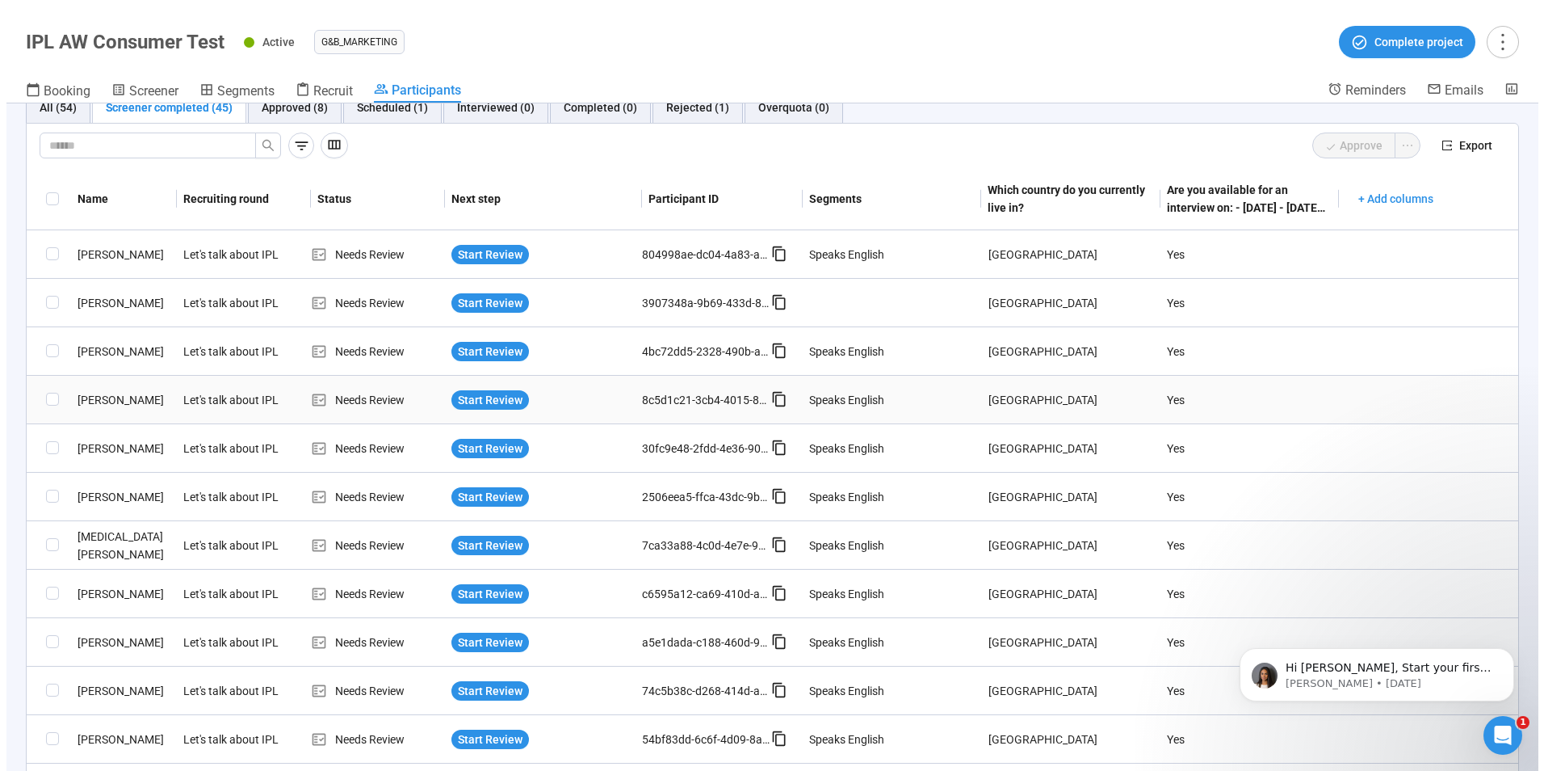
scroll to position [81, 0]
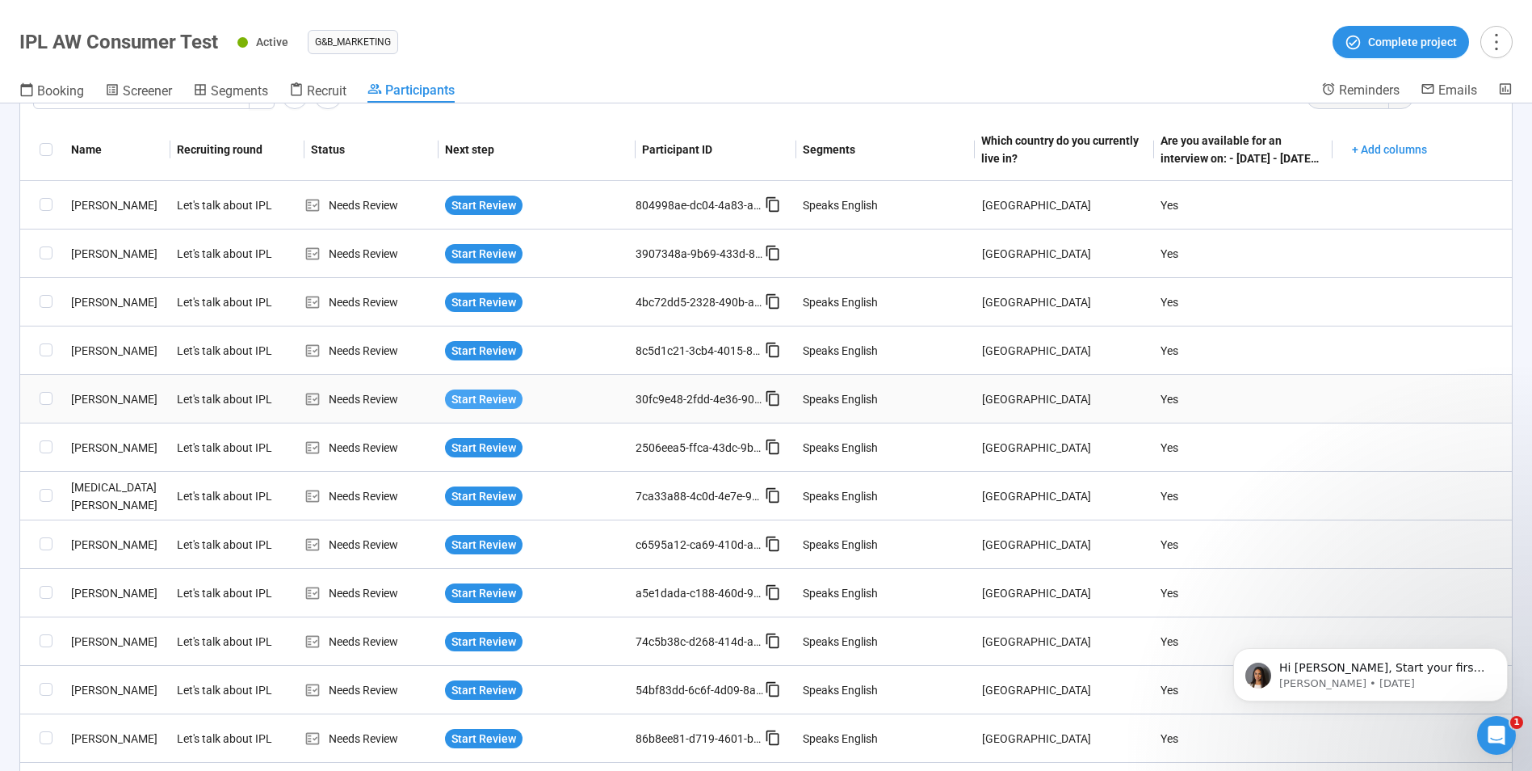
click at [477, 398] on span "Start Review" at bounding box center [484, 399] width 65 height 18
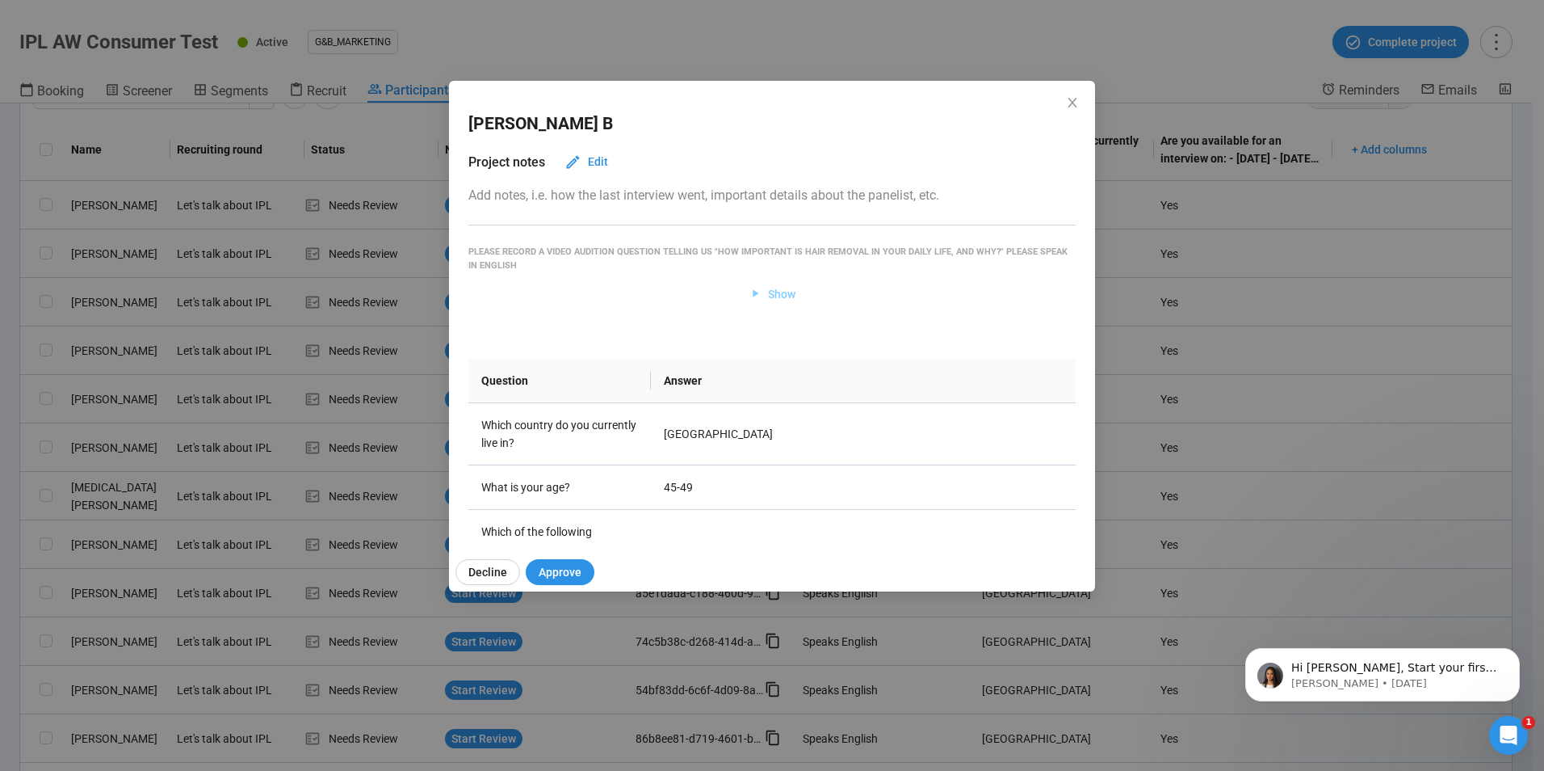
click at [782, 292] on span "Show" at bounding box center [781, 294] width 27 height 18
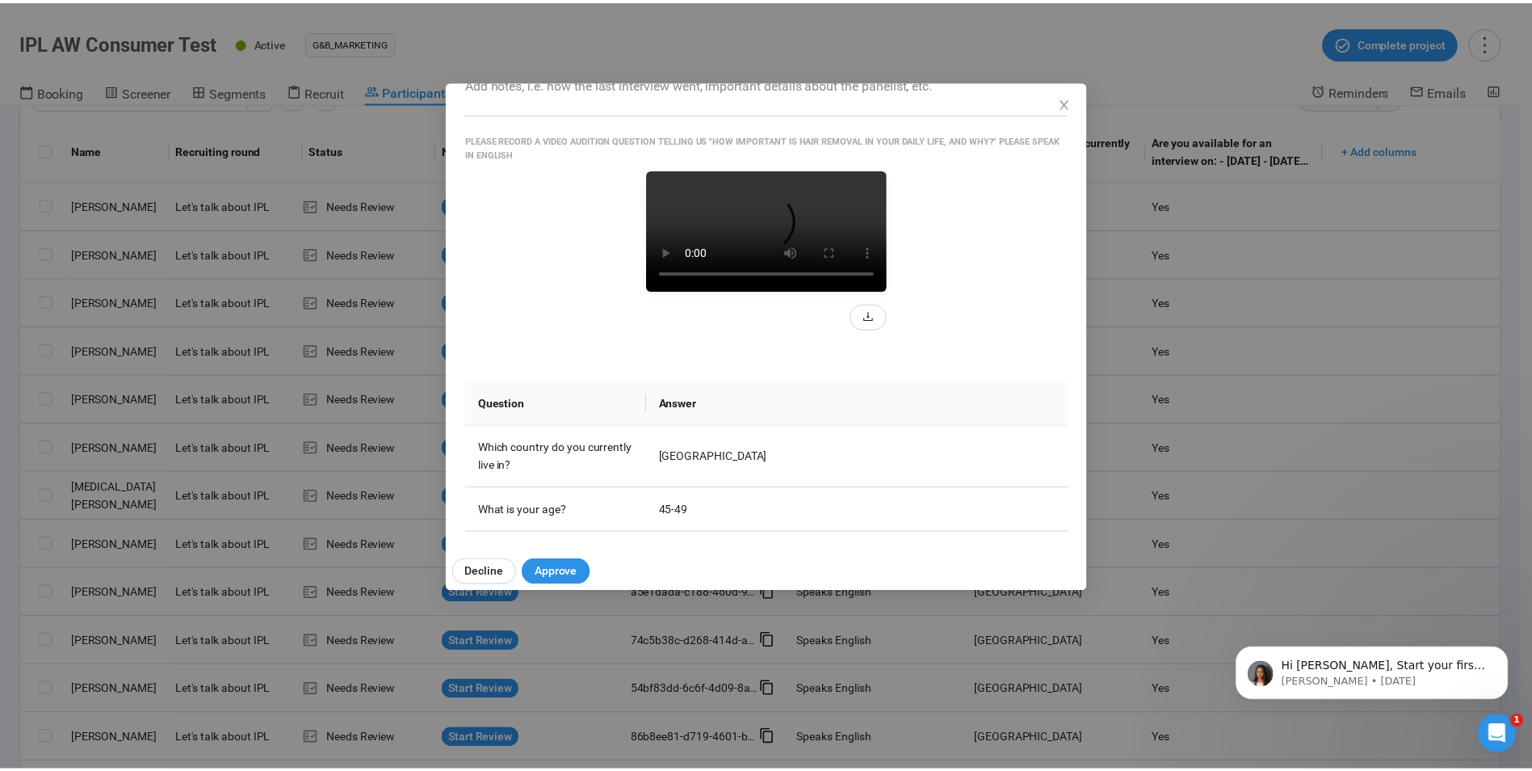
scroll to position [274, 0]
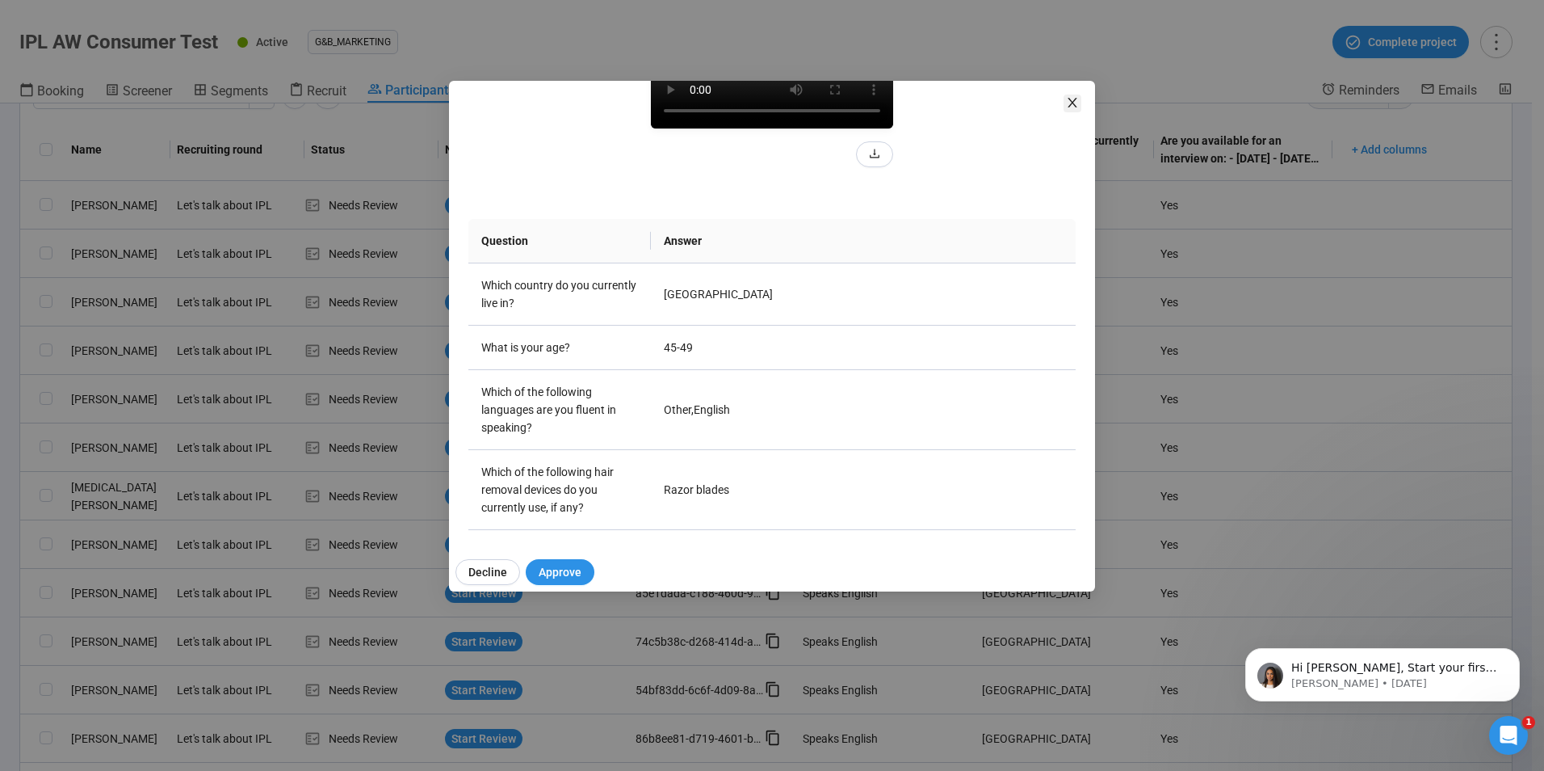
click at [1069, 98] on icon "close" at bounding box center [1072, 102] width 13 height 13
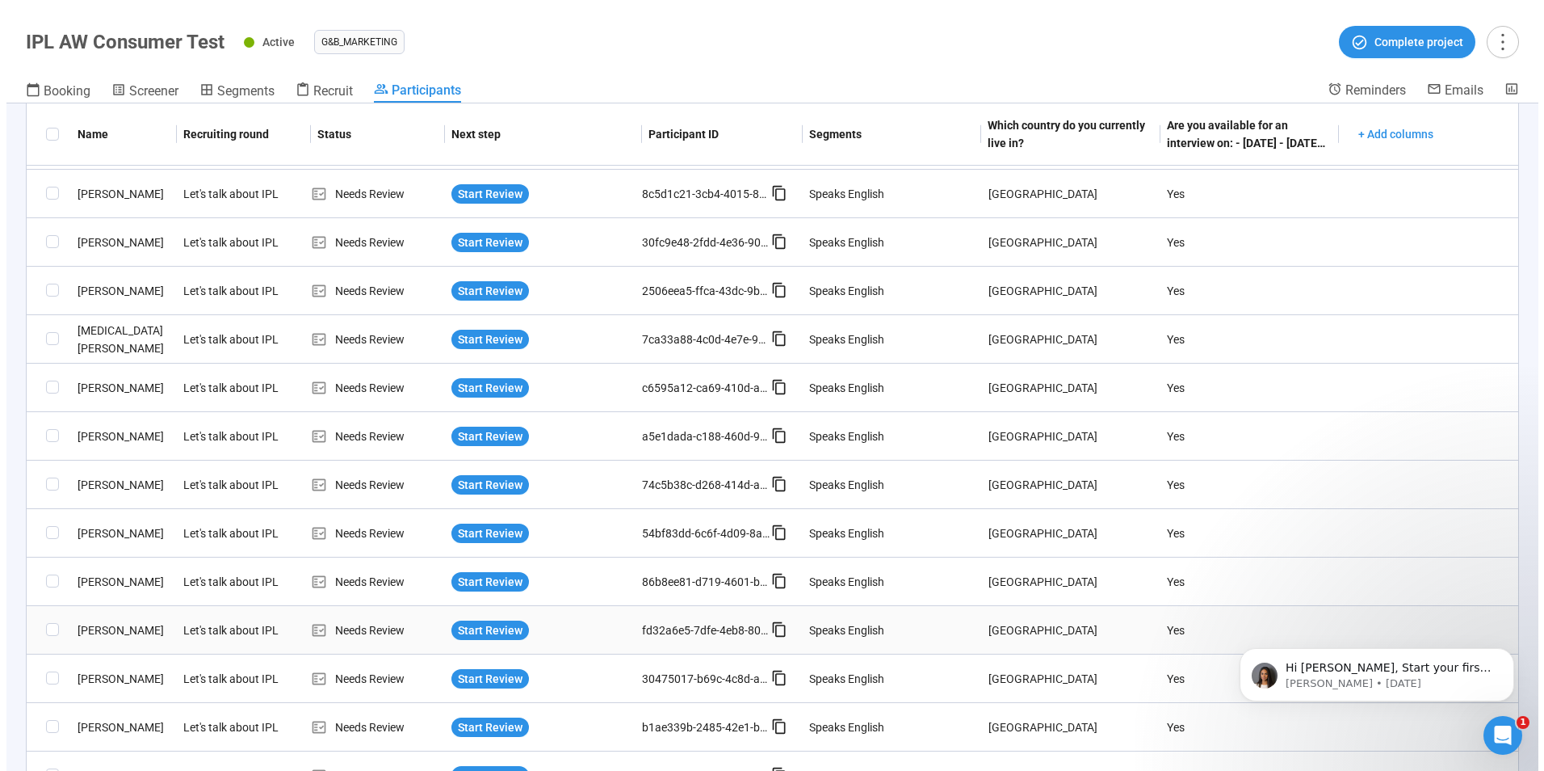
scroll to position [242, 0]
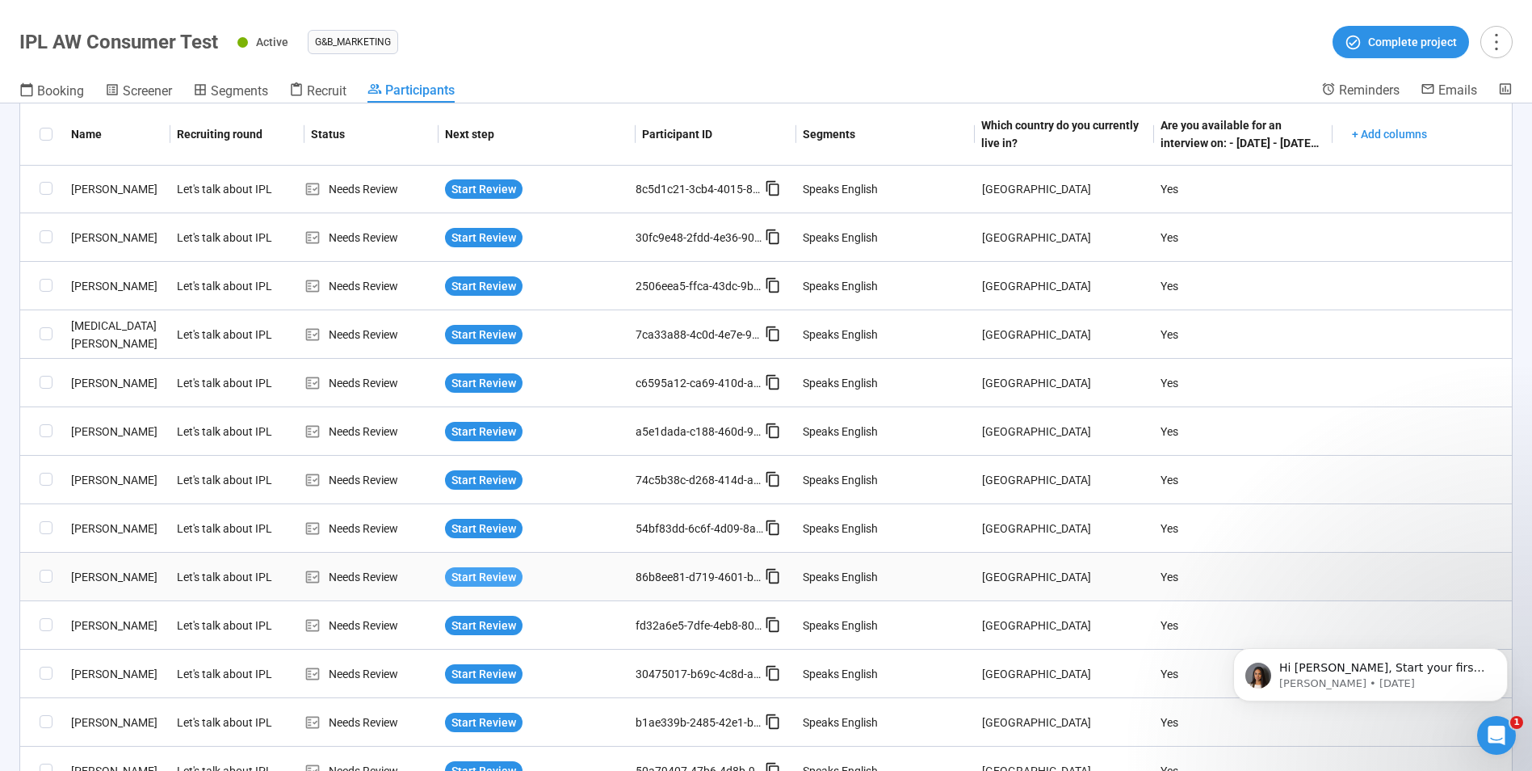
click at [474, 579] on span "Start Review" at bounding box center [484, 577] width 65 height 18
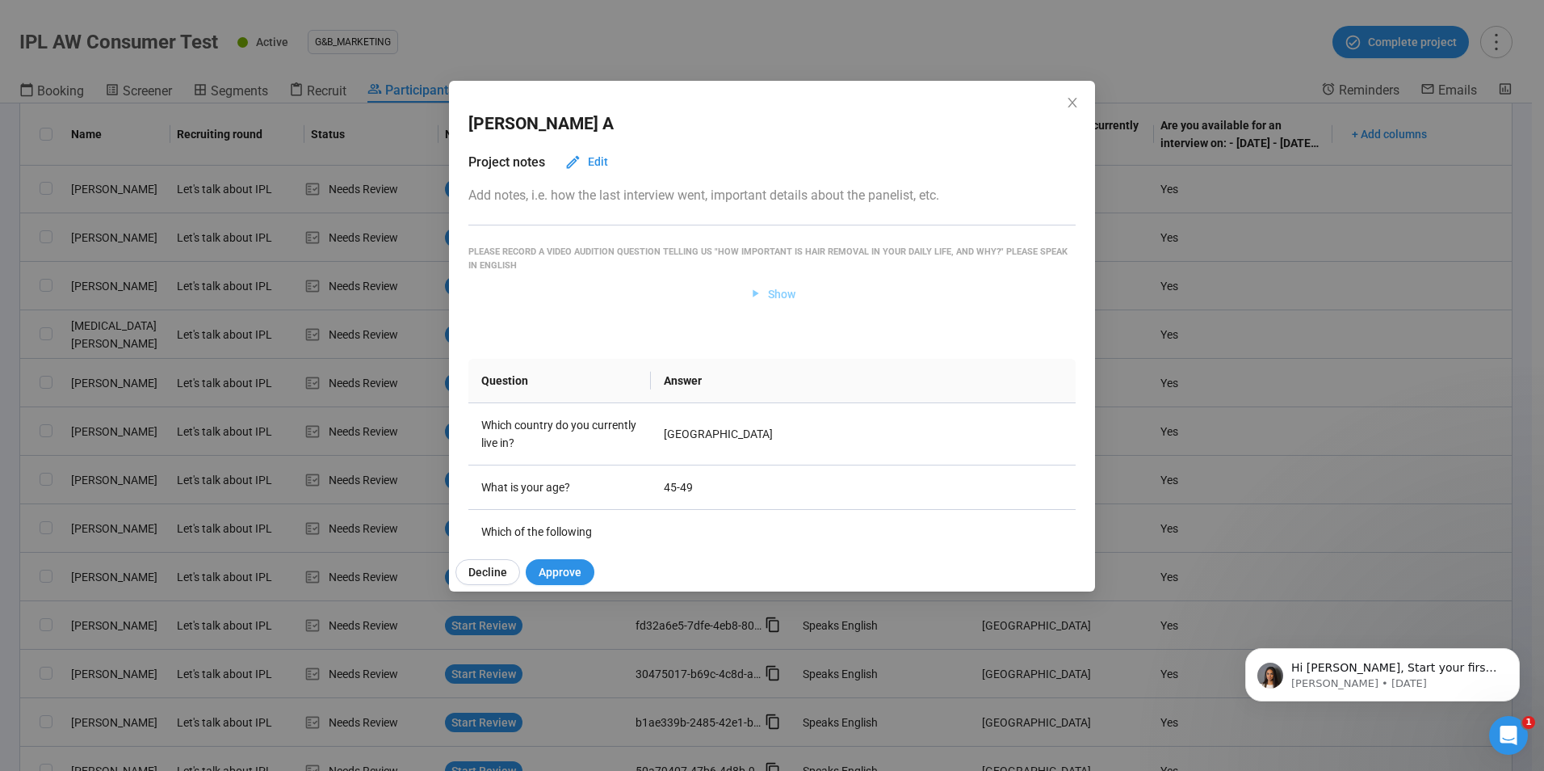
click at [758, 295] on span "Show" at bounding box center [773, 294] width 48 height 18
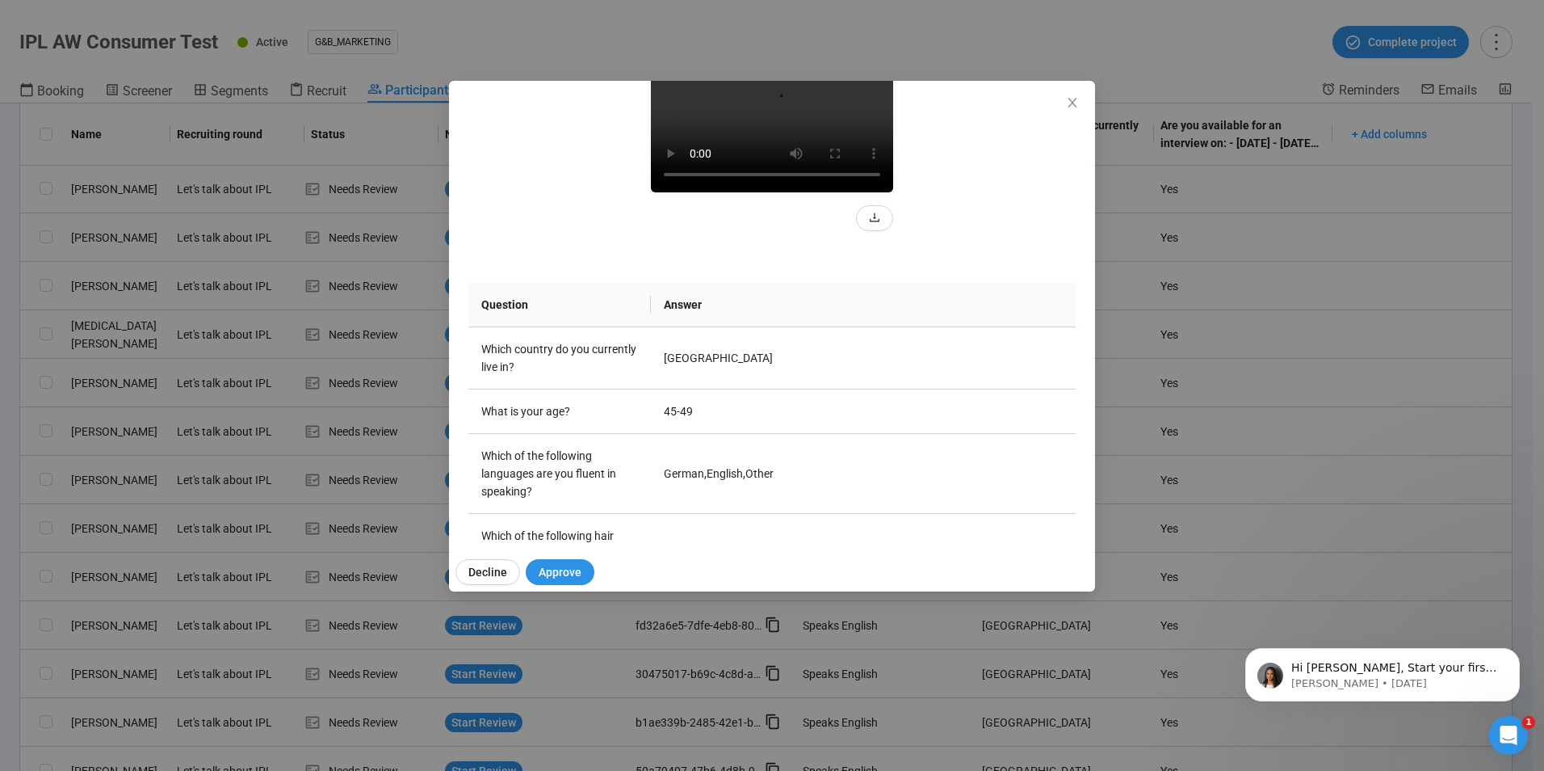
scroll to position [209, 0]
click at [1069, 103] on icon "close" at bounding box center [1072, 102] width 13 height 13
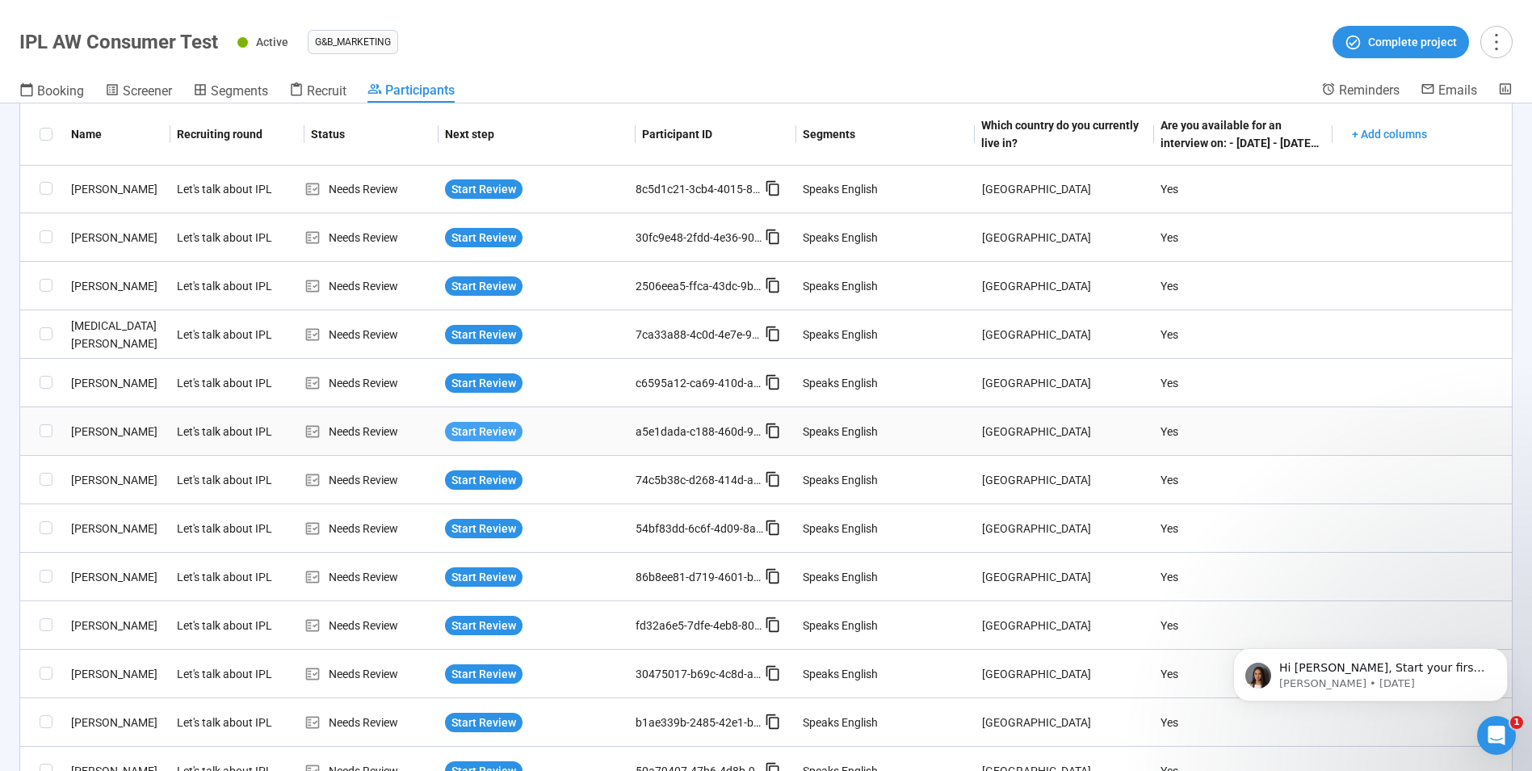
click at [464, 425] on span "Start Review" at bounding box center [484, 431] width 65 height 18
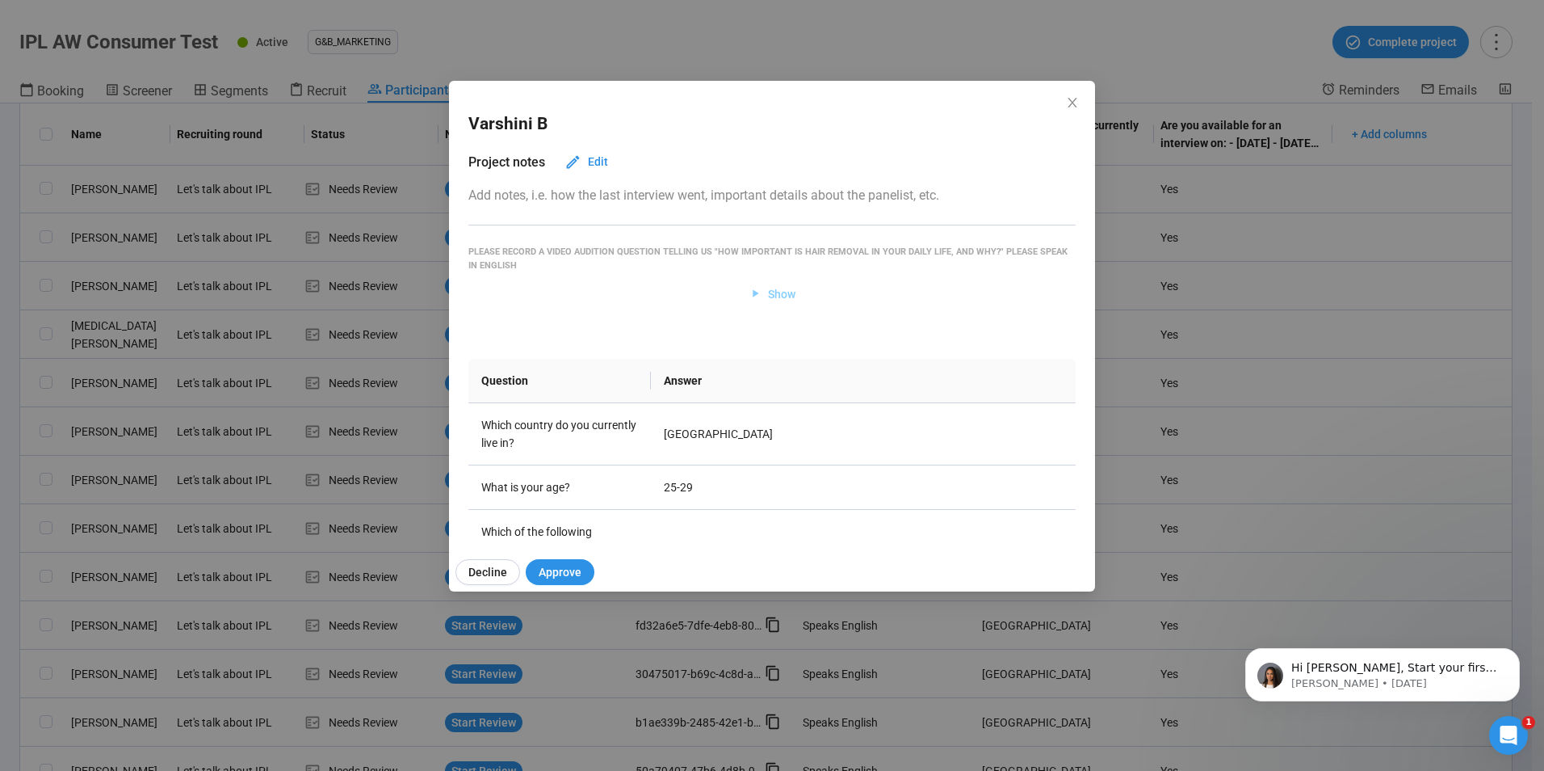
click at [758, 288] on span "Show" at bounding box center [773, 294] width 48 height 18
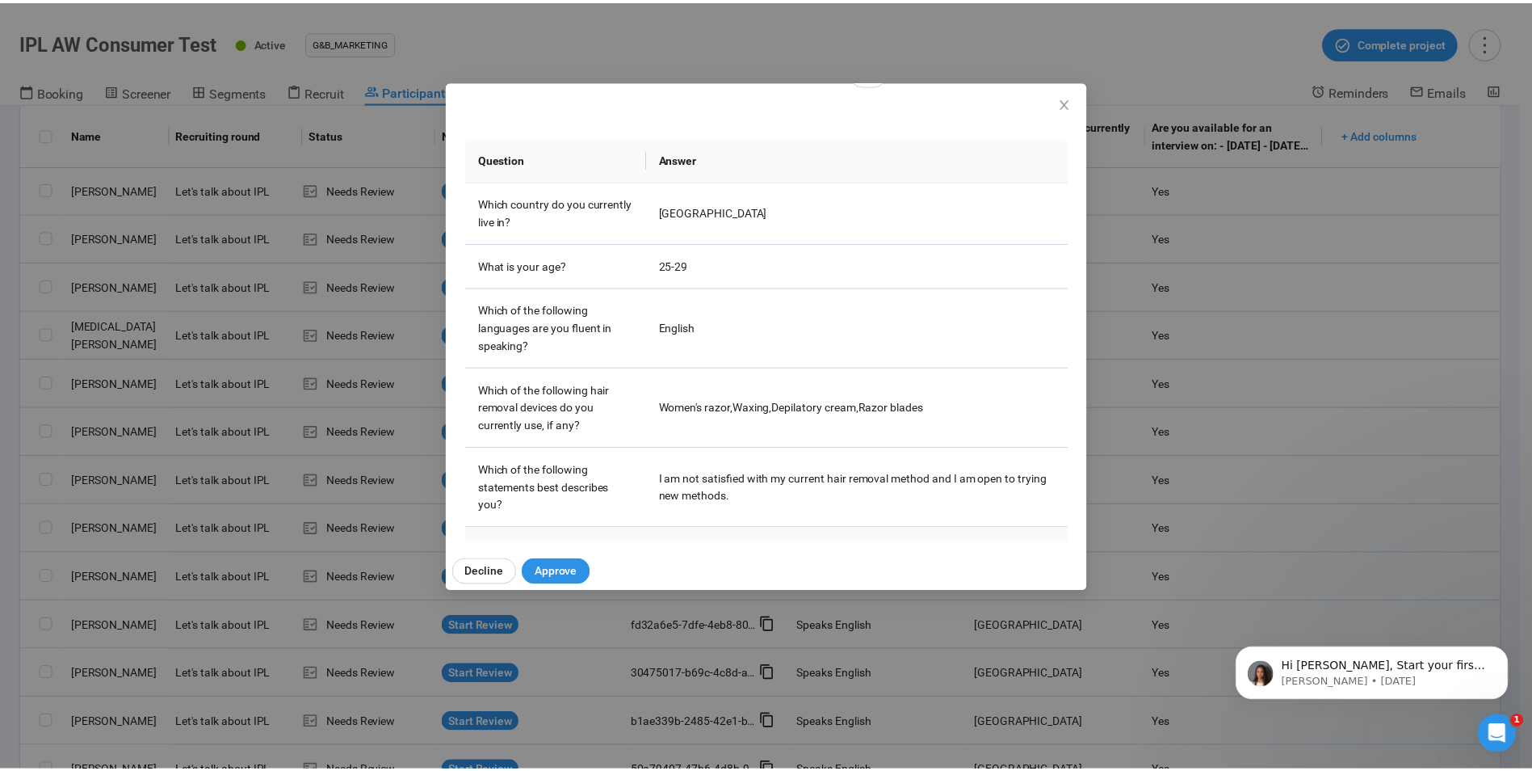
scroll to position [338, 0]
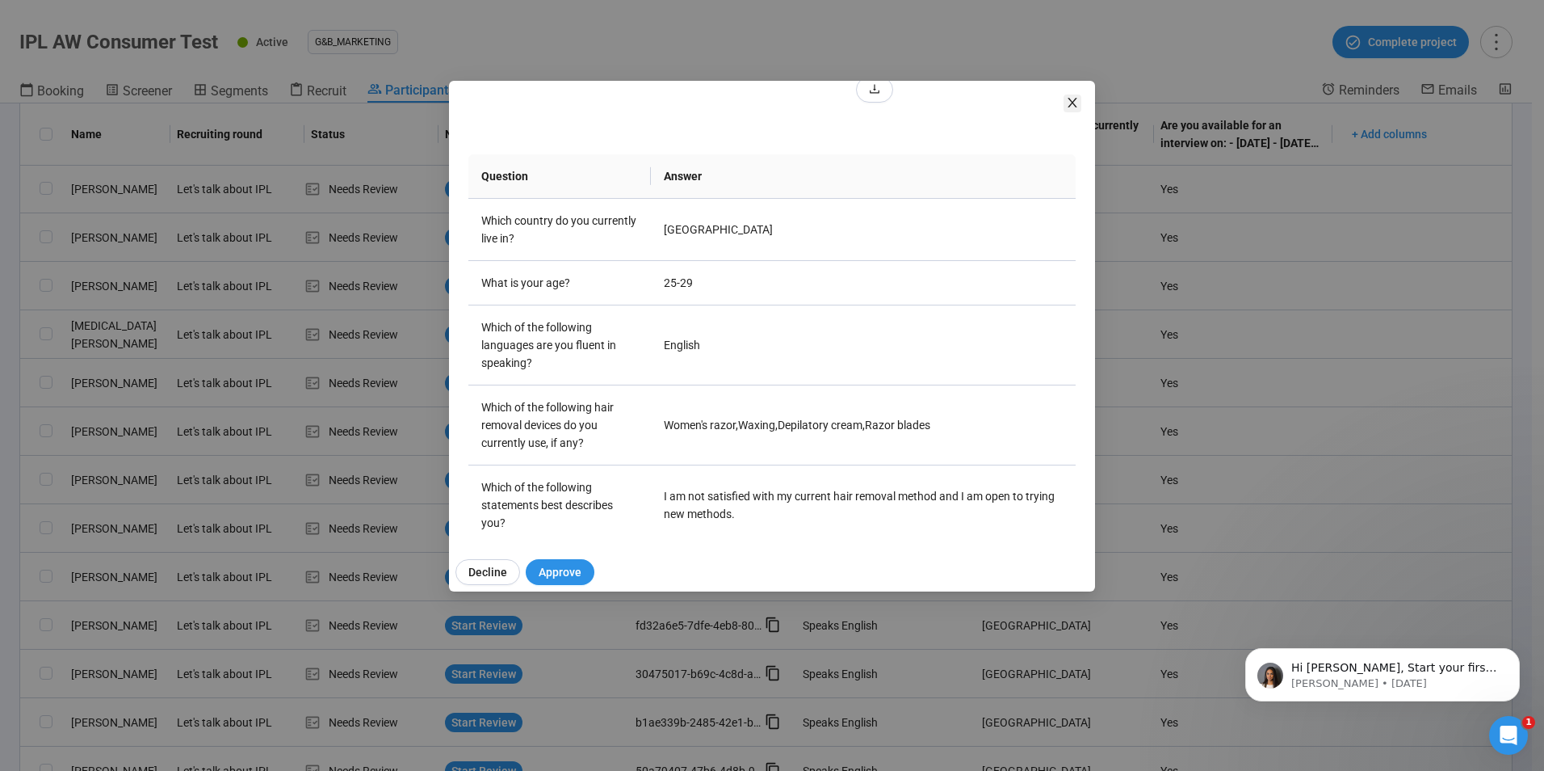
click at [1074, 105] on icon "close" at bounding box center [1072, 102] width 13 height 13
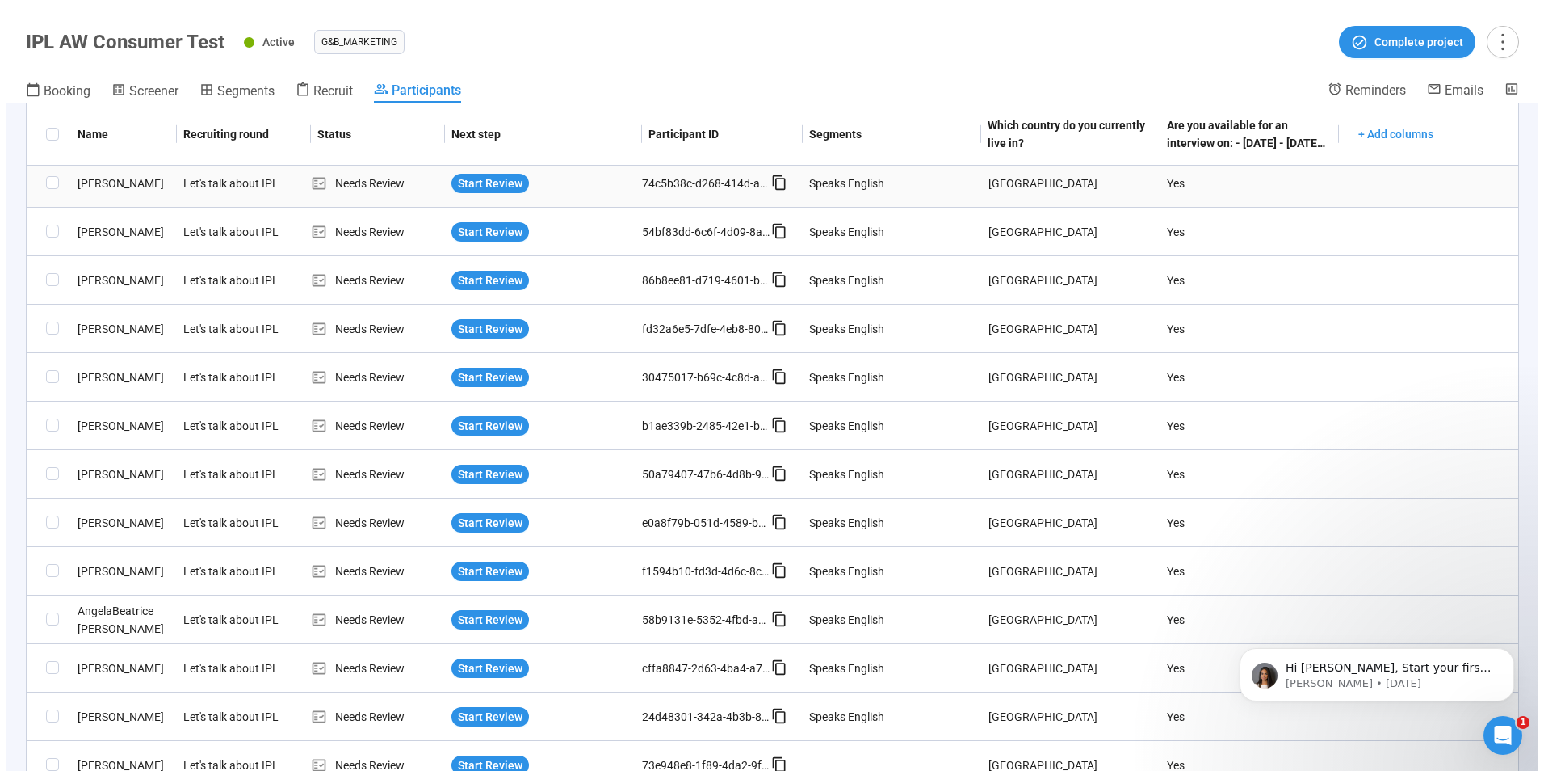
scroll to position [565, 0]
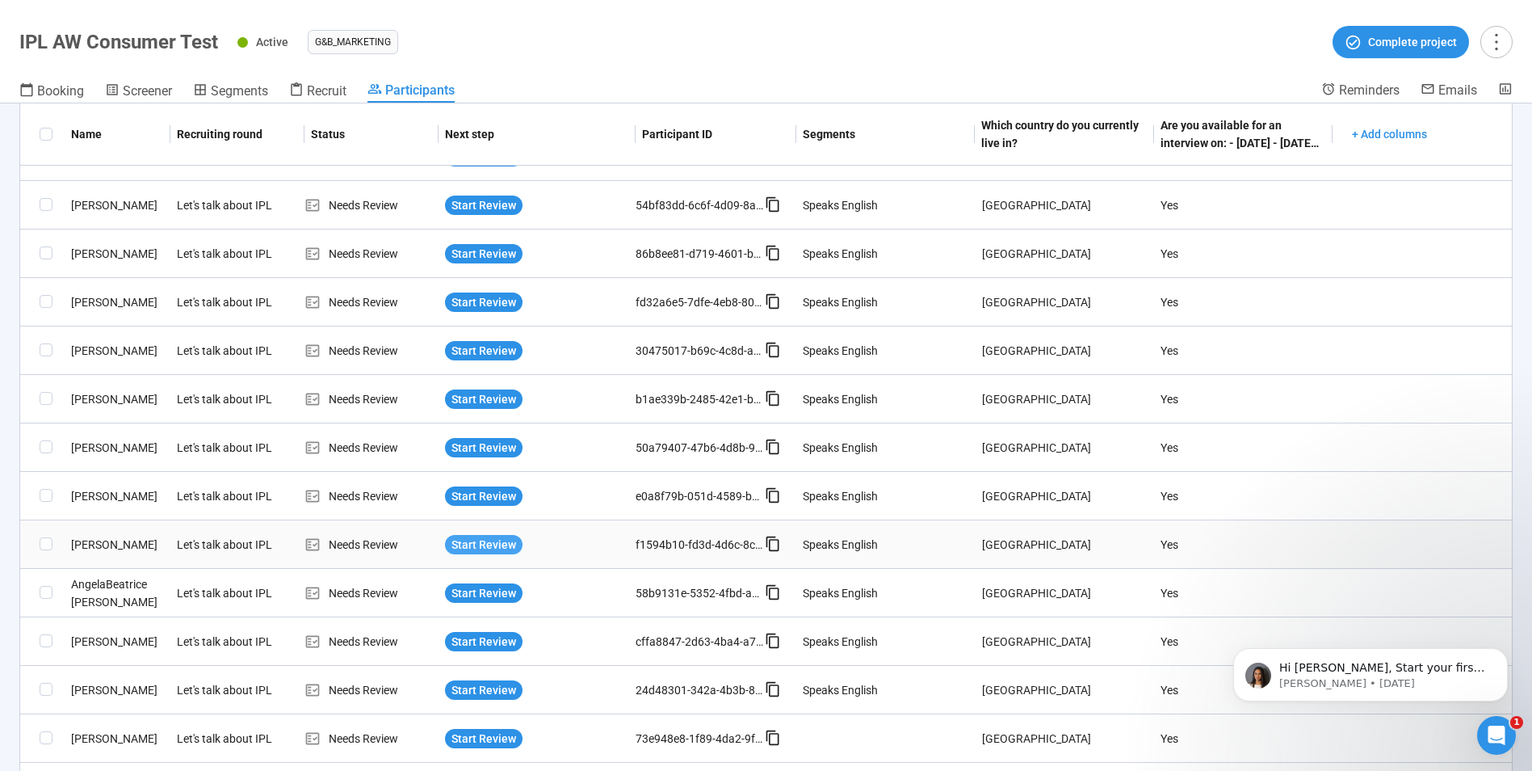
click at [473, 546] on span "Start Review" at bounding box center [484, 545] width 65 height 18
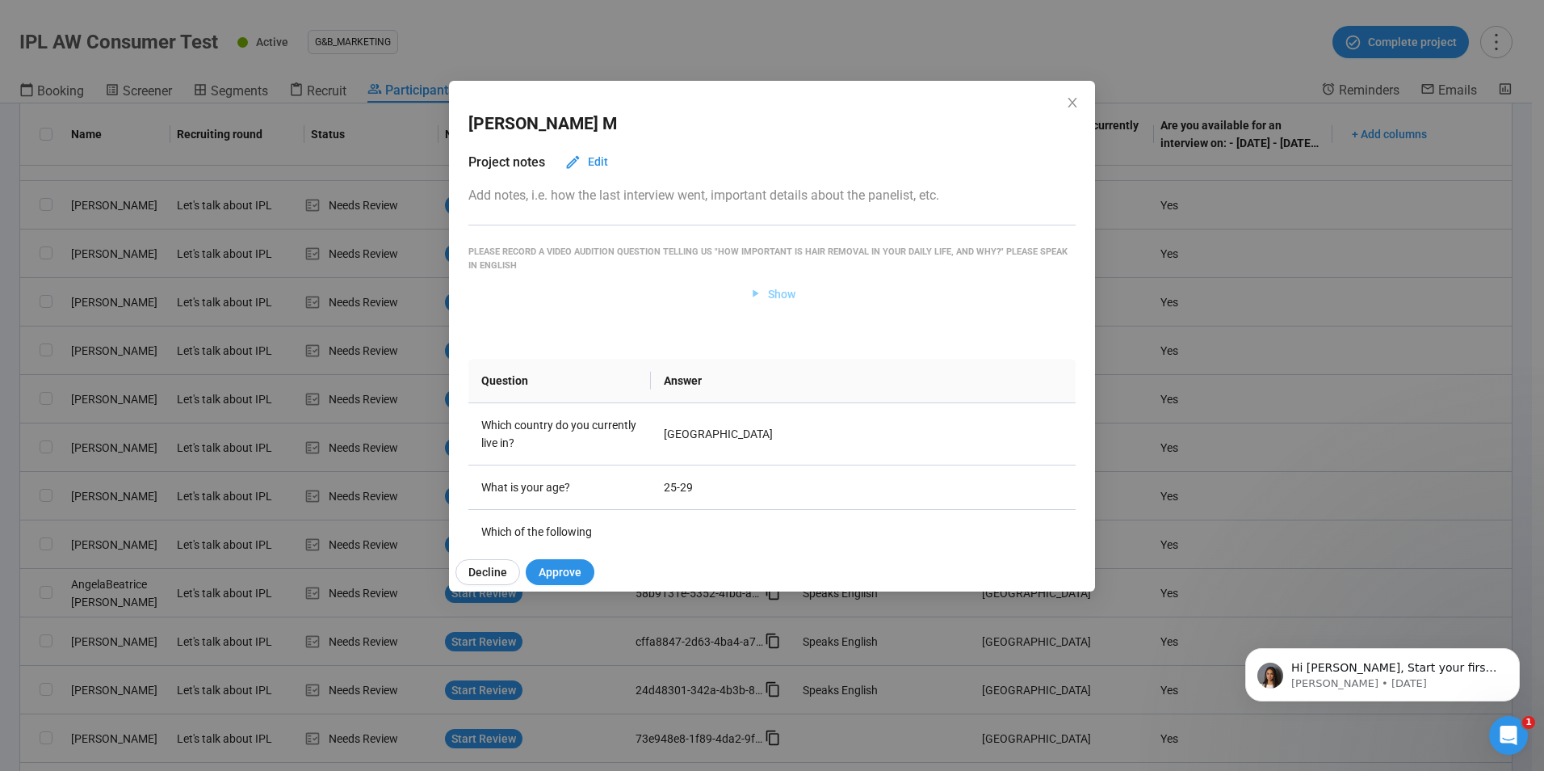
click at [768, 292] on span "Show" at bounding box center [781, 294] width 27 height 18
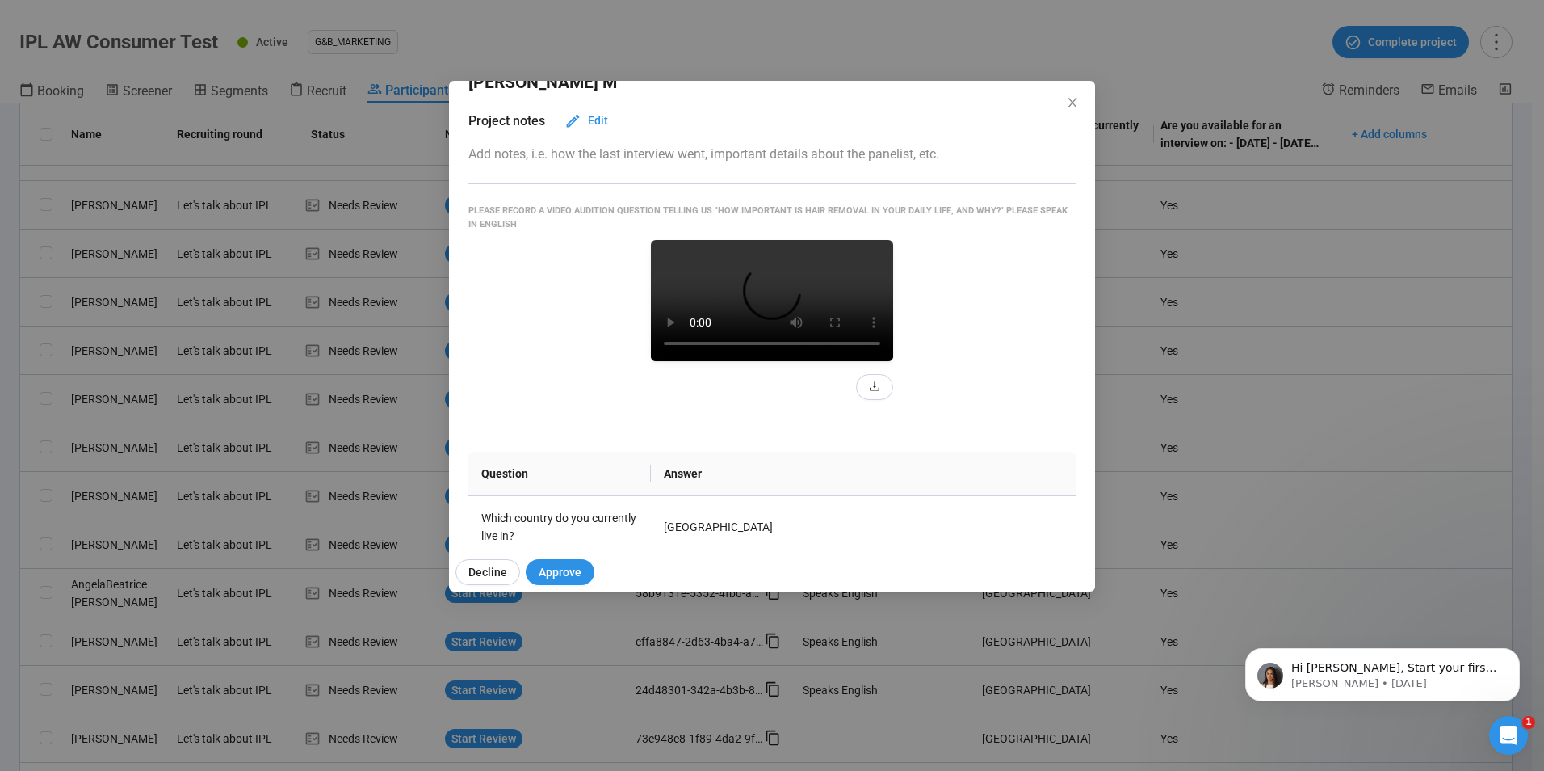
scroll to position [81, 0]
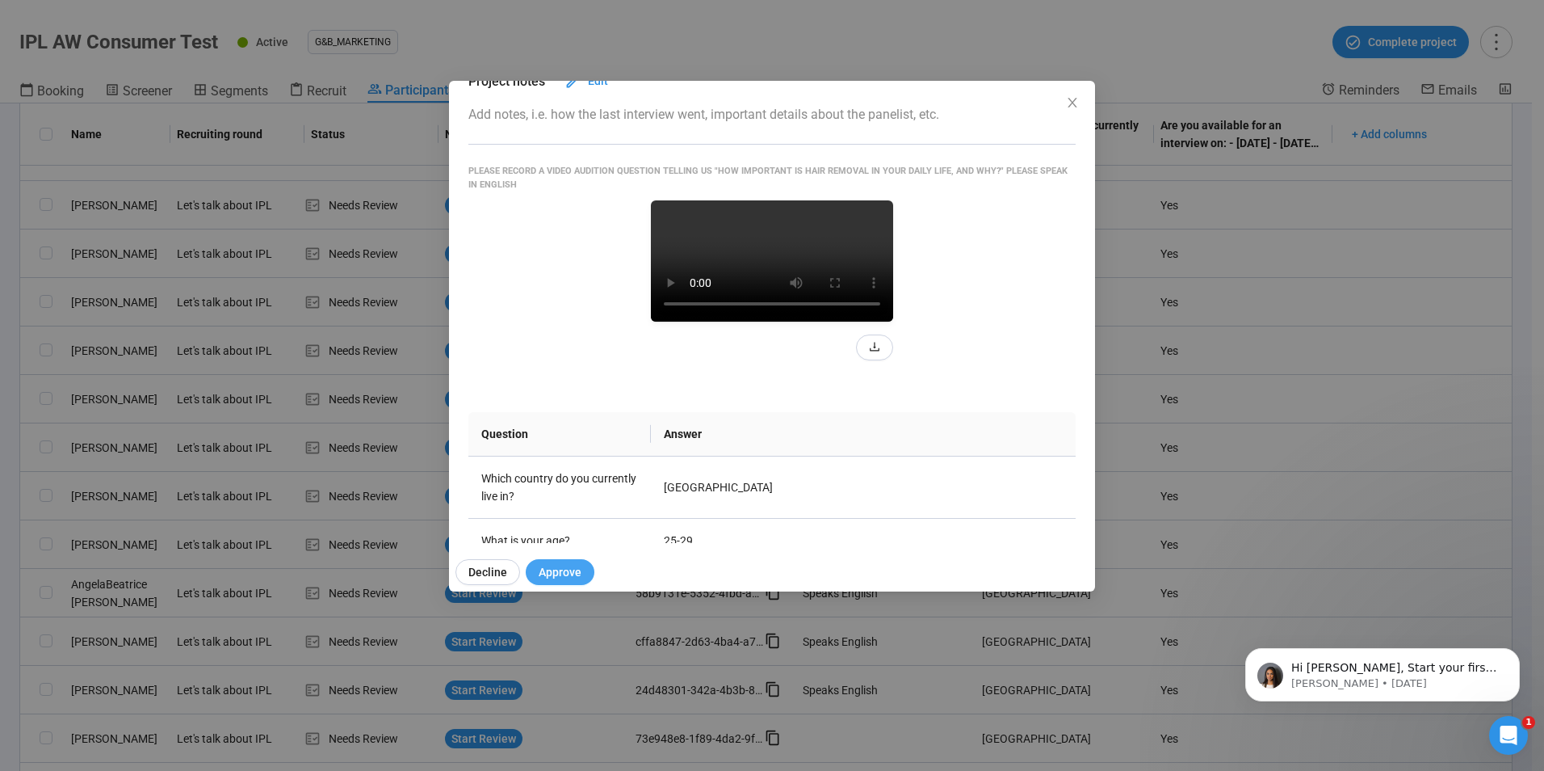
click at [552, 572] on span "Approve" at bounding box center [560, 572] width 43 height 18
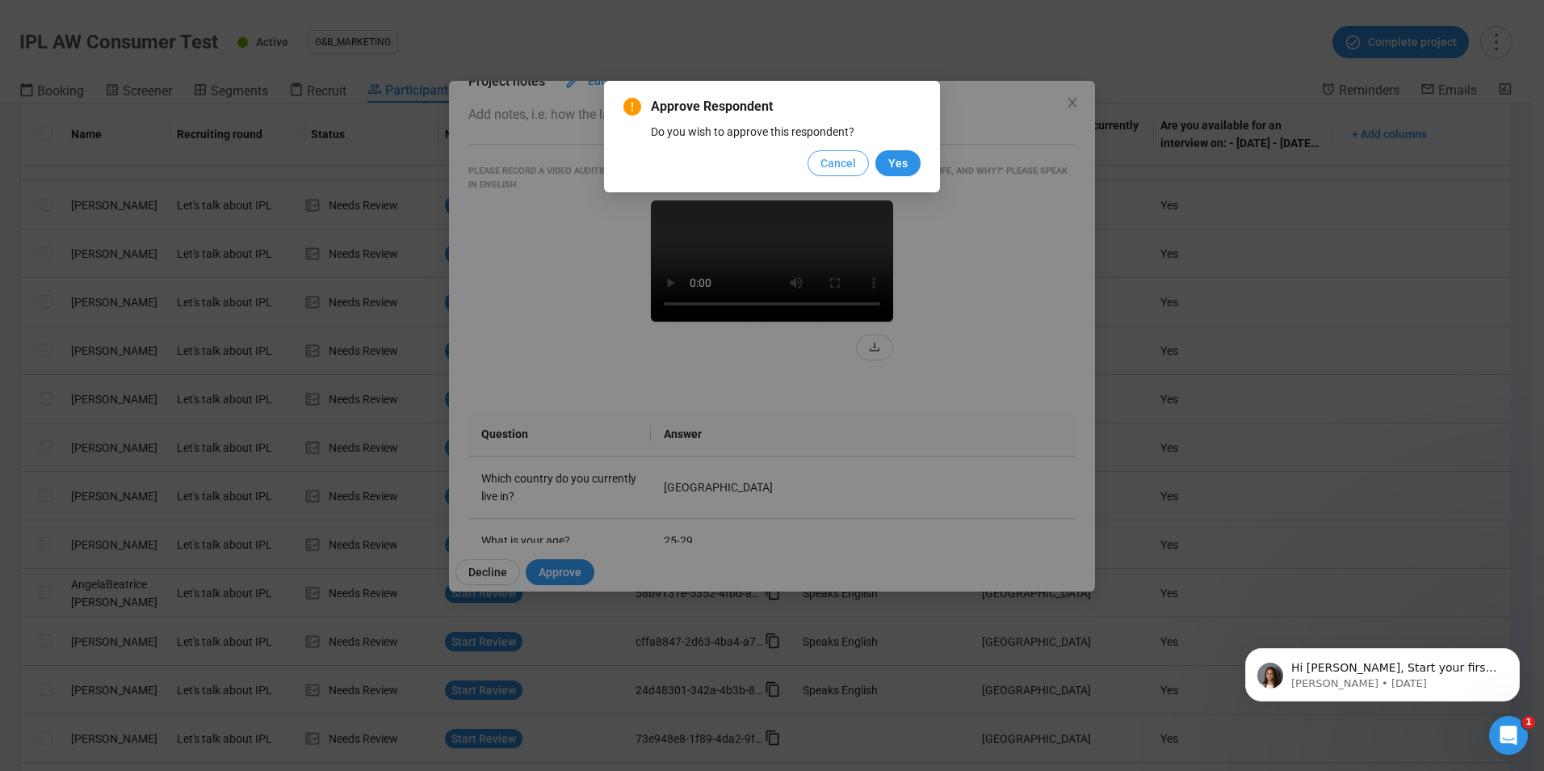
click at [830, 160] on span "Cancel" at bounding box center [839, 163] width 36 height 18
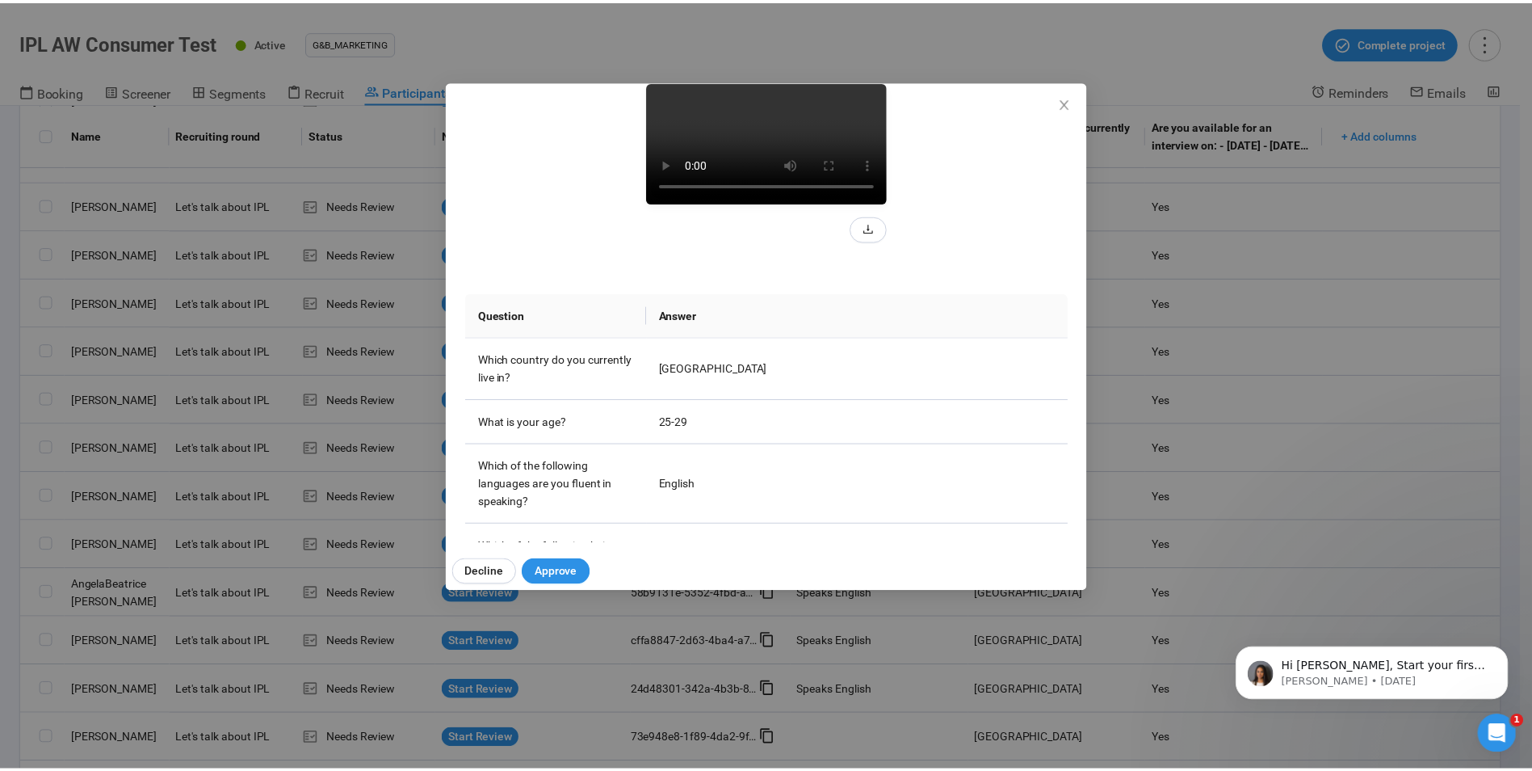
scroll to position [162, 0]
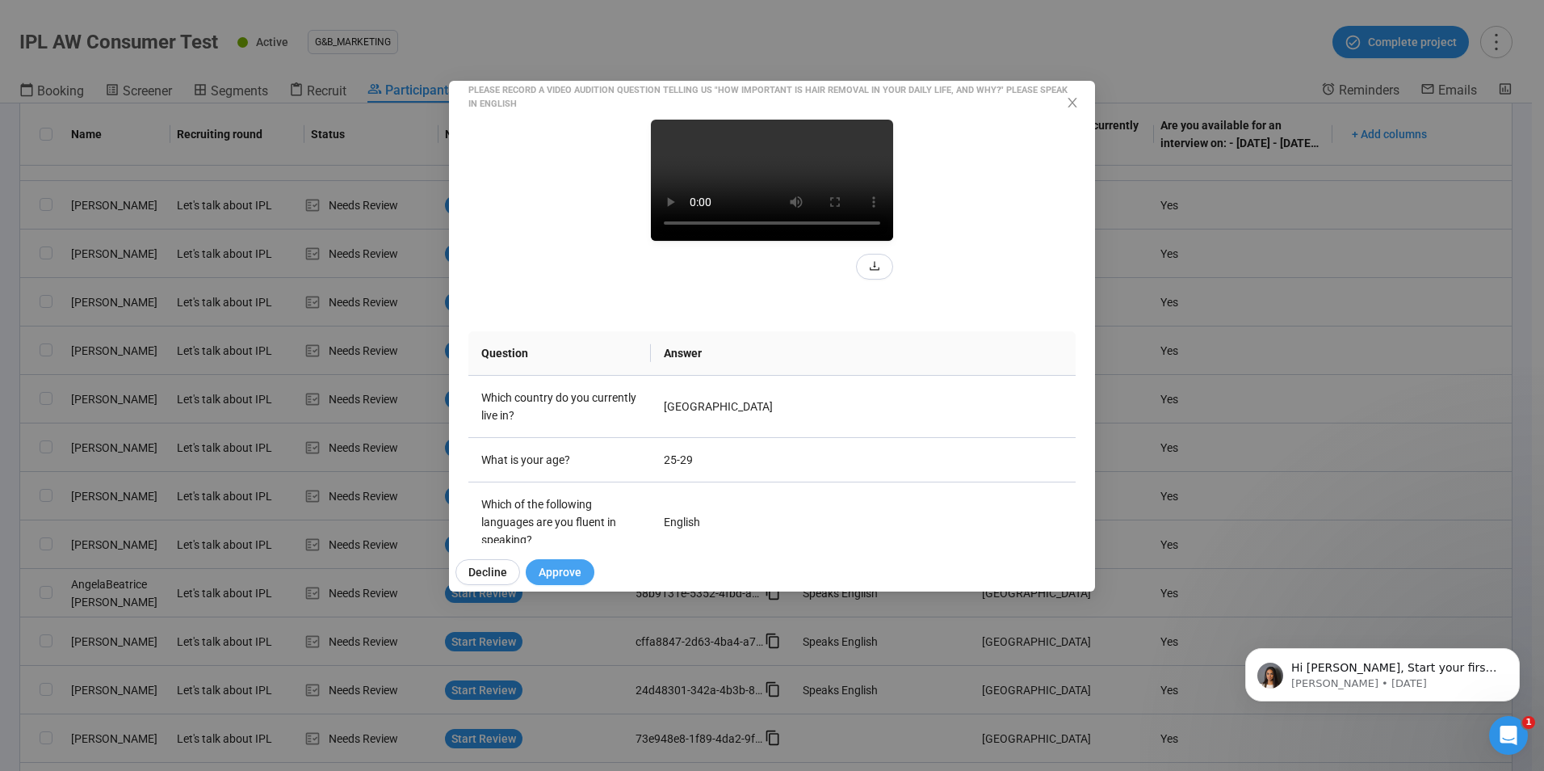
click at [561, 571] on span "Approve" at bounding box center [560, 572] width 43 height 18
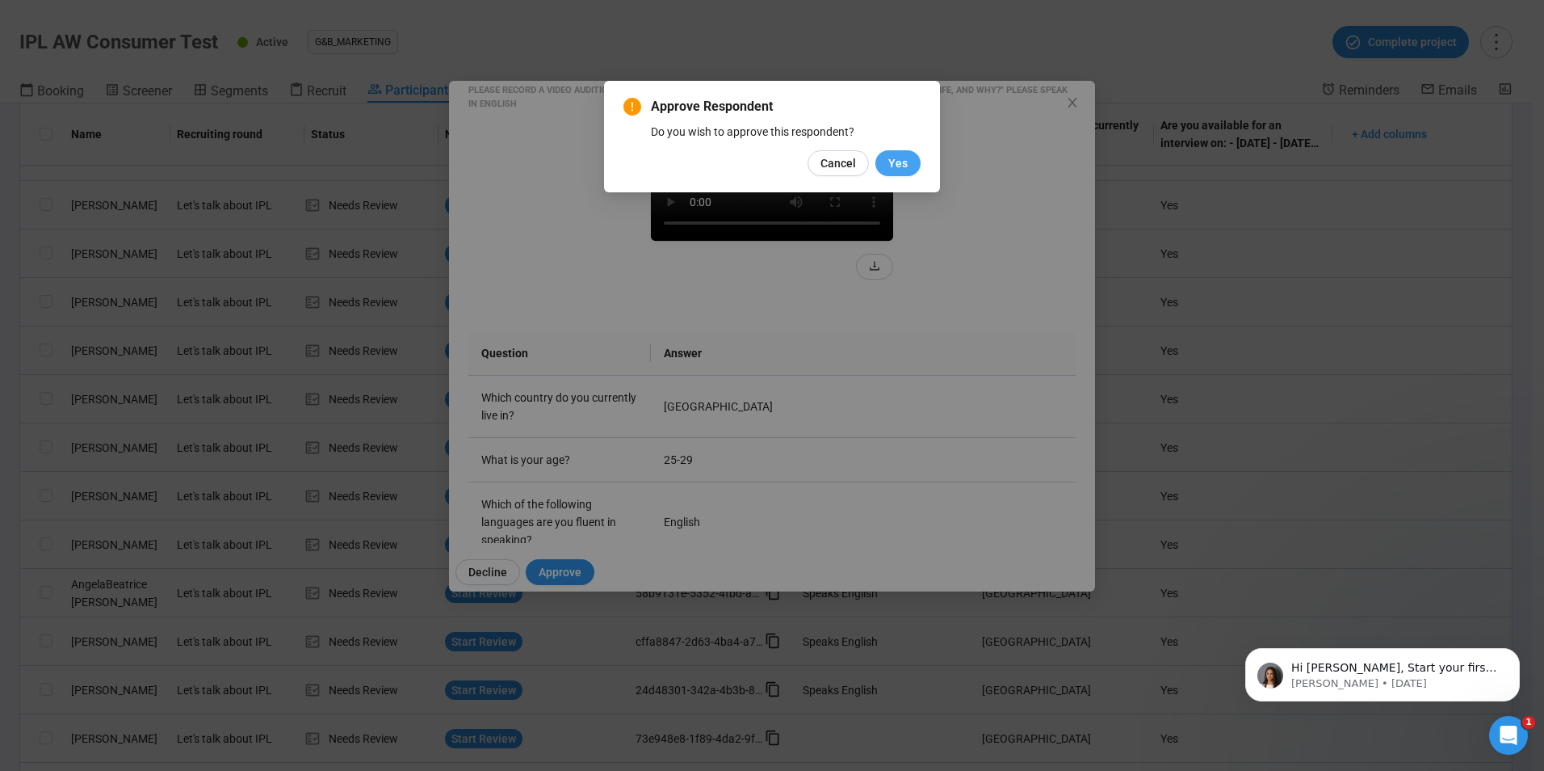
click at [894, 157] on span "Yes" at bounding box center [898, 163] width 19 height 18
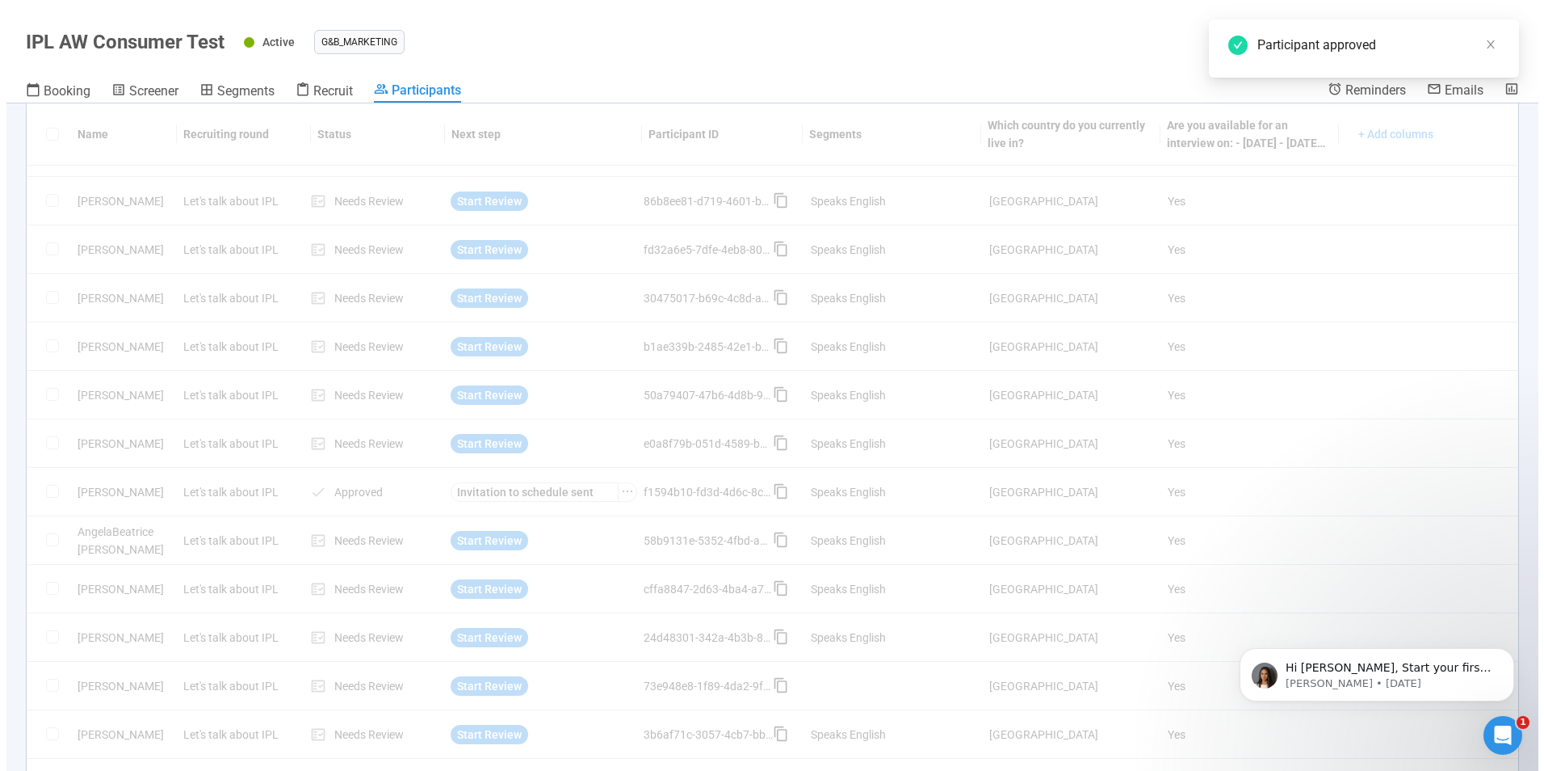
scroll to position [646, 0]
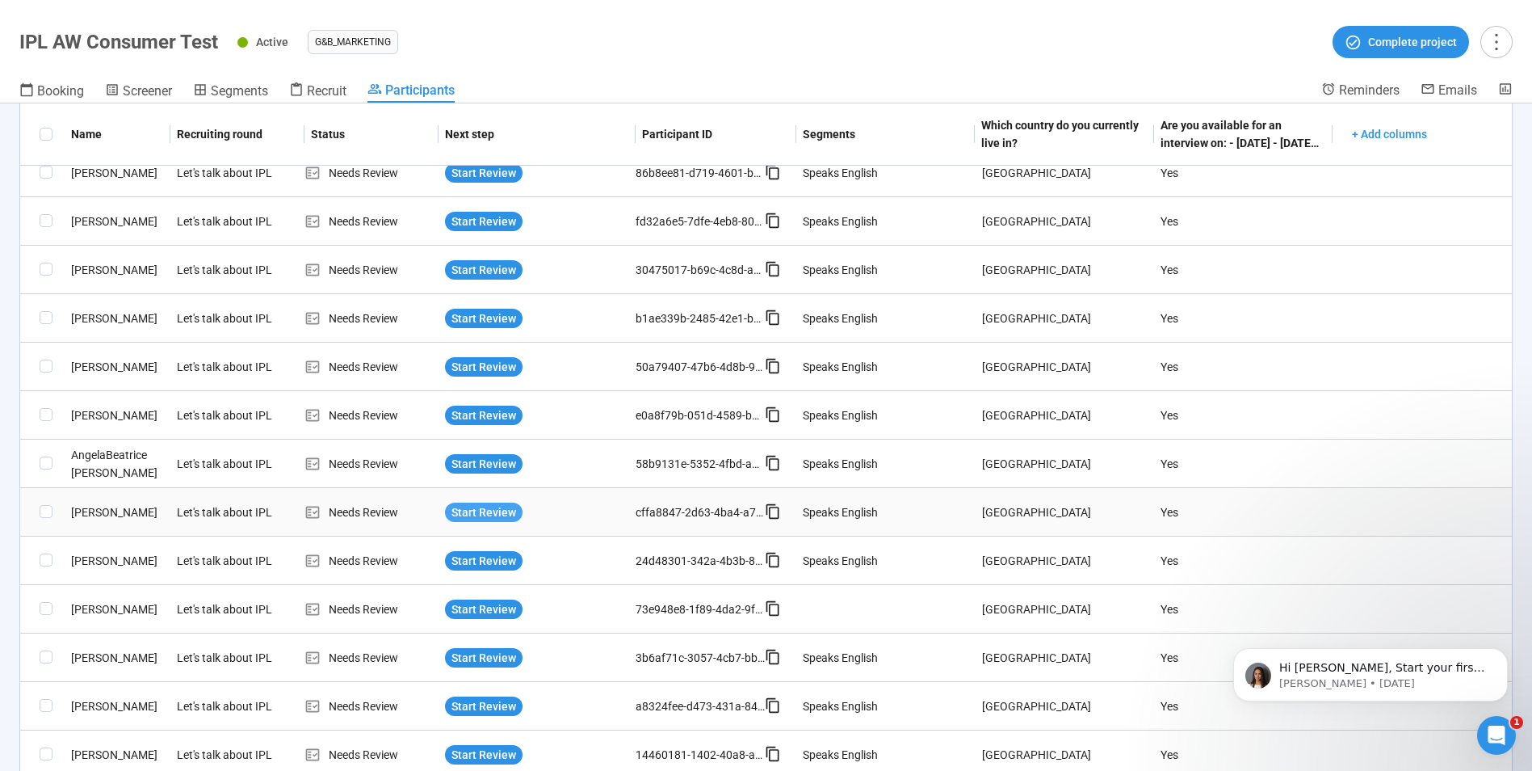
click at [481, 515] on span "Start Review" at bounding box center [484, 512] width 65 height 18
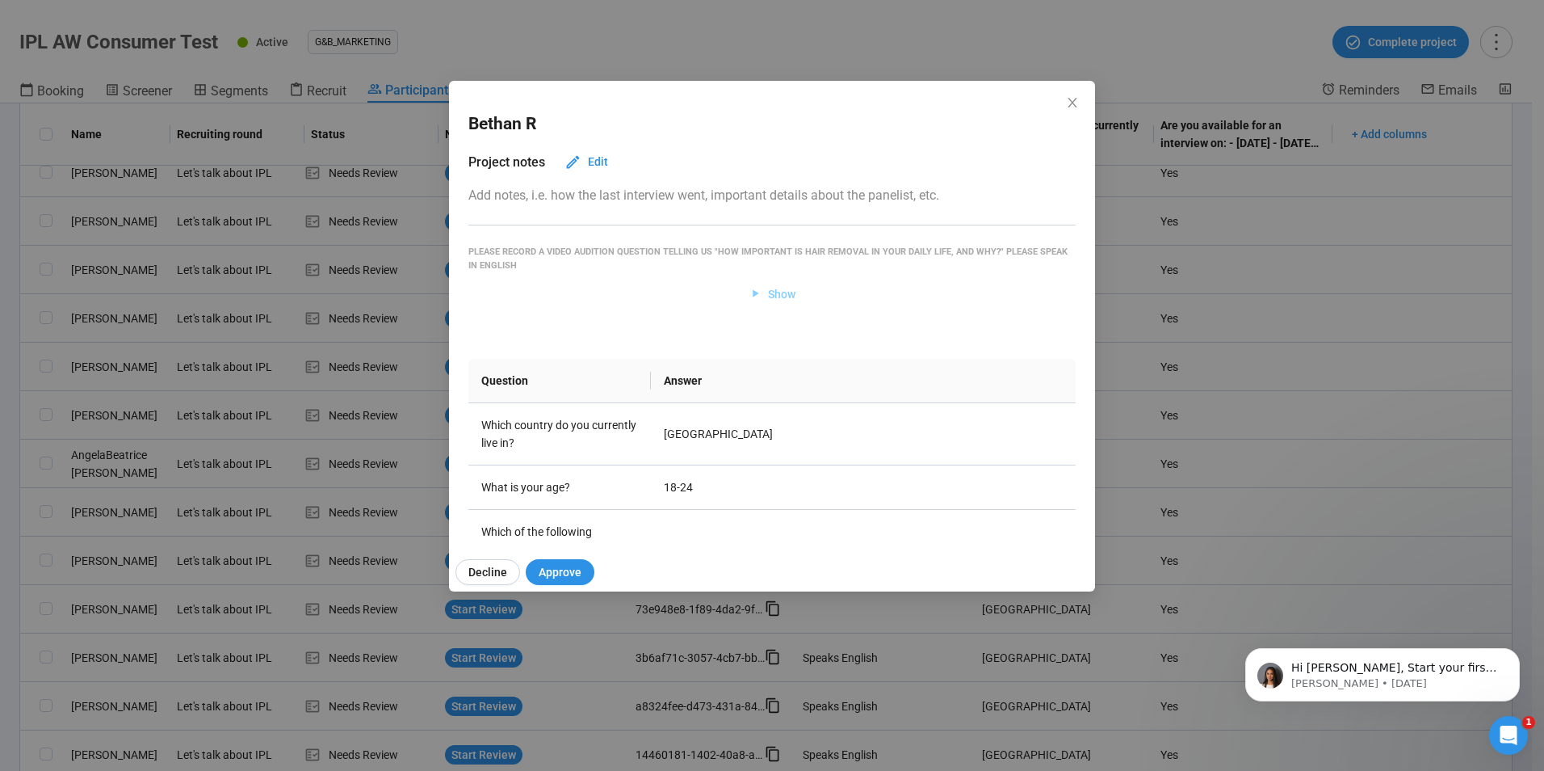
click at [768, 292] on span "Show" at bounding box center [781, 294] width 27 height 18
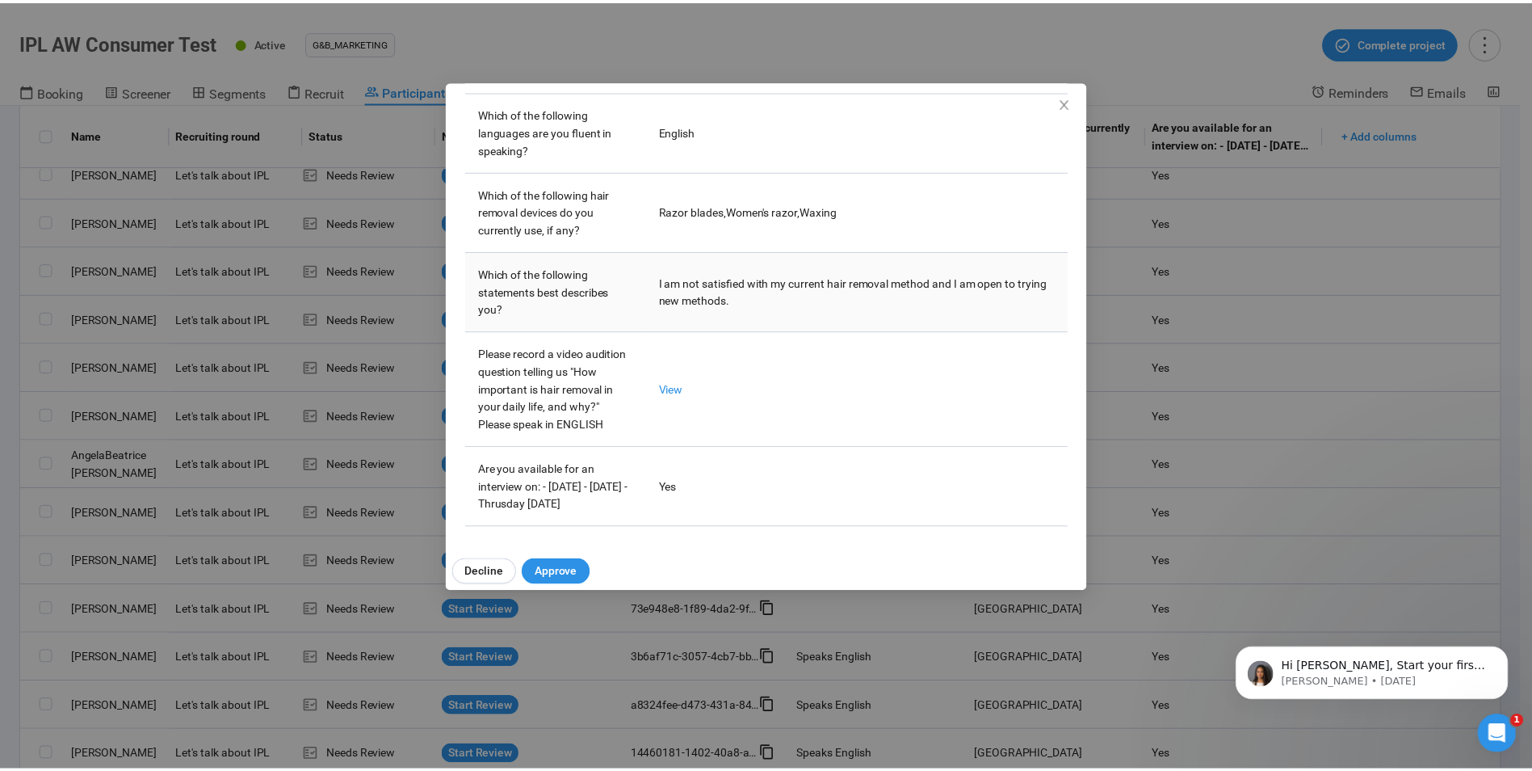
scroll to position [758, 0]
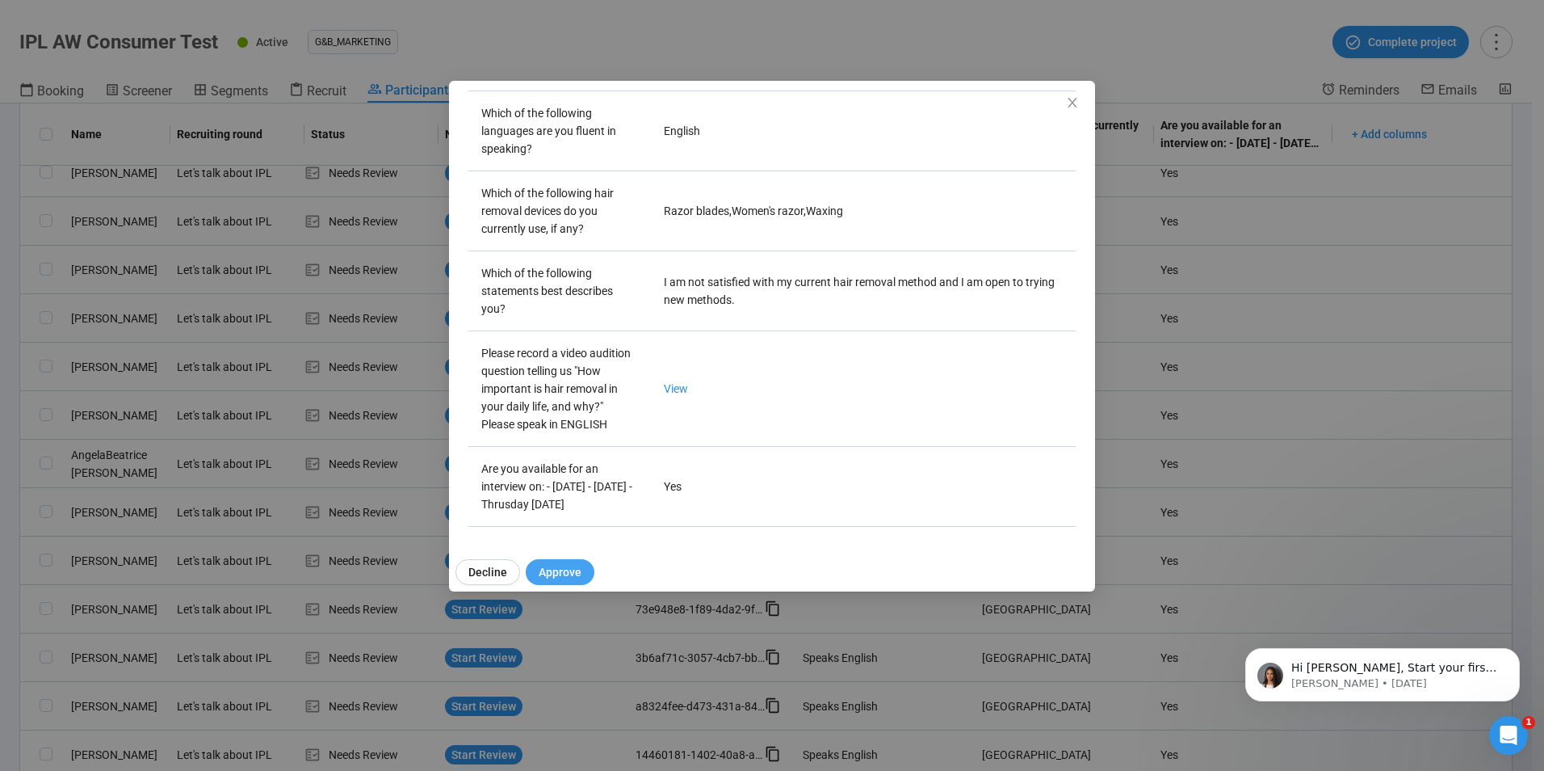
click at [566, 565] on span "Approve" at bounding box center [560, 572] width 43 height 18
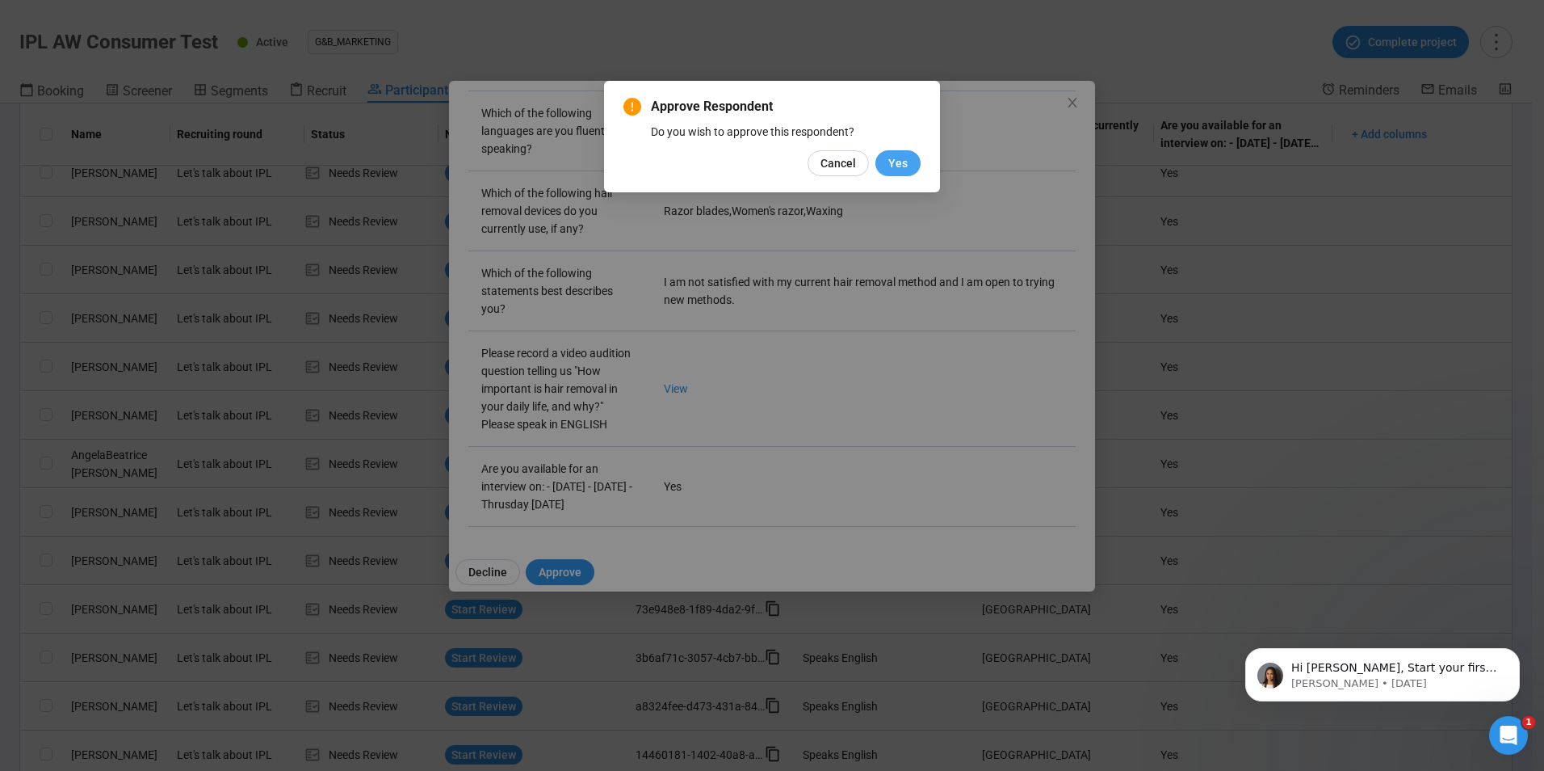
click at [909, 164] on button "Yes" at bounding box center [898, 163] width 45 height 26
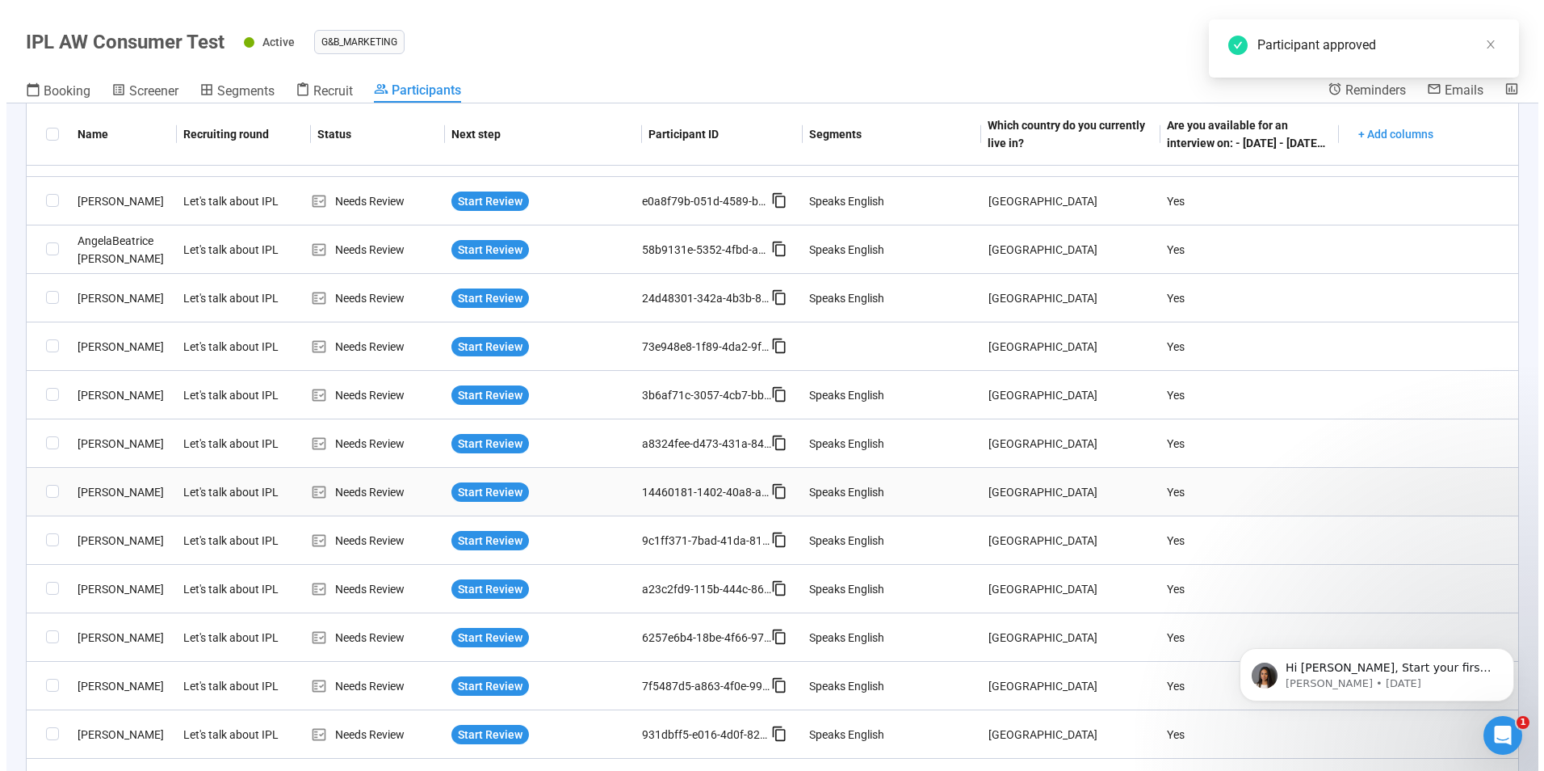
scroll to position [889, 0]
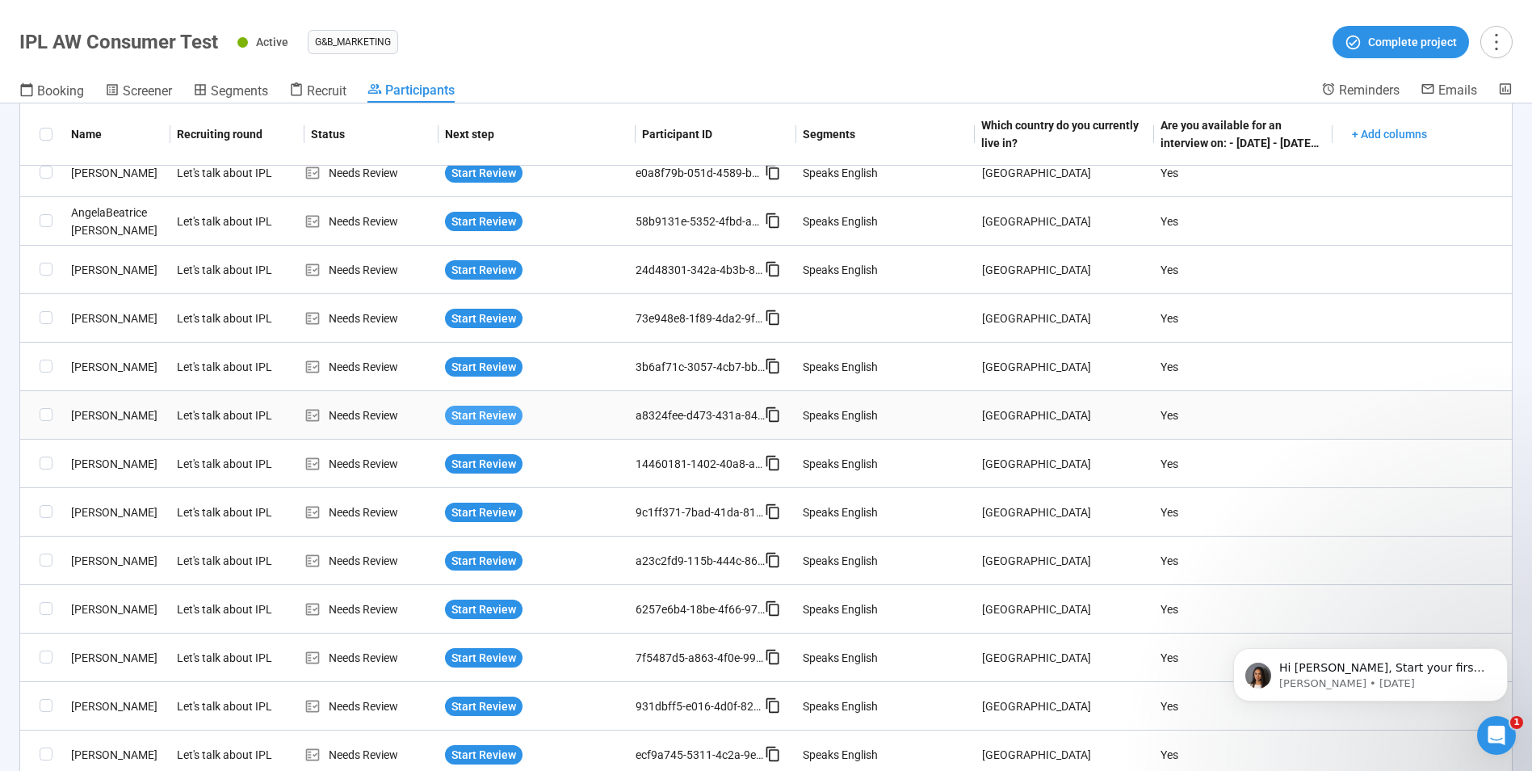
click at [496, 418] on span "Start Review" at bounding box center [484, 415] width 65 height 18
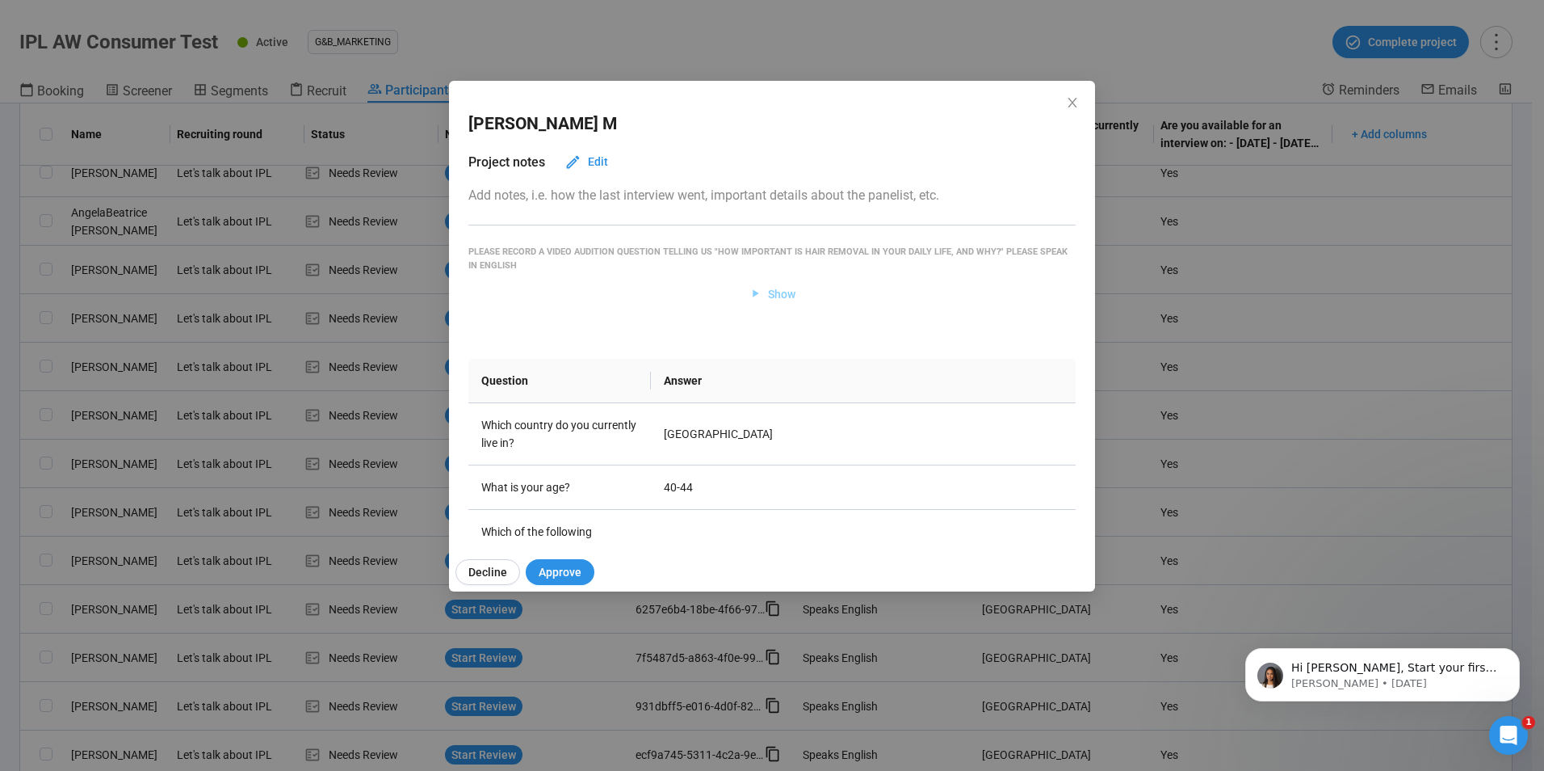
click at [772, 297] on span "Show" at bounding box center [781, 294] width 27 height 18
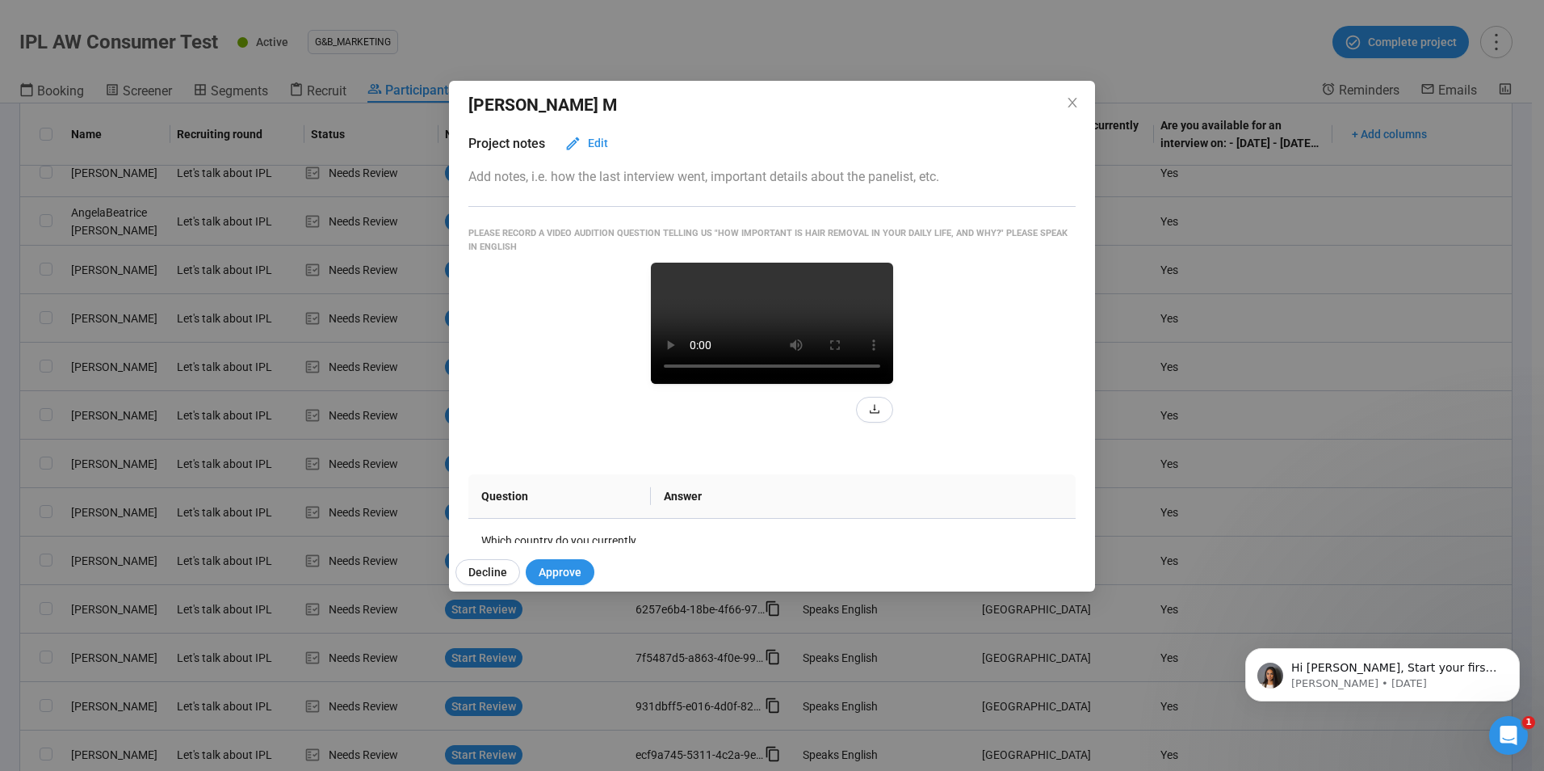
scroll to position [15, 0]
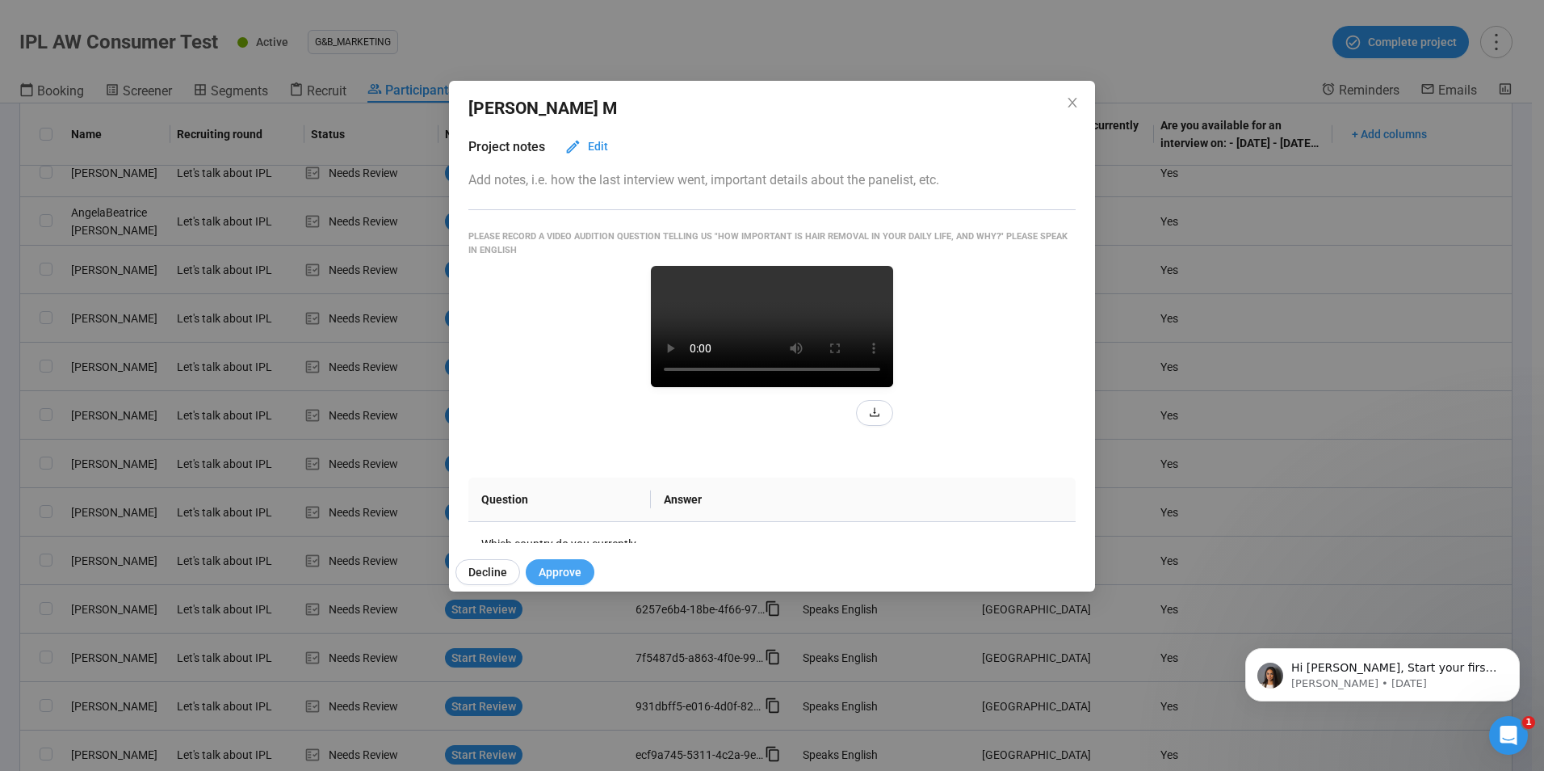
click at [582, 562] on button "Approve" at bounding box center [560, 572] width 69 height 26
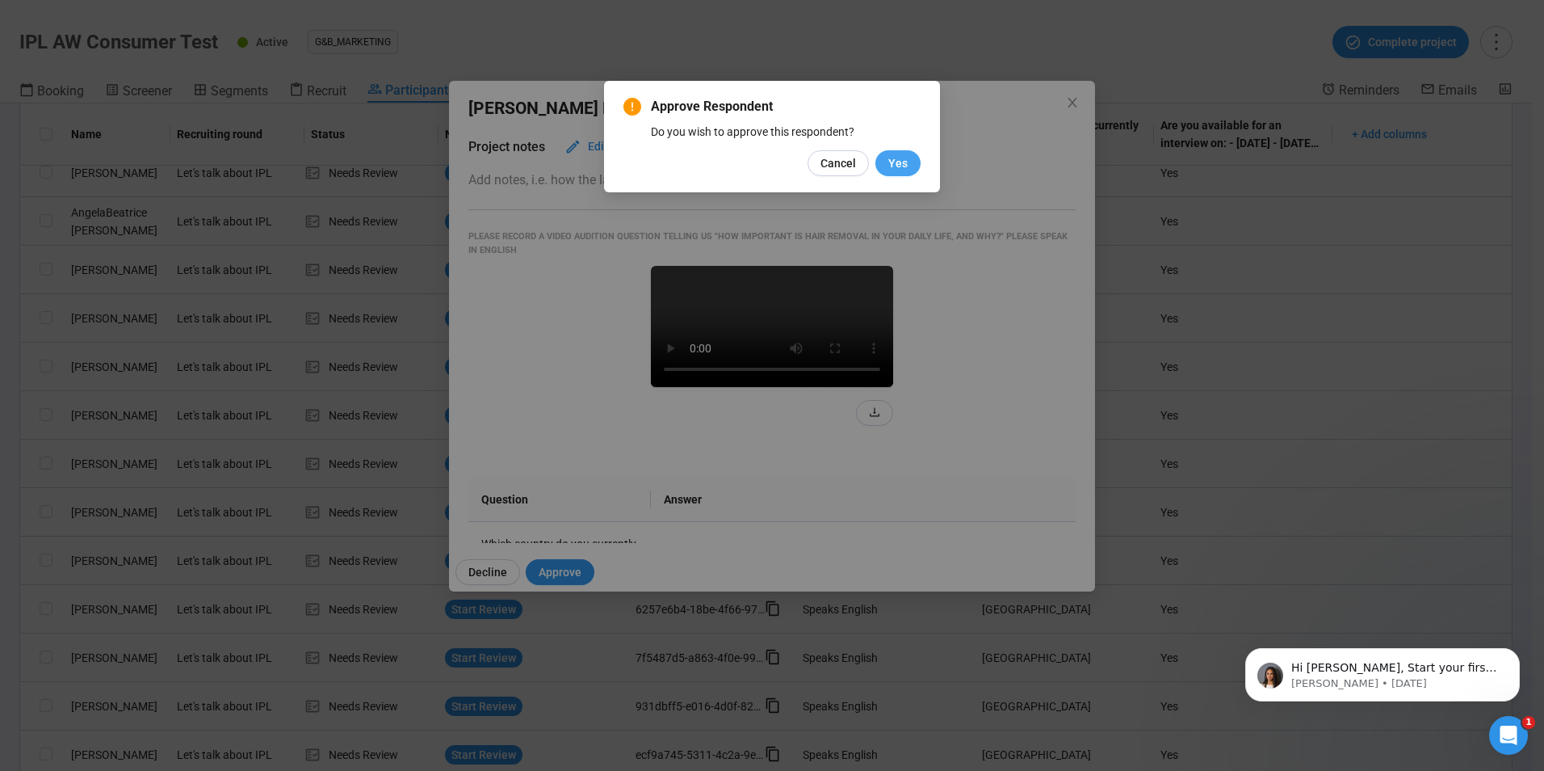
click at [893, 163] on span "Yes" at bounding box center [898, 163] width 19 height 18
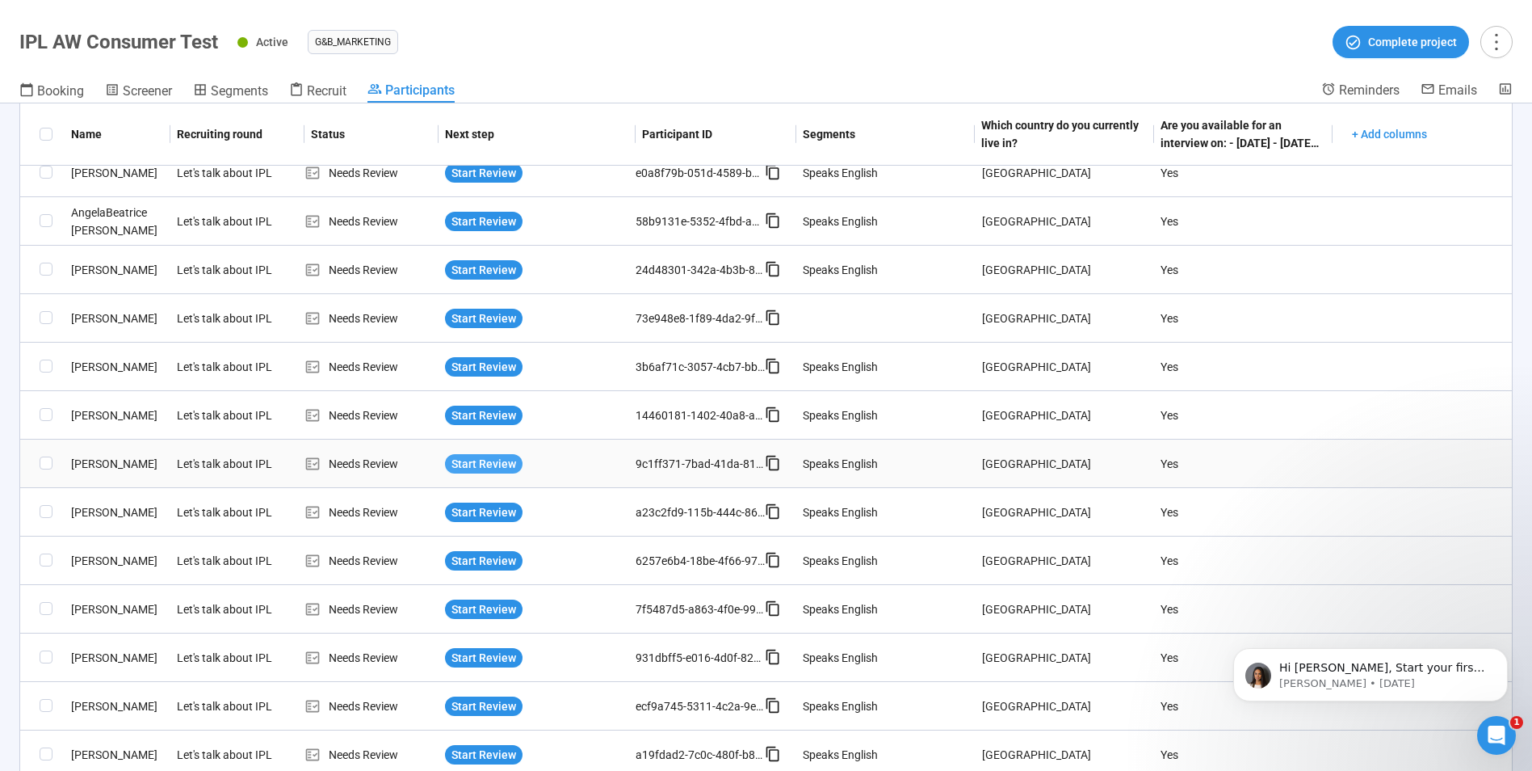
click at [484, 461] on span "Start Review" at bounding box center [484, 464] width 65 height 18
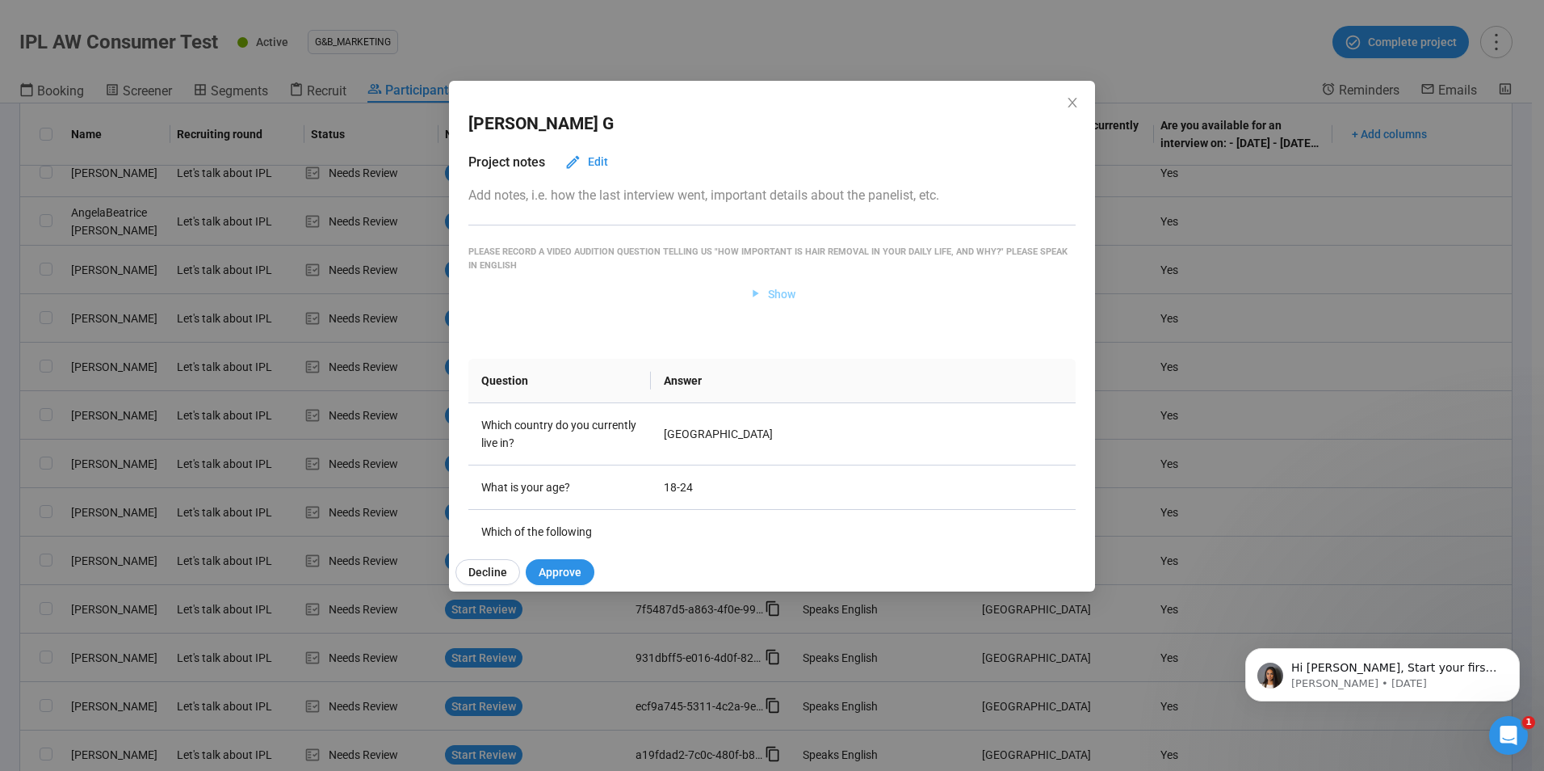
click at [773, 292] on span "Show" at bounding box center [781, 294] width 27 height 18
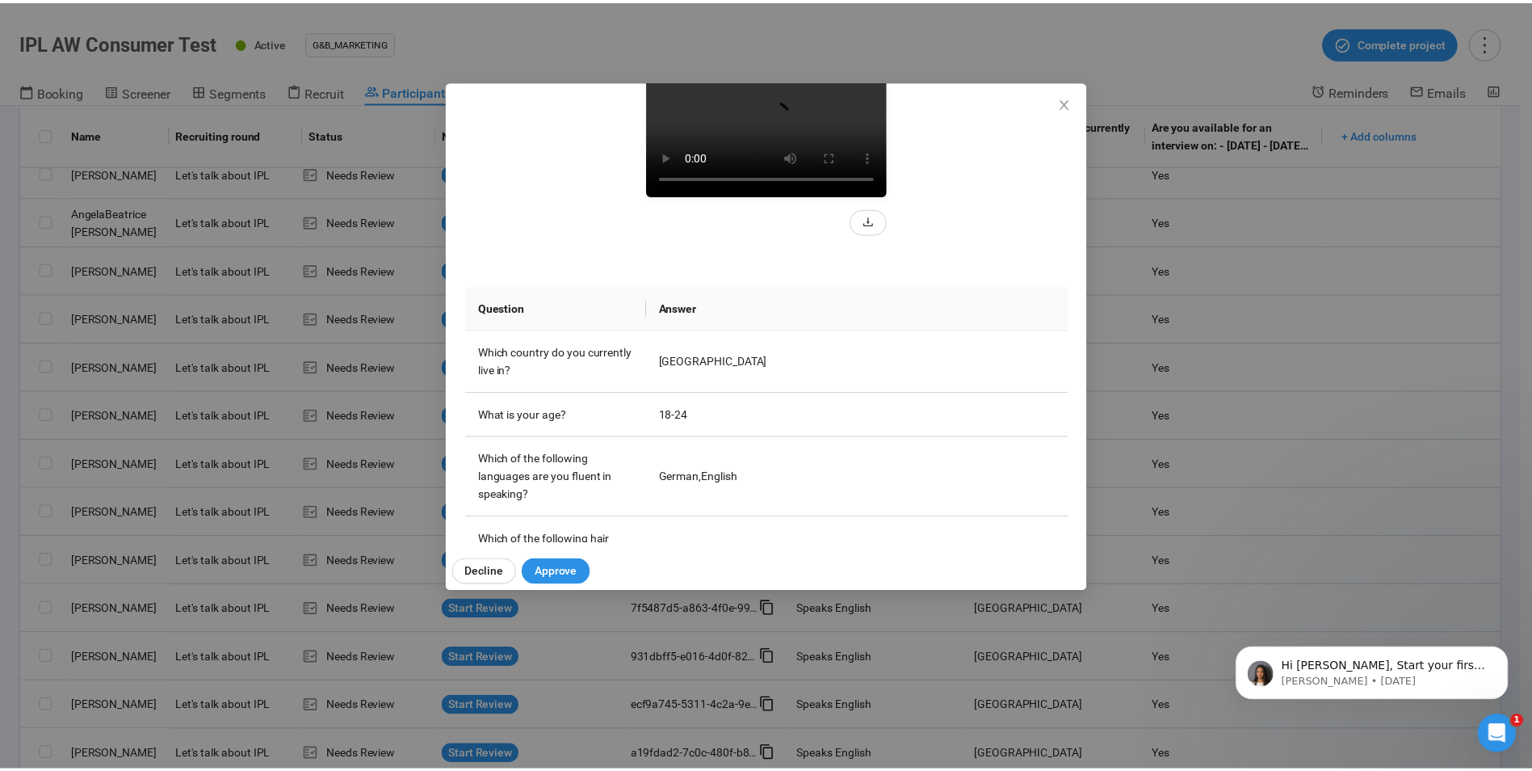
scroll to position [32, 0]
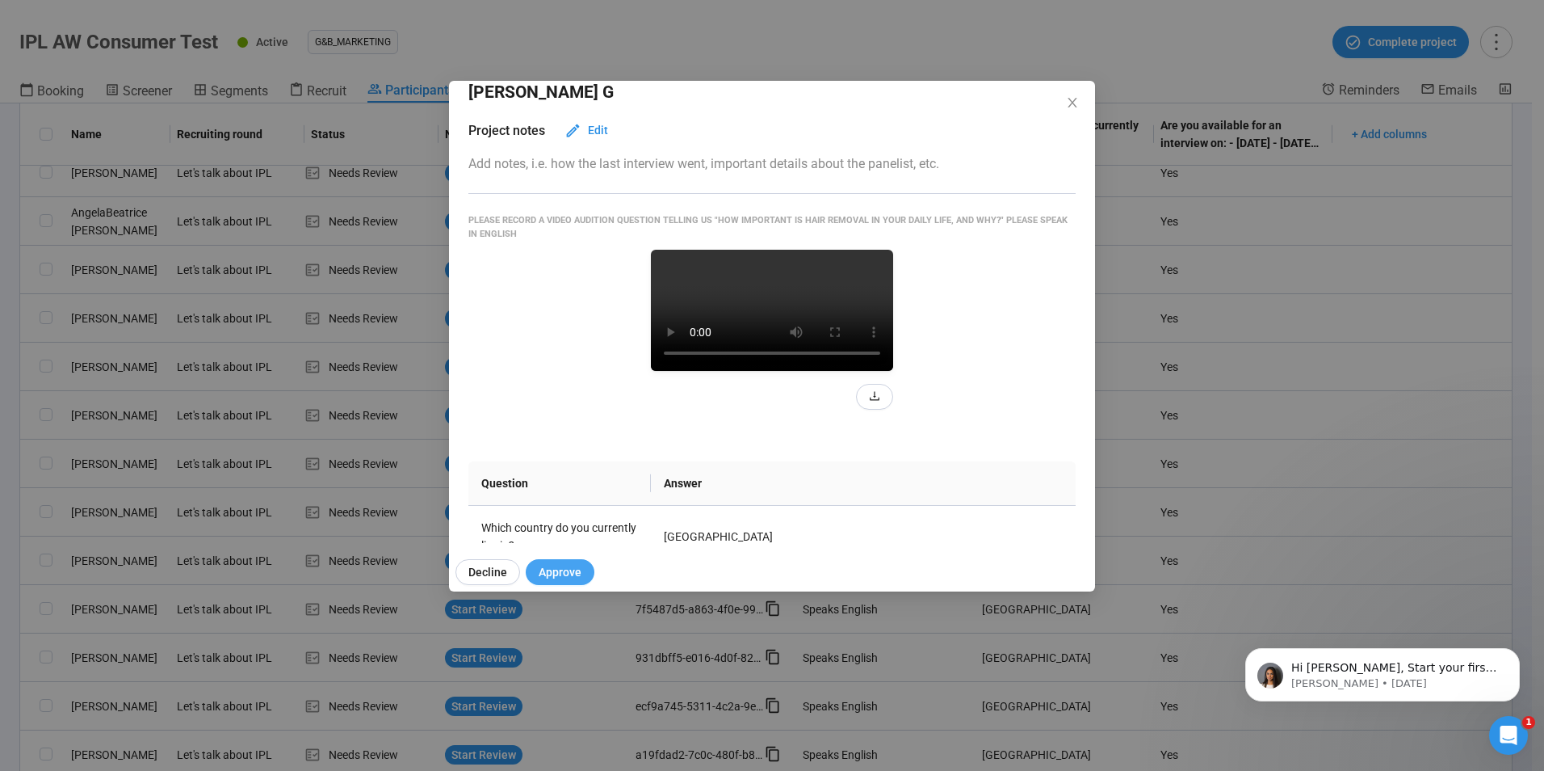
click at [565, 569] on span "Approve" at bounding box center [560, 572] width 43 height 18
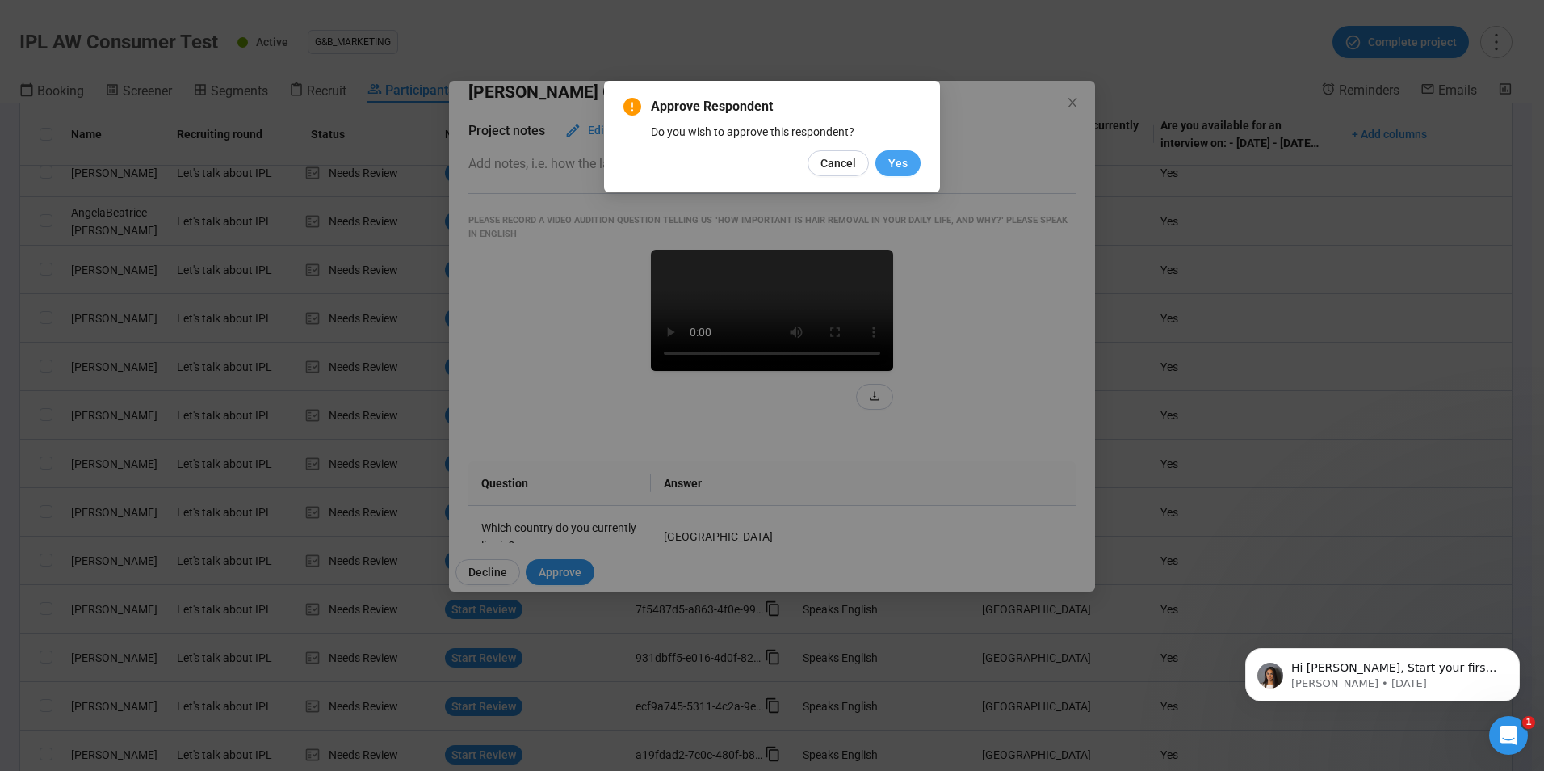
click at [893, 166] on span "Yes" at bounding box center [898, 163] width 19 height 18
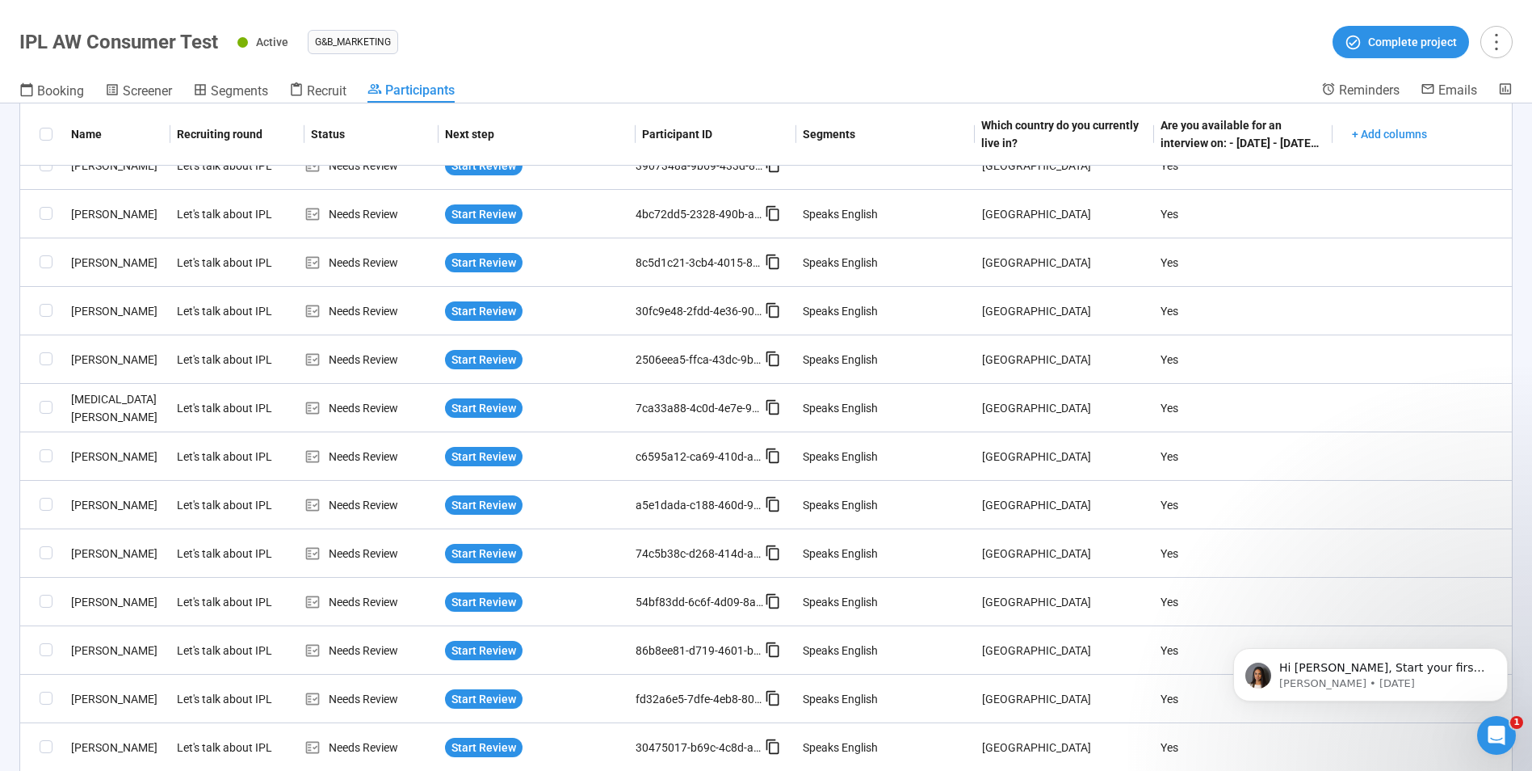
scroll to position [0, 0]
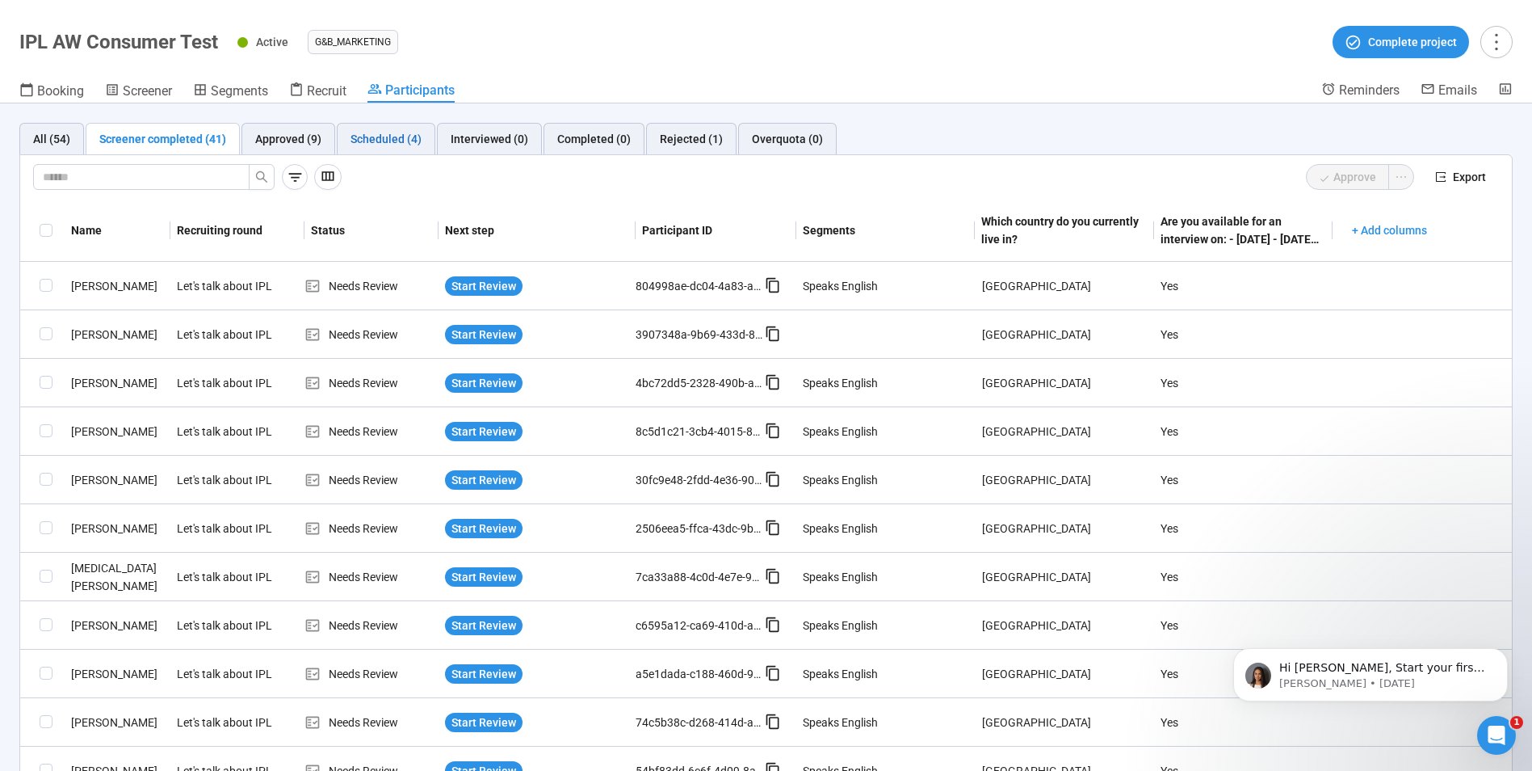
click at [365, 137] on div "Scheduled (4)" at bounding box center [386, 139] width 71 height 18
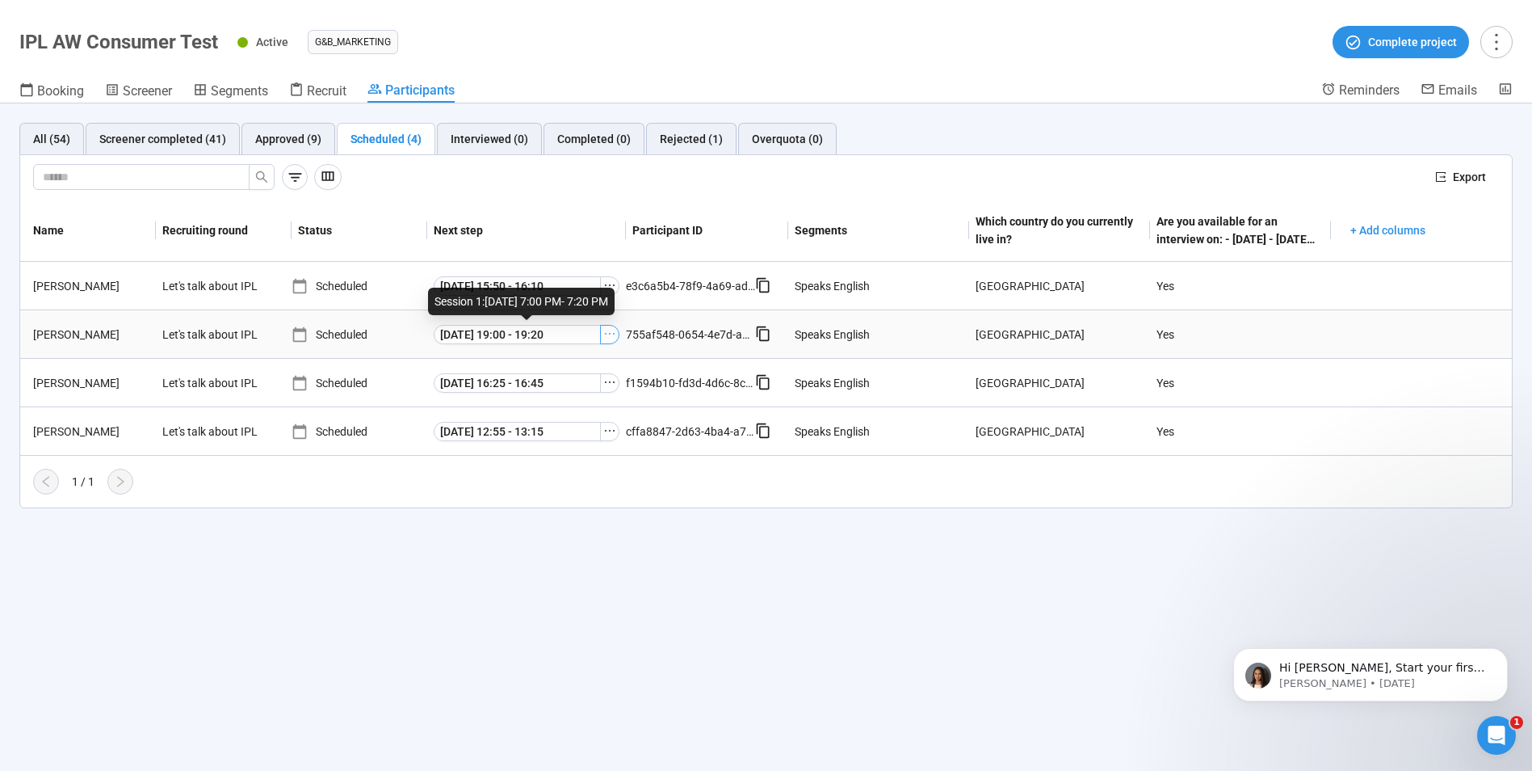
click at [605, 336] on icon "ellipsis" at bounding box center [609, 333] width 13 height 13
drag, startPoint x: 115, startPoint y: 335, endPoint x: 29, endPoint y: 333, distance: 85.7
click at [29, 333] on div "Lauren D." at bounding box center [91, 335] width 129 height 18
copy div "Lauren D."
drag, startPoint x: 91, startPoint y: 283, endPoint x: 27, endPoint y: 284, distance: 63.8
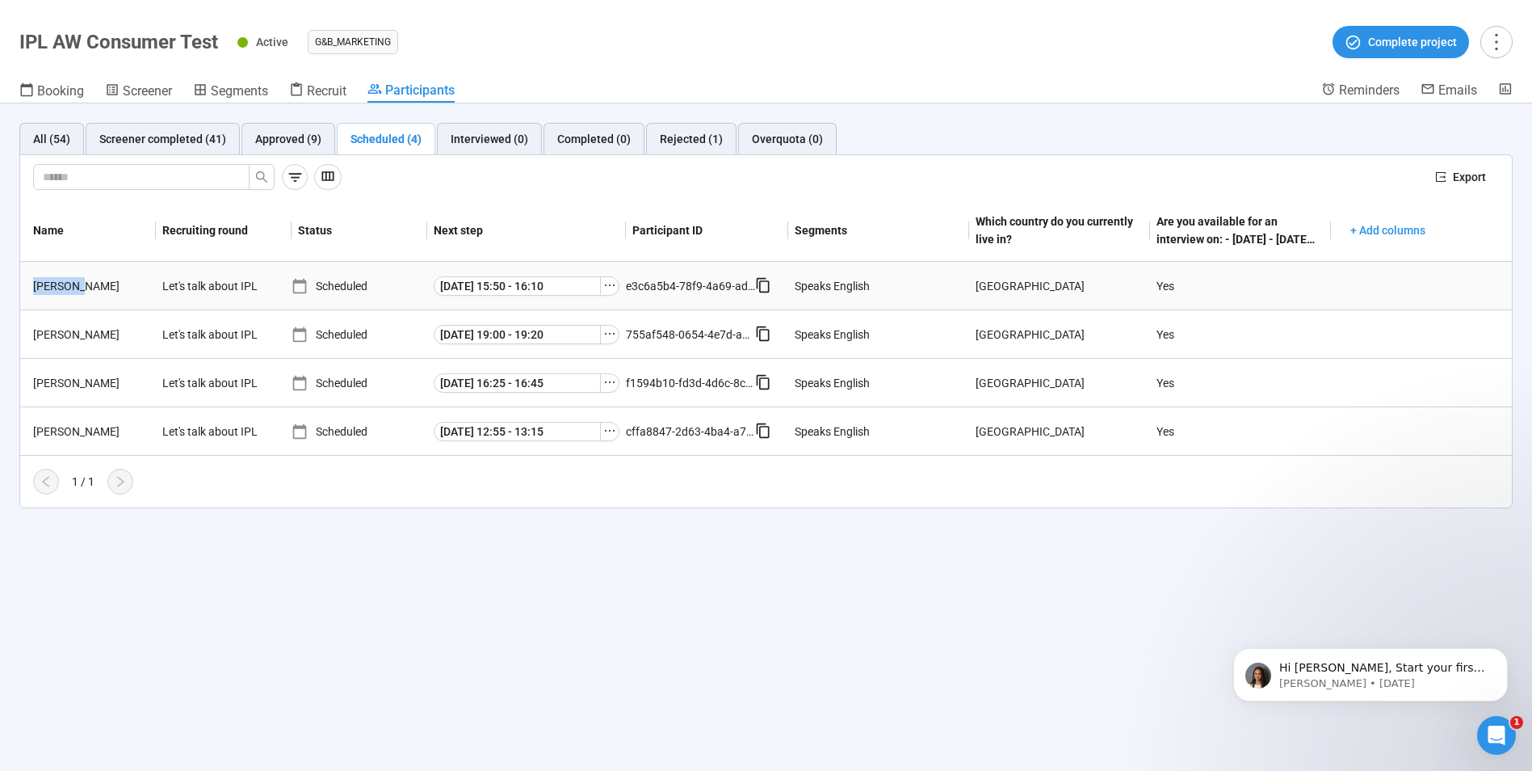
click at [27, 284] on div "Kerri D." at bounding box center [91, 286] width 129 height 18
copy div "Kerri D."
click at [614, 336] on icon "ellipsis" at bounding box center [609, 333] width 13 height 13
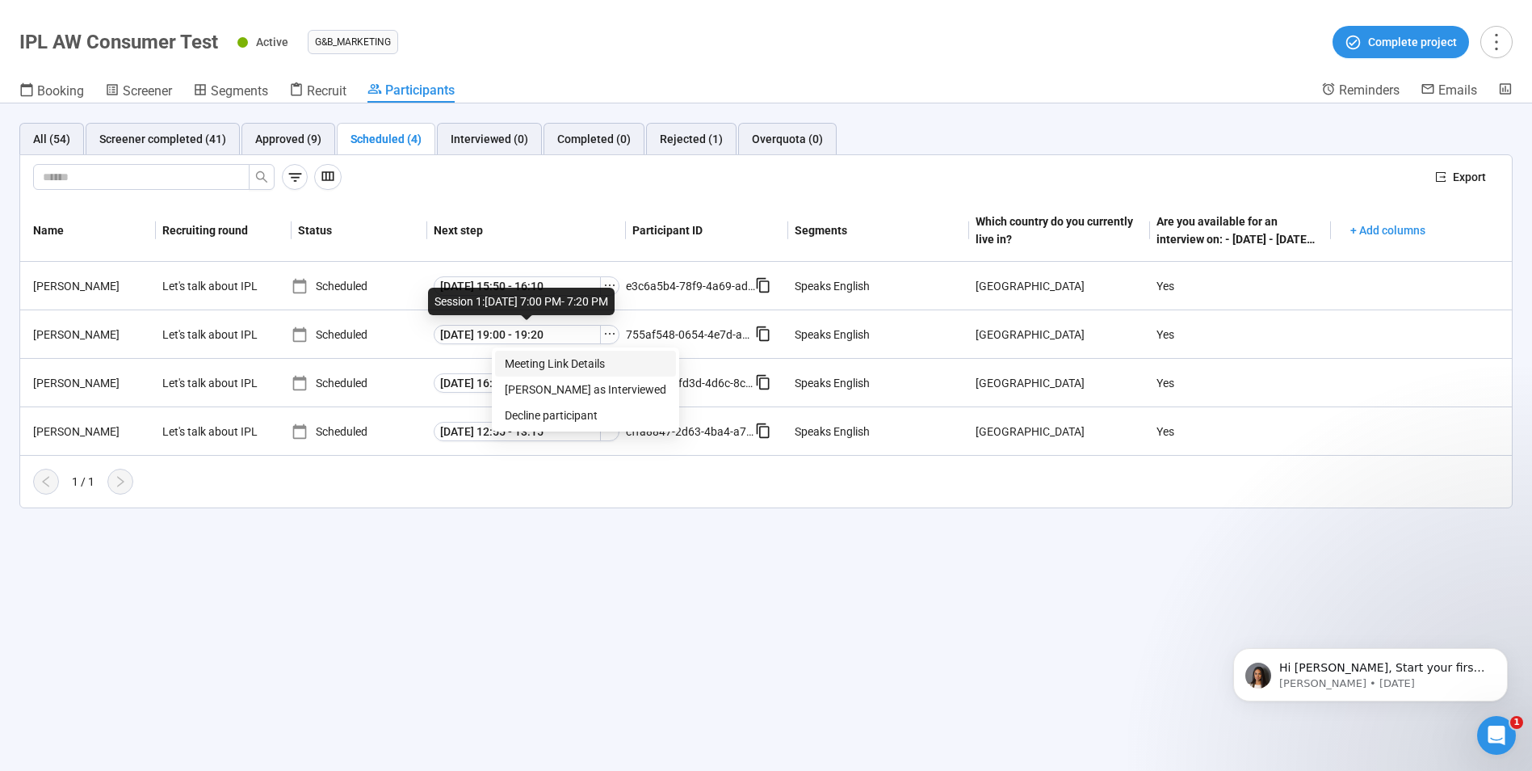
click at [578, 358] on span "Meeting Link Details" at bounding box center [586, 364] width 162 height 18
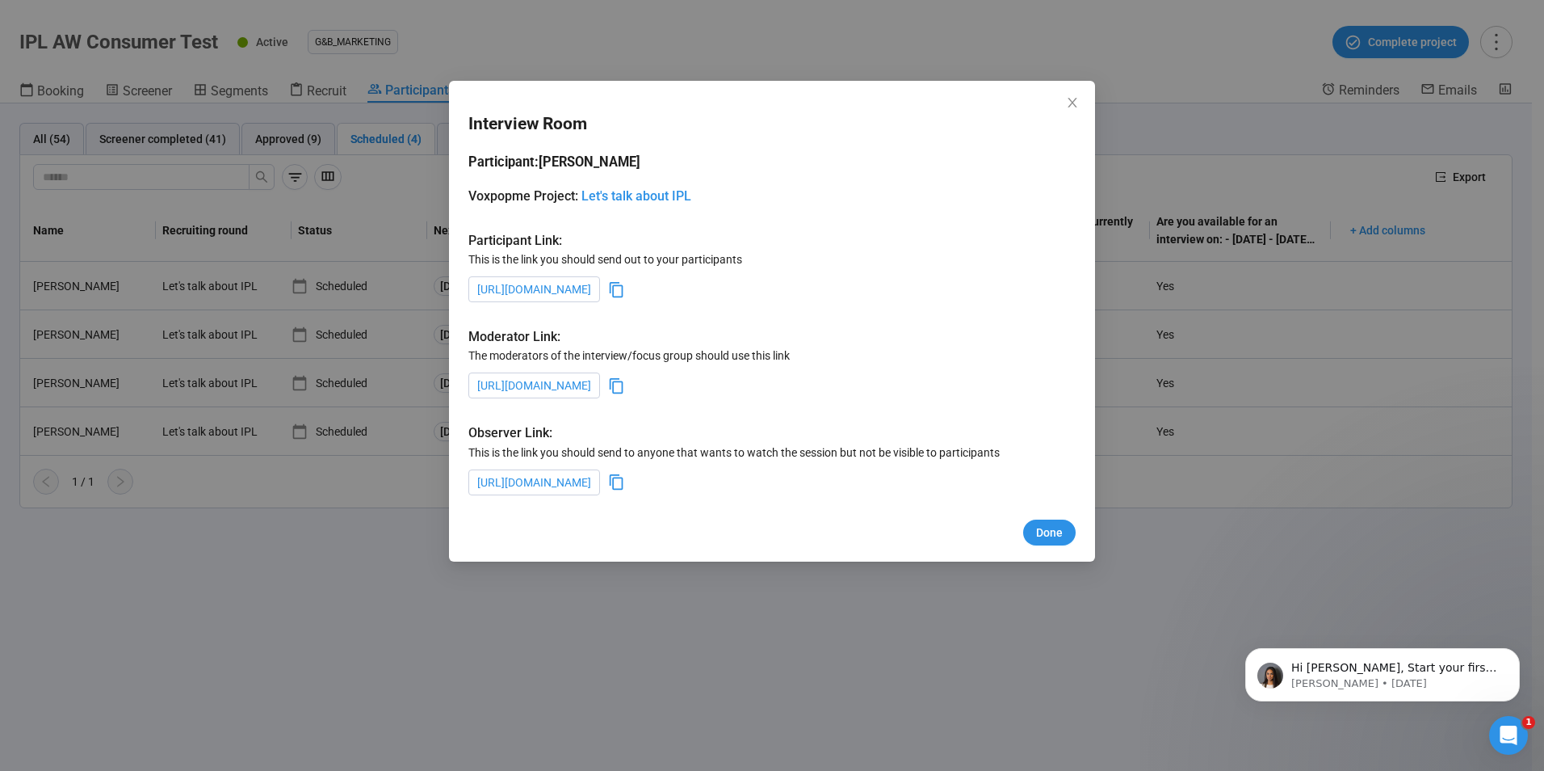
click at [625, 282] on icon at bounding box center [616, 289] width 17 height 17
click at [625, 284] on icon at bounding box center [616, 289] width 17 height 17
click at [625, 389] on icon at bounding box center [616, 385] width 17 height 17
click at [625, 483] on icon at bounding box center [616, 481] width 17 height 17
drag, startPoint x: 1078, startPoint y: 100, endPoint x: 1061, endPoint y: 100, distance: 16.2
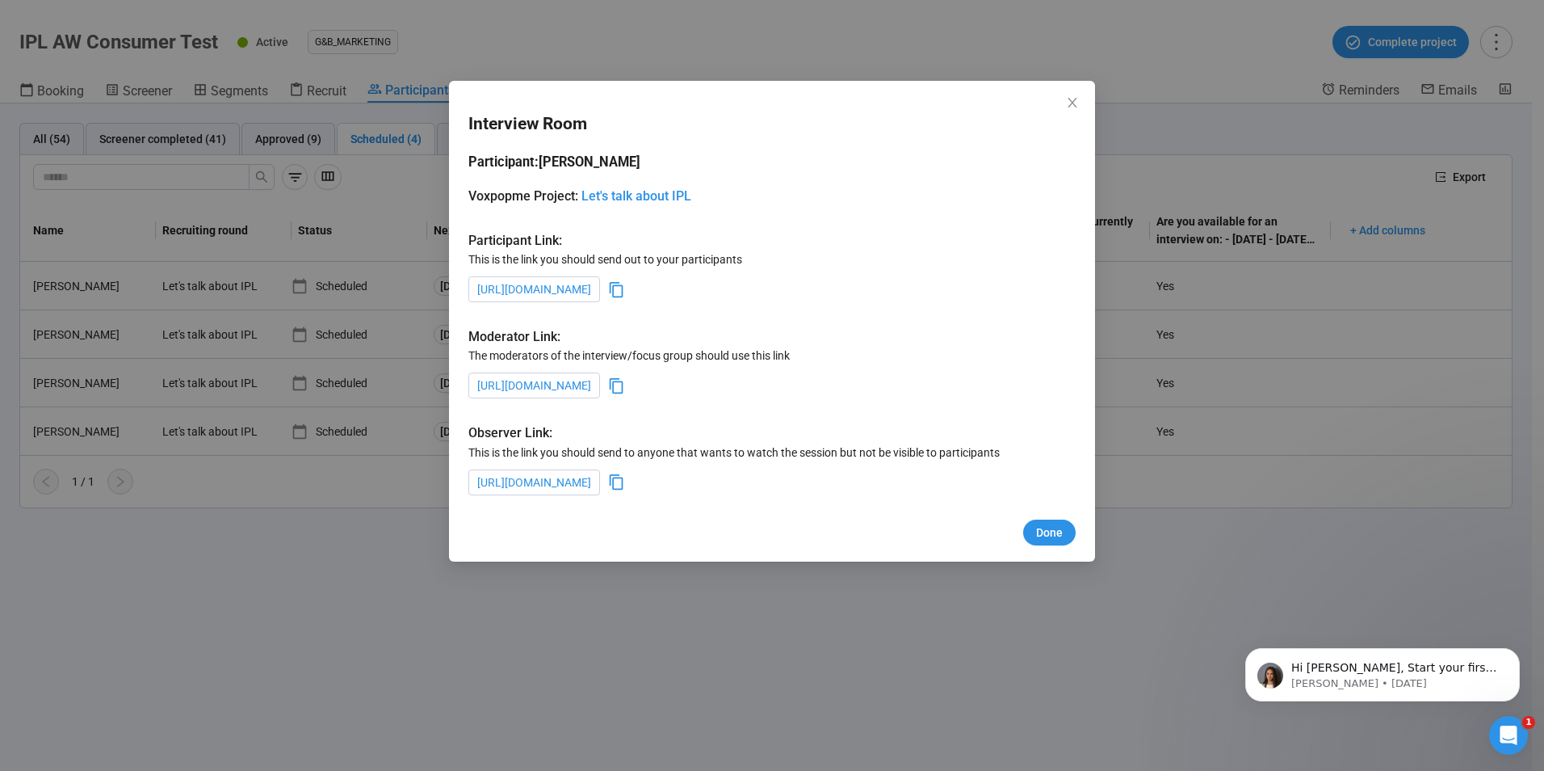
click at [1078, 100] on icon "close" at bounding box center [1072, 102] width 13 height 13
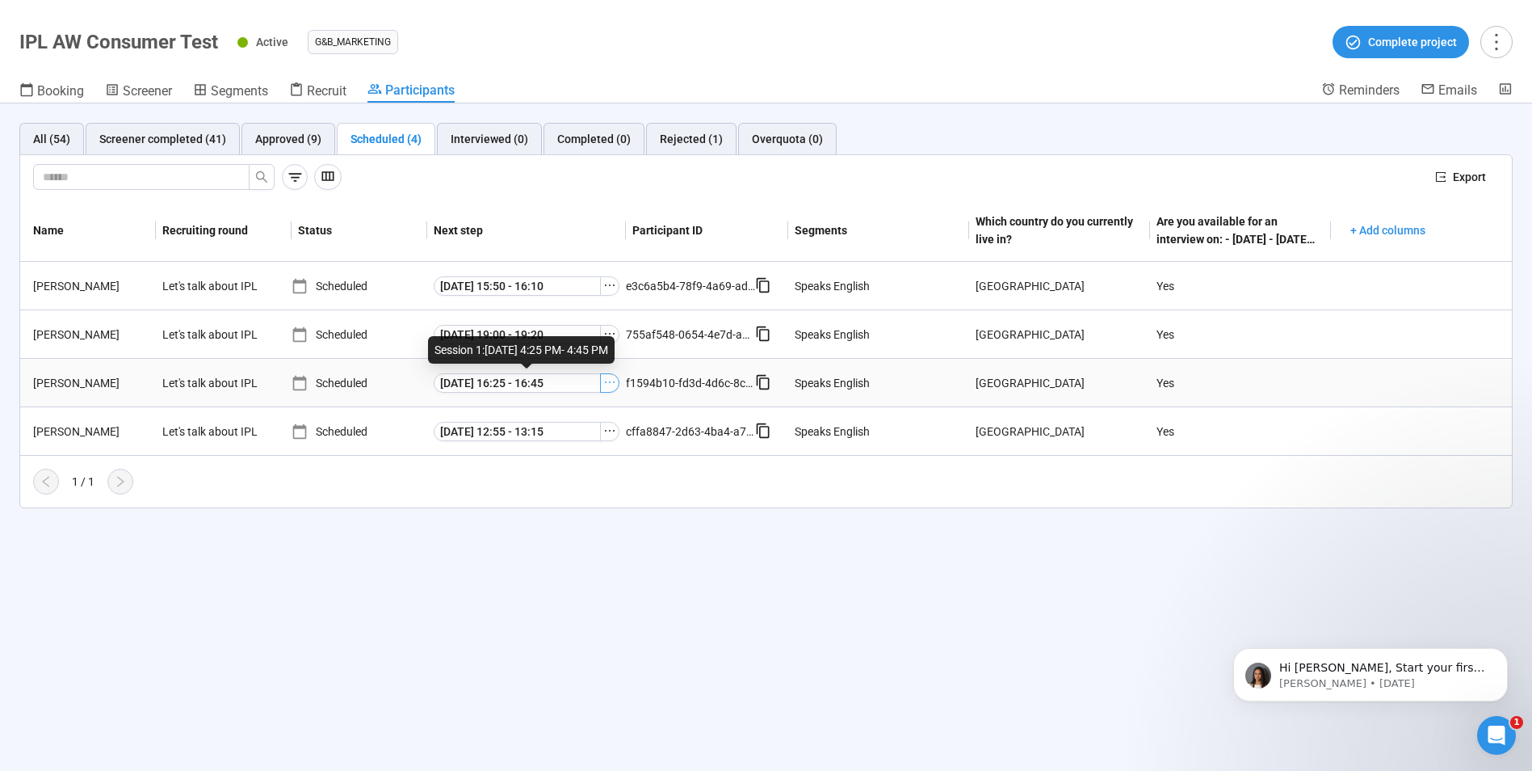
click at [613, 381] on icon "ellipsis" at bounding box center [609, 382] width 13 height 13
click at [617, 511] on div "All (54) Screener completed (41) Approved (9) Scheduled (4) Interviewed (0) Com…" at bounding box center [766, 315] width 1532 height 424
click at [609, 385] on icon "ellipsis" at bounding box center [609, 382] width 13 height 13
click at [548, 464] on span "Decline participant" at bounding box center [586, 464] width 162 height 18
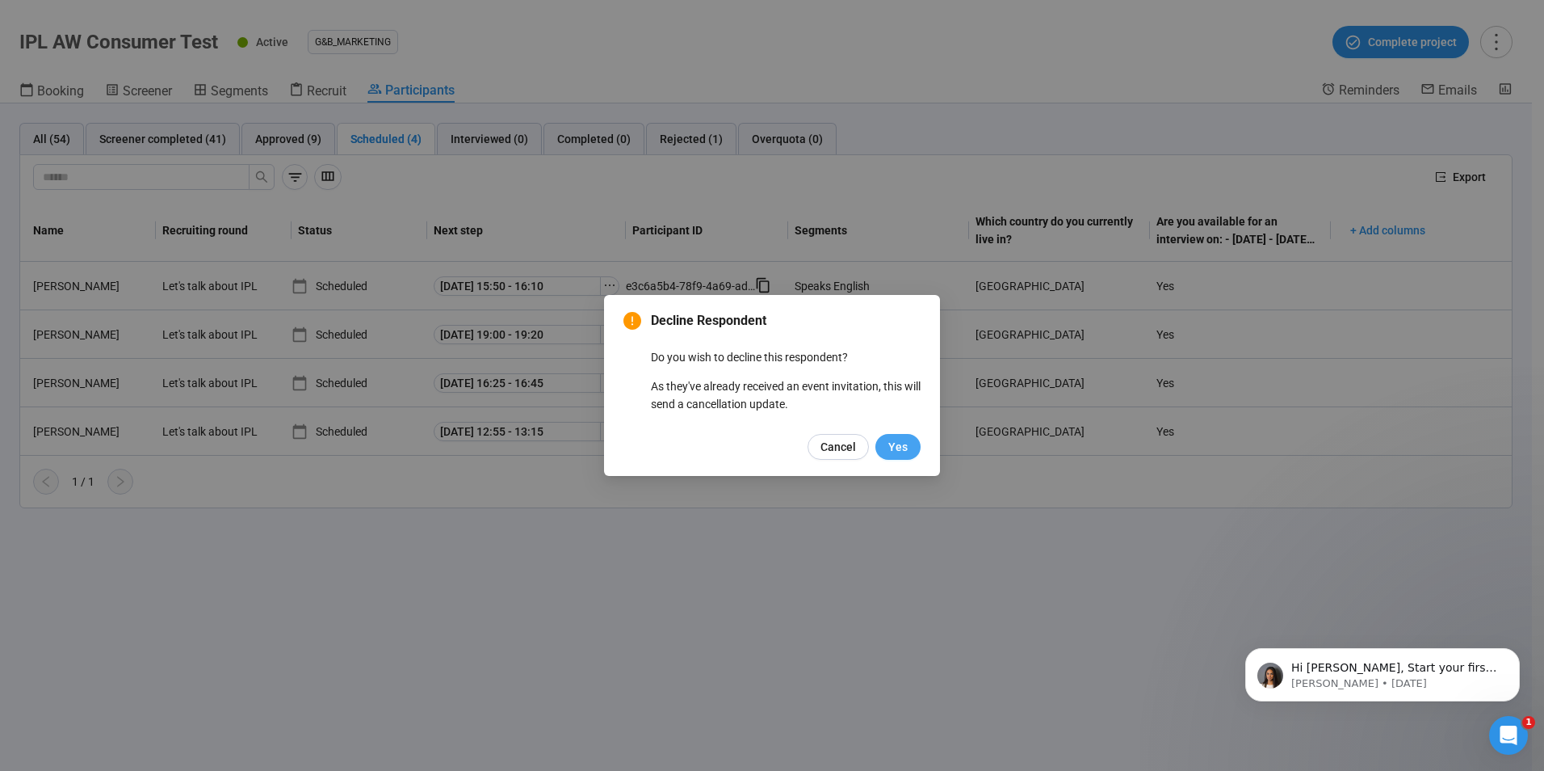
click at [909, 450] on button "Yes" at bounding box center [898, 447] width 45 height 26
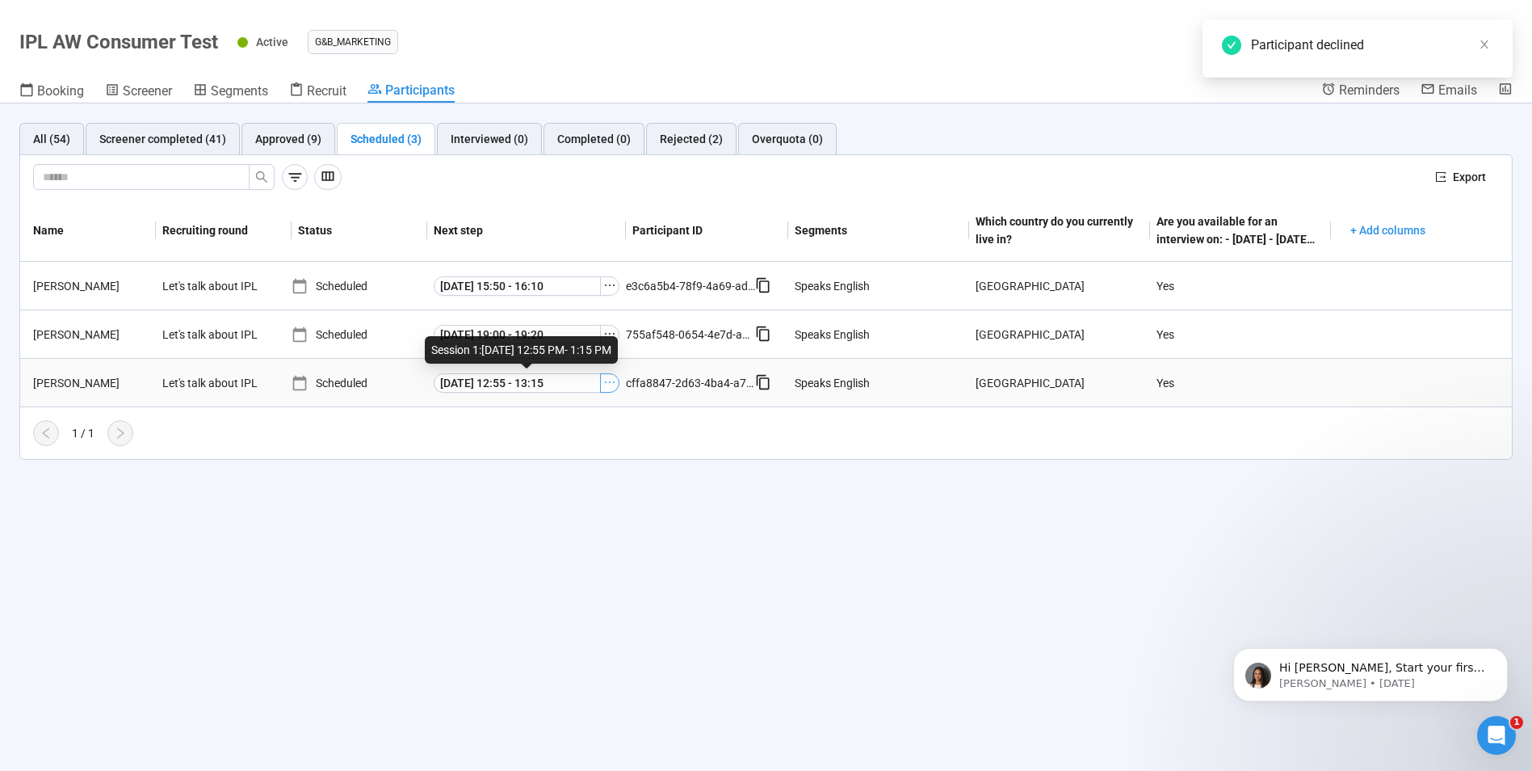
click at [604, 380] on icon "ellipsis" at bounding box center [609, 382] width 13 height 13
click at [550, 456] on span "Decline participant" at bounding box center [586, 464] width 162 height 18
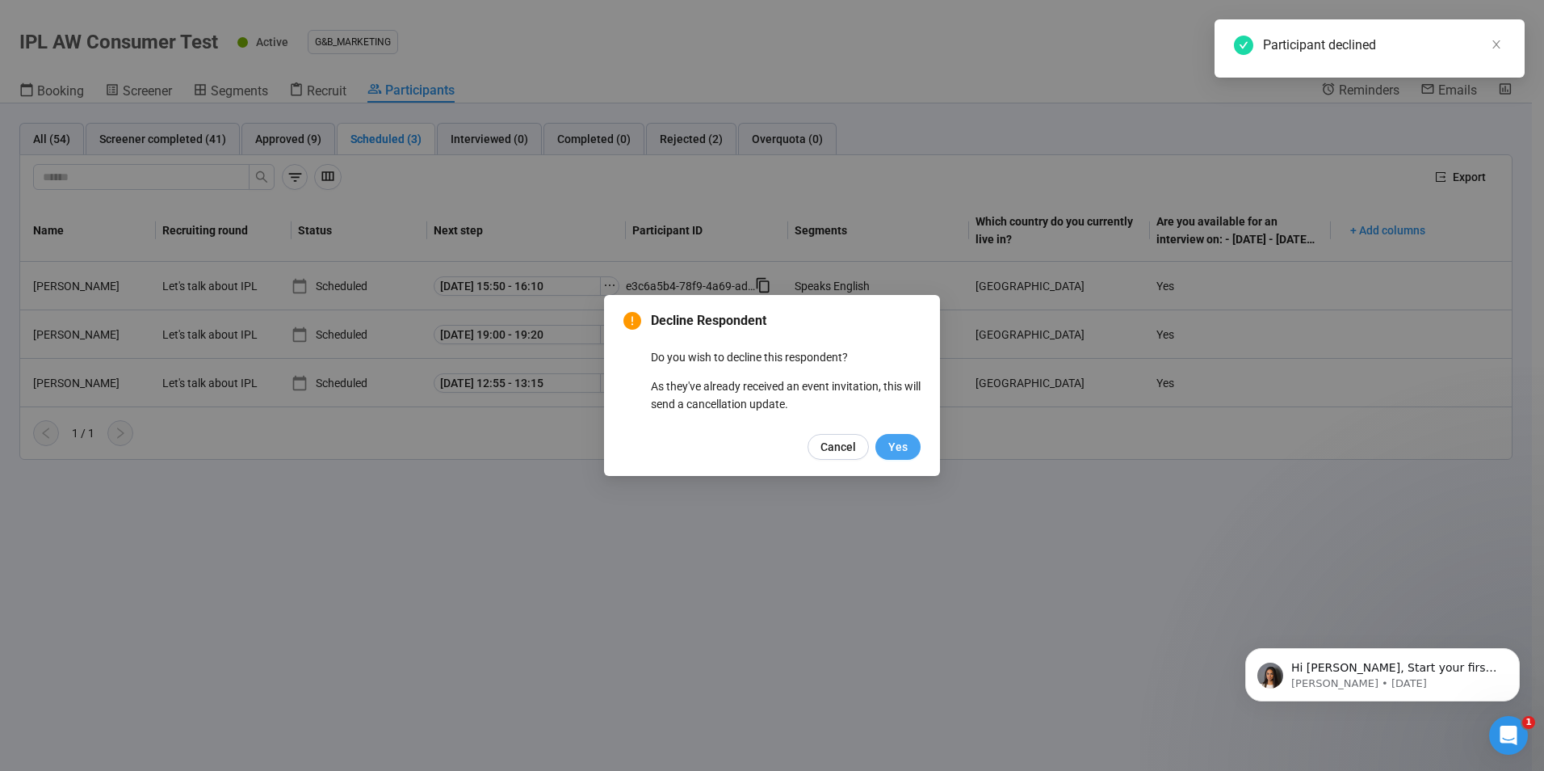
click at [897, 451] on span "Yes" at bounding box center [898, 447] width 19 height 18
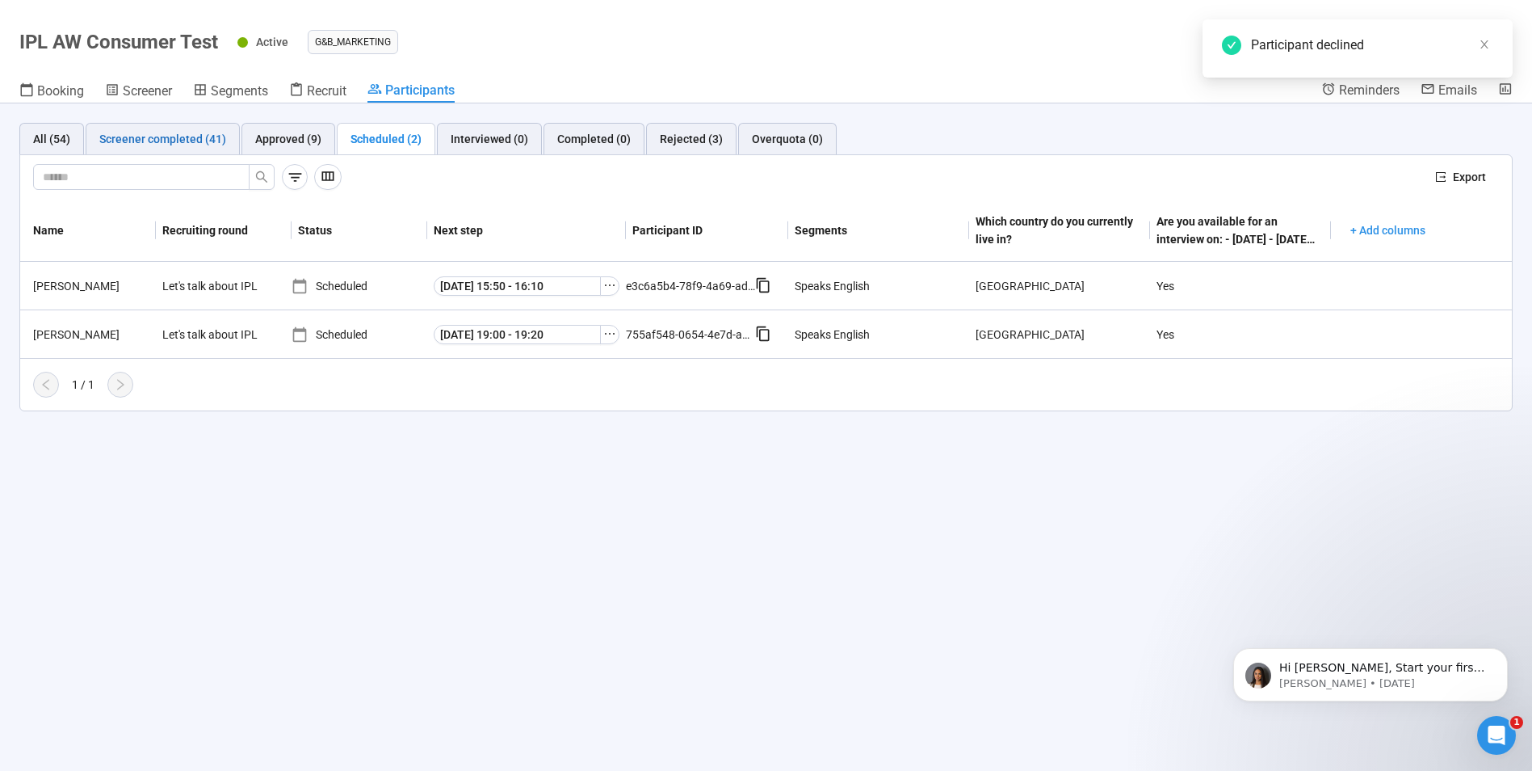
click at [164, 138] on div "Screener completed (41)" at bounding box center [162, 139] width 127 height 18
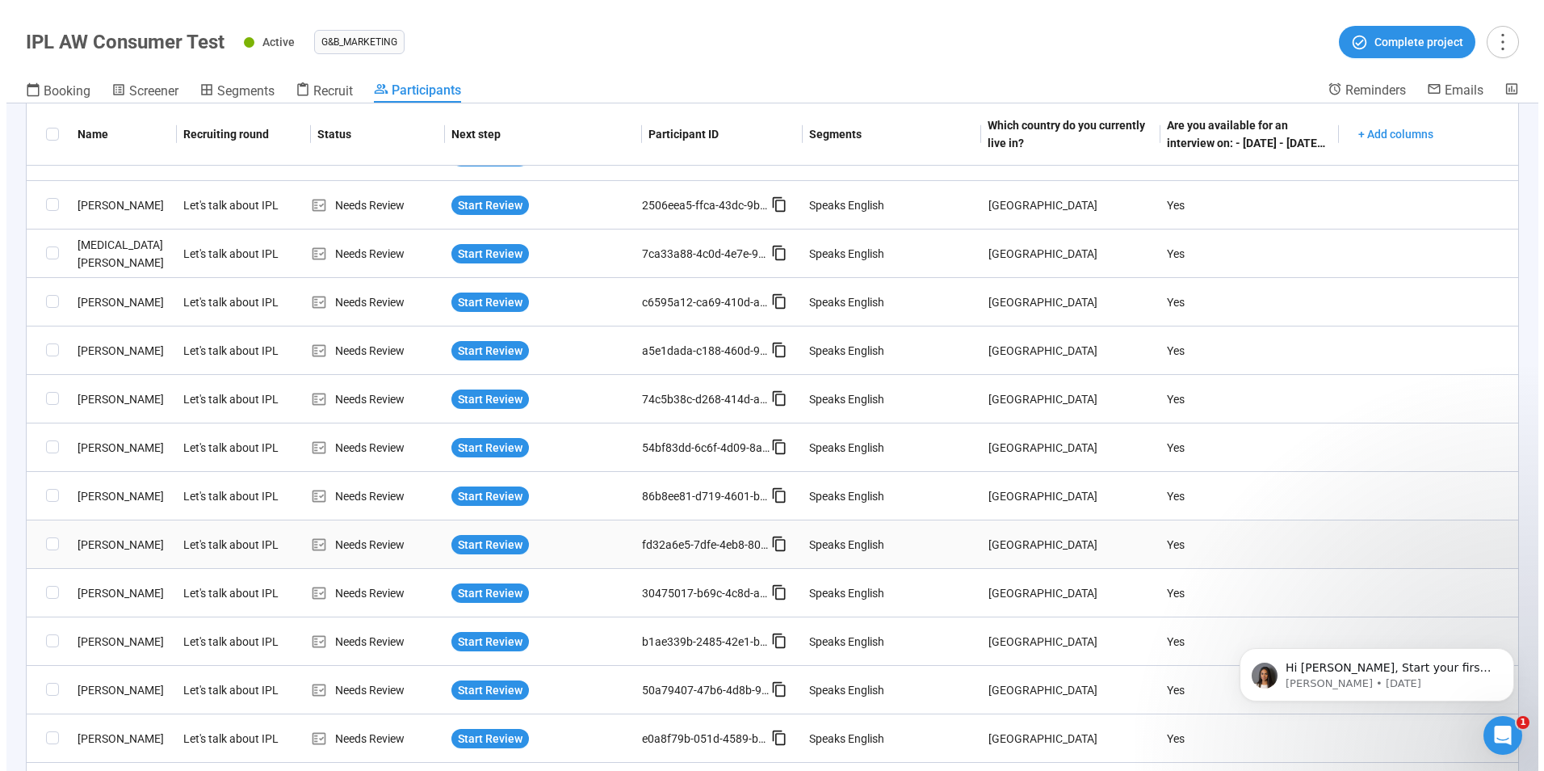
scroll to position [404, 0]
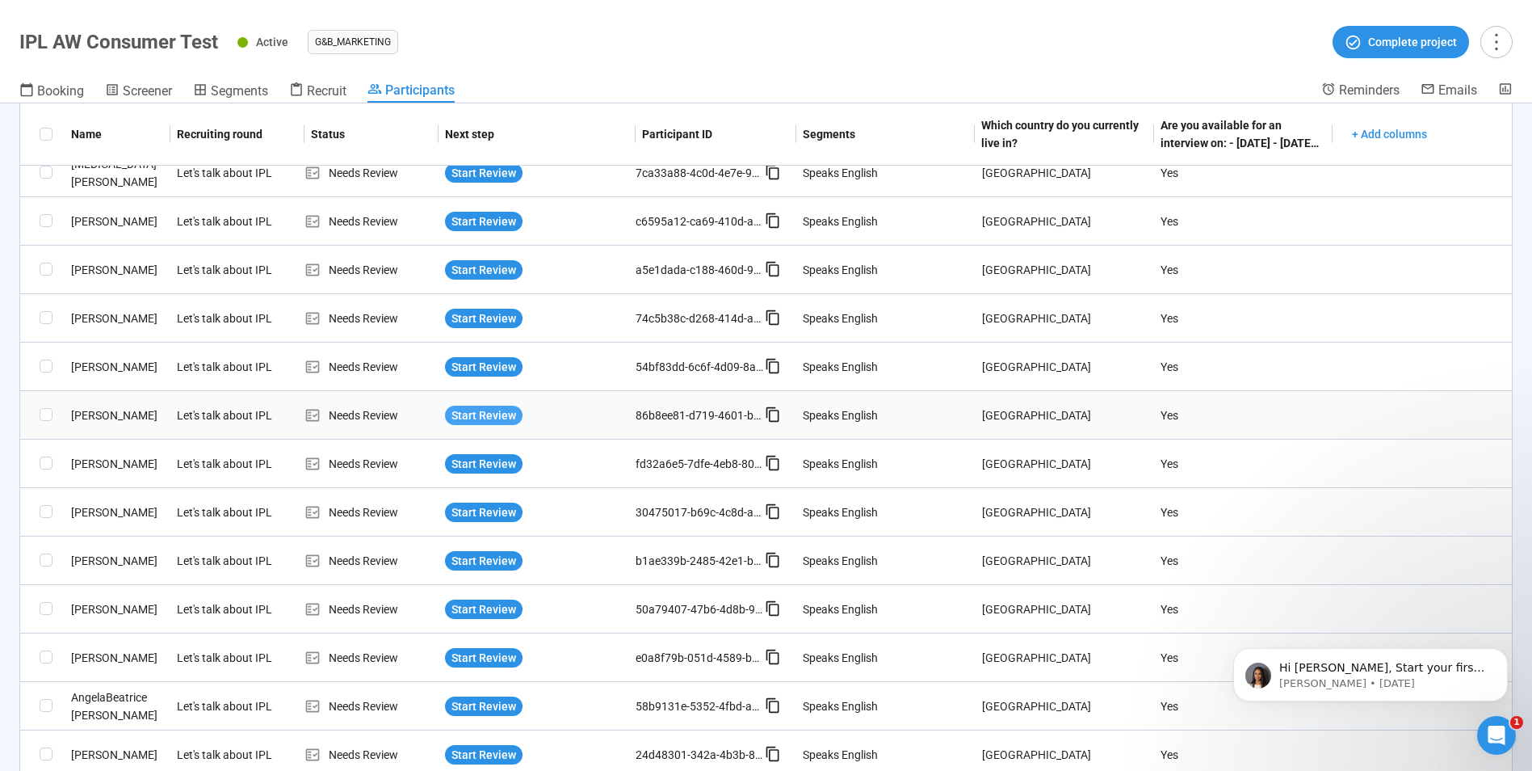
click at [471, 418] on span "Start Review" at bounding box center [484, 415] width 65 height 18
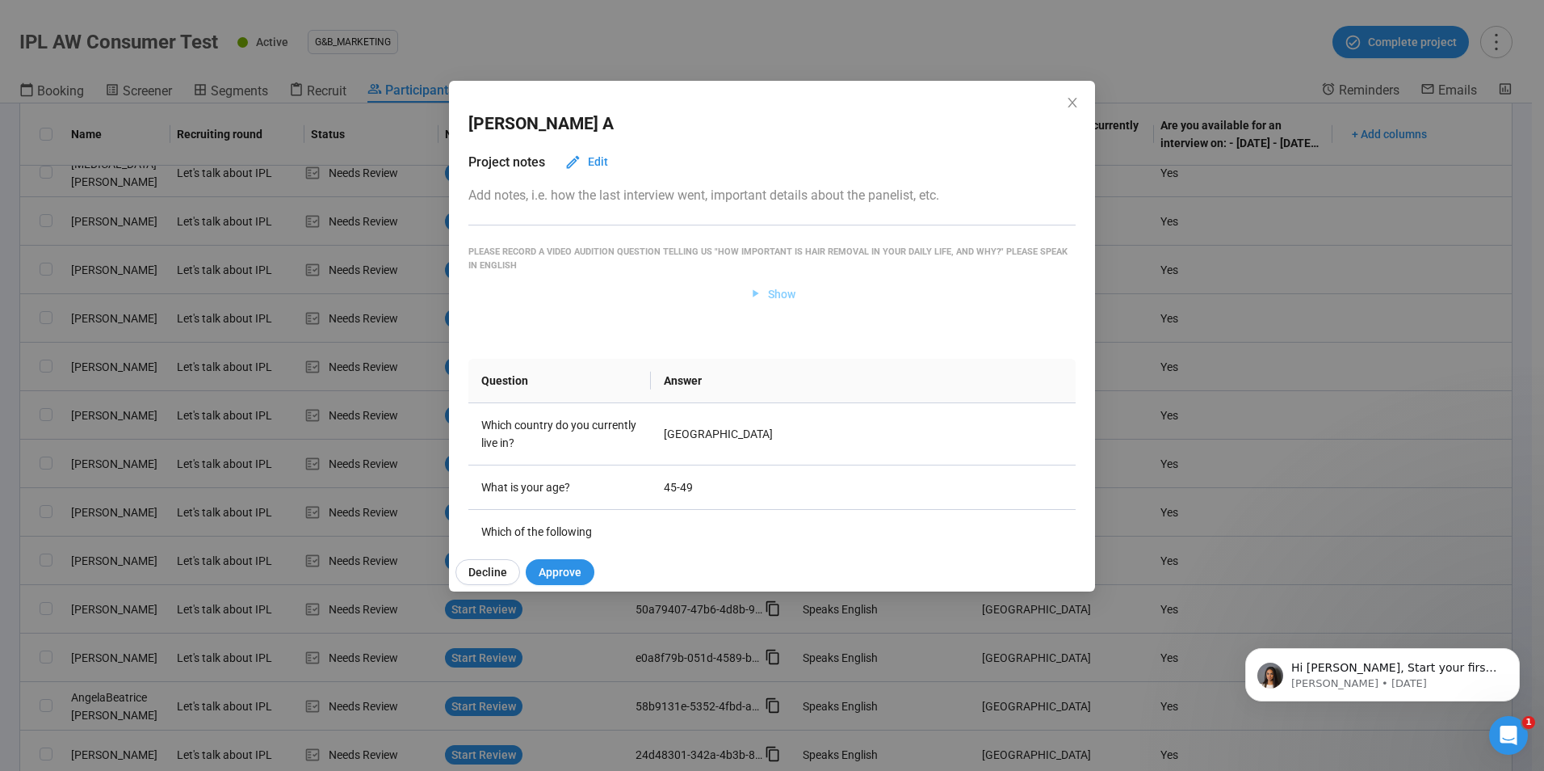
click at [768, 296] on span "Show" at bounding box center [781, 294] width 27 height 18
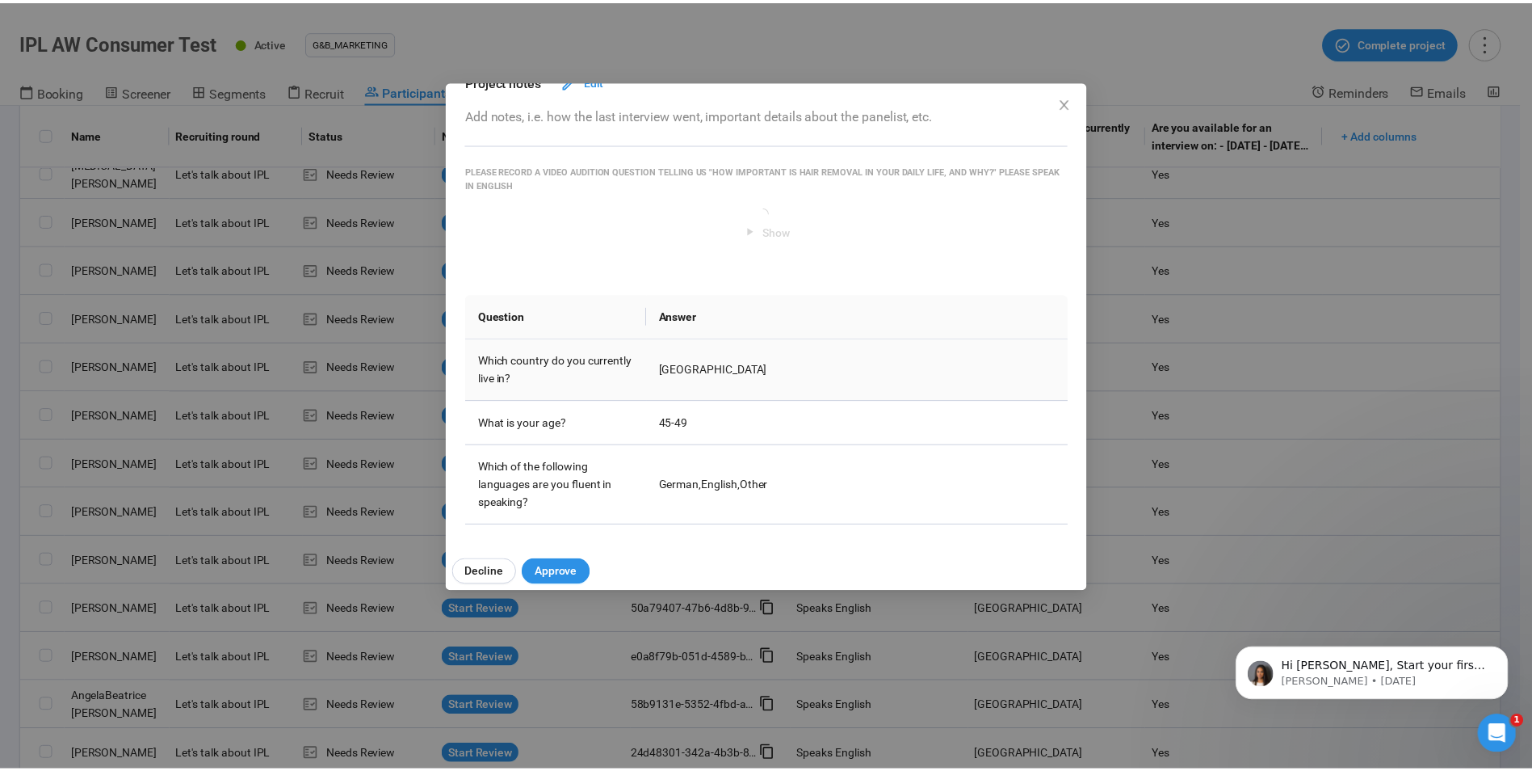
scroll to position [162, 0]
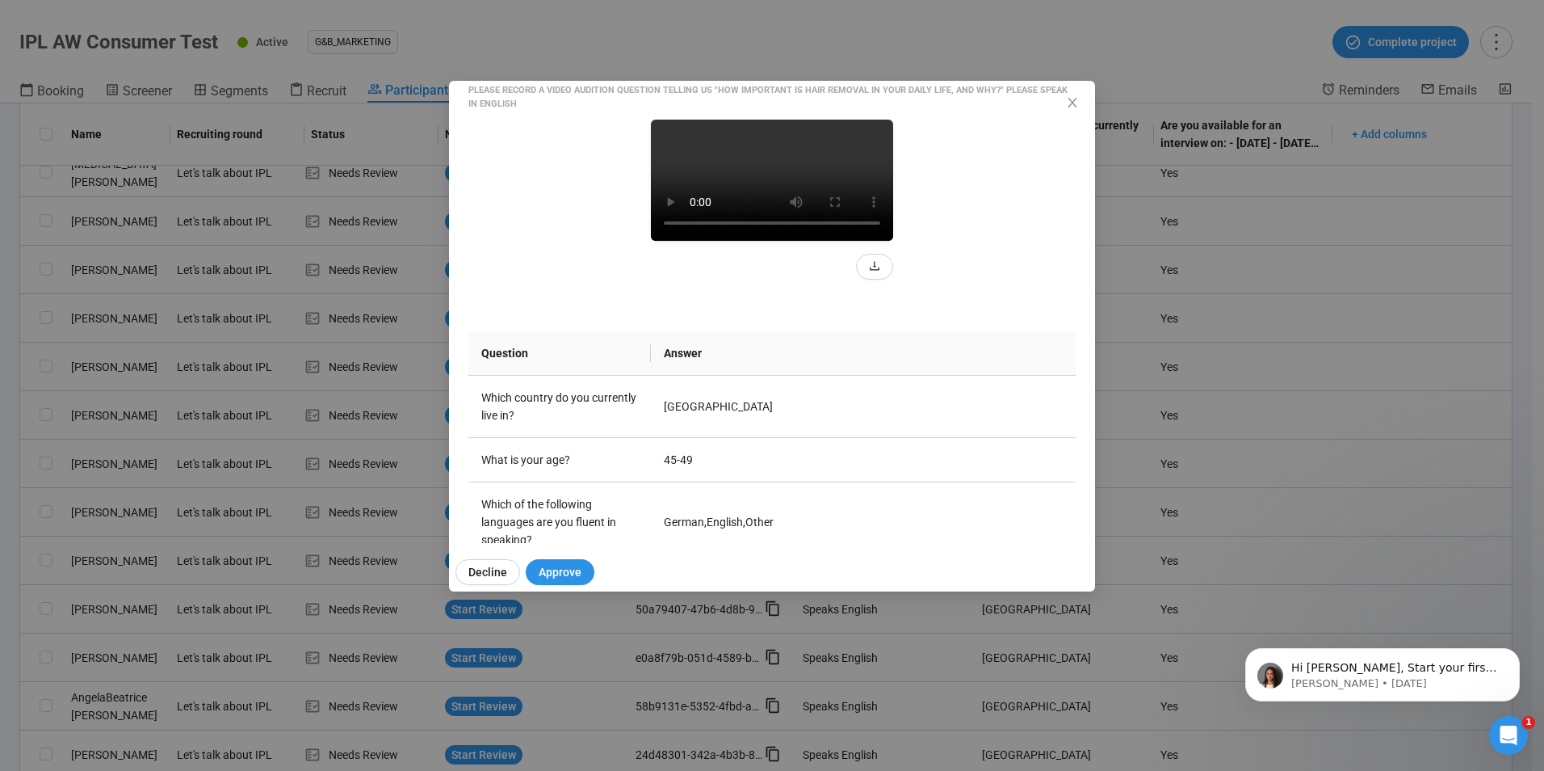
drag, startPoint x: 1071, startPoint y: 107, endPoint x: 954, endPoint y: 293, distance: 220.3
click at [1070, 107] on icon "close" at bounding box center [1072, 102] width 13 height 13
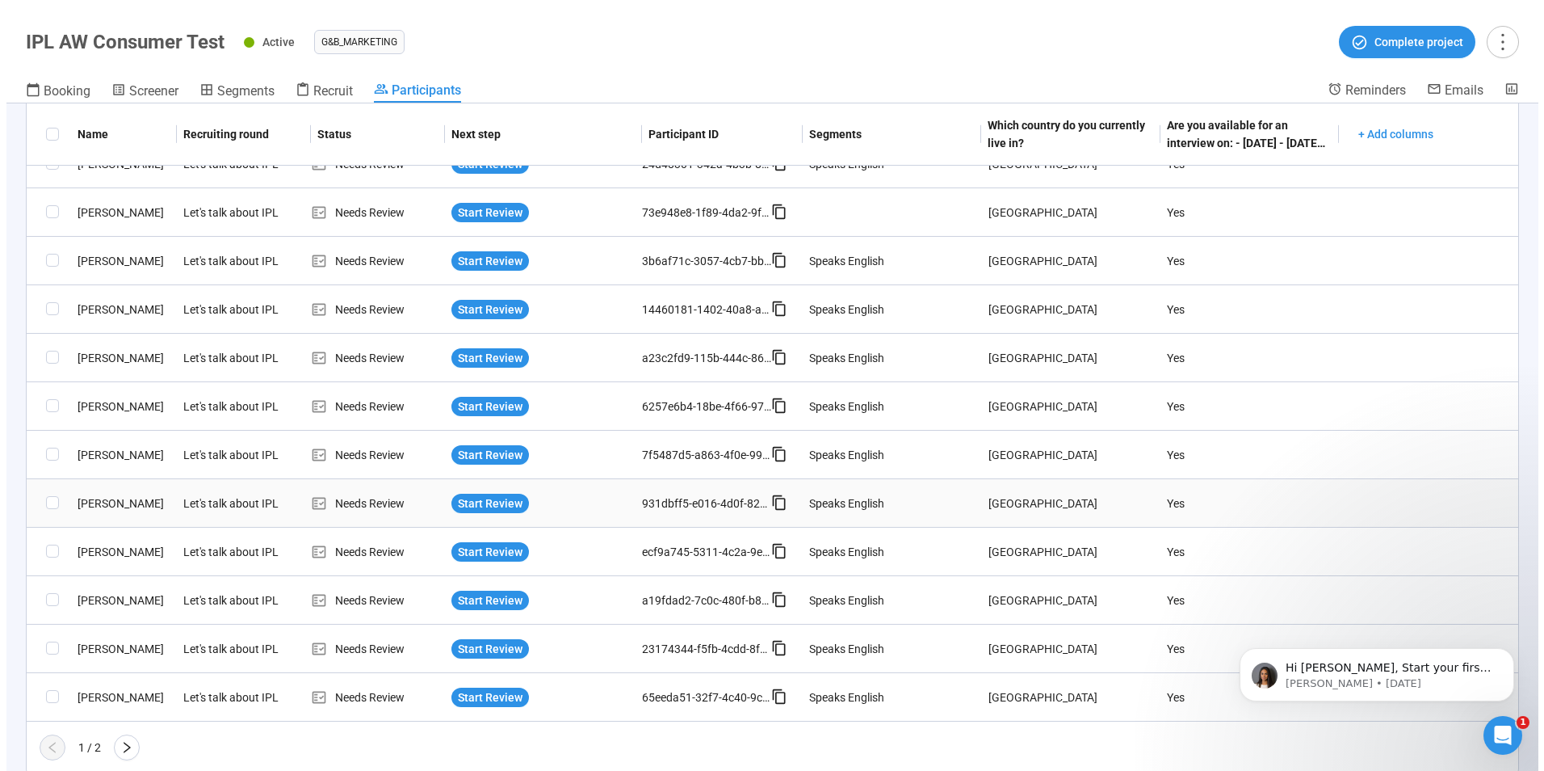
scroll to position [998, 0]
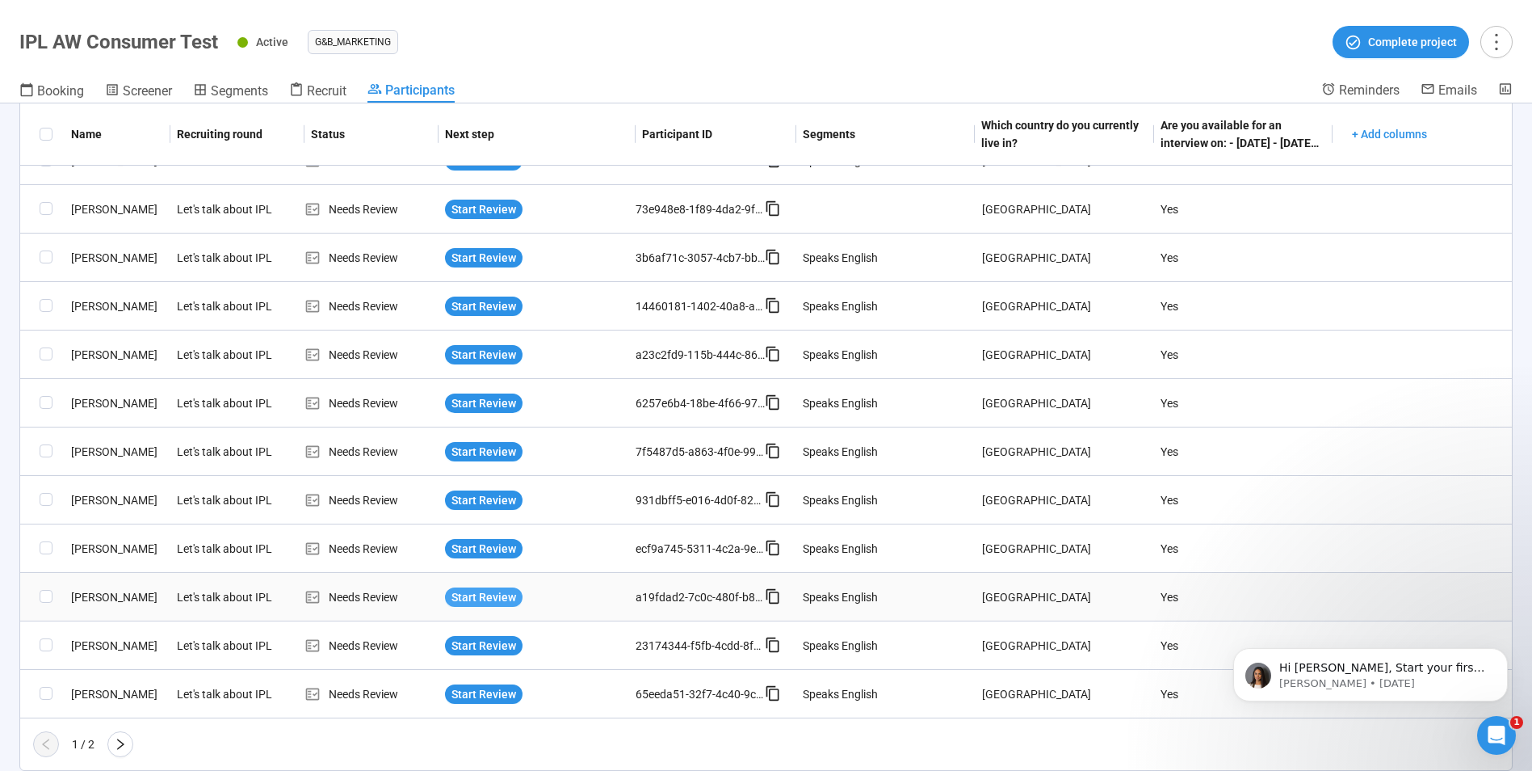
click at [485, 599] on span "Start Review" at bounding box center [484, 597] width 65 height 18
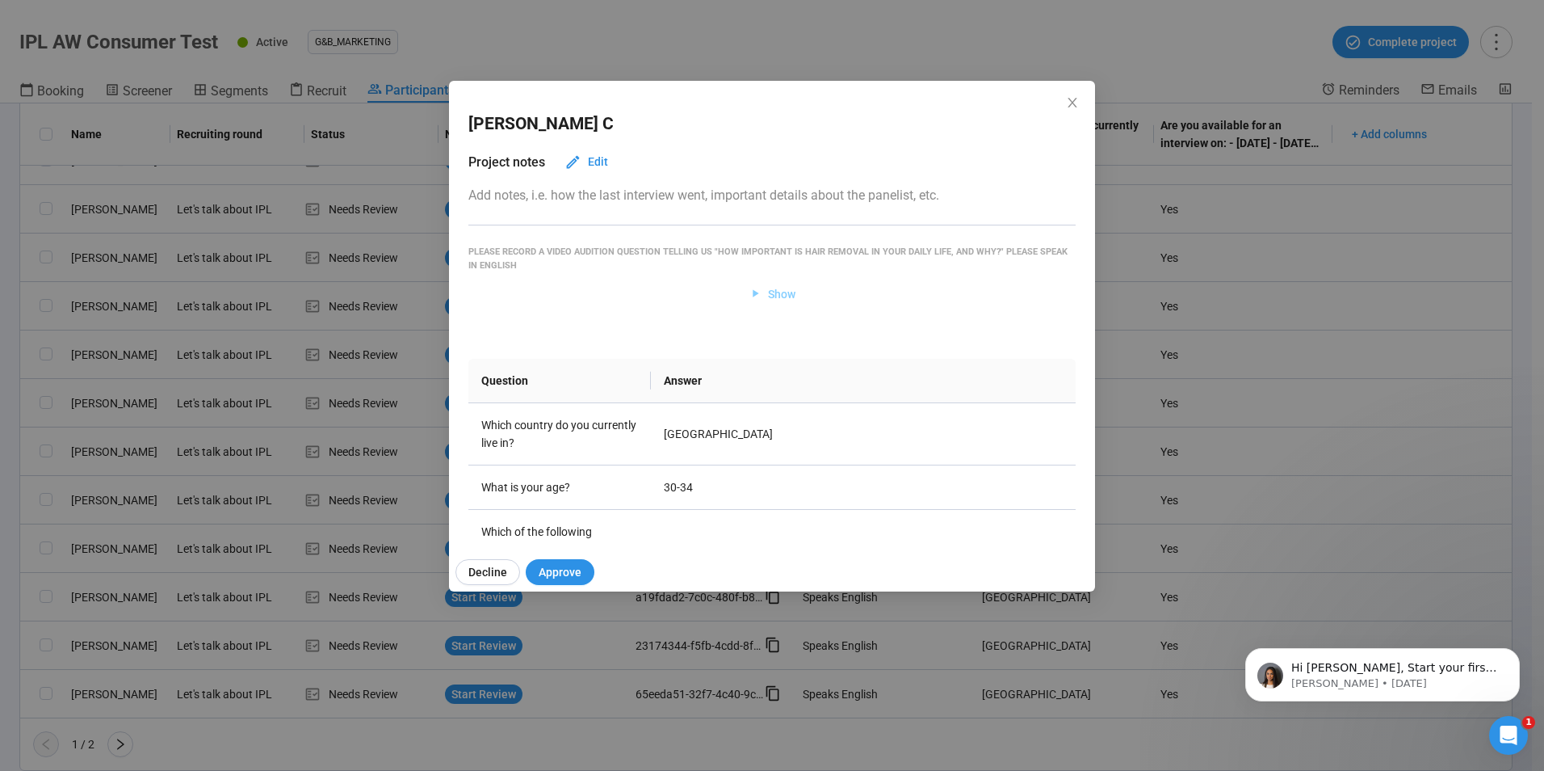
click at [768, 296] on span "Show" at bounding box center [781, 294] width 27 height 18
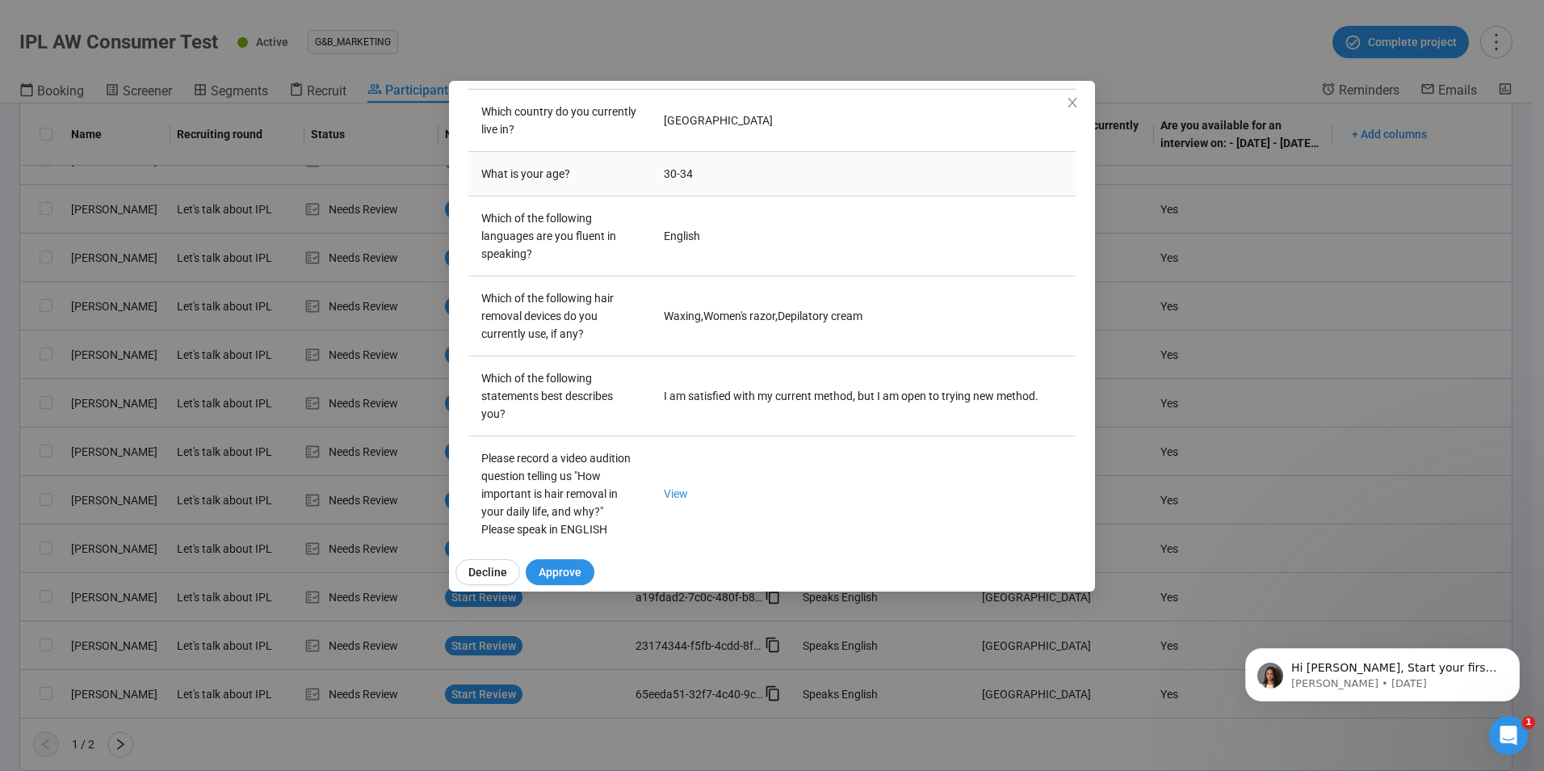
scroll to position [209, 0]
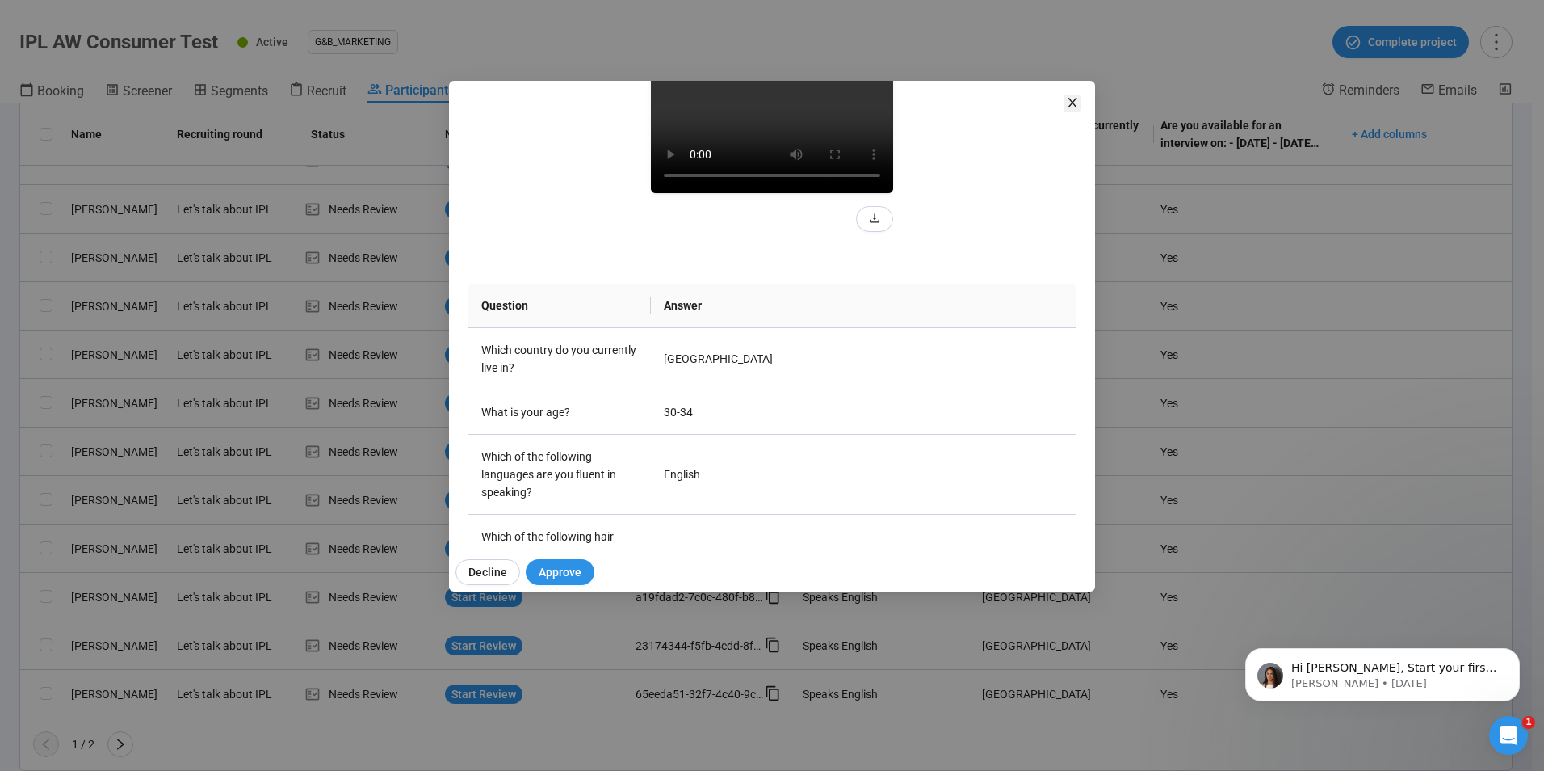
click at [1065, 105] on span "Close" at bounding box center [1073, 104] width 18 height 18
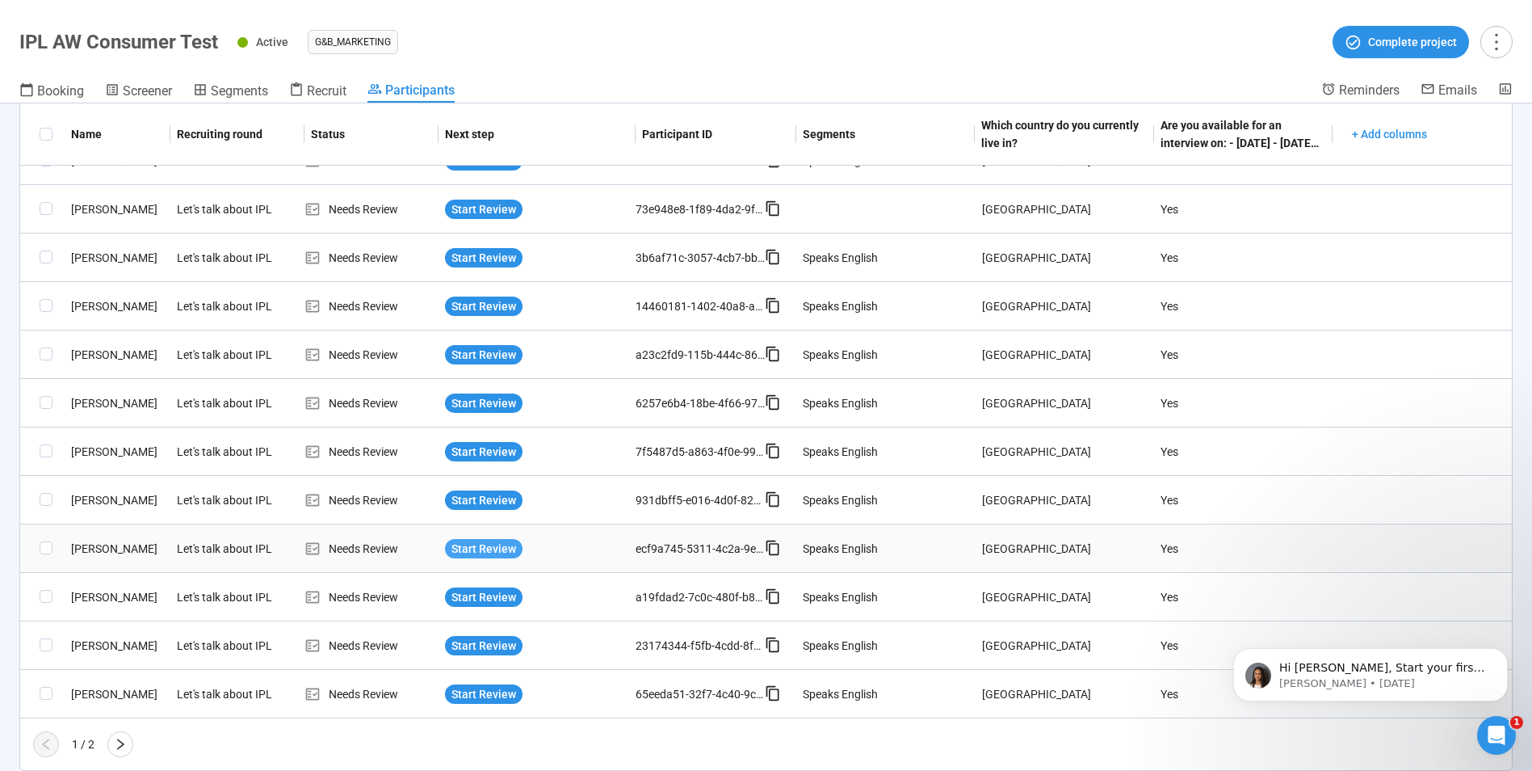
click at [475, 548] on span "Start Review" at bounding box center [484, 549] width 65 height 18
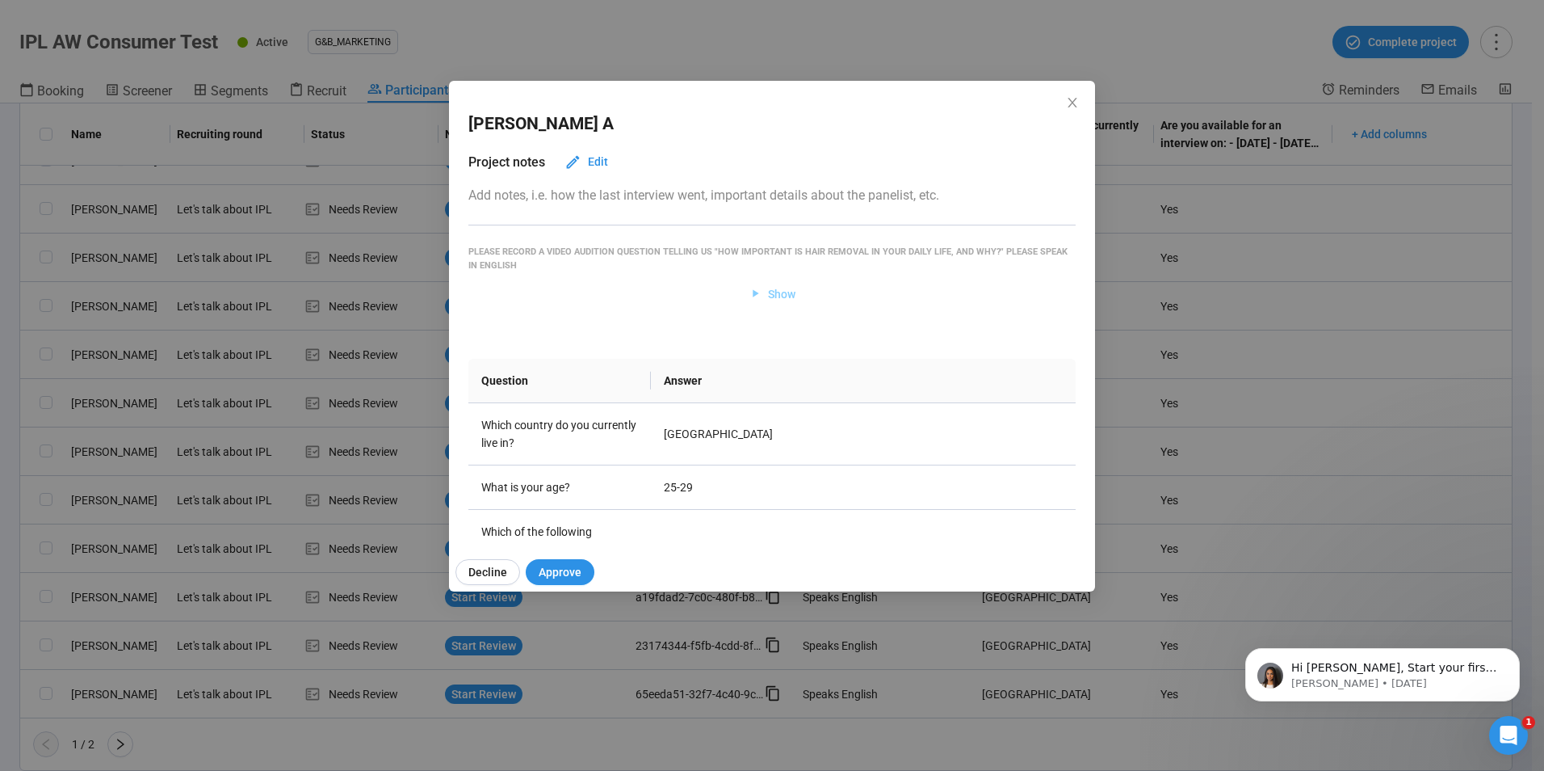
click at [780, 290] on span "Show" at bounding box center [781, 294] width 27 height 18
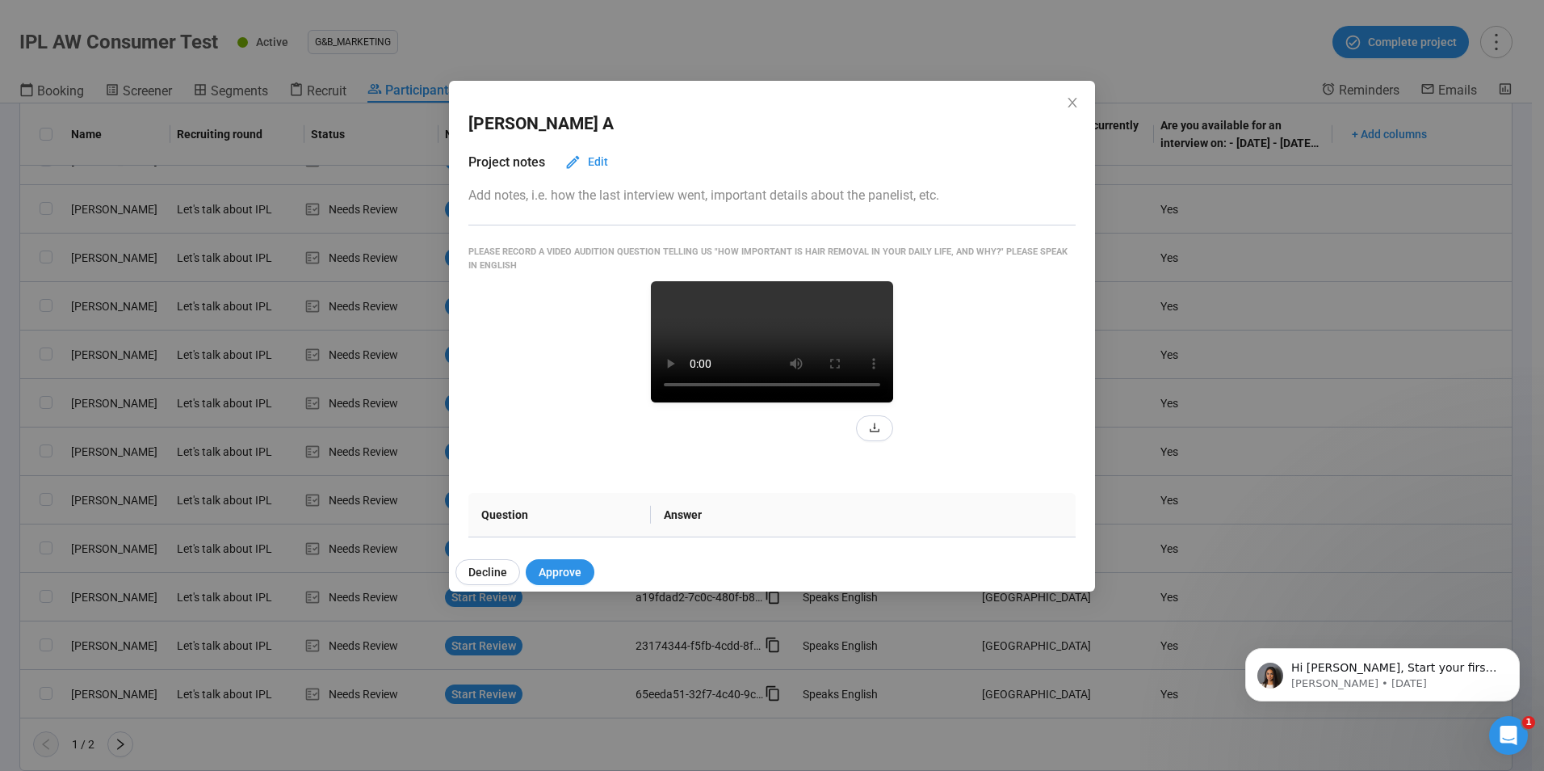
scroll to position [81, 0]
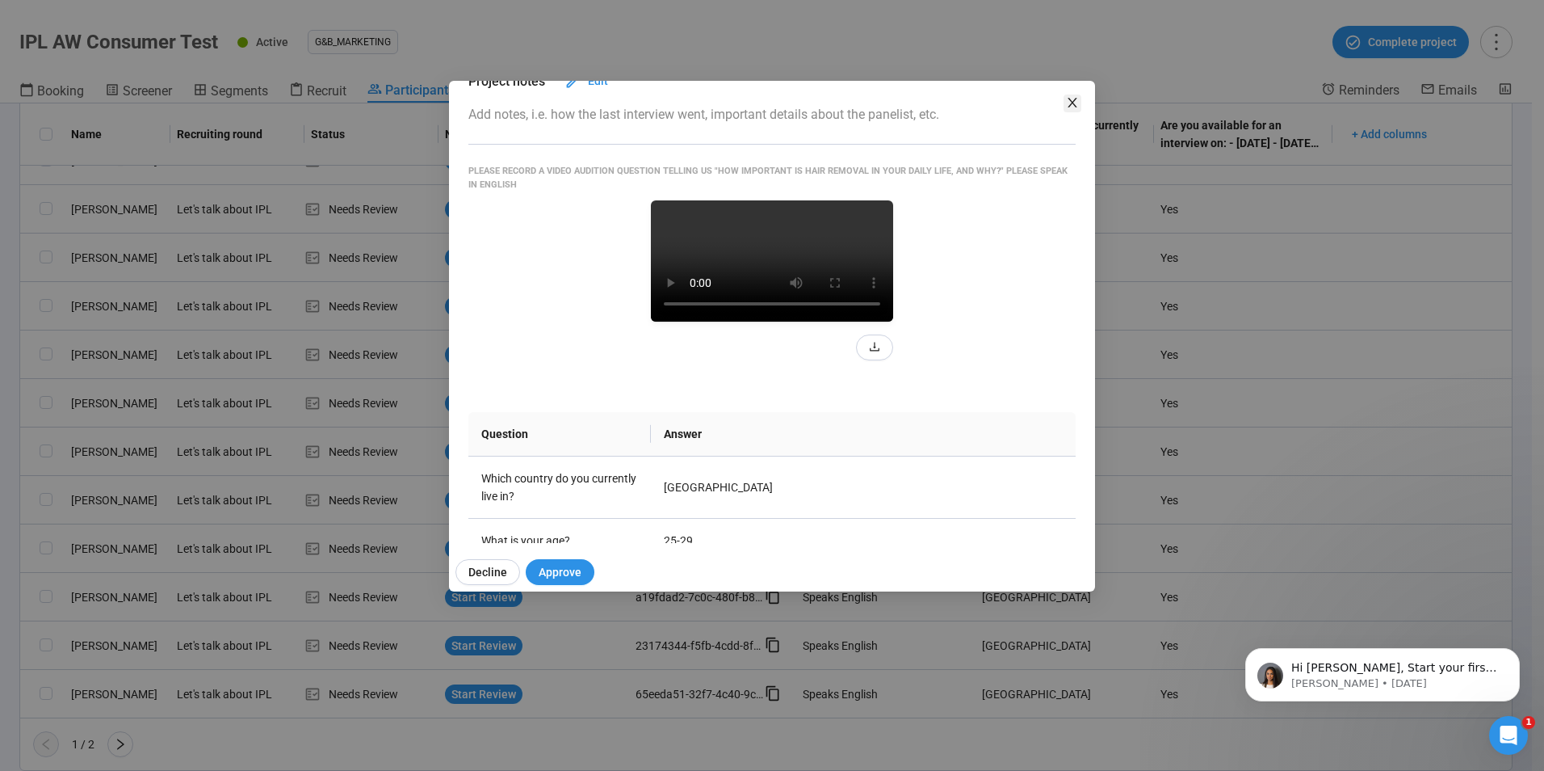
click at [1075, 99] on icon "close" at bounding box center [1072, 102] width 13 height 13
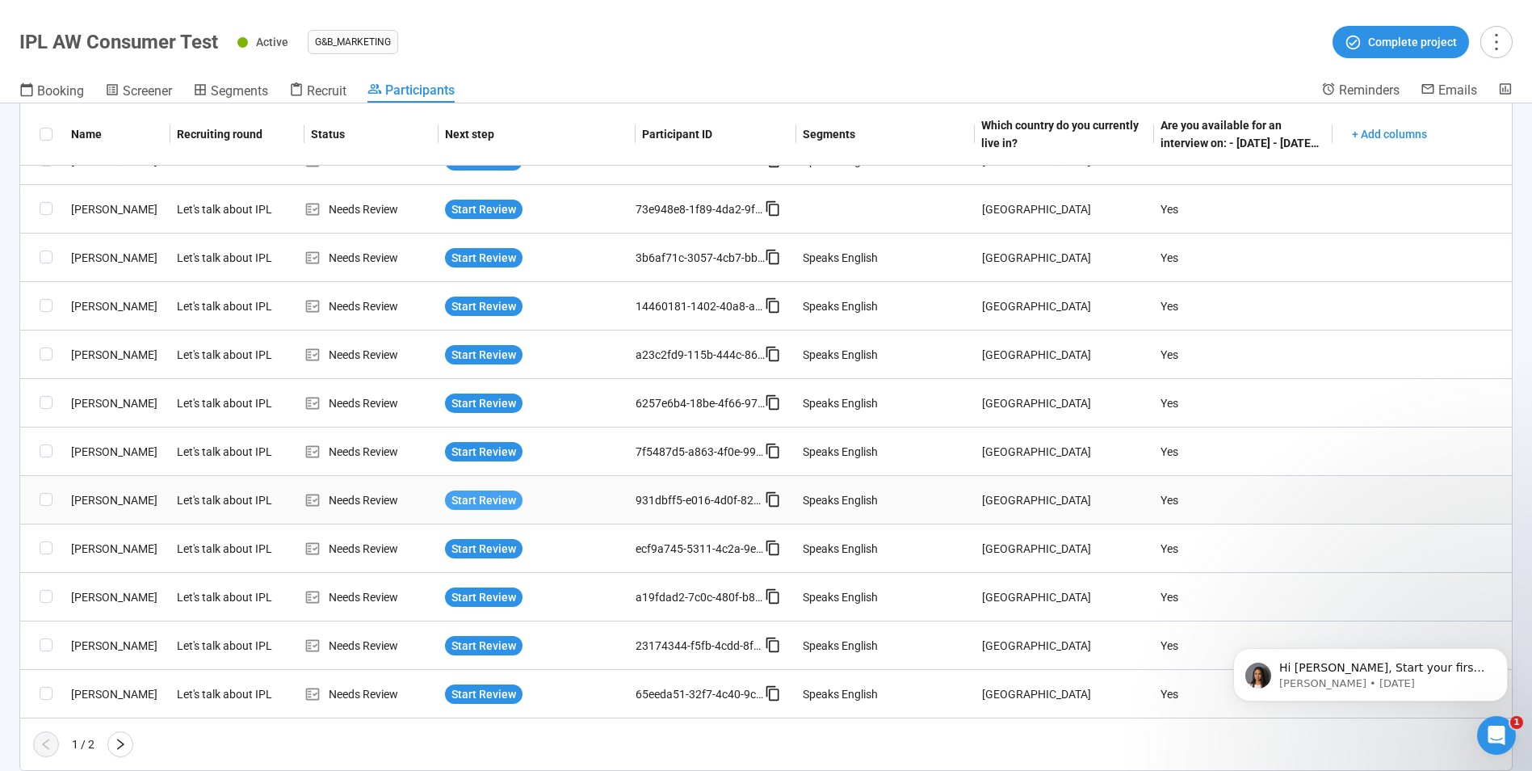
click at [489, 494] on span "Start Review" at bounding box center [484, 500] width 65 height 18
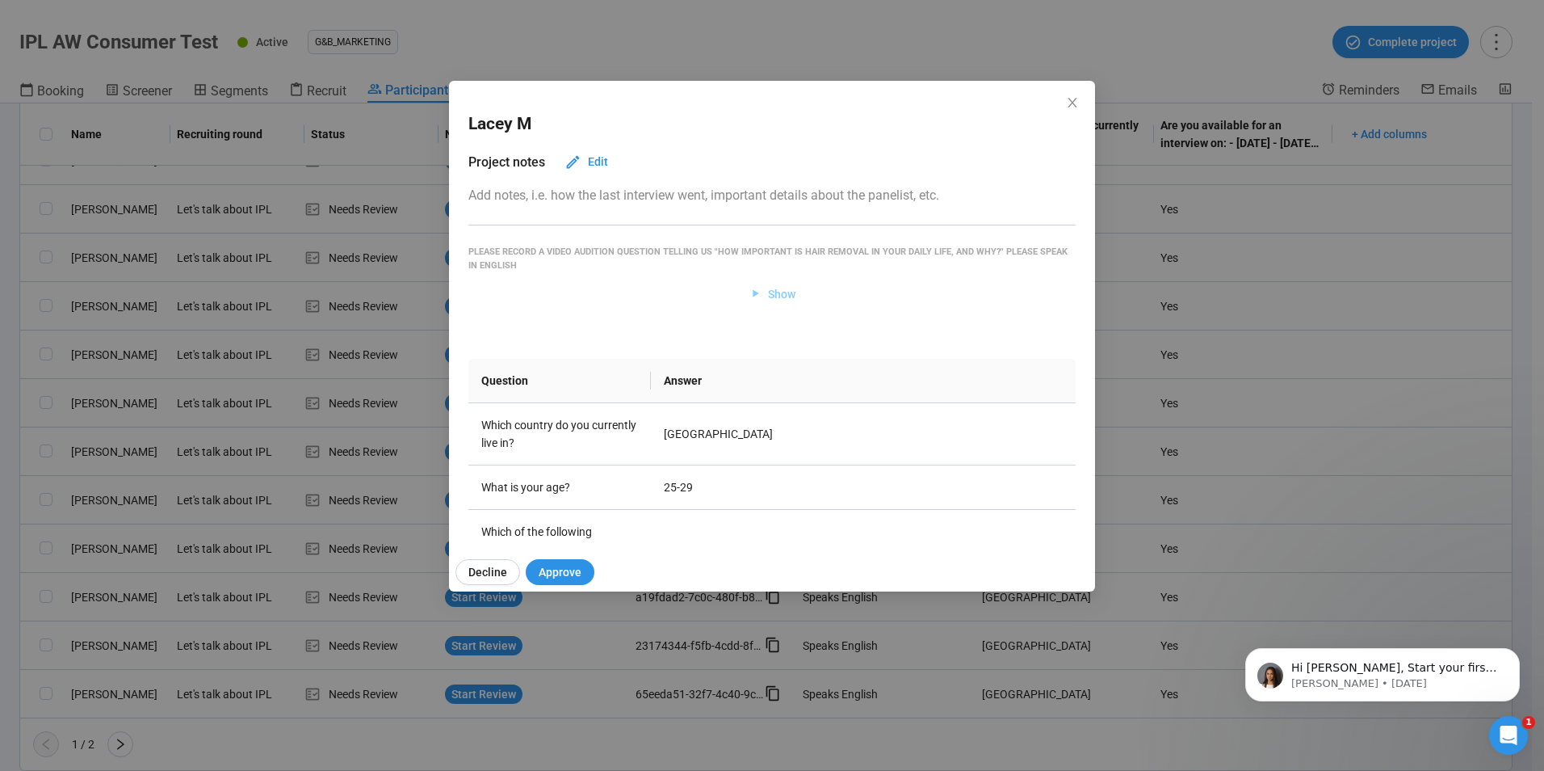
click at [773, 289] on span "Show" at bounding box center [781, 294] width 27 height 18
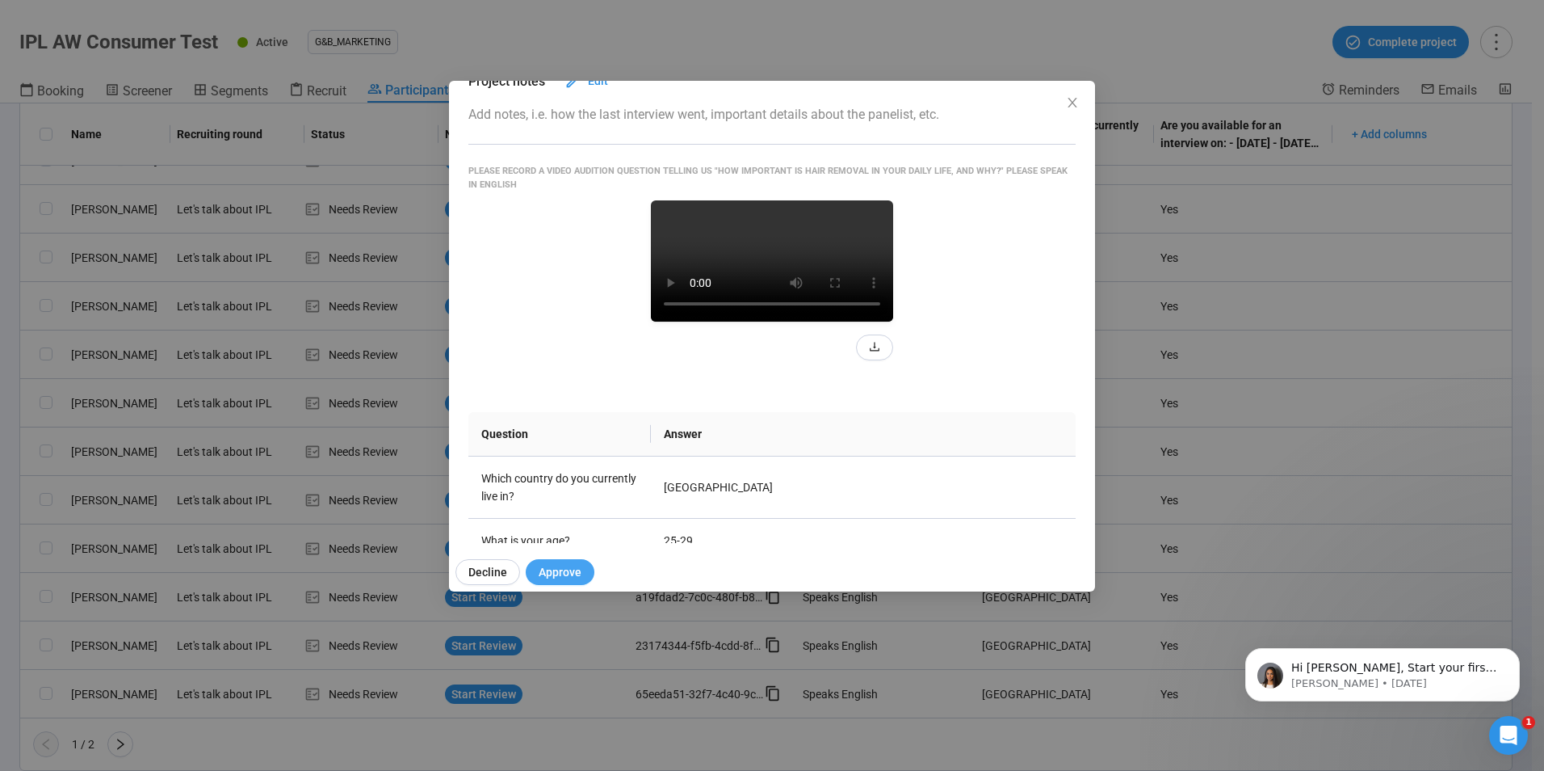
click at [549, 568] on span "Approve" at bounding box center [560, 572] width 43 height 18
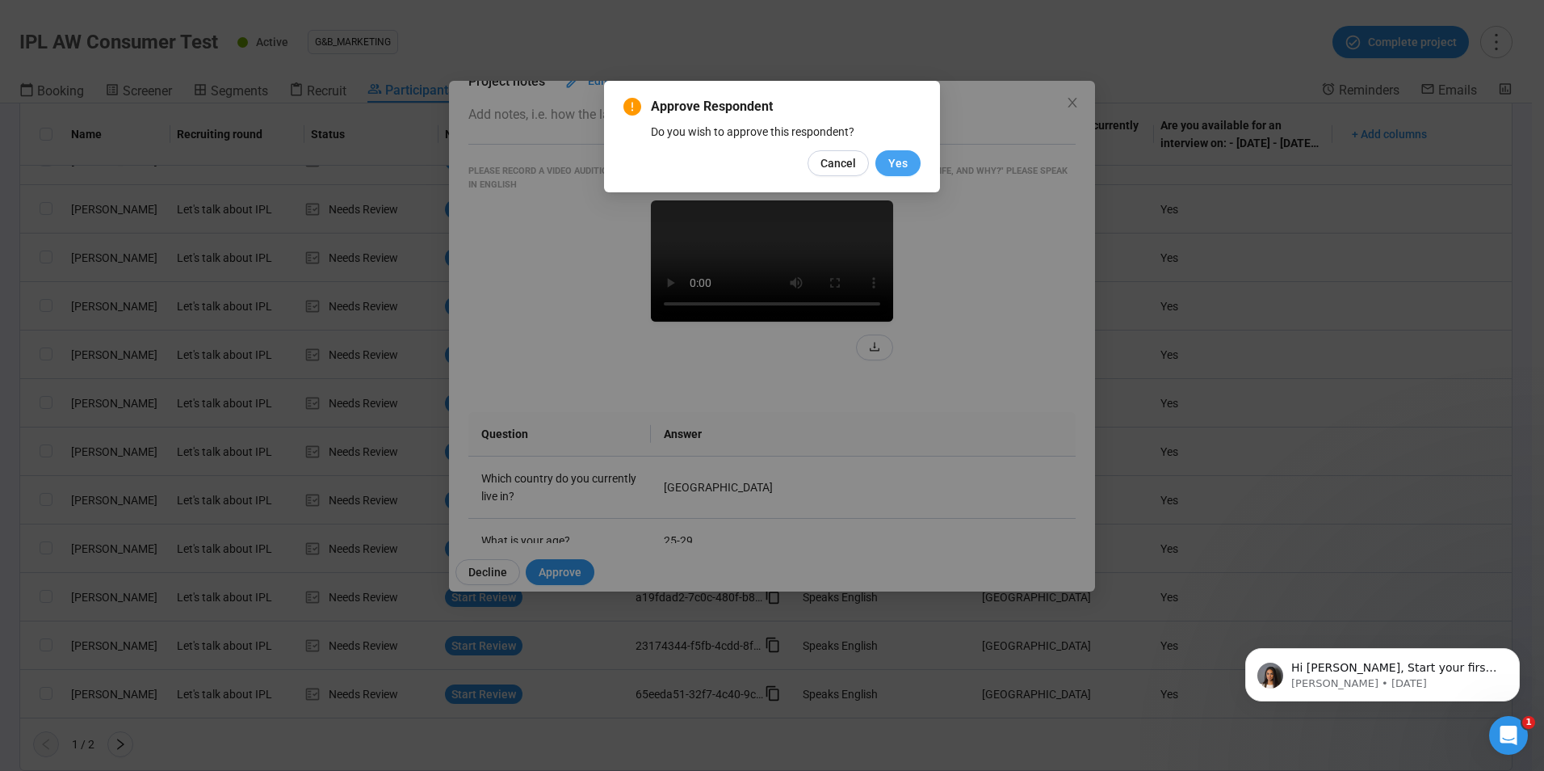
click at [893, 162] on span "Yes" at bounding box center [898, 163] width 19 height 18
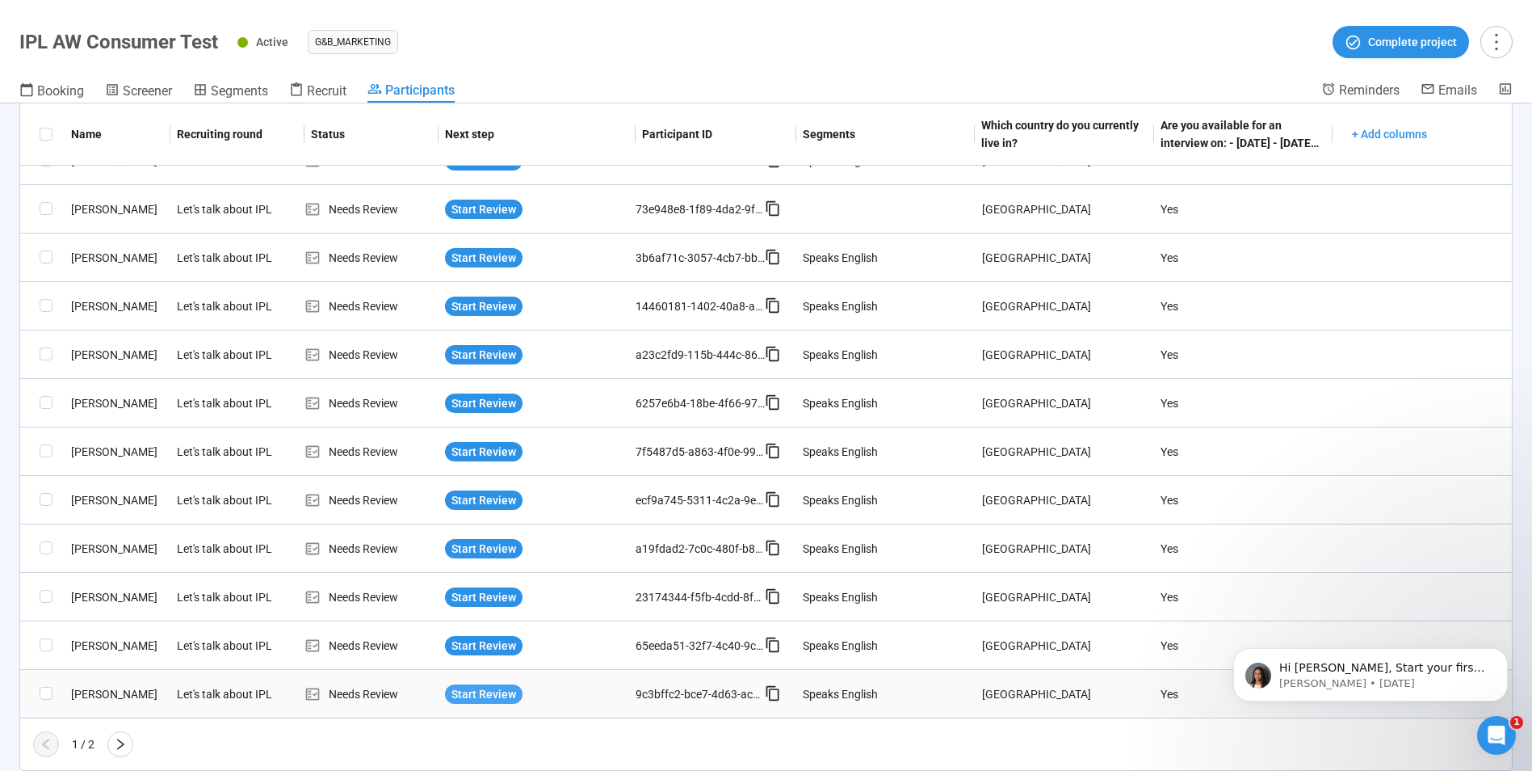
click at [474, 692] on span "Start Review" at bounding box center [484, 694] width 65 height 18
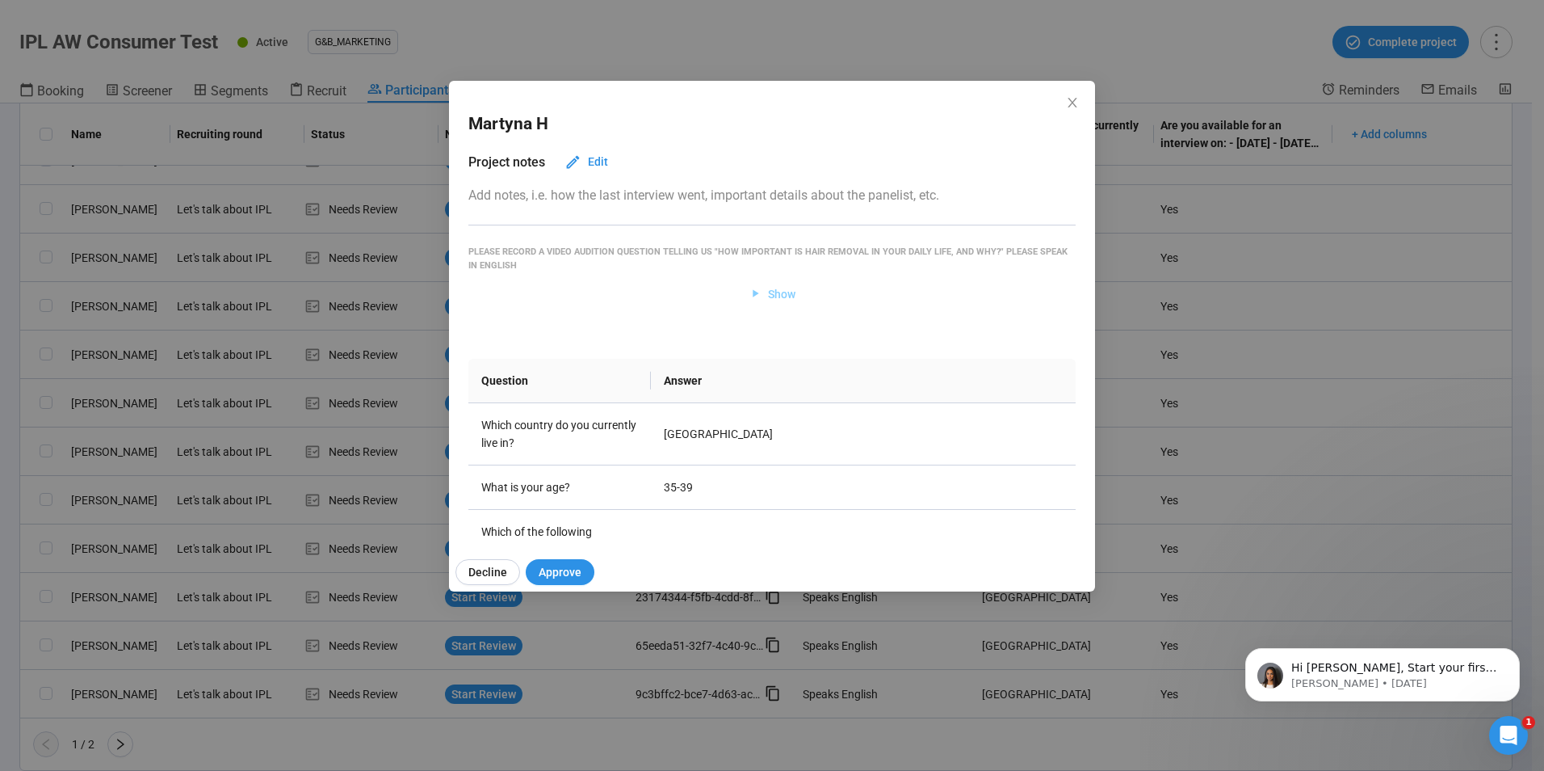
click at [780, 297] on span "Show" at bounding box center [781, 294] width 27 height 18
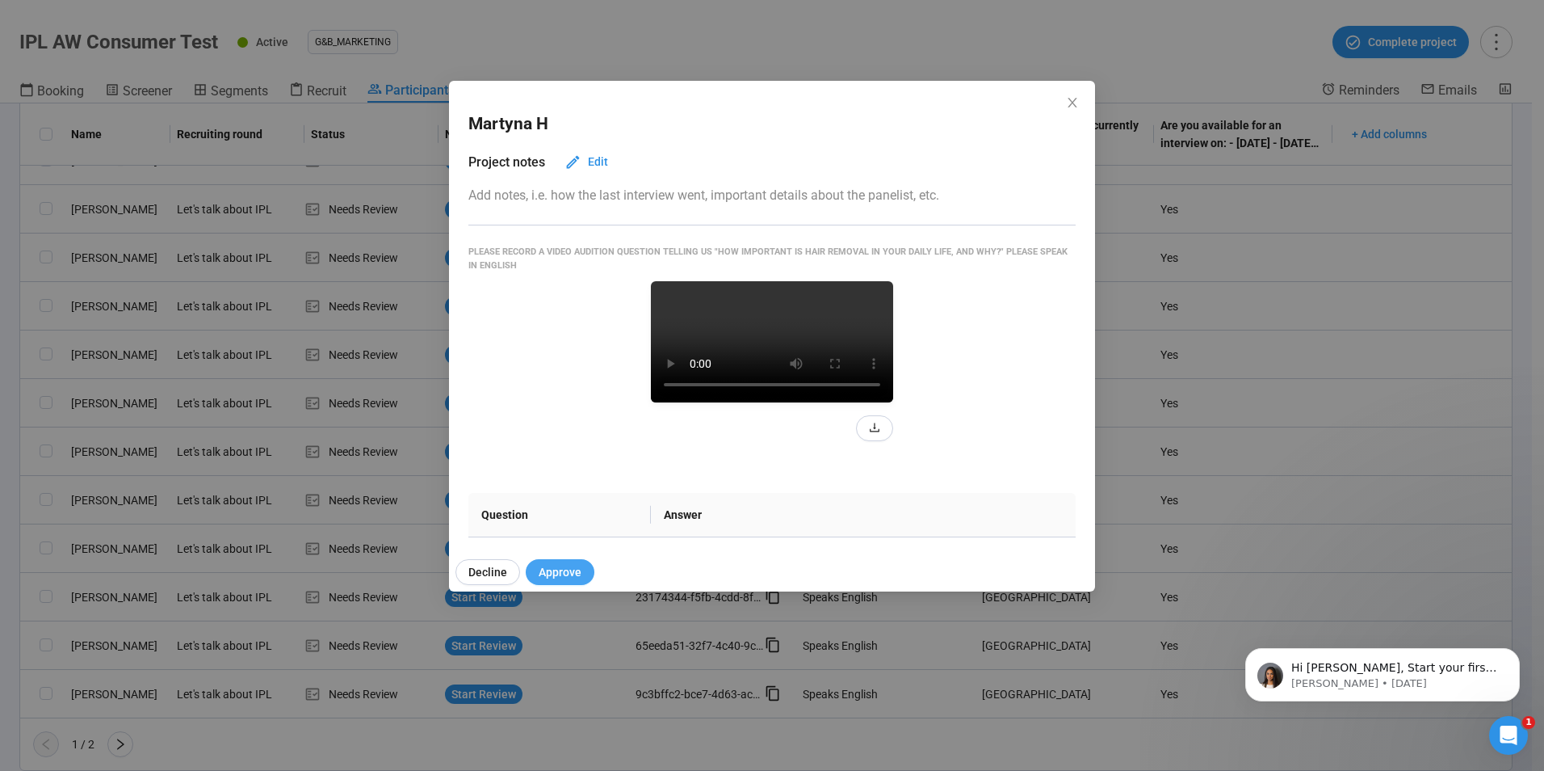
click at [558, 573] on span "Approve" at bounding box center [560, 572] width 43 height 18
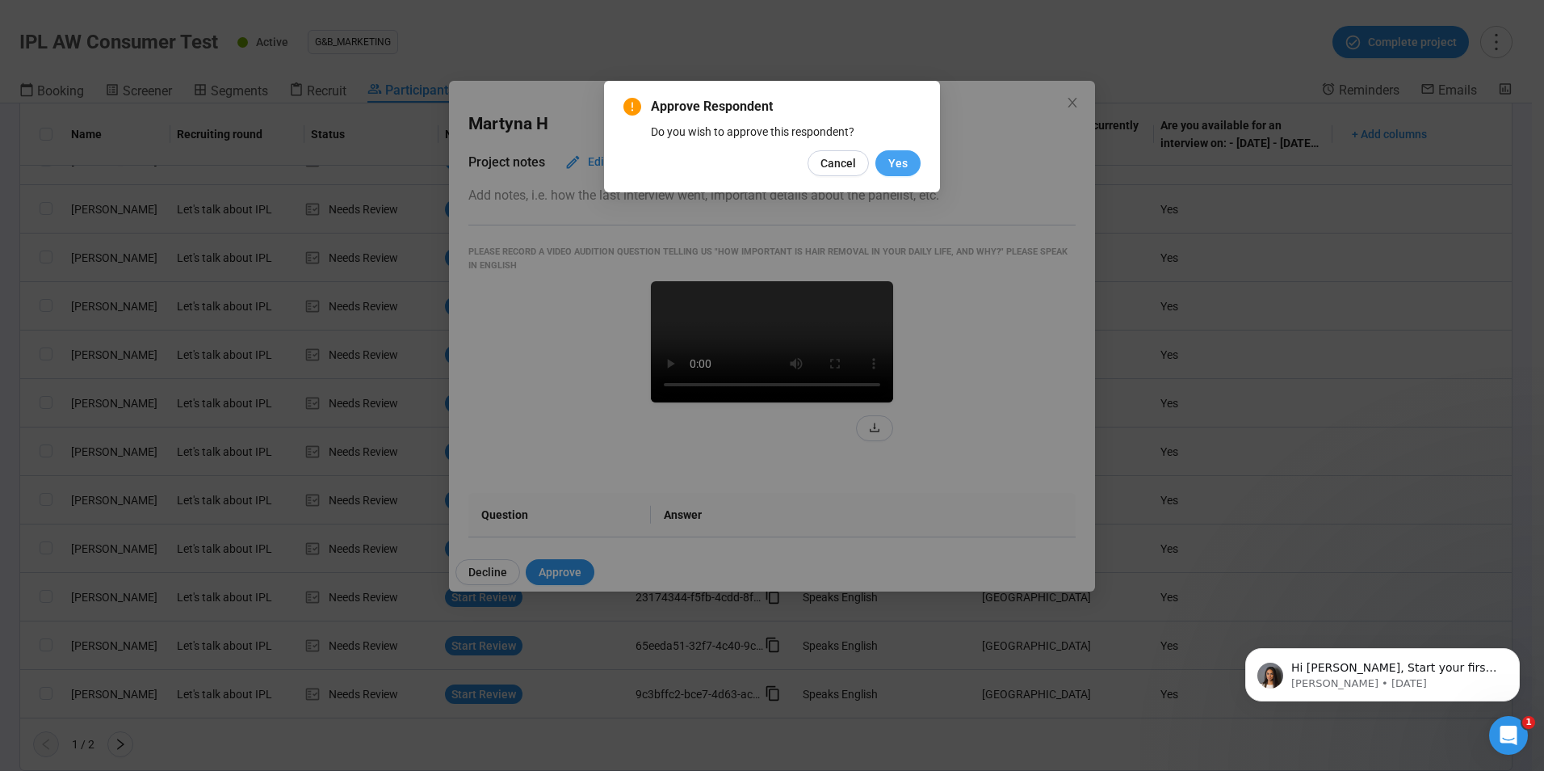
click at [895, 164] on span "Yes" at bounding box center [898, 163] width 19 height 18
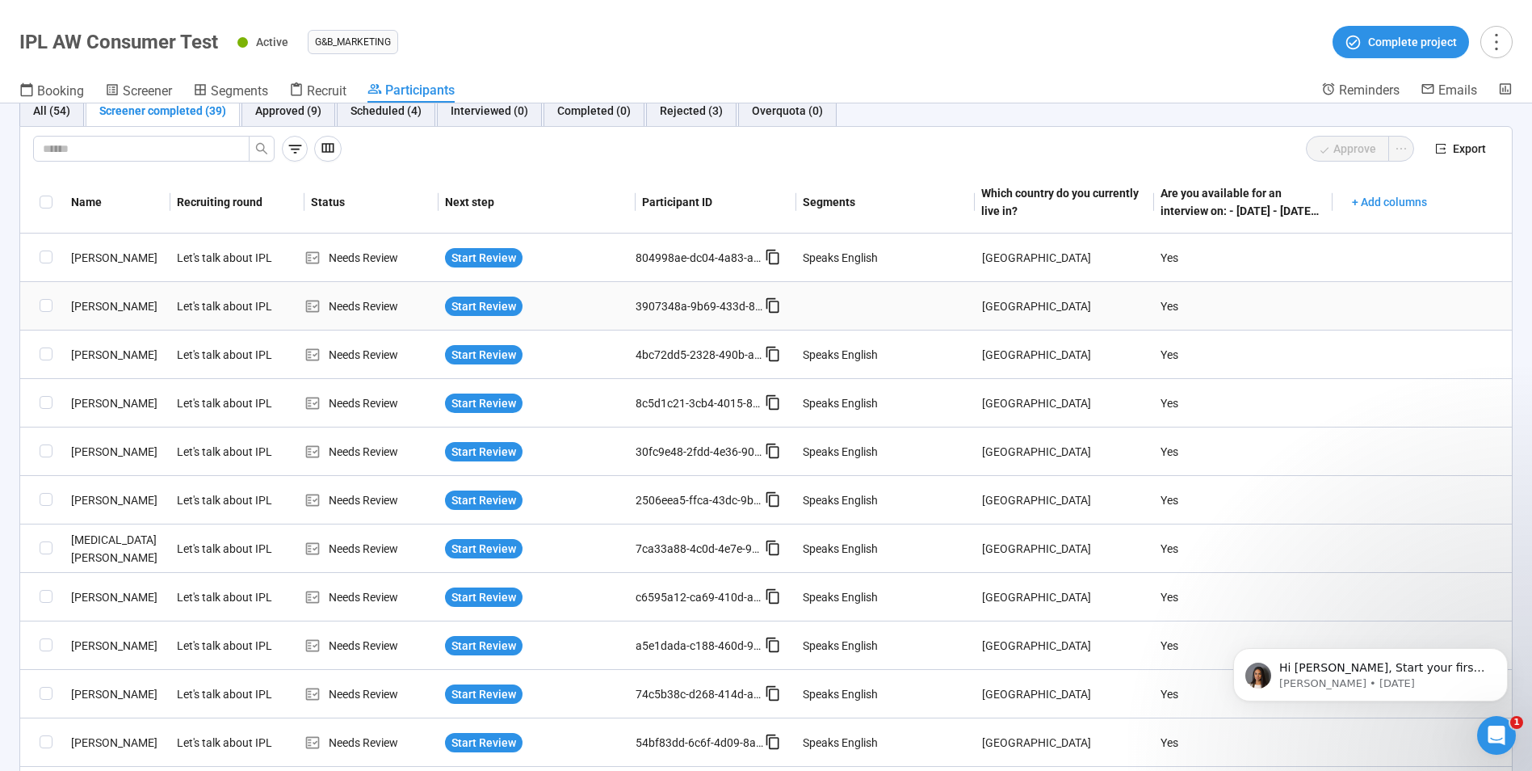
scroll to position [0, 0]
